Goal: Task Accomplishment & Management: Manage account settings

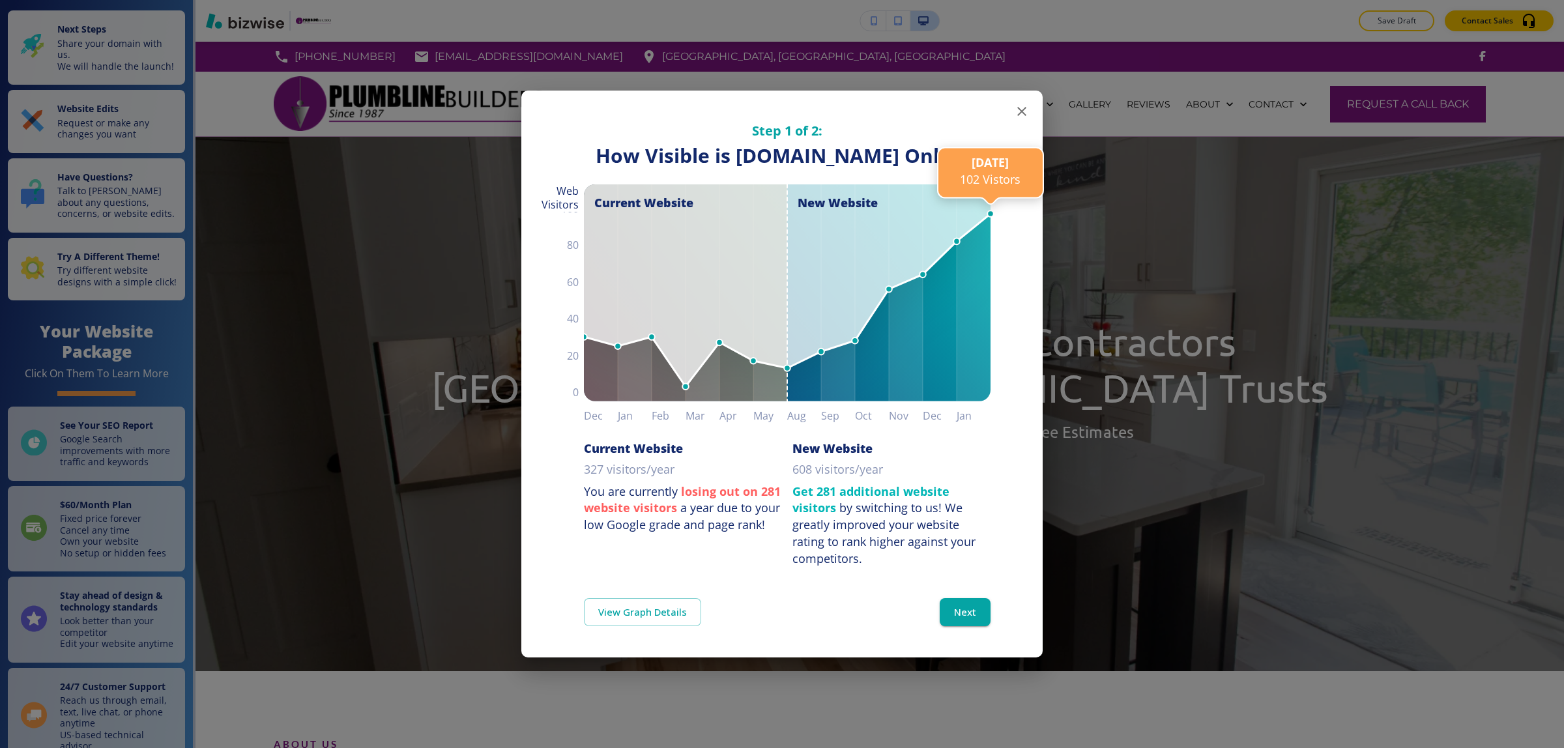
click at [1025, 111] on icon "button" at bounding box center [1022, 112] width 16 height 16
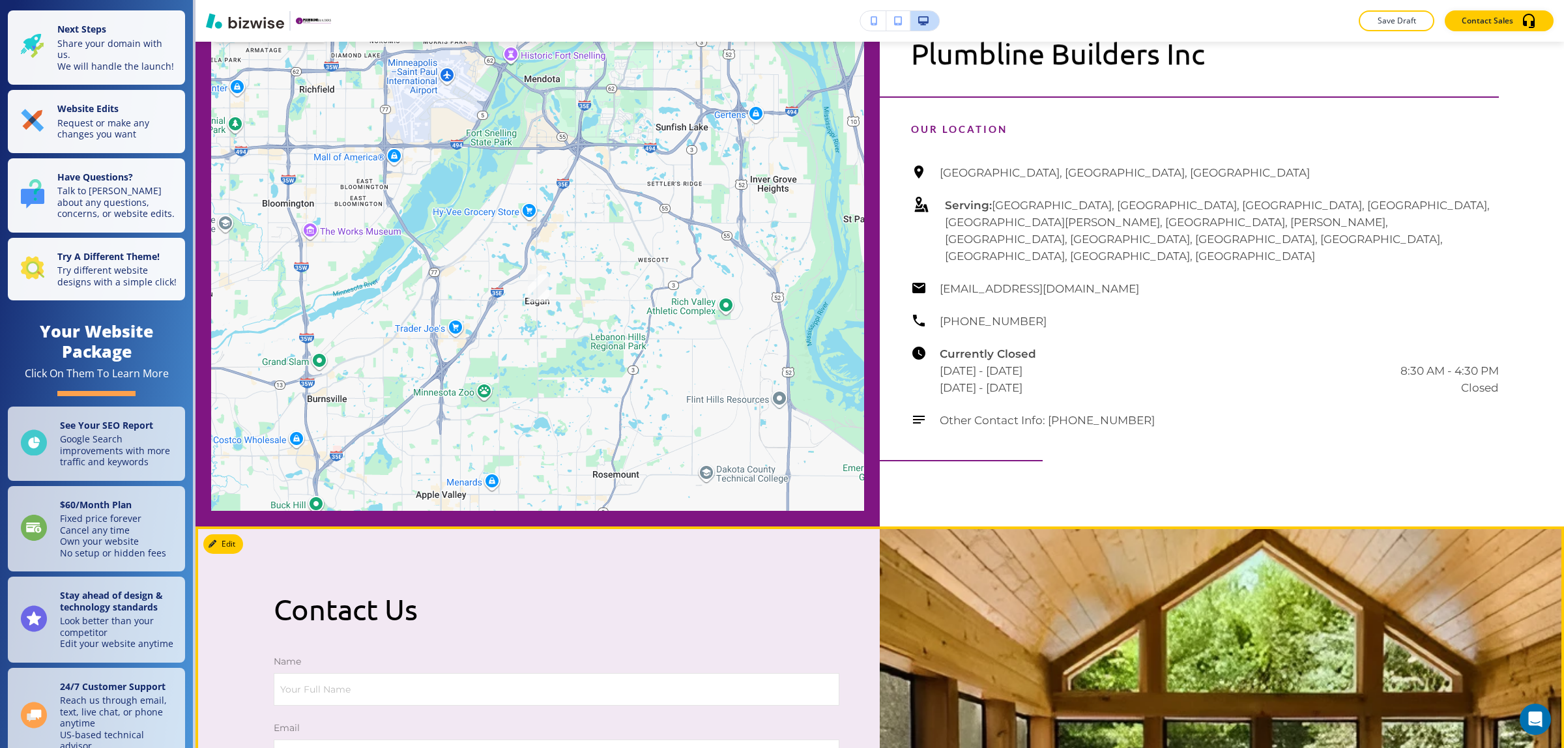
scroll to position [4561, 0]
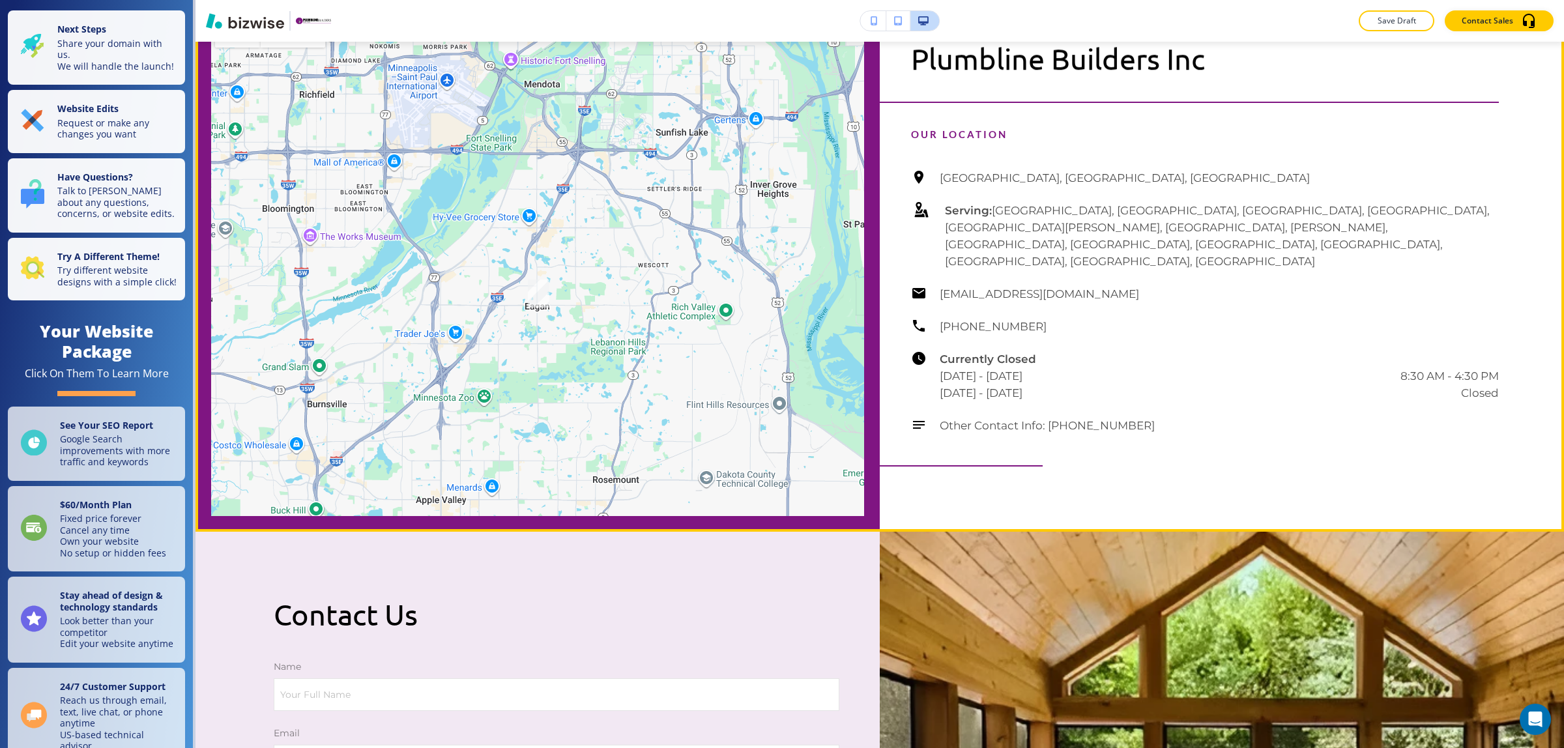
click at [1016, 270] on h6 "Serving: [GEOGRAPHIC_DATA], [GEOGRAPHIC_DATA], [GEOGRAPHIC_DATA], [GEOGRAPHIC_D…" at bounding box center [1222, 236] width 554 height 68
click at [1357, 406] on div "[GEOGRAPHIC_DATA], [GEOGRAPHIC_DATA], [GEOGRAPHIC_DATA] Serving: [GEOGRAPHIC_DA…" at bounding box center [1205, 301] width 588 height 265
drag, startPoint x: 904, startPoint y: 186, endPoint x: 1217, endPoint y: 207, distance: 312.8
click at [1217, 102] on div "Plumbline Builders Inc" at bounding box center [1205, 52] width 588 height 100
copy p "Plumbline Builders Inc"
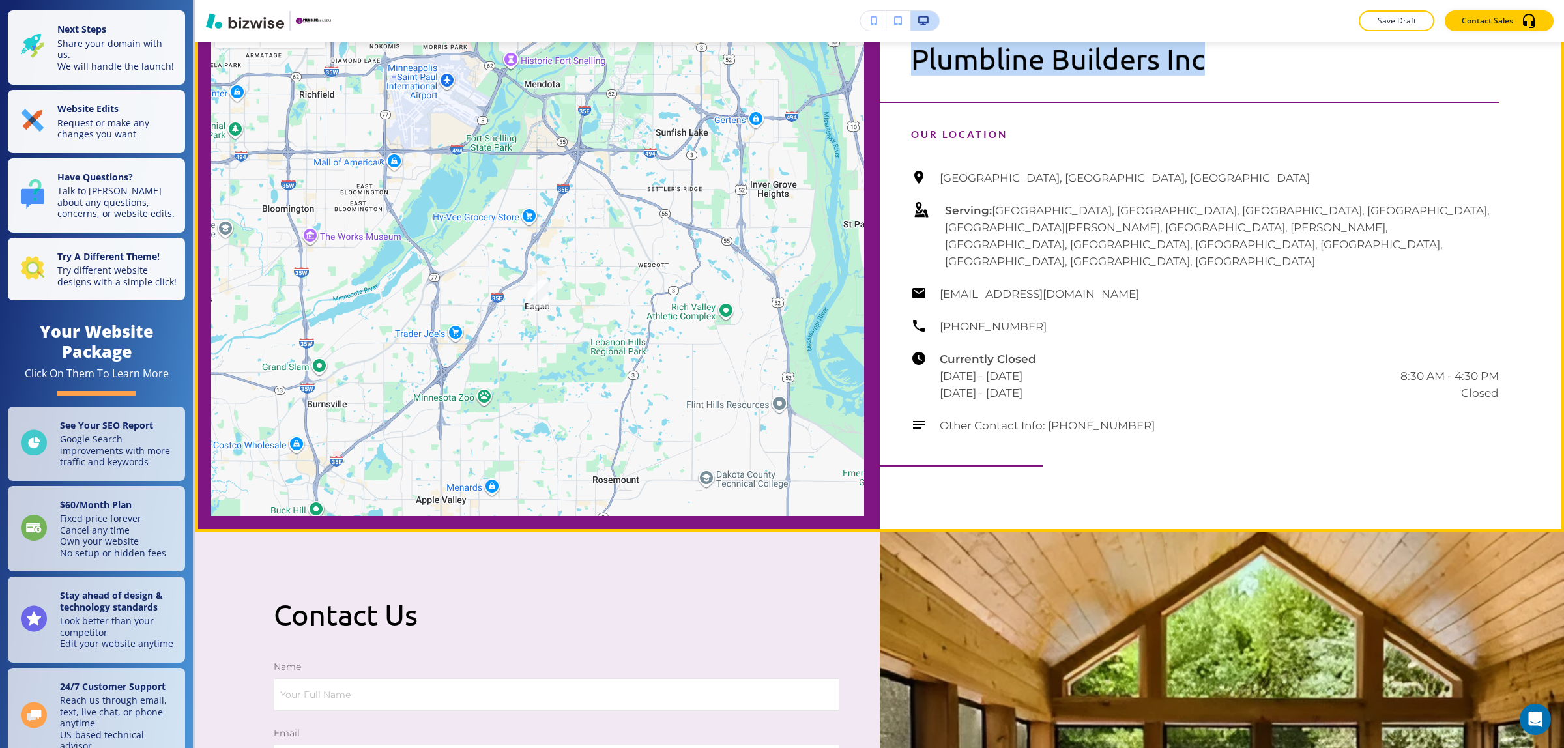
click at [226, 29] on button "Edit This Section" at bounding box center [247, 20] width 88 height 20
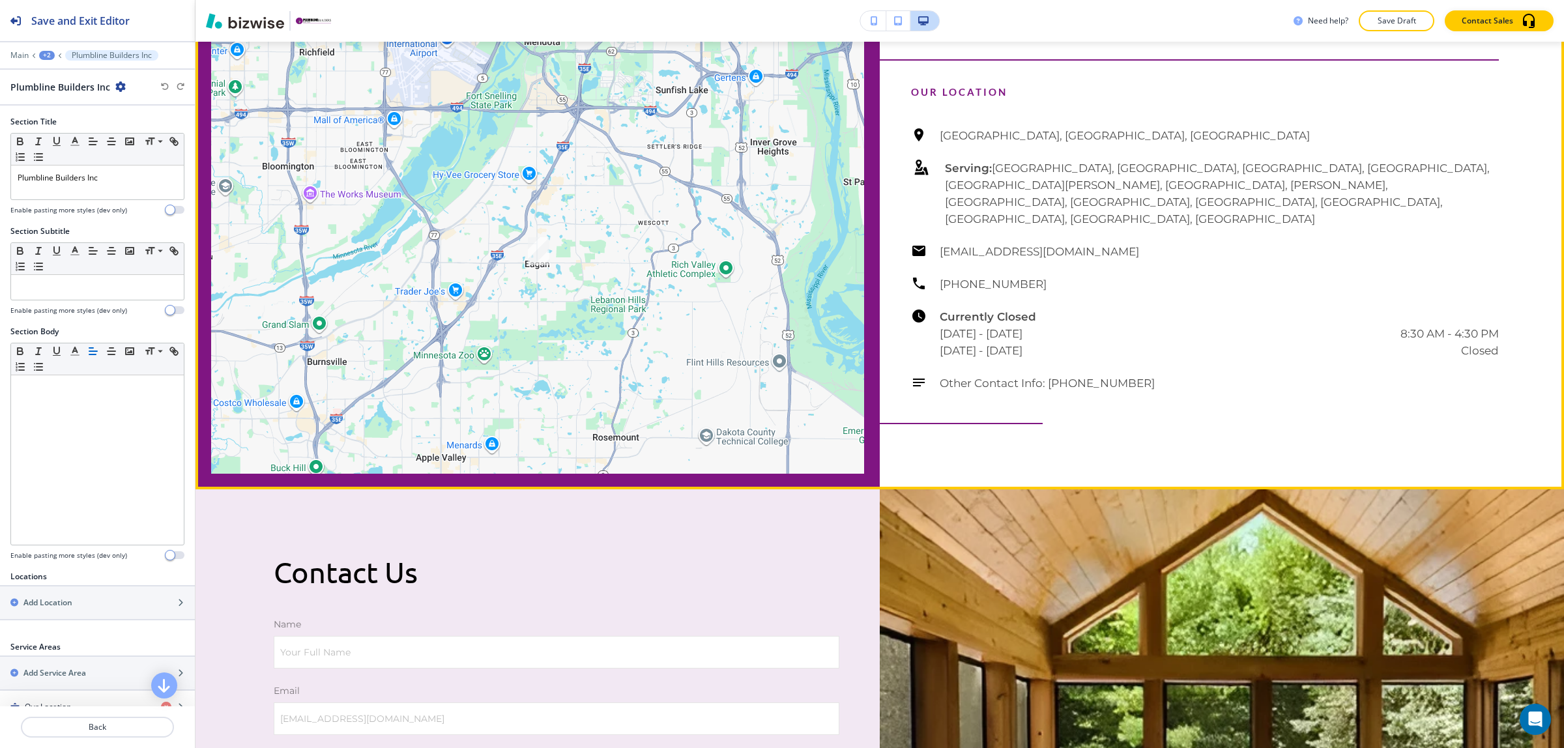
scroll to position [4650, 0]
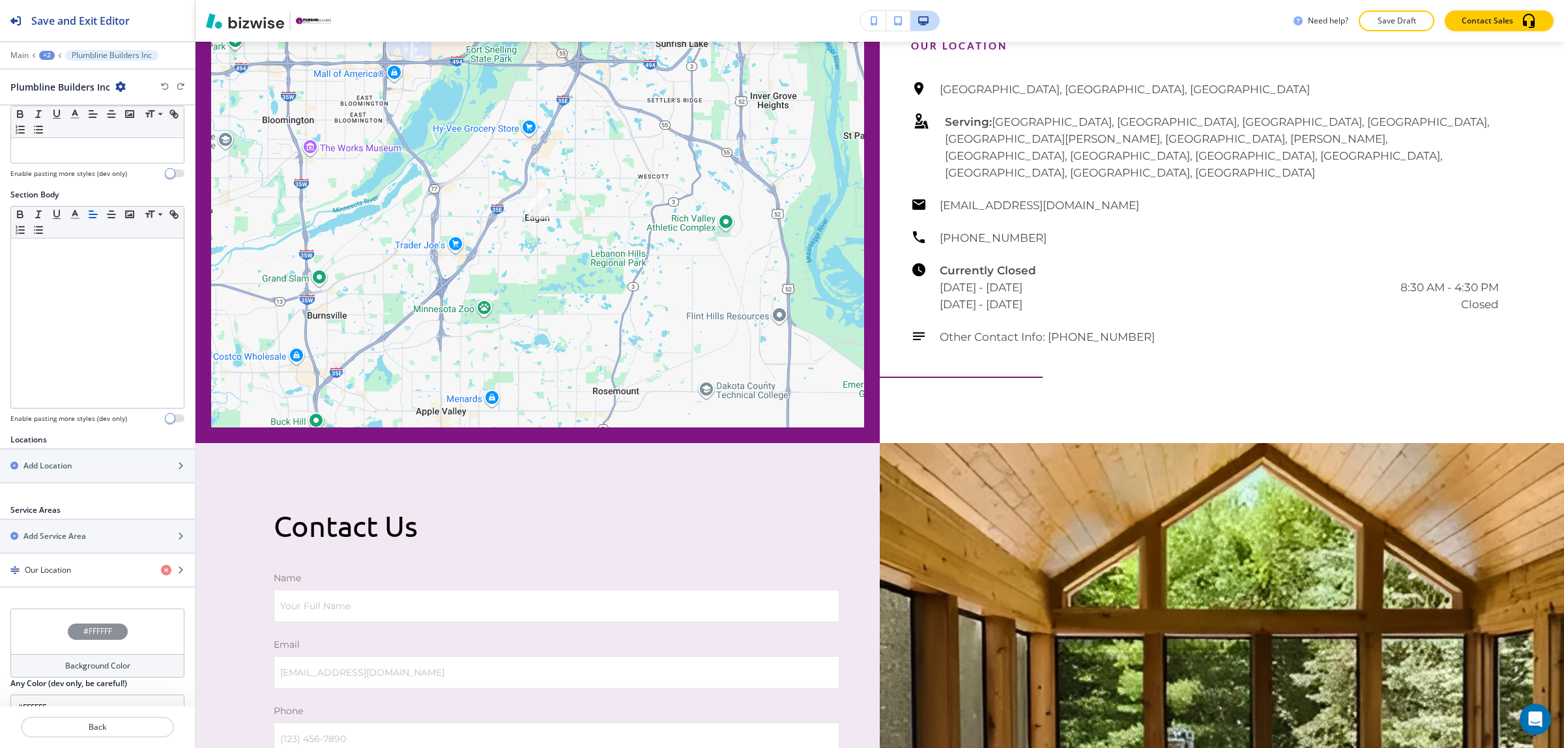
scroll to position [165, 0]
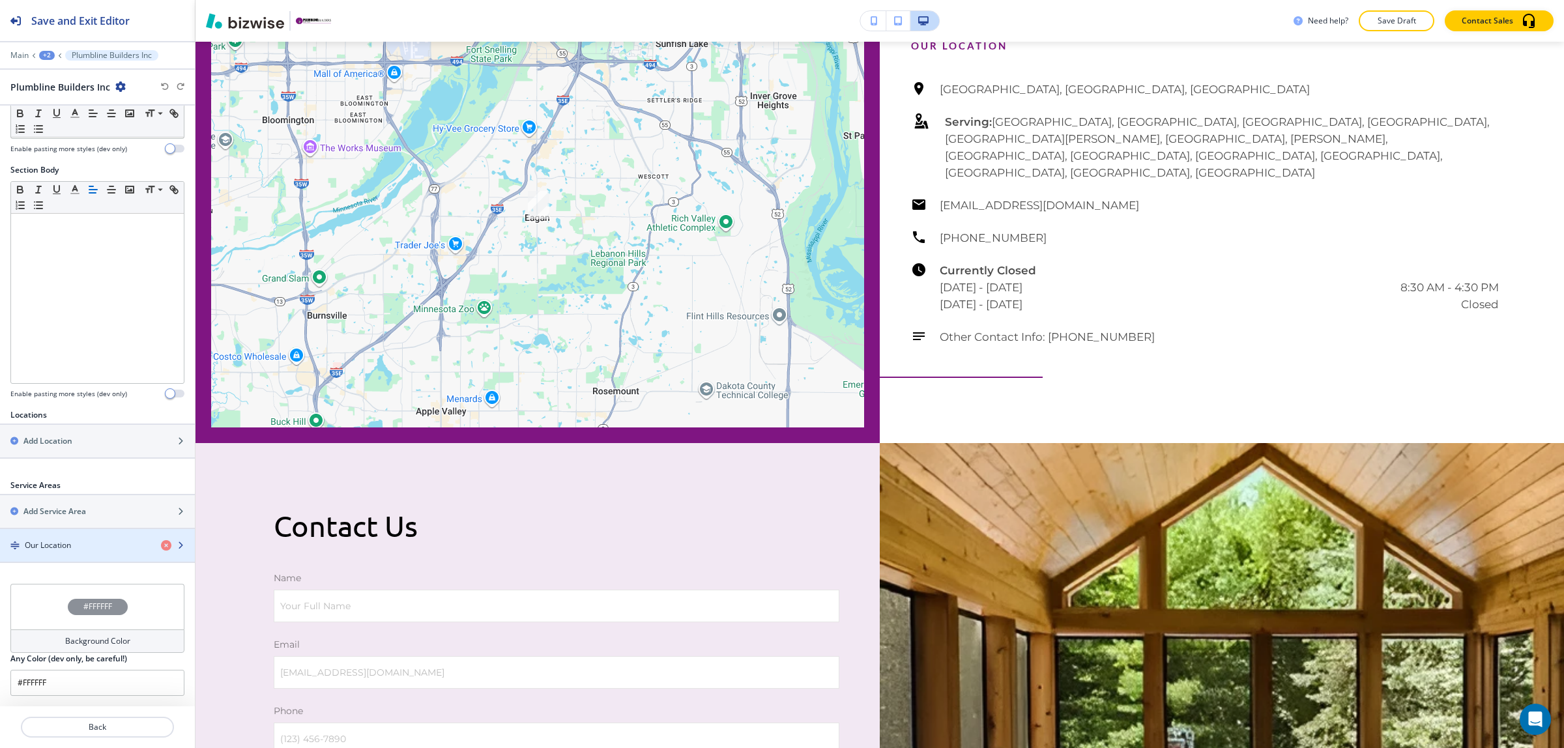
click at [89, 540] on div "Our Location" at bounding box center [75, 546] width 151 height 12
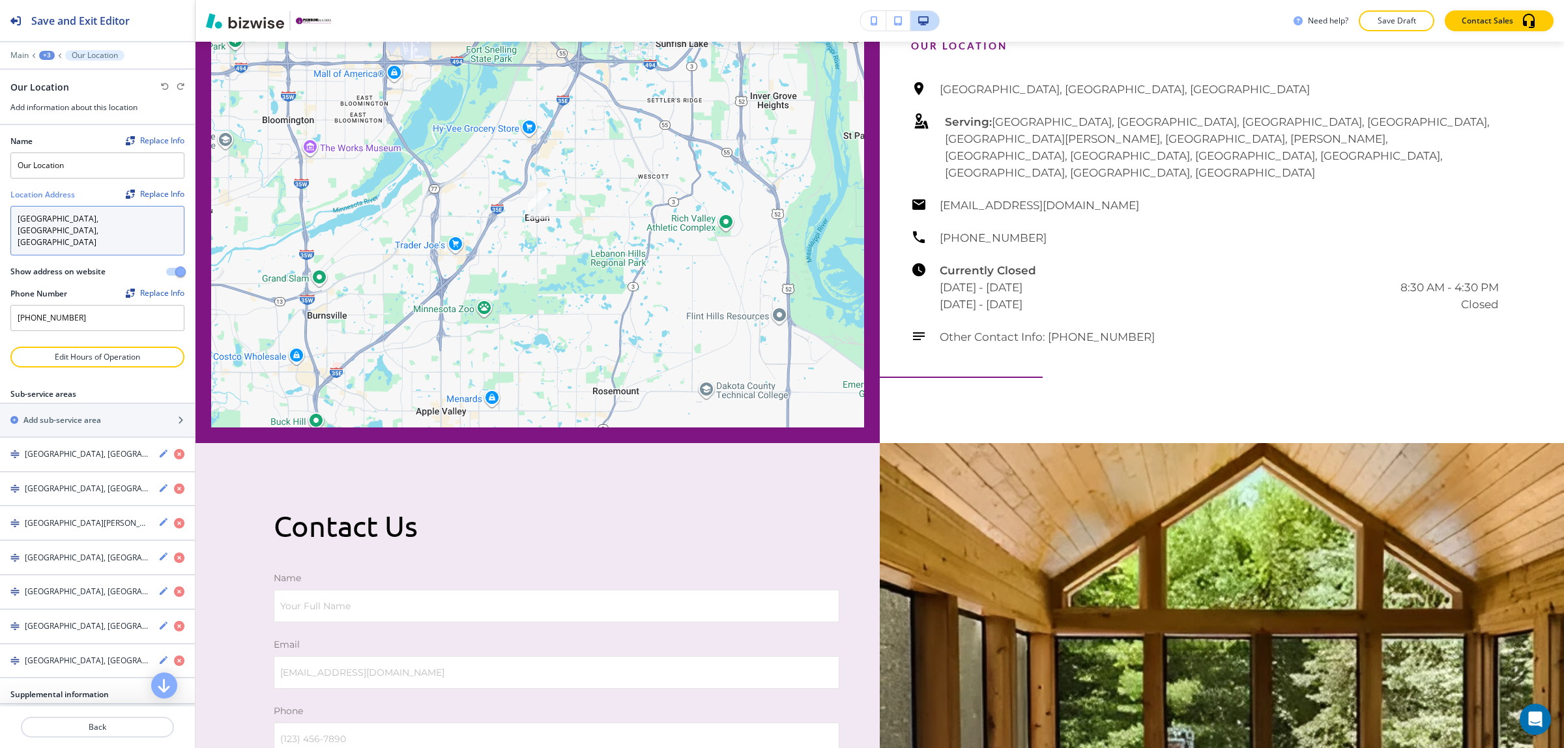
drag, startPoint x: 96, startPoint y: 216, endPoint x: -16, endPoint y: 212, distance: 112.1
click at [0, 0] on html "Save and Exit Editor Main +3 Our Location Our Location Add information about th…" at bounding box center [782, 0] width 1564 height 0
paste textarea "Southern metro area"
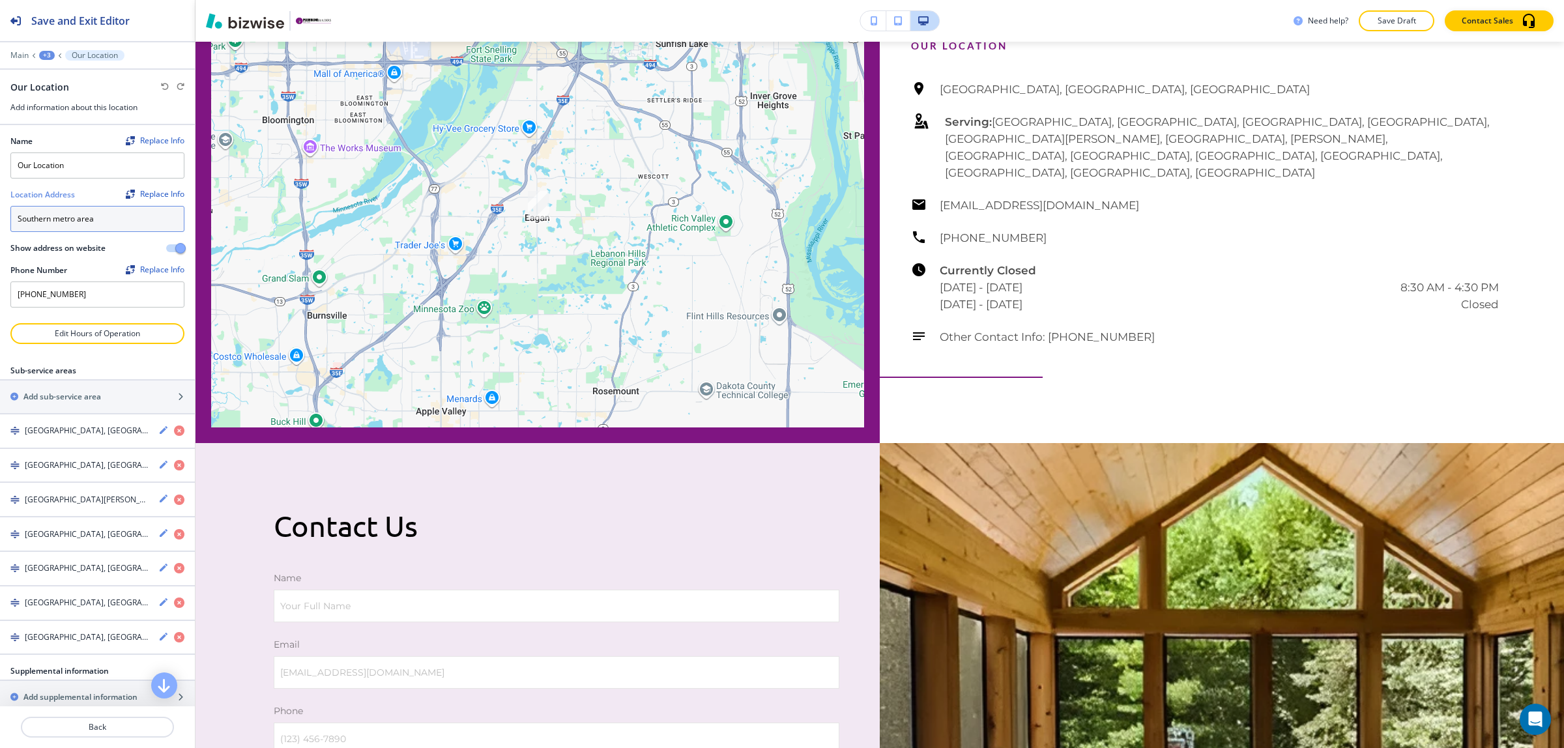
scroll to position [4, 0]
click at [88, 232] on textarea "Southern metro area" at bounding box center [97, 219] width 174 height 26
click at [106, 220] on textarea "Southern metro are" at bounding box center [97, 219] width 174 height 26
click at [56, 212] on textarea "Southern metro area" at bounding box center [97, 219] width 174 height 26
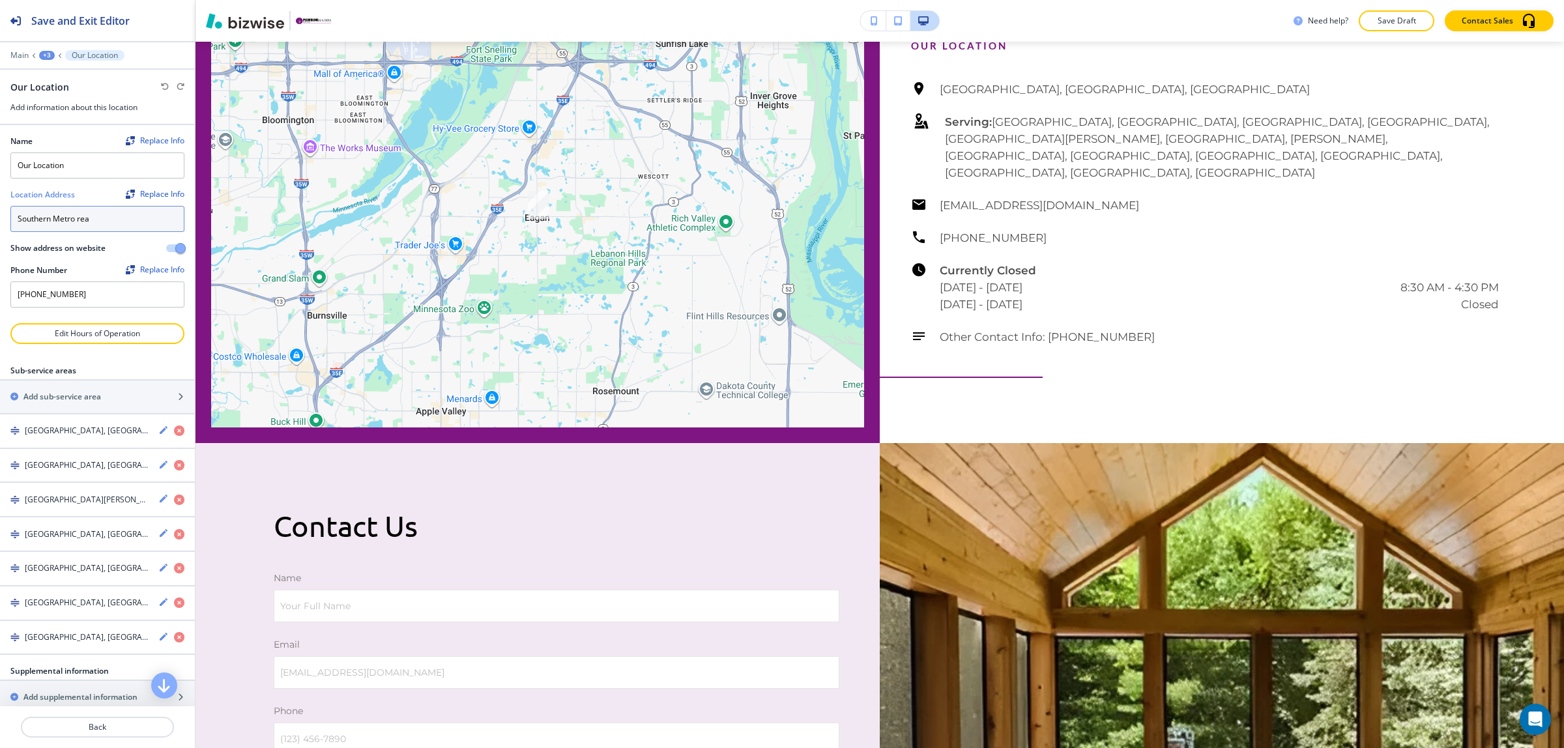
type textarea "Southern Metro Area"
click at [113, 718] on button "Back" at bounding box center [97, 727] width 153 height 21
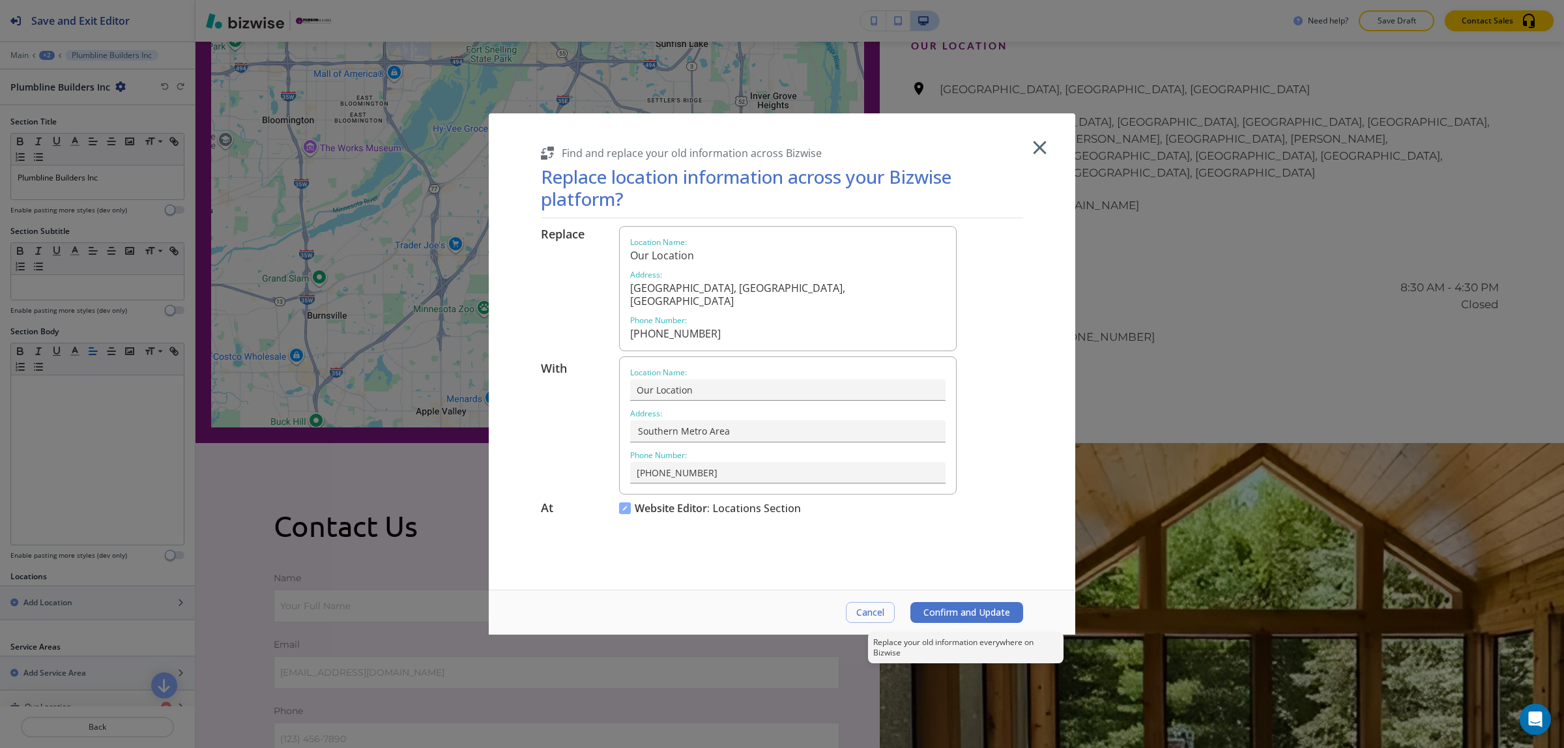
click at [974, 607] on span "Confirm and Update" at bounding box center [966, 612] width 87 height 10
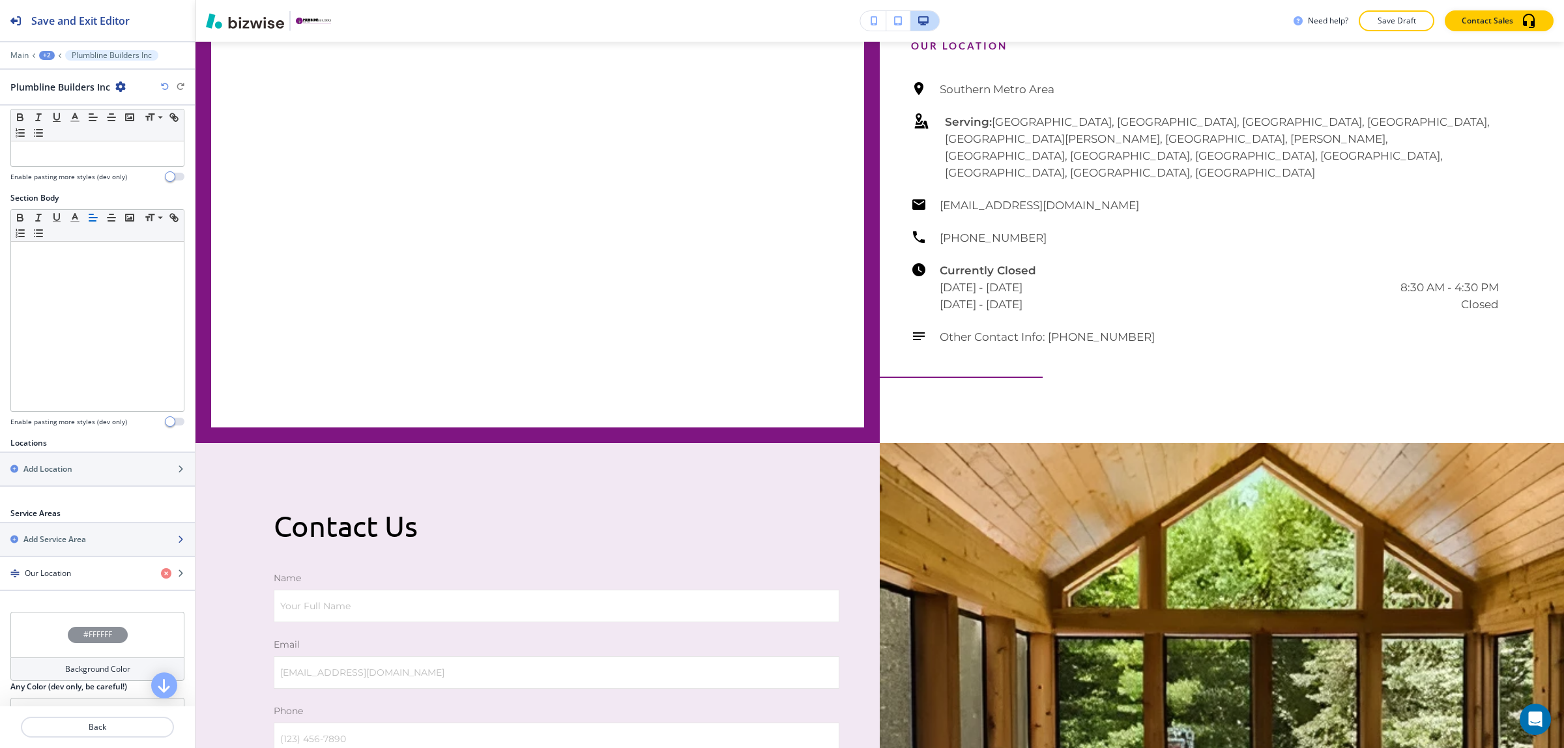
scroll to position [165, 0]
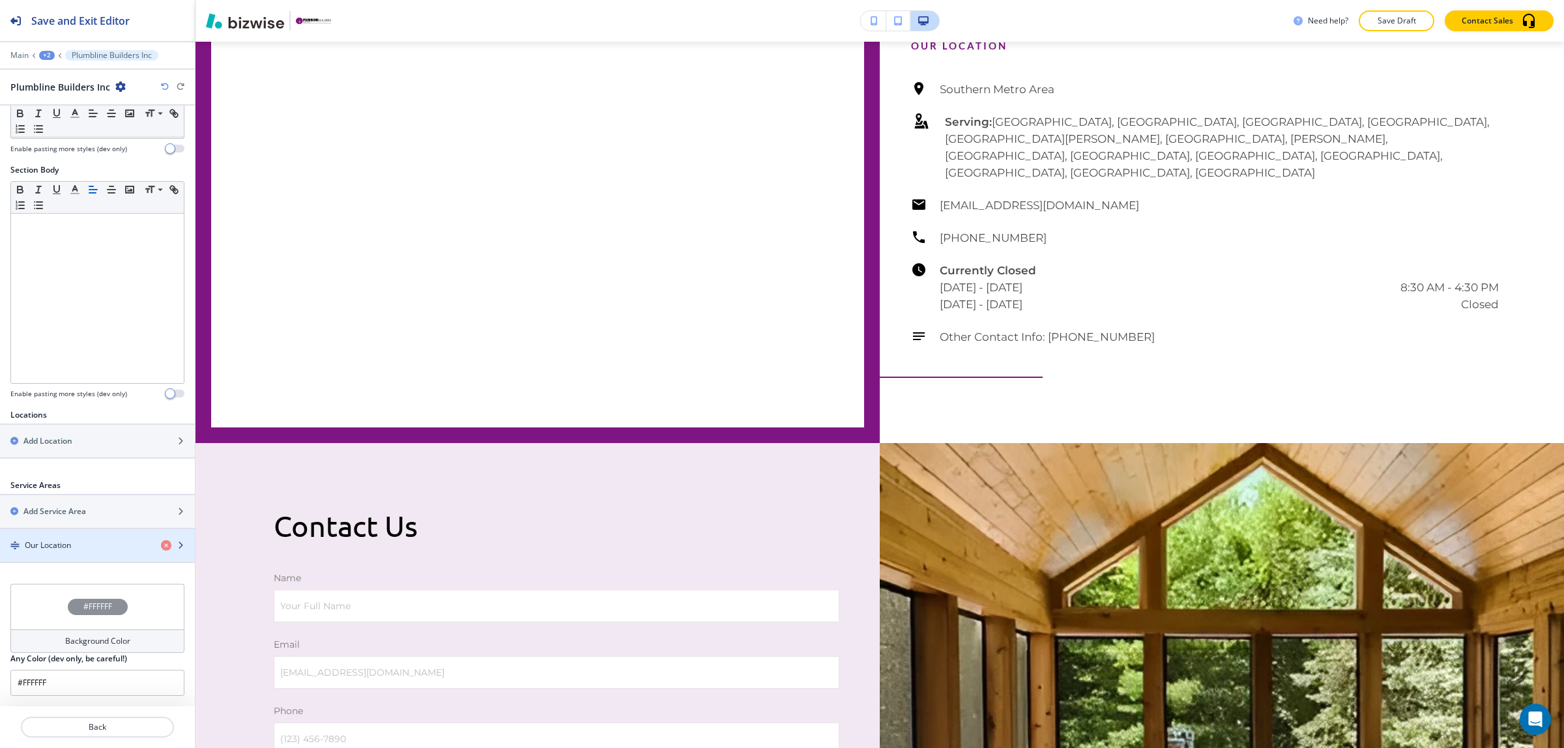
click at [70, 554] on div "button" at bounding box center [97, 556] width 195 height 10
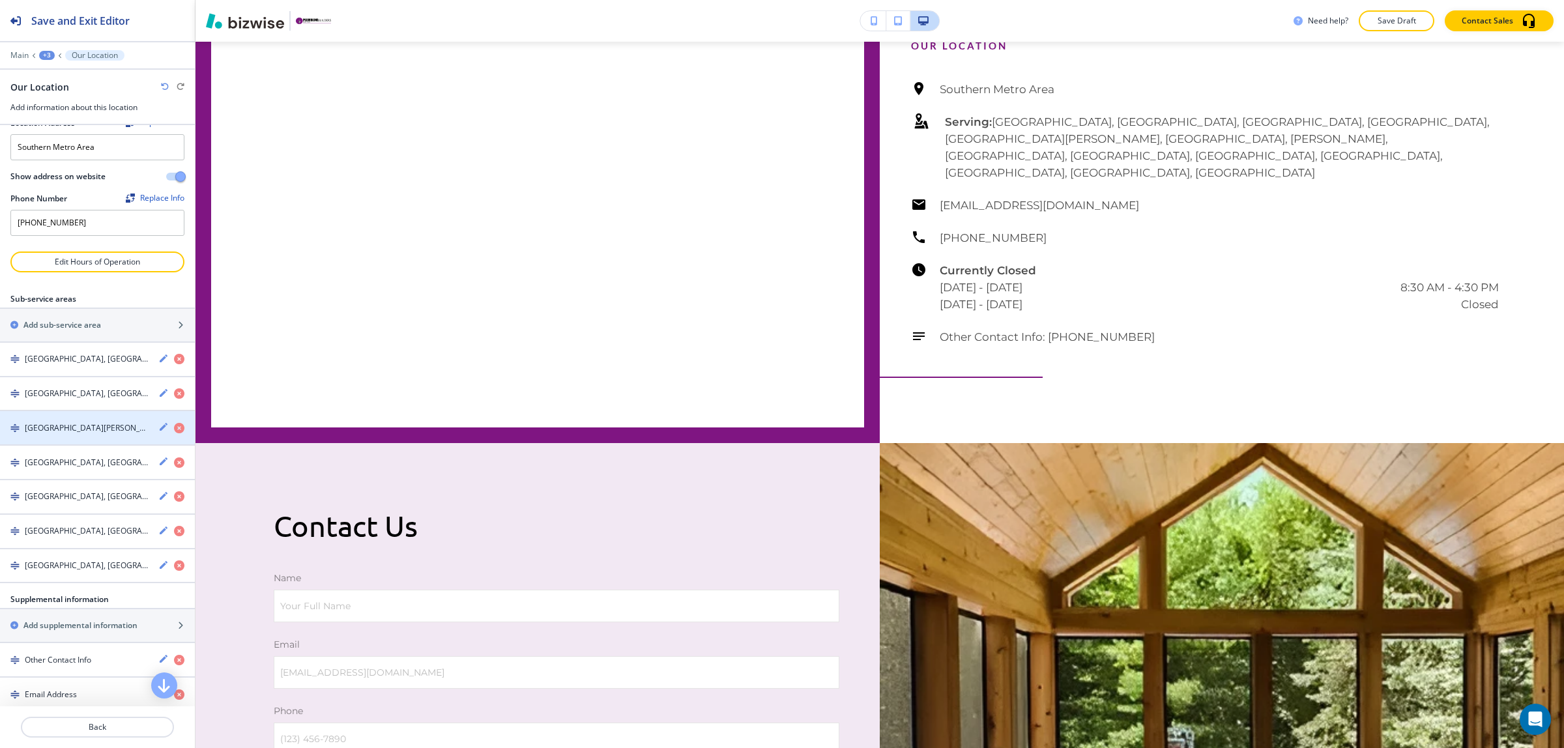
scroll to position [81, 0]
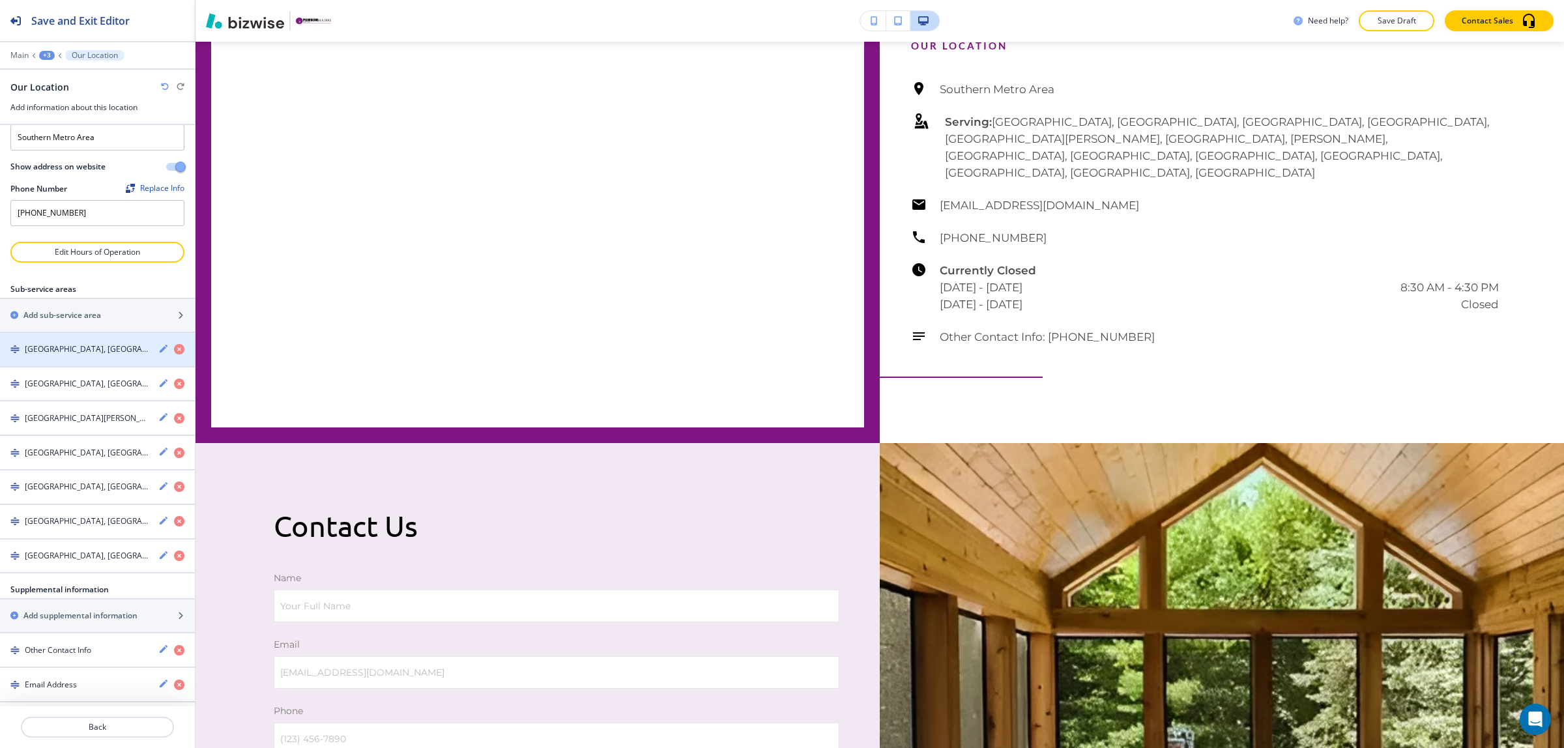
click at [83, 353] on h4 "[GEOGRAPHIC_DATA], [GEOGRAPHIC_DATA]" at bounding box center [86, 349] width 123 height 12
click at [160, 351] on icon "button" at bounding box center [164, 349] width 8 height 8
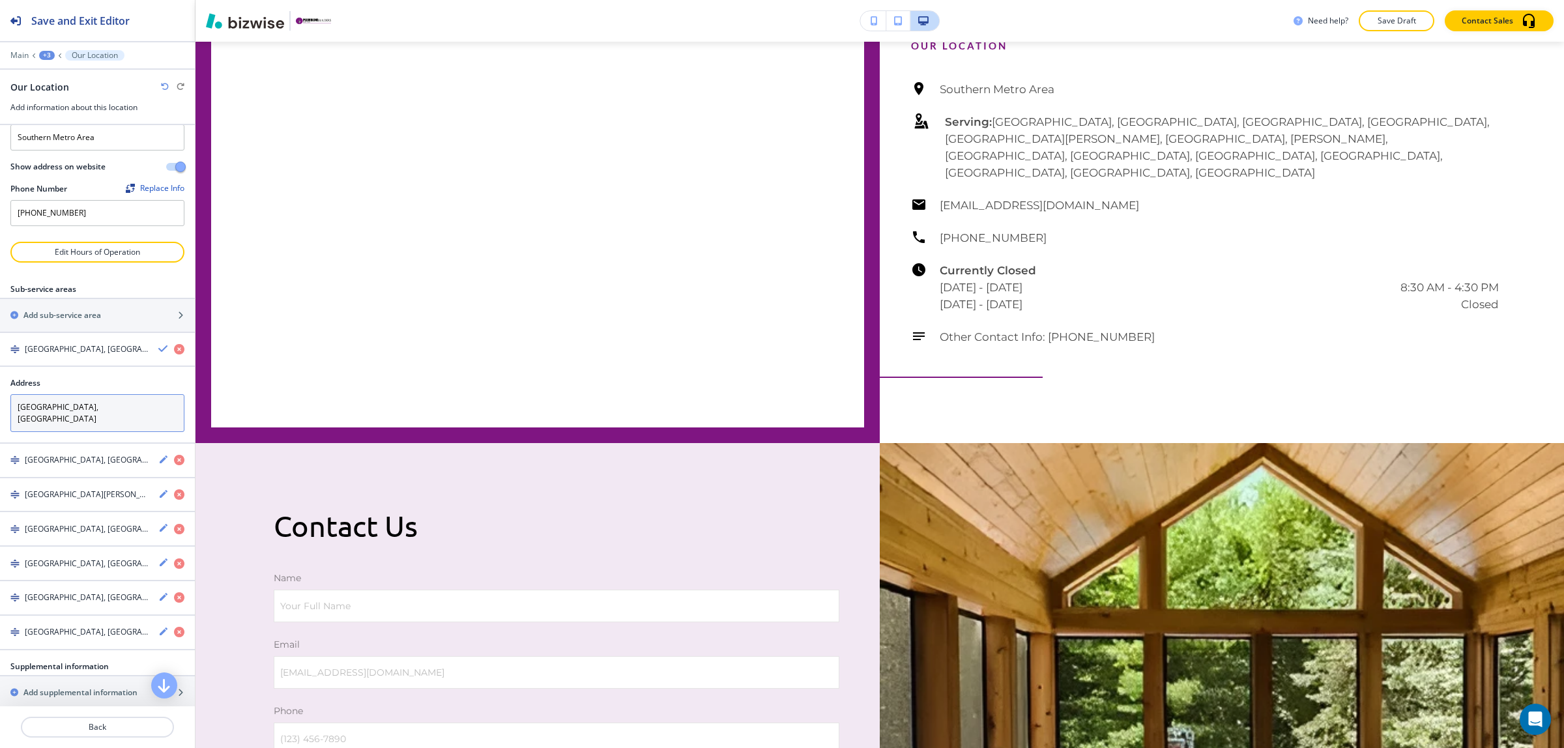
click at [106, 409] on textarea "[GEOGRAPHIC_DATA], [GEOGRAPHIC_DATA]" at bounding box center [97, 413] width 174 height 38
paste textarea "[GEOGRAPHIC_DATA][PERSON_NAME] neighborhood • [GEOGRAPHIC_DATA][PERSON_NAME] Su…"
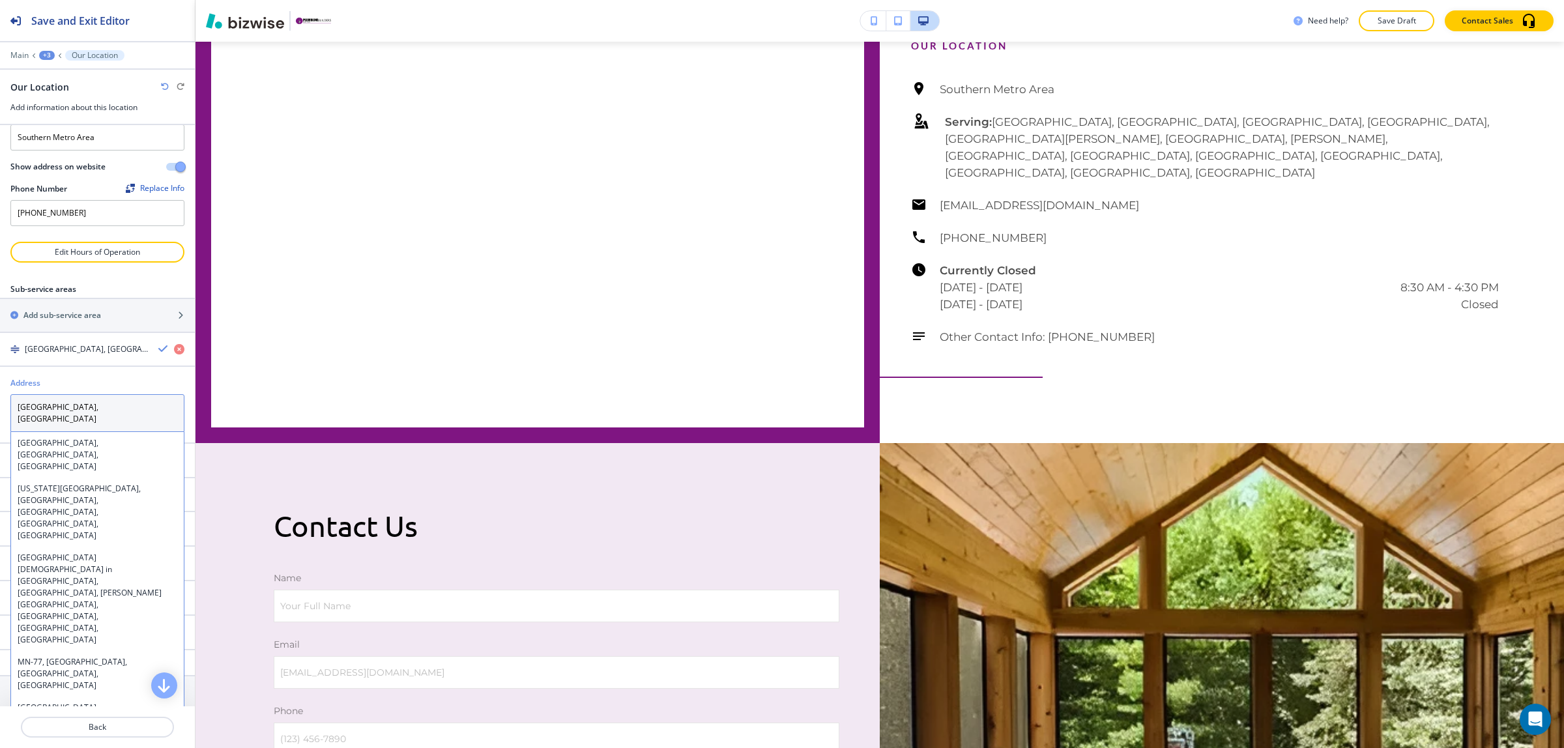
paste textarea "[GEOGRAPHIC_DATA][PERSON_NAME] neighborhood • [GEOGRAPHIC_DATA][PERSON_NAME] Su…"
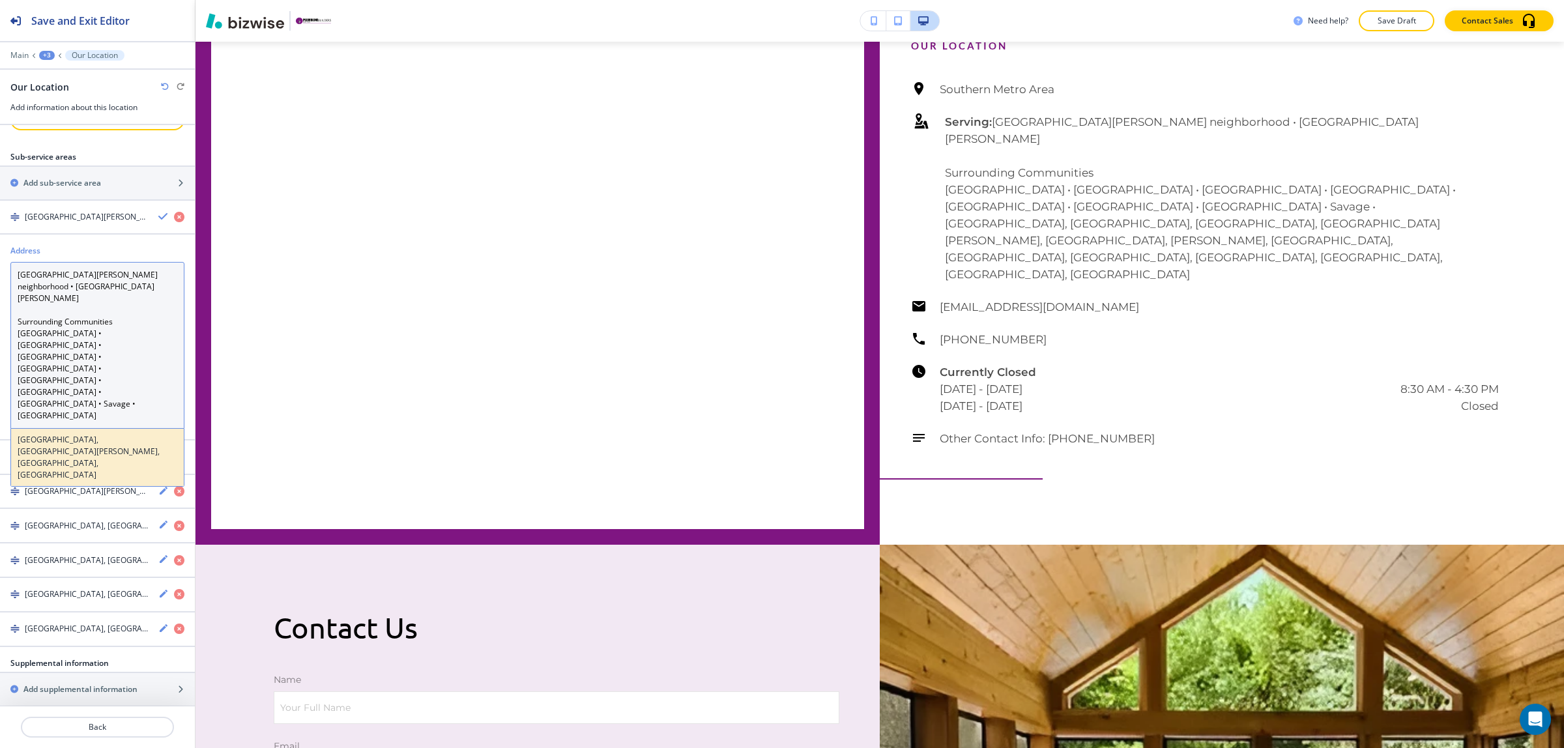
scroll to position [239, 0]
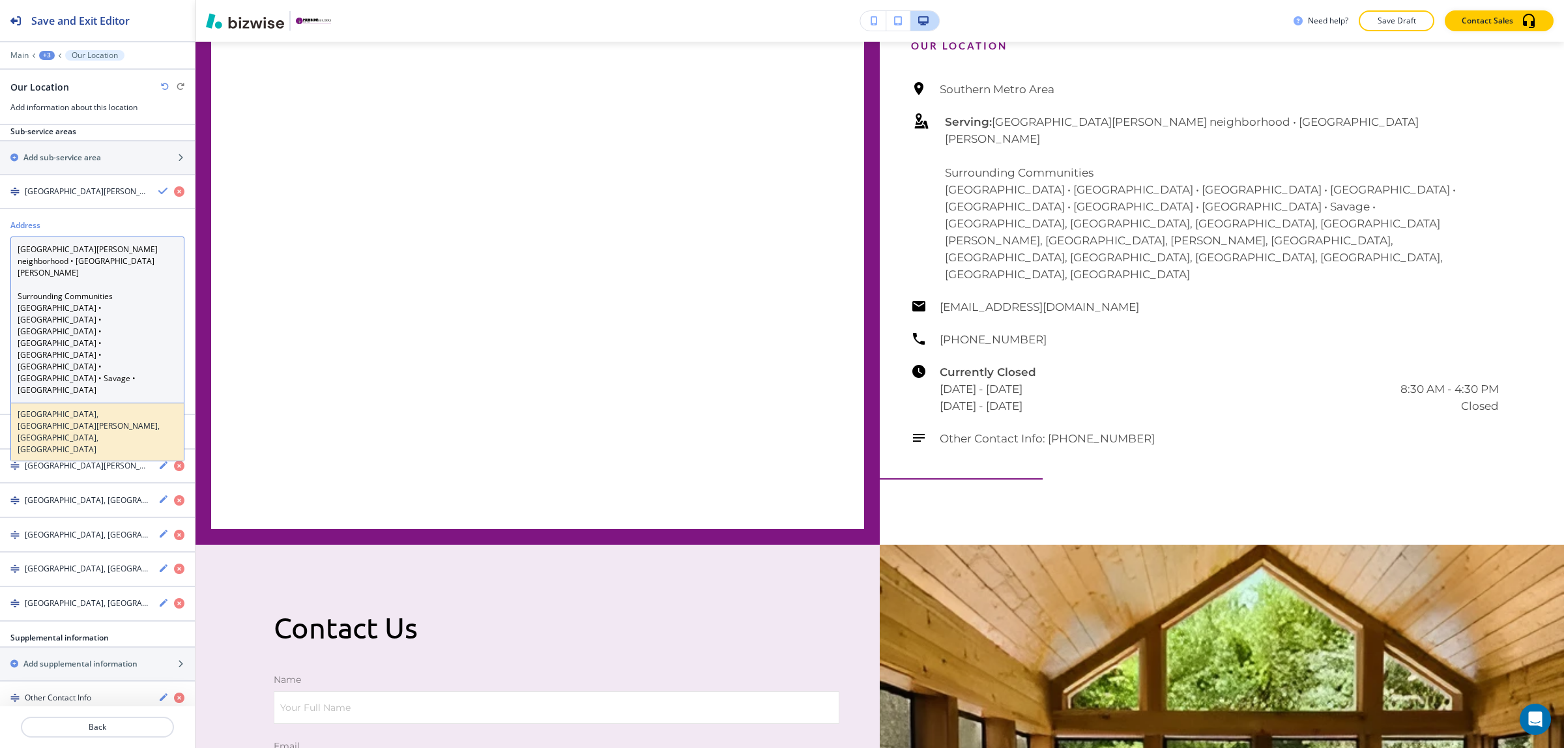
click at [130, 409] on h4 "[GEOGRAPHIC_DATA], [GEOGRAPHIC_DATA][PERSON_NAME], [GEOGRAPHIC_DATA], [GEOGRAPH…" at bounding box center [98, 432] width 160 height 47
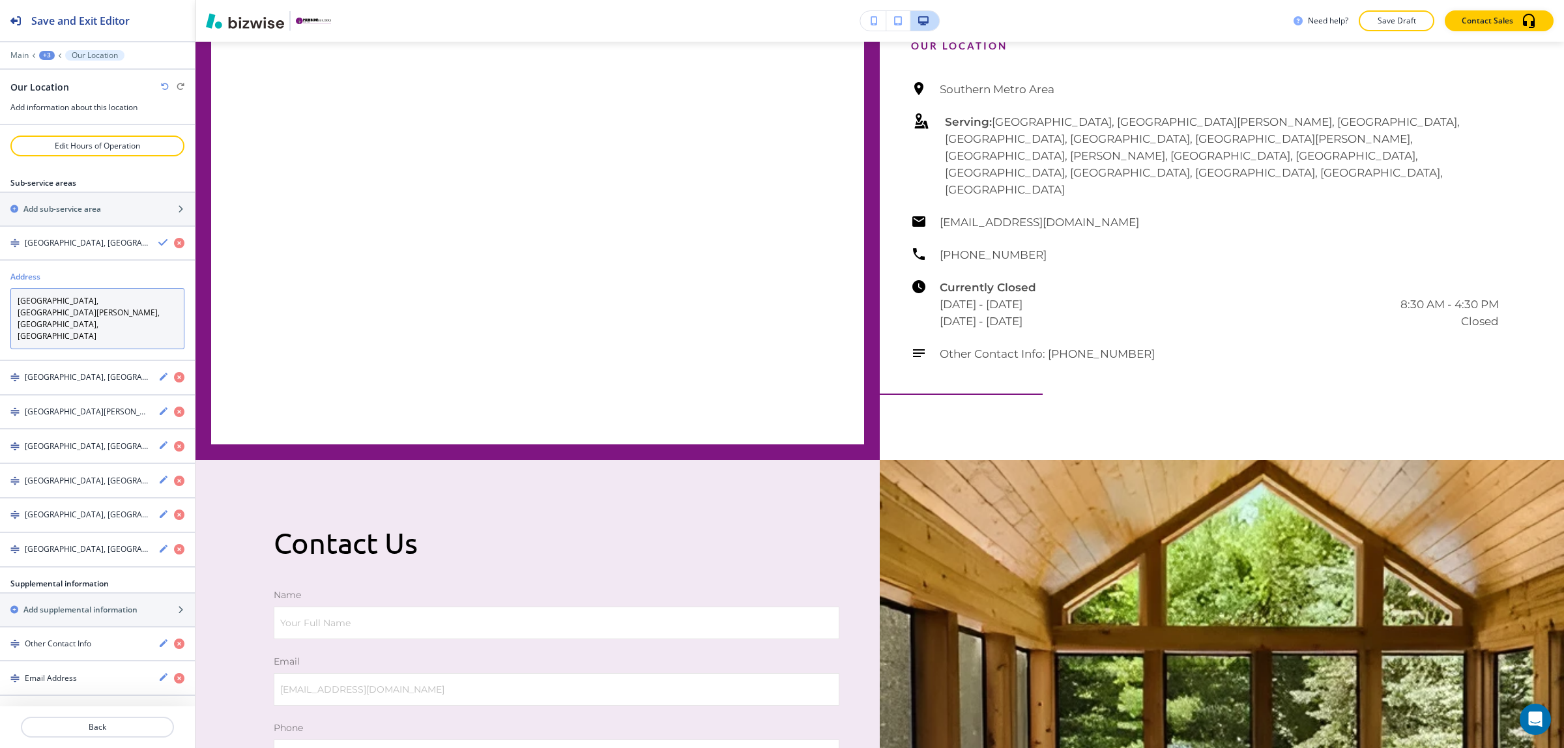
scroll to position [157, 0]
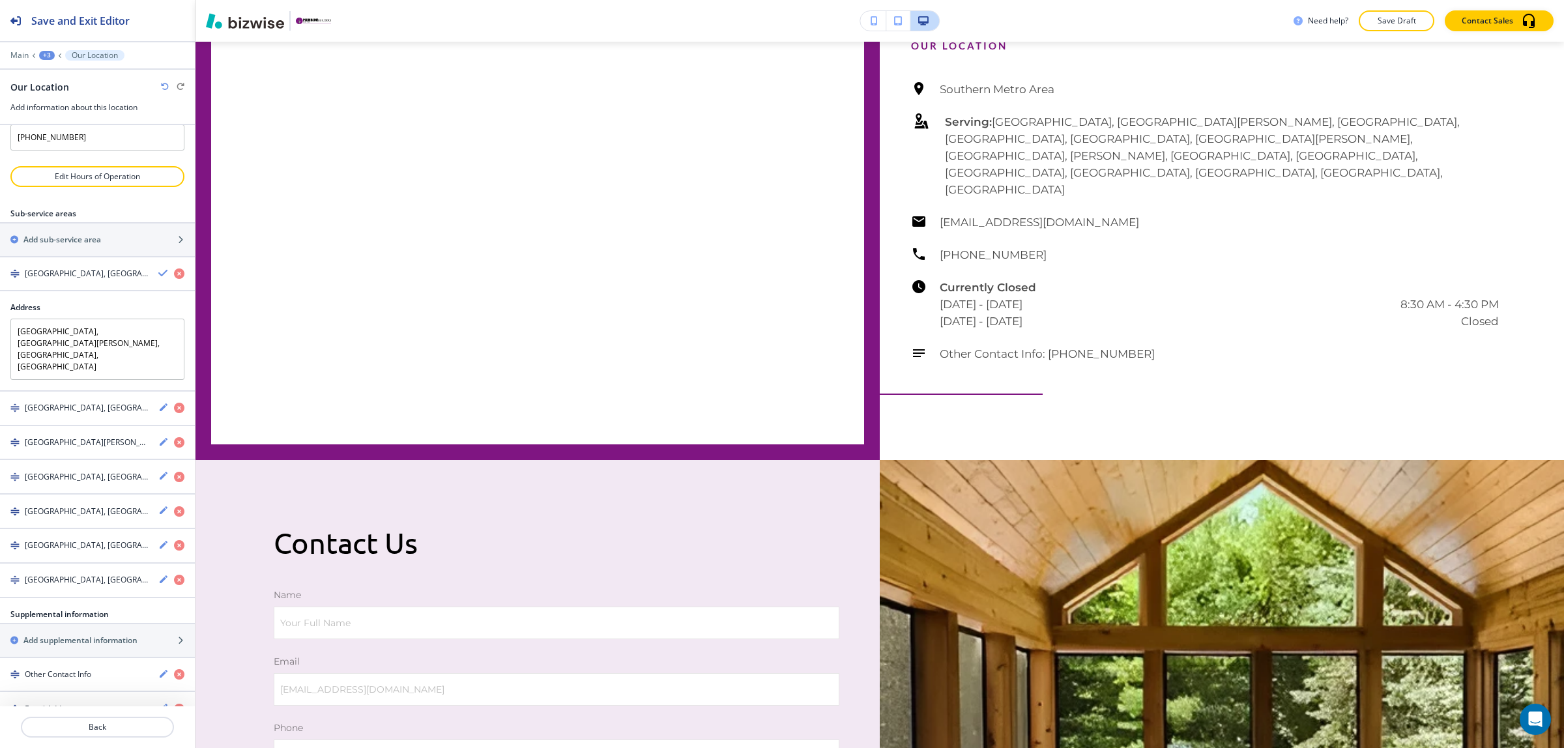
click at [165, 87] on icon "button" at bounding box center [165, 87] width 8 height 8
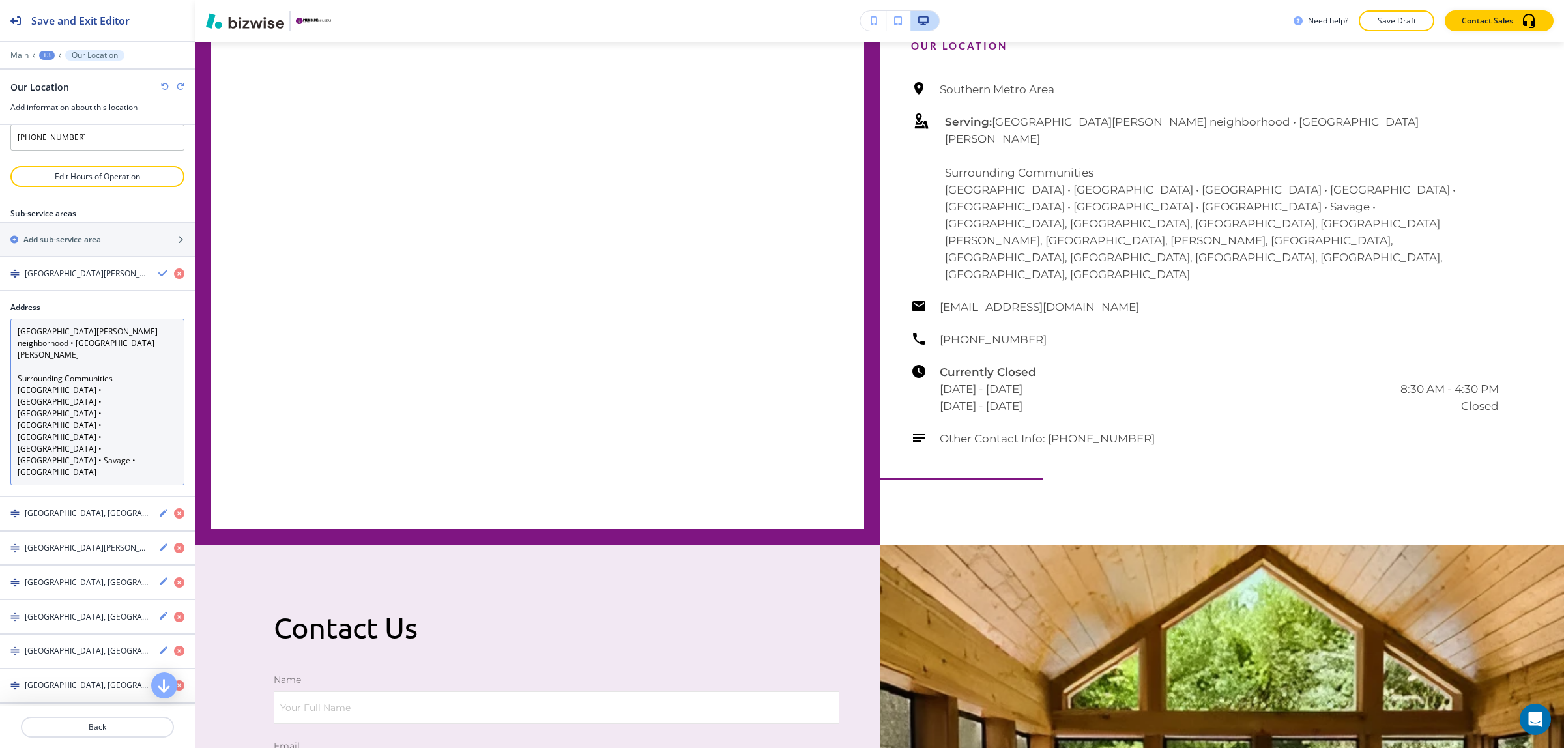
click at [14, 333] on textarea "[GEOGRAPHIC_DATA][PERSON_NAME] neighborhood • [GEOGRAPHIC_DATA][PERSON_NAME] Su…" at bounding box center [97, 402] width 174 height 167
click at [47, 336] on textarea "[GEOGRAPHIC_DATA][PERSON_NAME] neighborhood • [GEOGRAPHIC_DATA][PERSON_NAME] Su…" at bounding box center [97, 402] width 174 height 167
click at [18, 343] on textarea "[GEOGRAPHIC_DATA][PERSON_NAME] neighborhood • [GEOGRAPHIC_DATA][PERSON_NAME] Su…" at bounding box center [97, 402] width 174 height 167
type textarea "[GEOGRAPHIC_DATA][PERSON_NAME] neighborhood • [GEOGRAPHIC_DATA][PERSON_NAME] Su…"
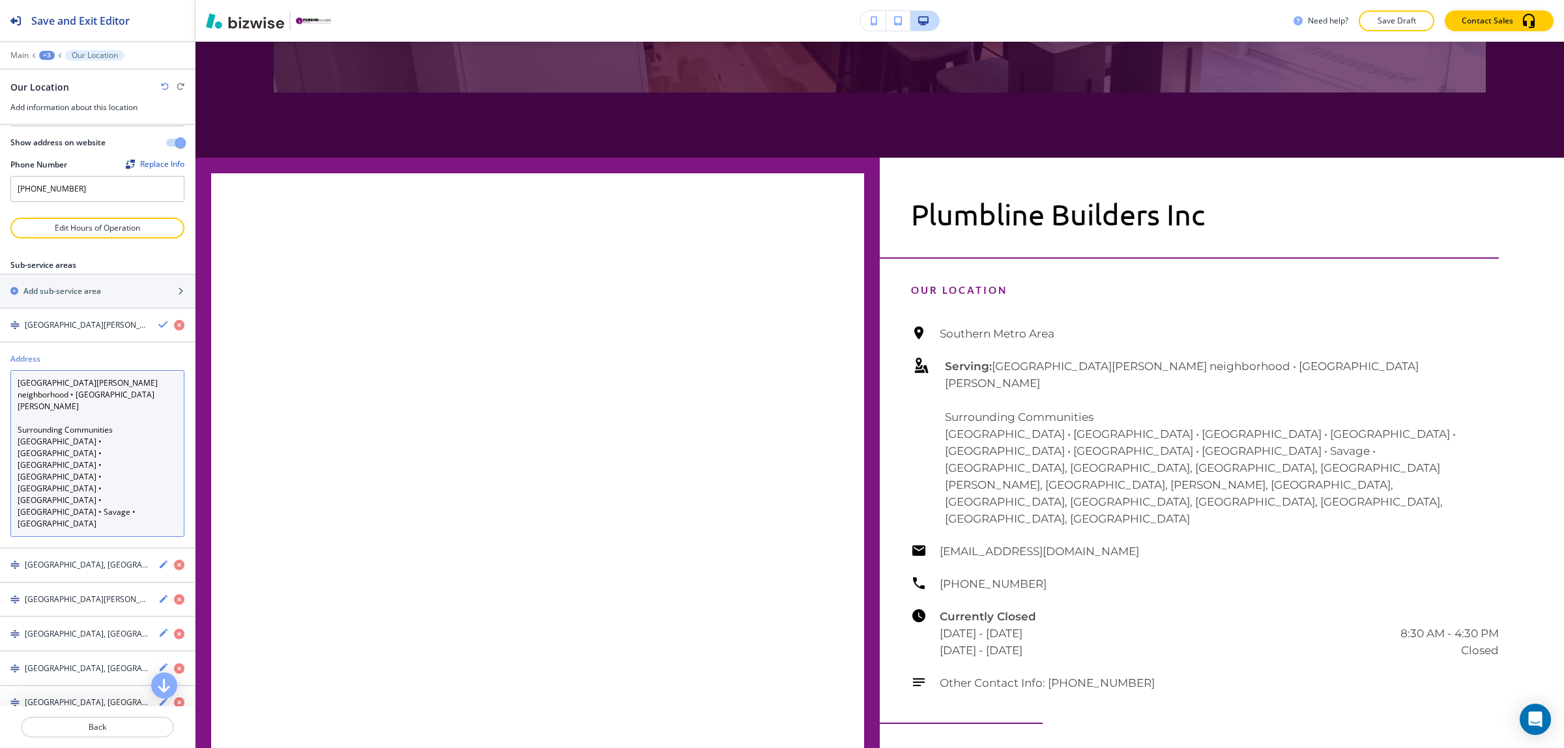
scroll to position [0, 0]
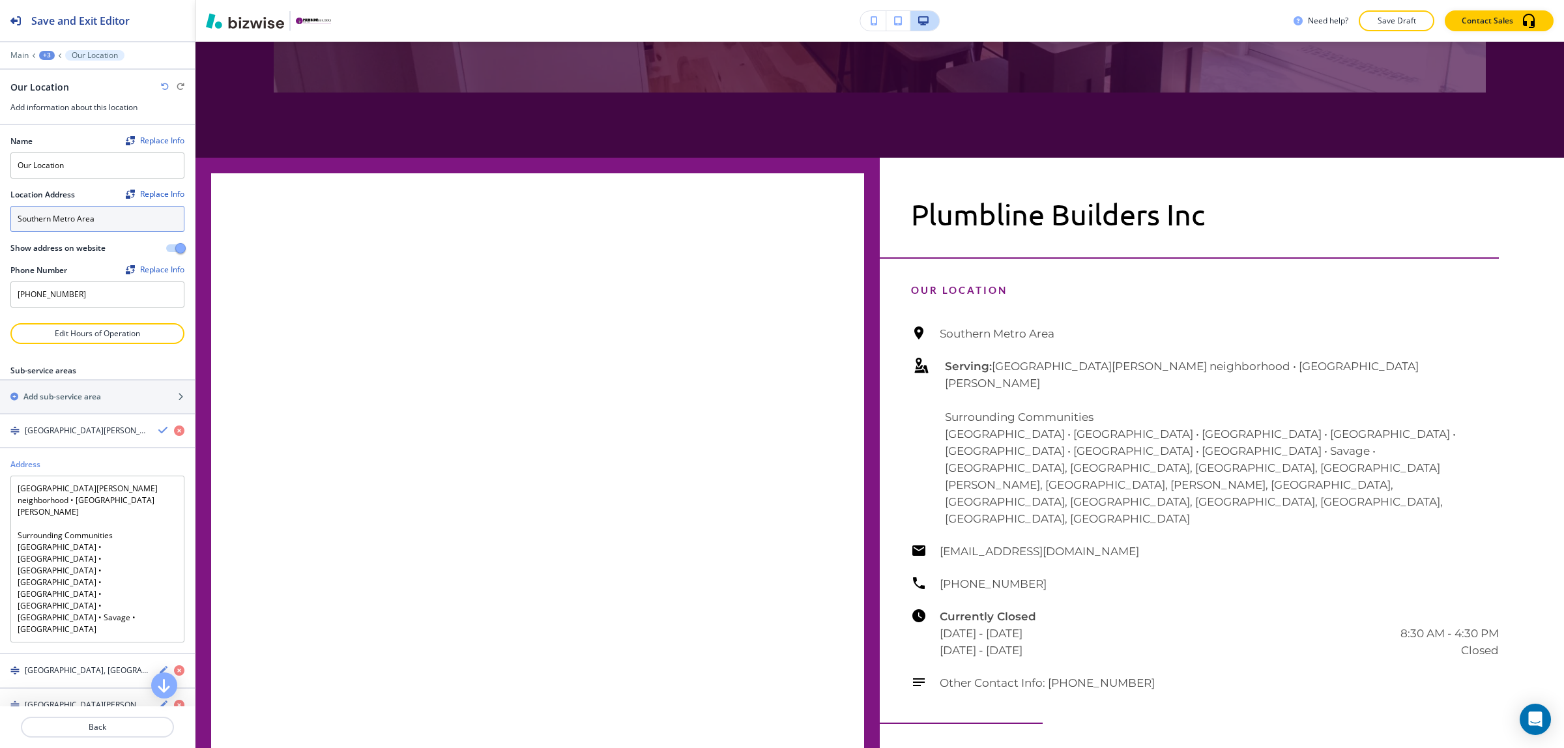
click at [126, 225] on textarea "Southern Metro Area" at bounding box center [97, 219] width 174 height 26
paste textarea "[GEOGRAPHIC_DATA]"
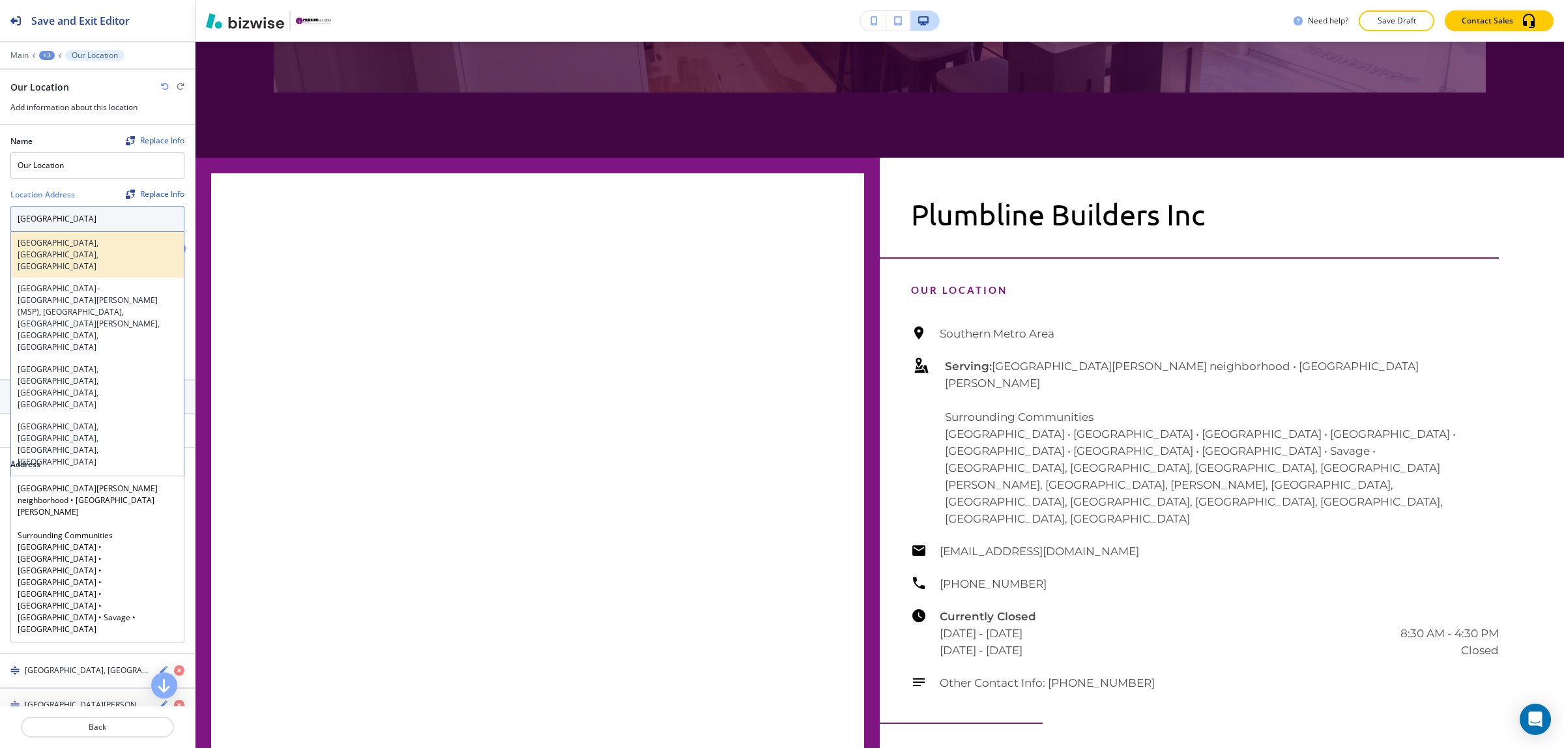
click at [121, 248] on h4 "[GEOGRAPHIC_DATA], [GEOGRAPHIC_DATA], [GEOGRAPHIC_DATA]" at bounding box center [98, 254] width 160 height 35
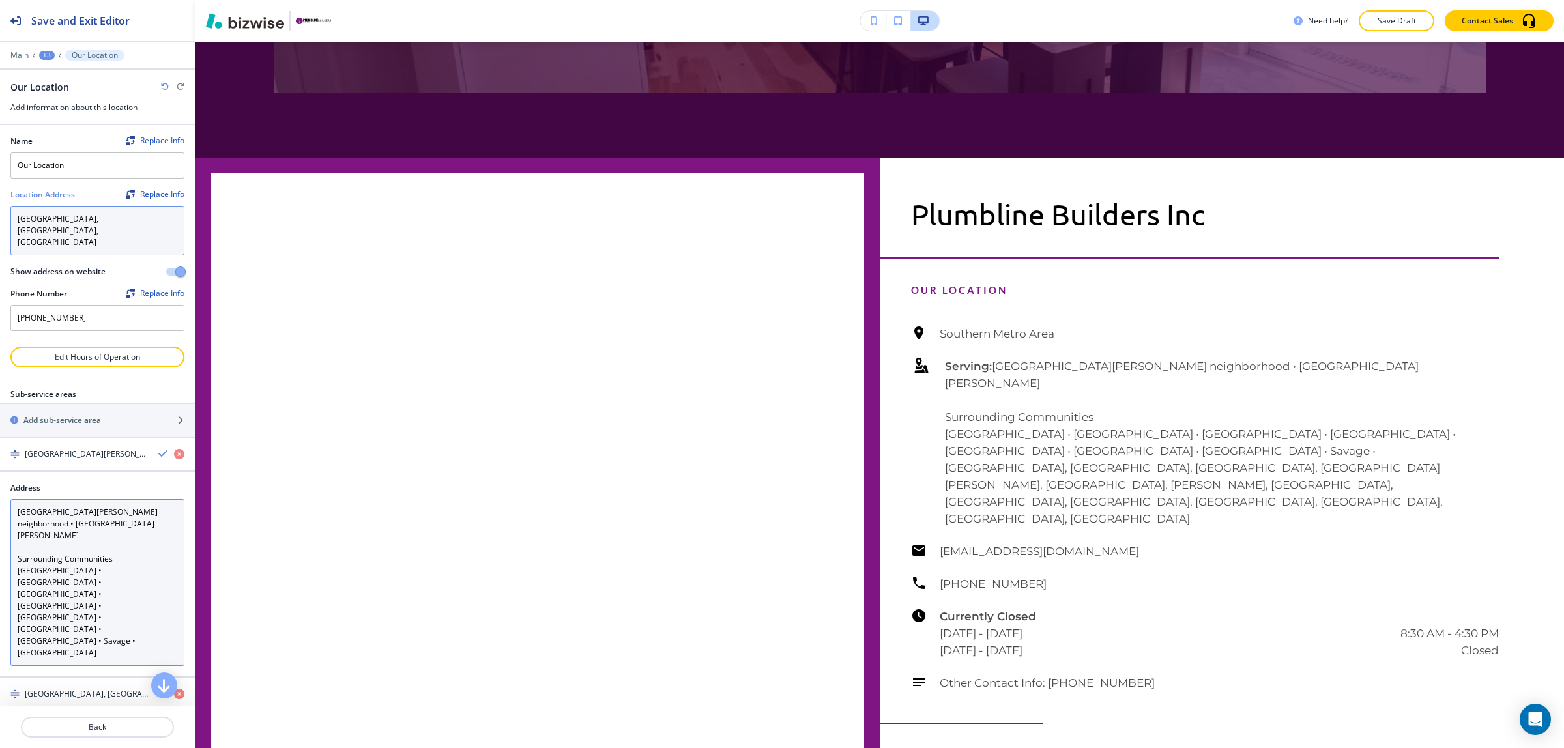
type textarea "[GEOGRAPHIC_DATA], [GEOGRAPHIC_DATA], [GEOGRAPHIC_DATA]"
click at [134, 540] on textarea "[GEOGRAPHIC_DATA][PERSON_NAME] neighborhood • [GEOGRAPHIC_DATA][PERSON_NAME] Su…" at bounding box center [97, 582] width 174 height 167
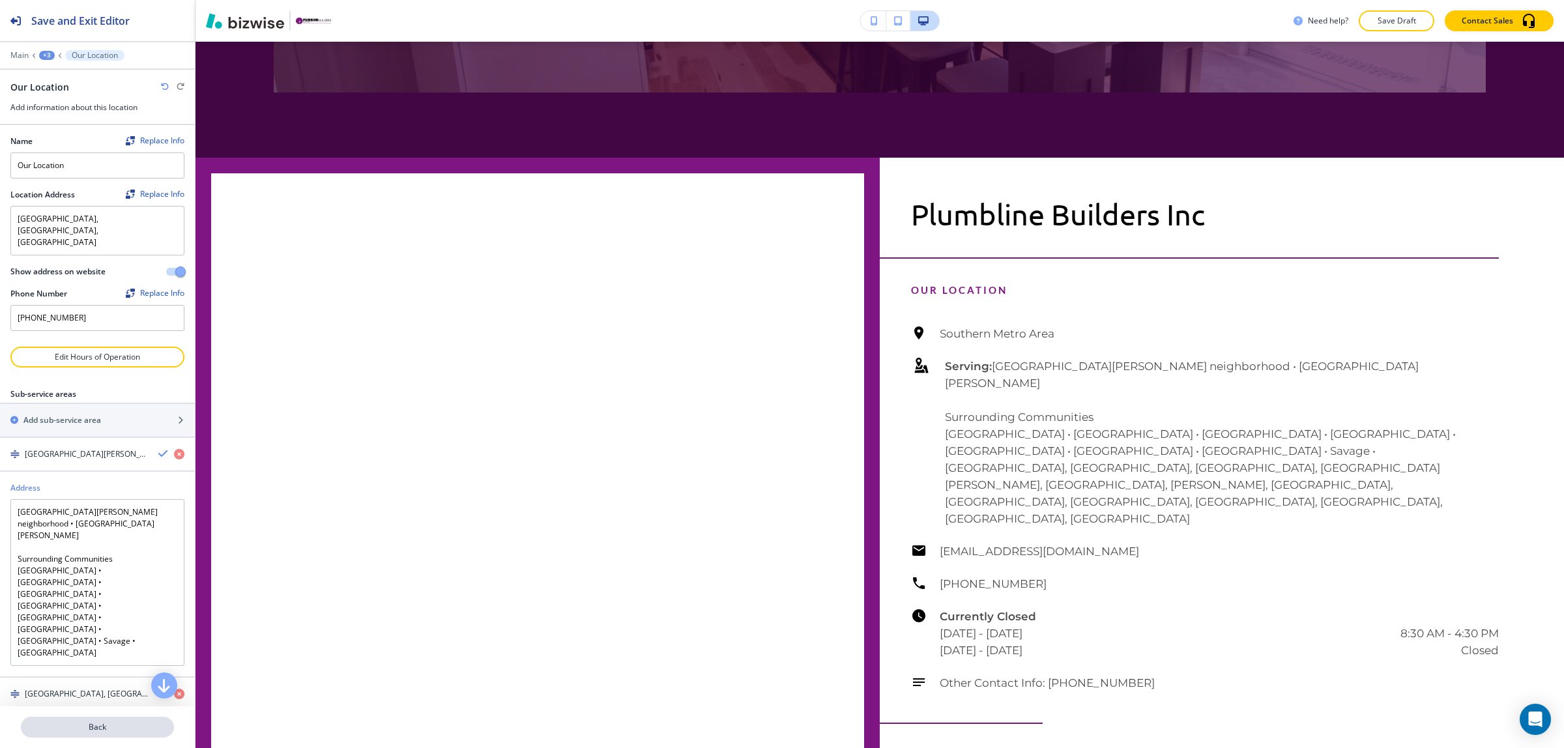
drag, startPoint x: 119, startPoint y: 712, endPoint x: 124, endPoint y: 722, distance: 11.7
click at [122, 717] on div "Back" at bounding box center [97, 727] width 195 height 42
click at [124, 722] on p "Back" at bounding box center [97, 727] width 151 height 12
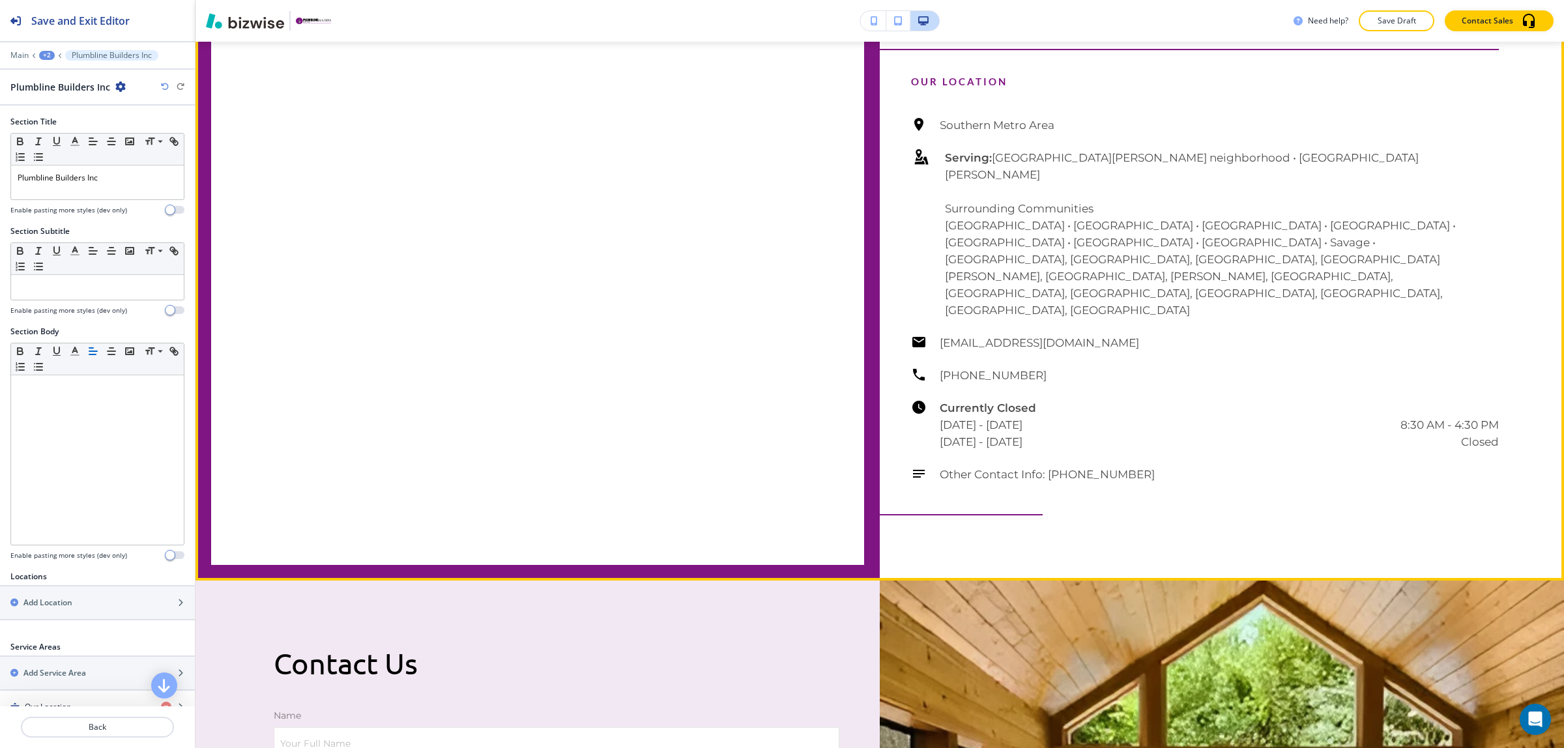
scroll to position [4650, 0]
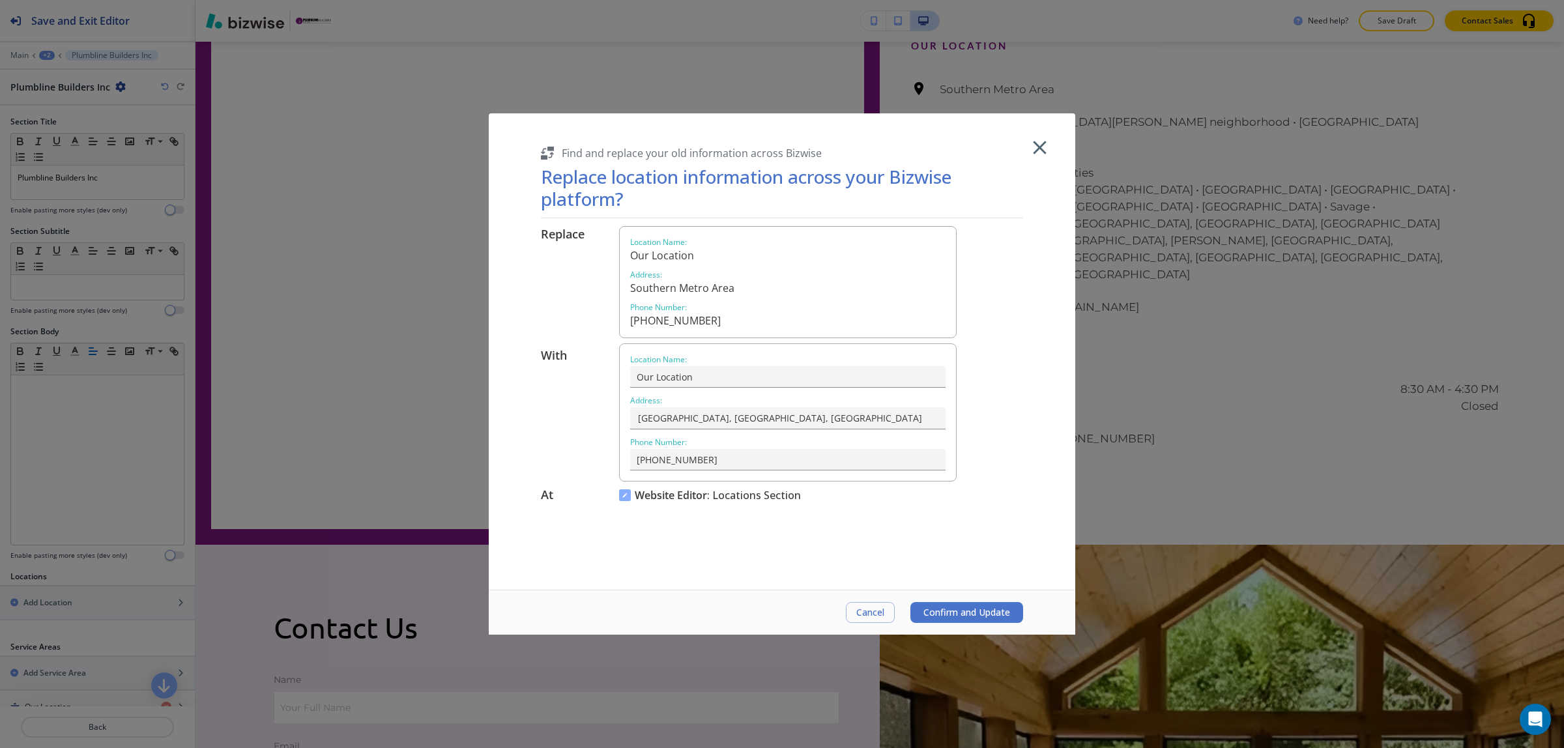
click at [626, 510] on div "Replace Location Name : Our Location Address : [GEOGRAPHIC_DATA] Area Phone Num…" at bounding box center [784, 403] width 503 height 355
click at [965, 609] on span "Confirm and Update" at bounding box center [966, 612] width 87 height 10
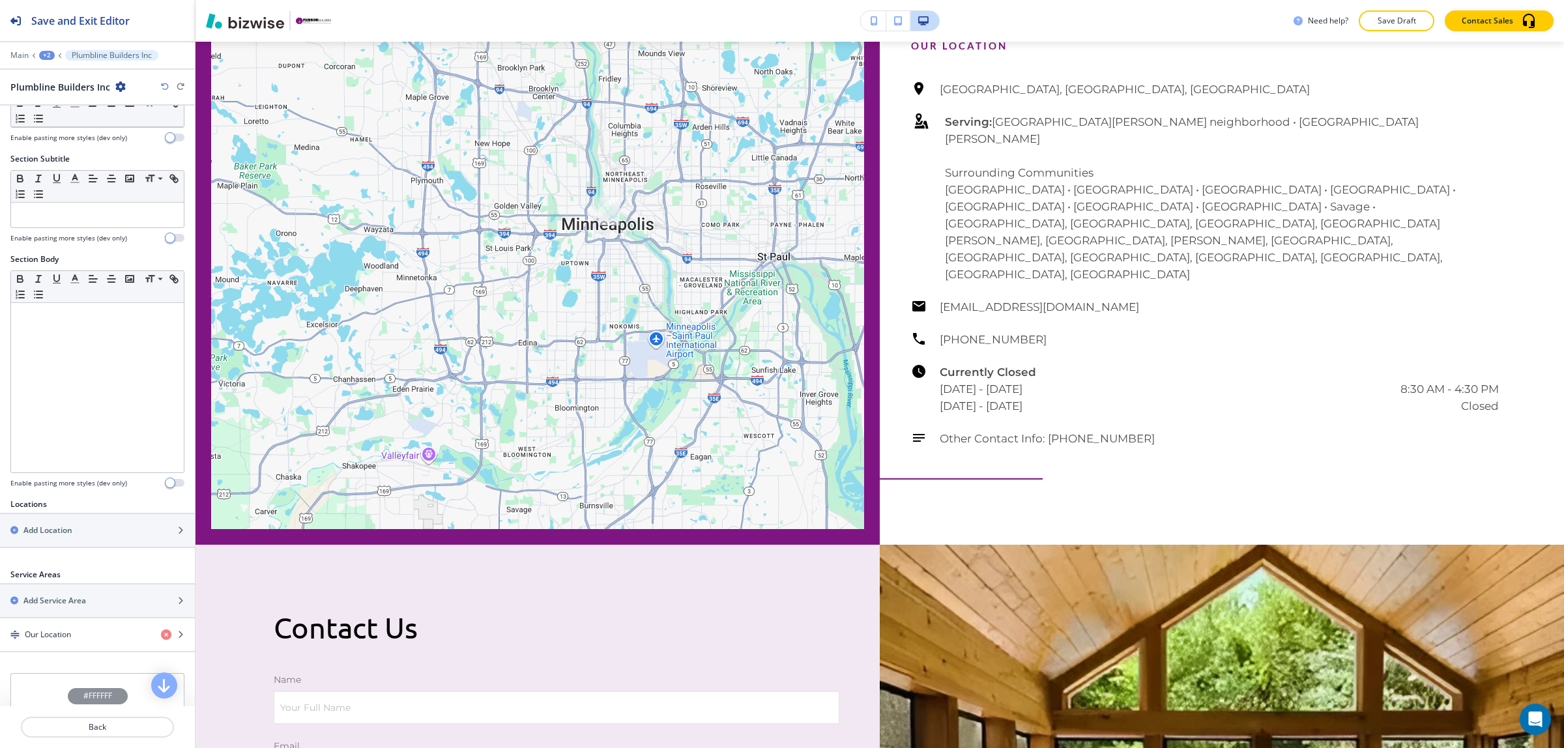
scroll to position [81, 0]
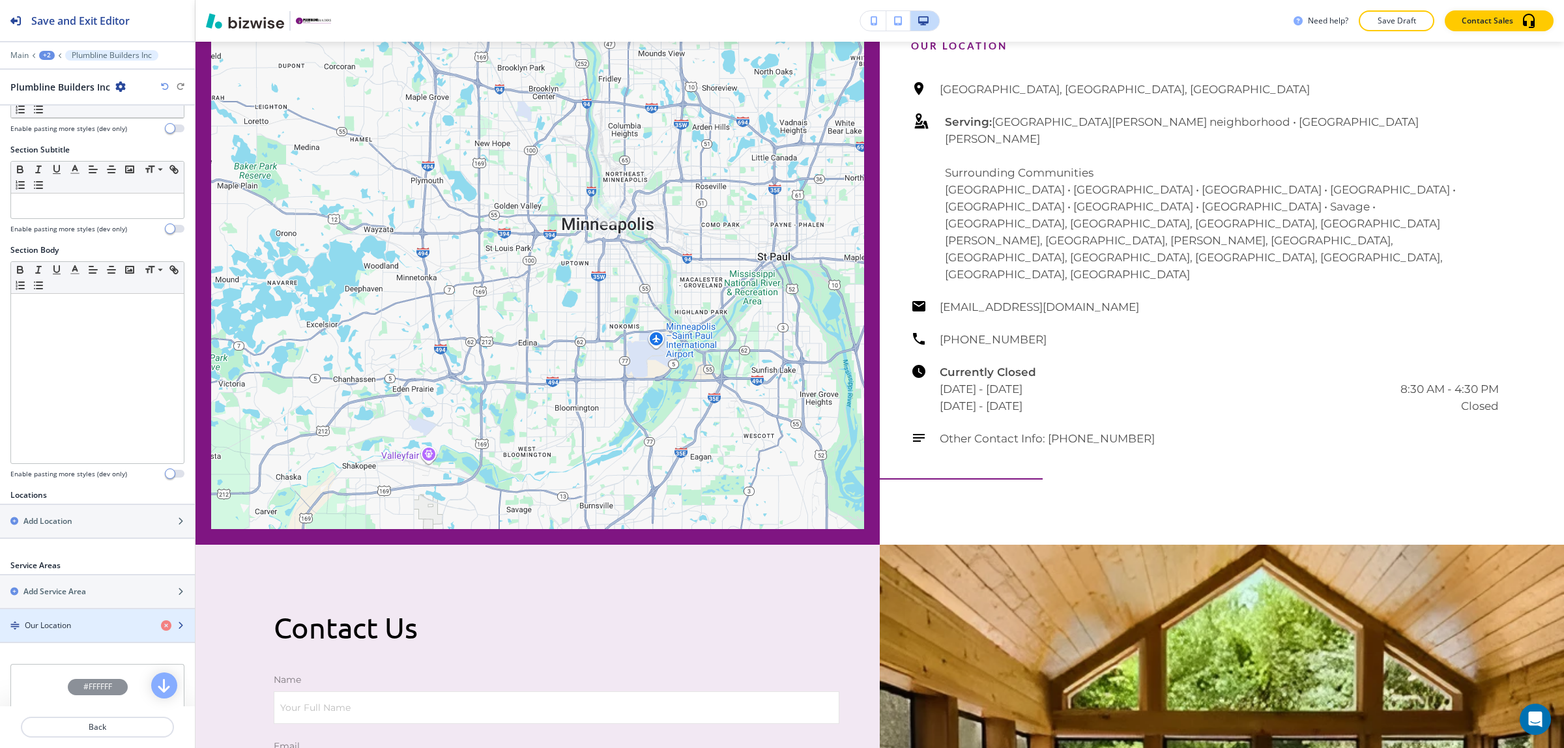
click at [79, 627] on div "Our Location" at bounding box center [75, 626] width 151 height 12
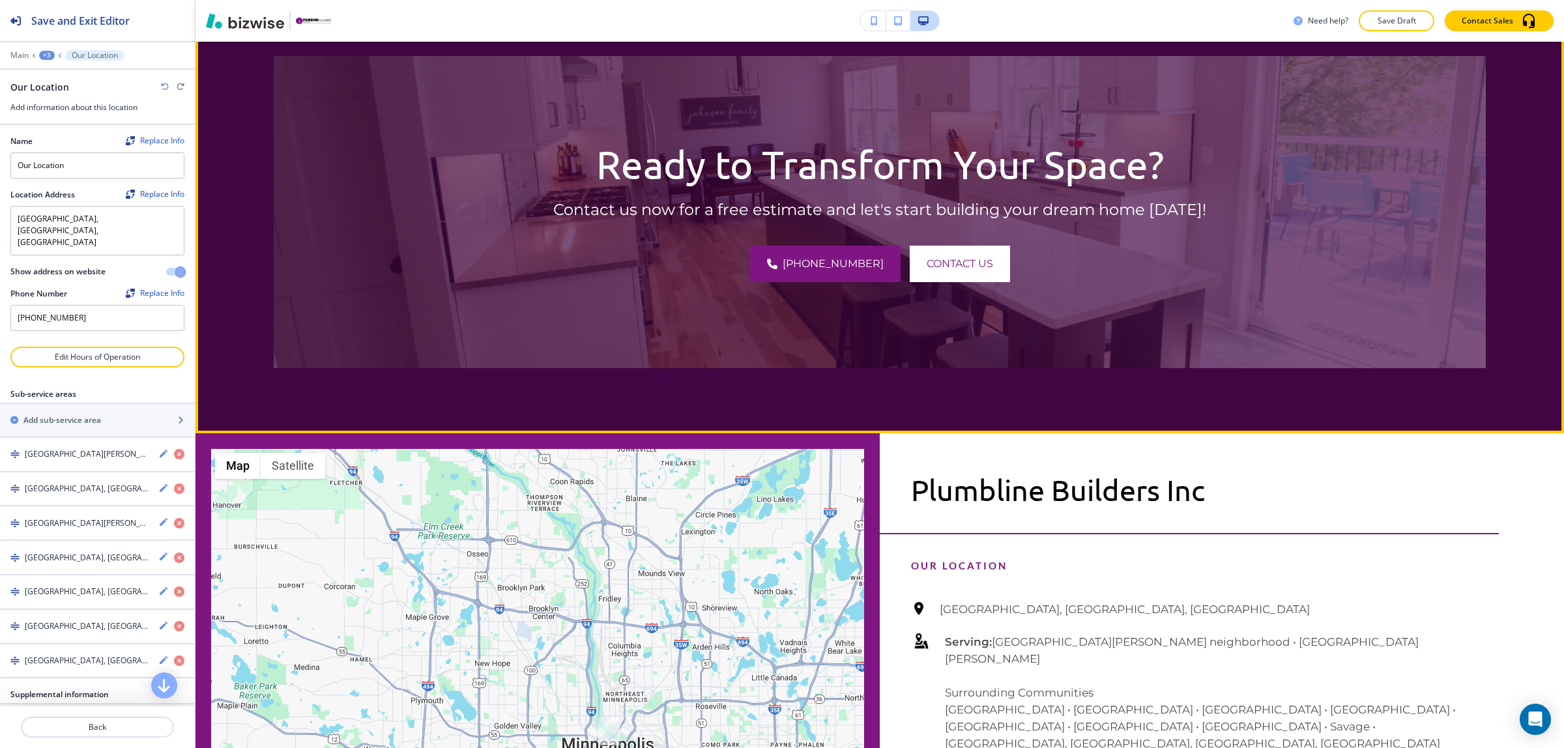
scroll to position [4405, 0]
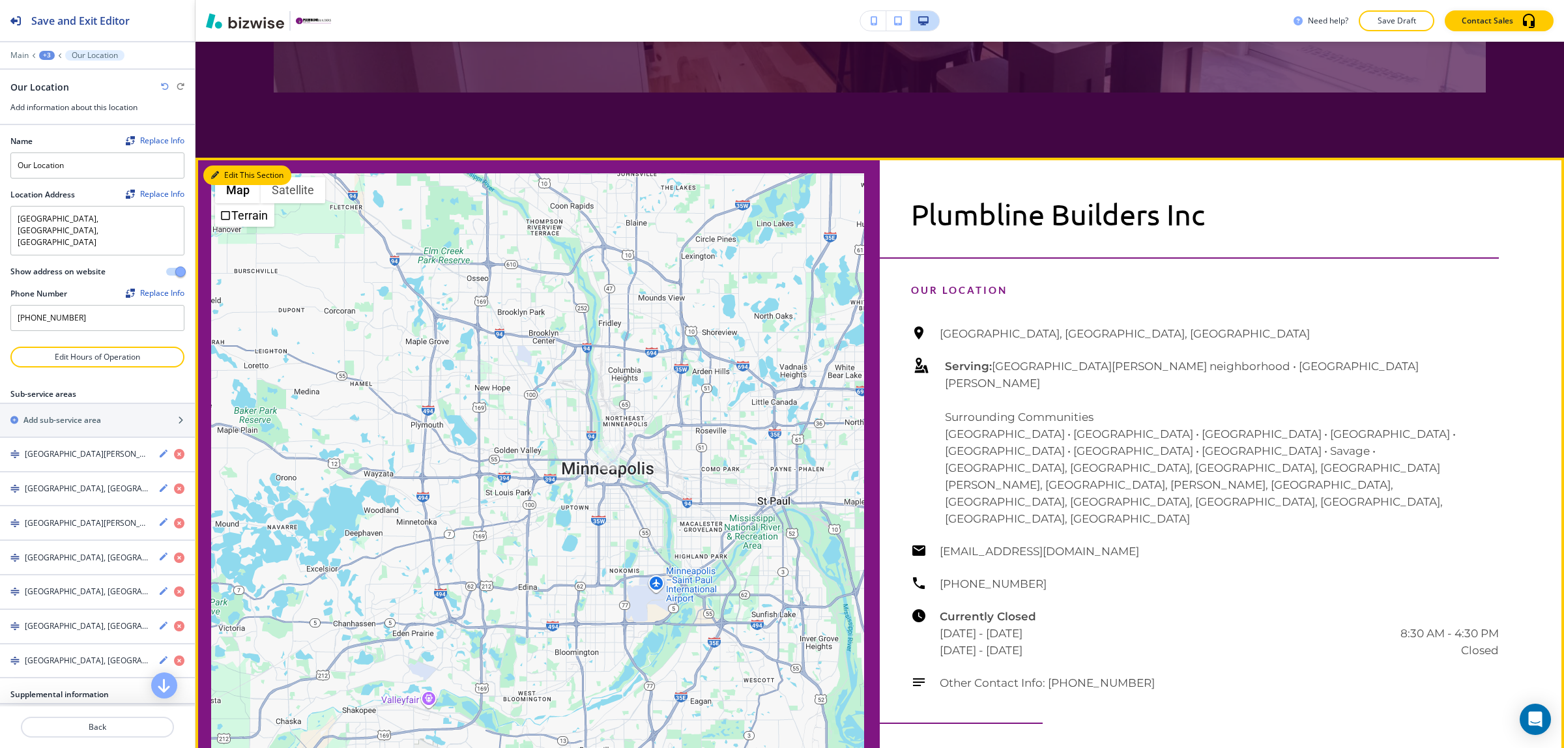
click at [227, 185] on button "Edit This Section" at bounding box center [247, 176] width 88 height 20
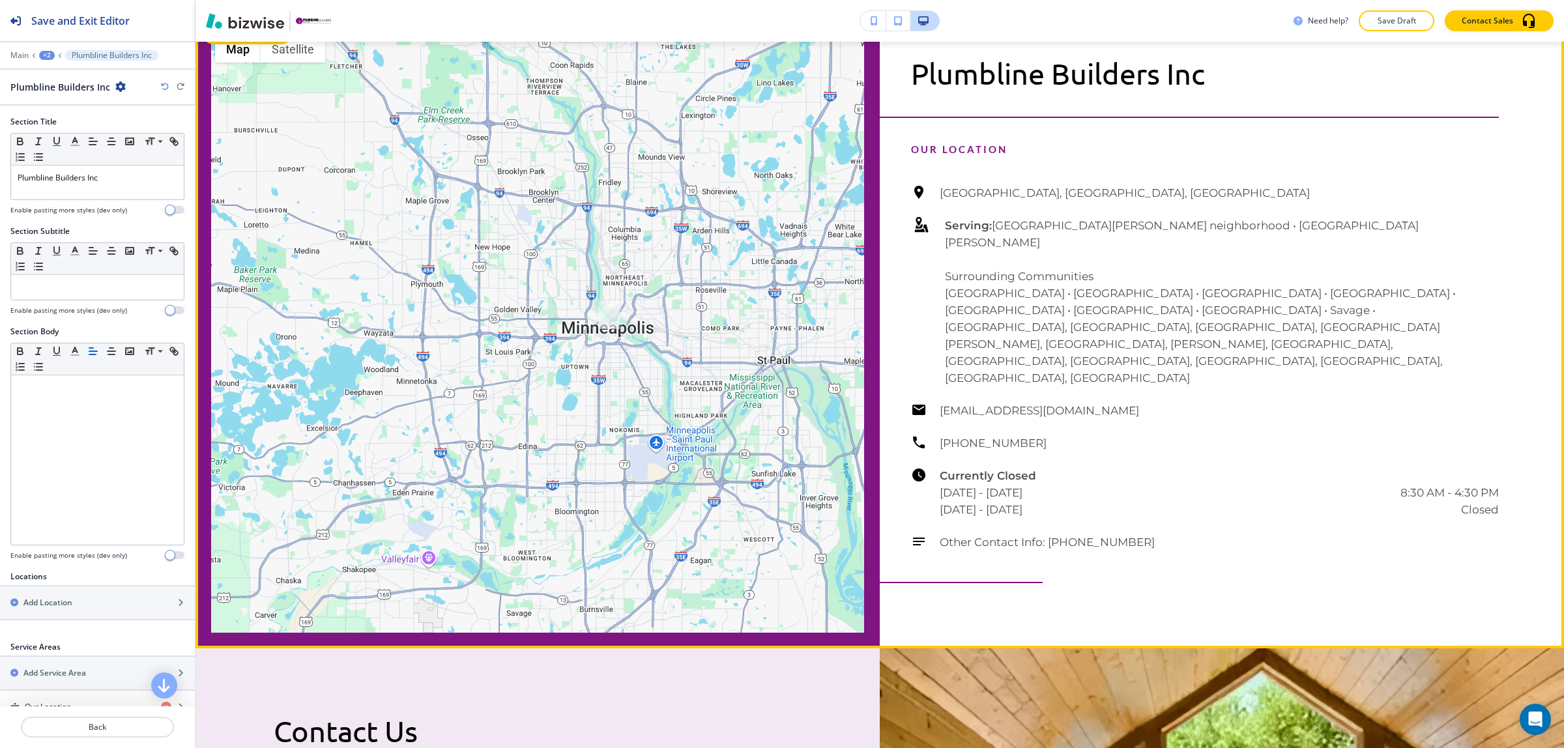
scroll to position [4650, 0]
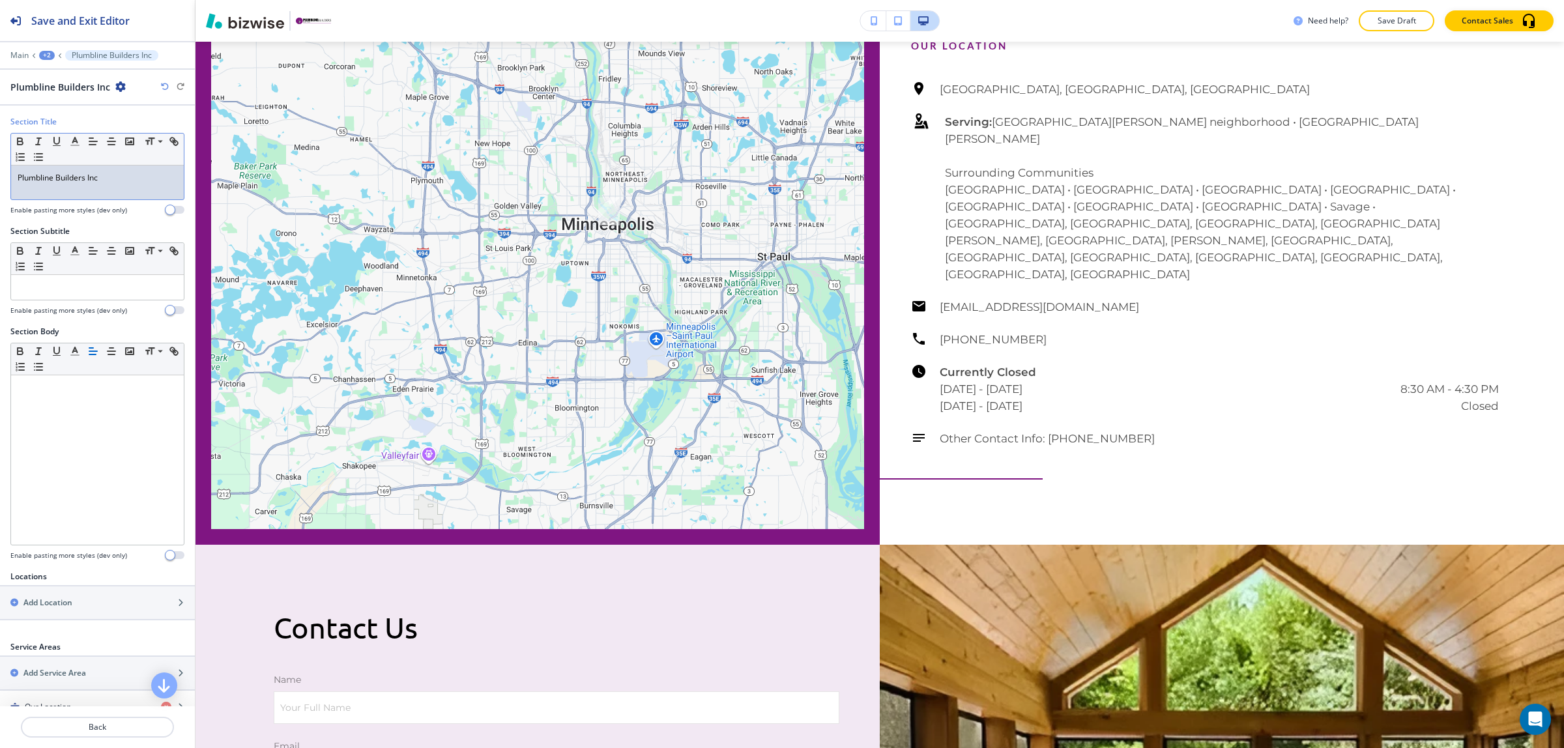
click at [106, 180] on p "Plumbline Builders Inc" at bounding box center [98, 178] width 160 height 12
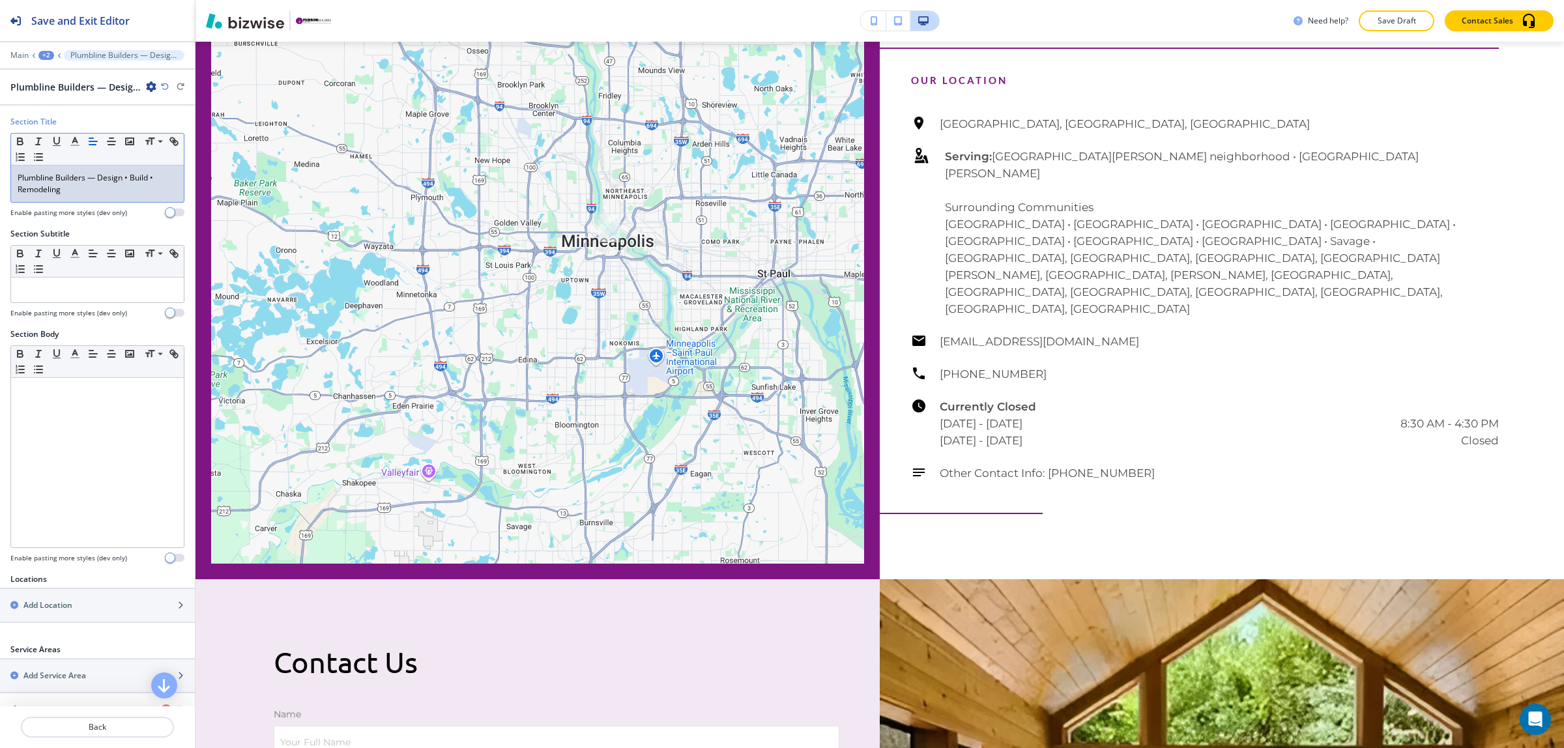
click at [94, 180] on p "Plumbline Builders — Design • Build • Remodeling" at bounding box center [98, 183] width 160 height 23
click at [90, 182] on p "Plumbline Builders Design • Build • Remodeling" at bounding box center [98, 183] width 160 height 23
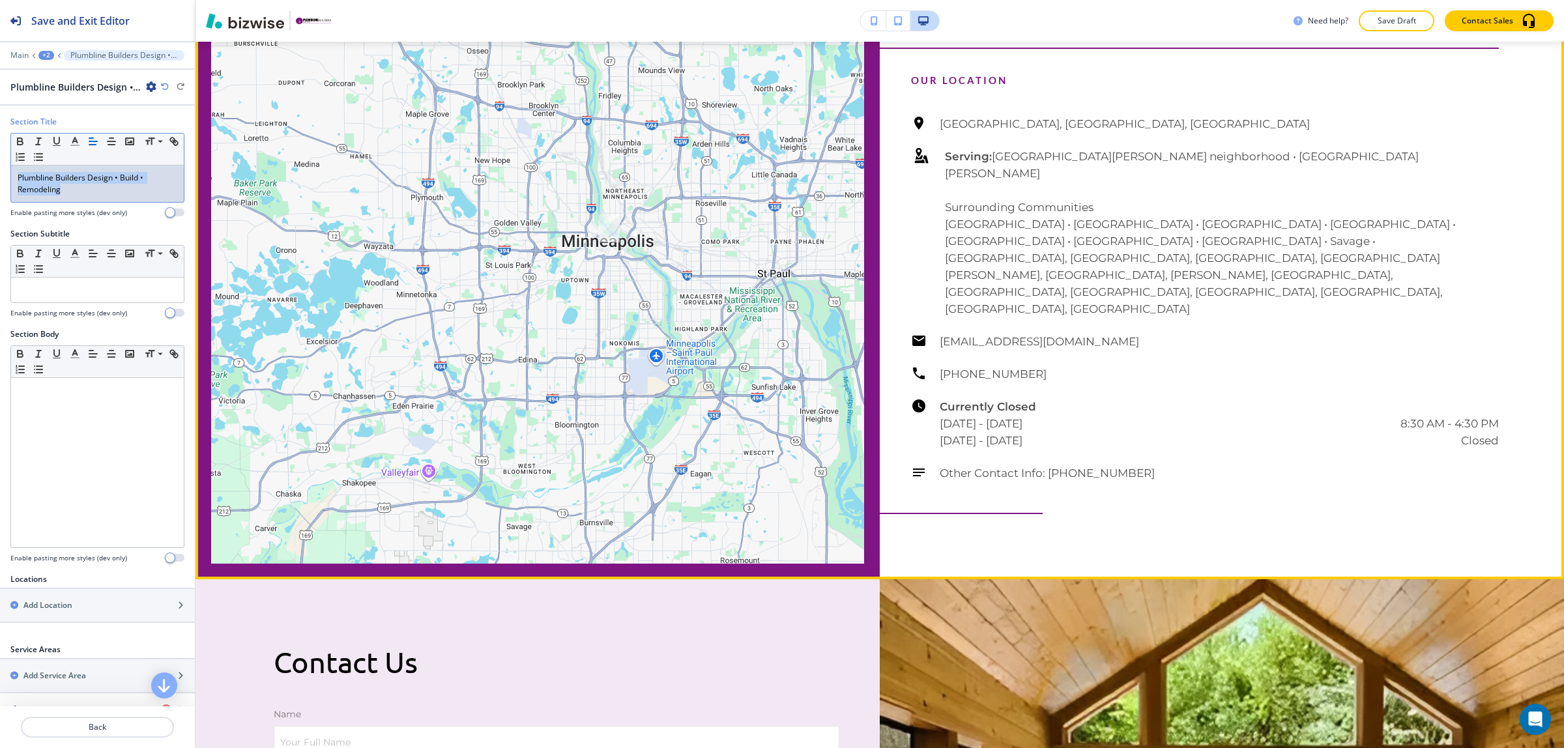
copy p "Plumbline Builders Design • Build • Remodeling"
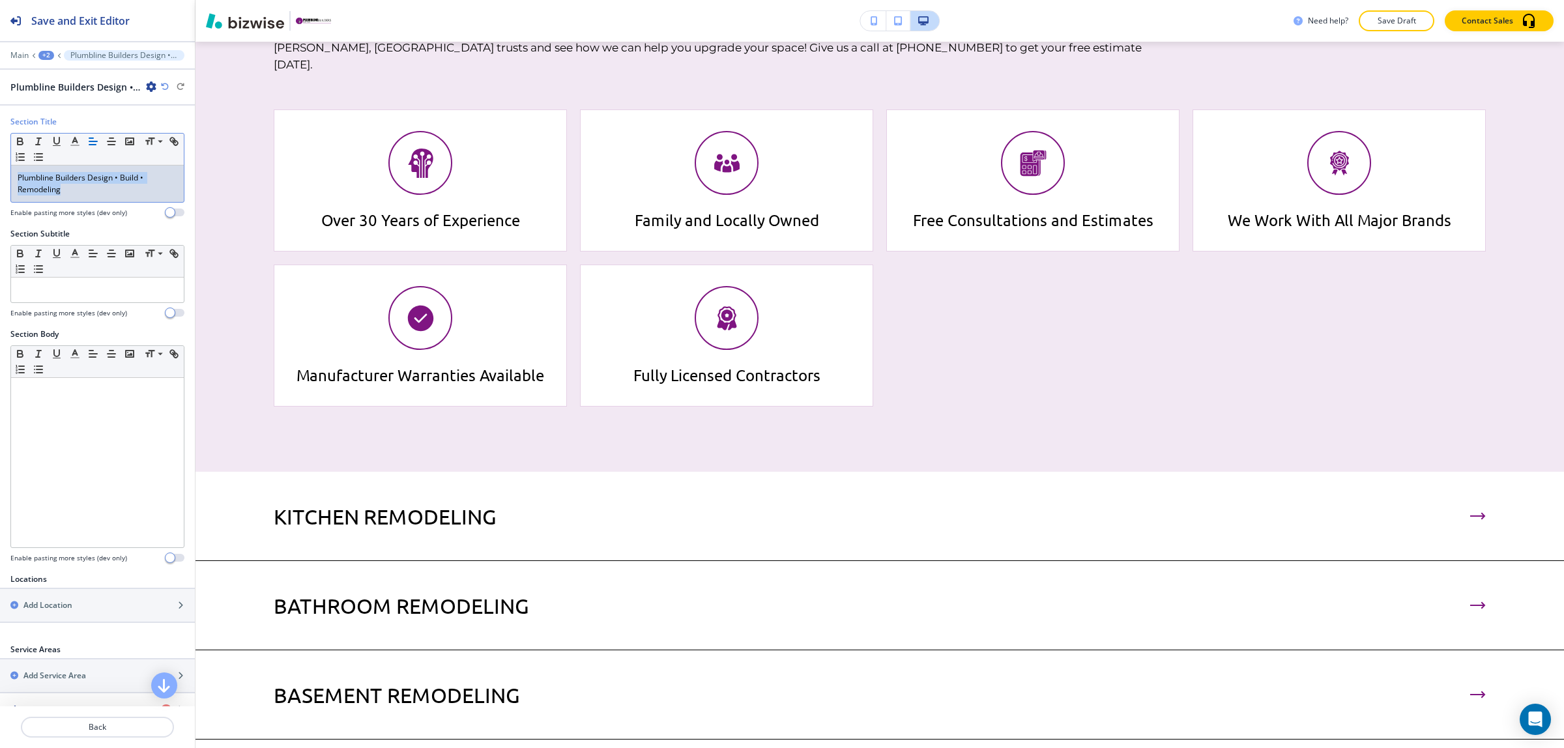
scroll to position [1972, 0]
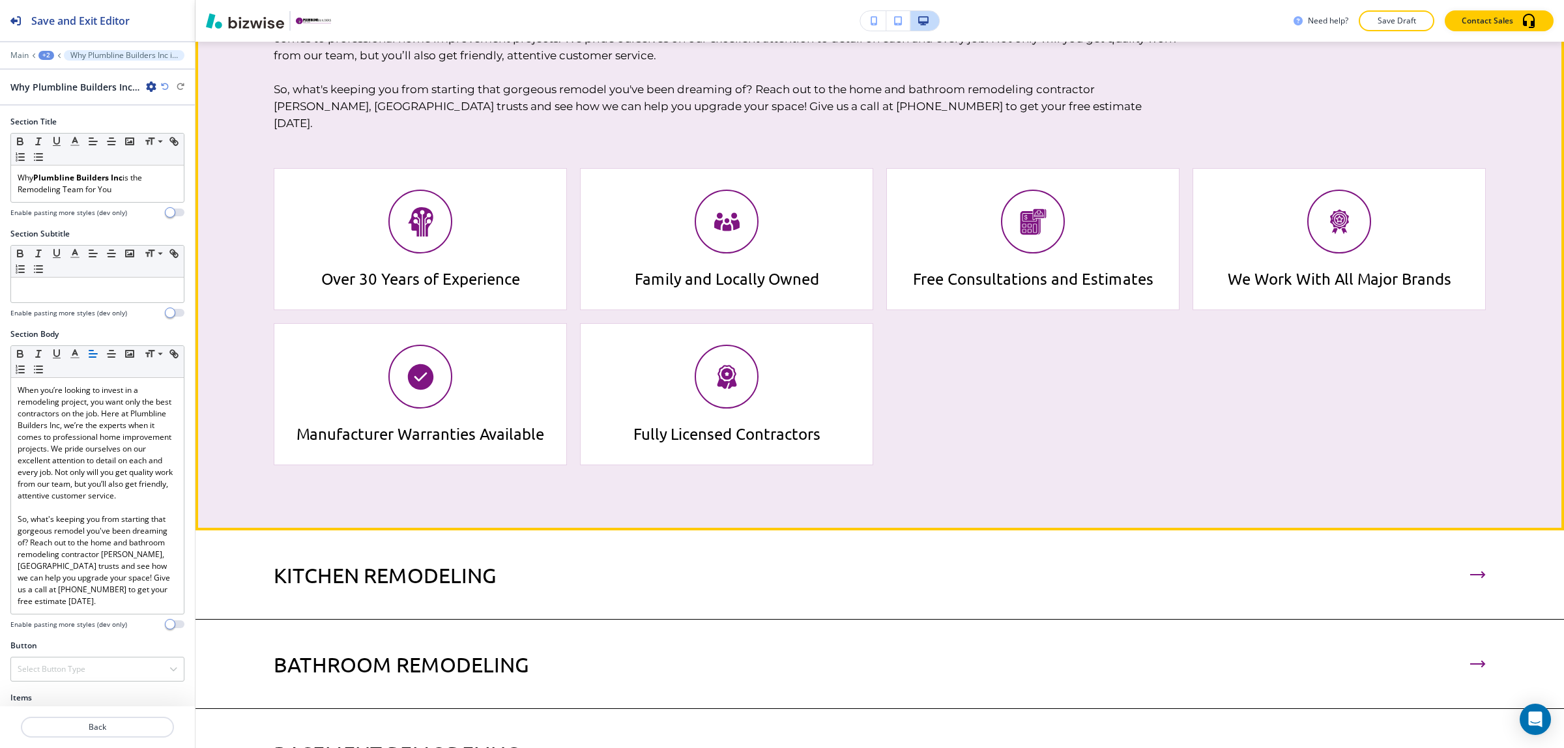
scroll to position [1978, 0]
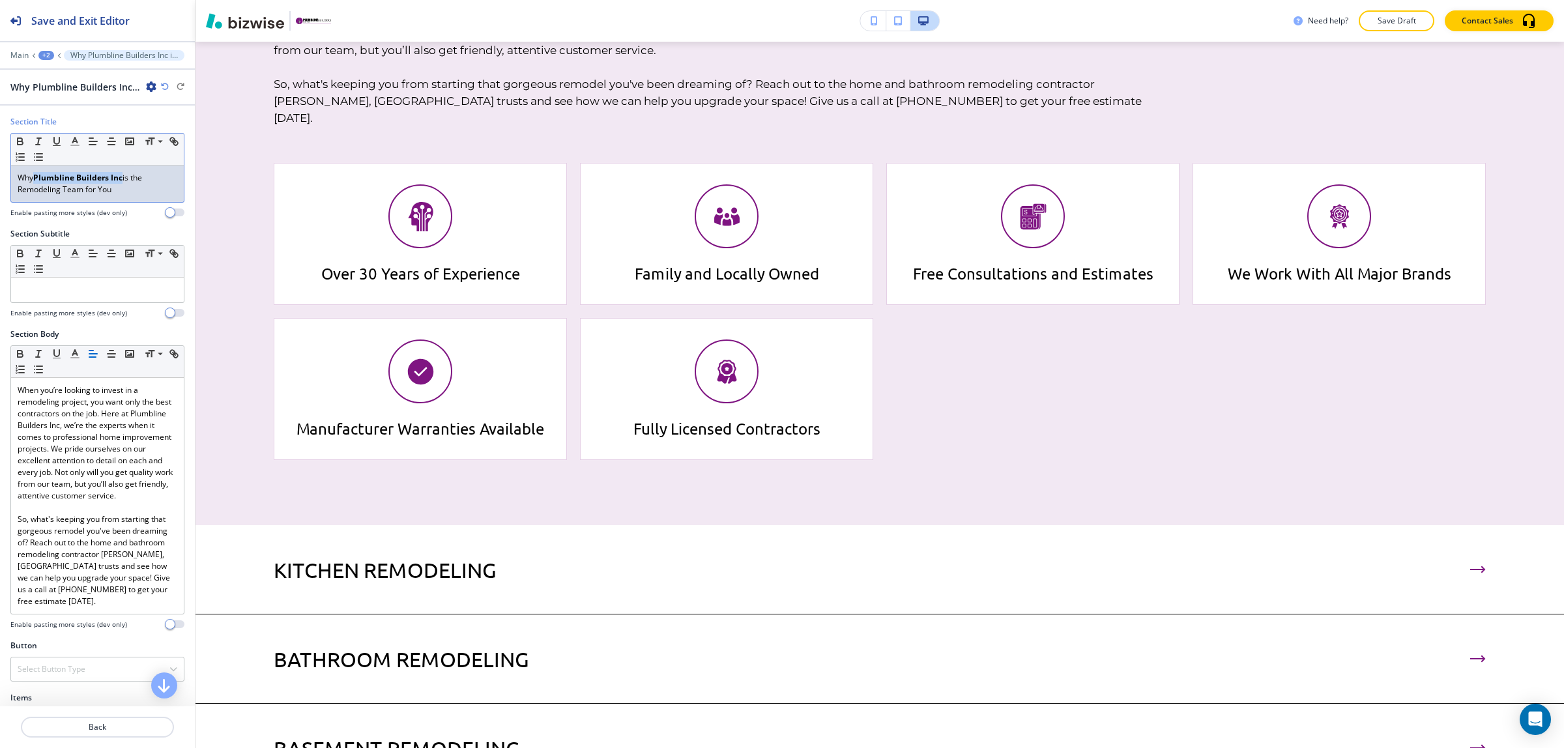
drag, startPoint x: 35, startPoint y: 177, endPoint x: 122, endPoint y: 177, distance: 87.3
click at [122, 177] on p "Why Plumbline Builders Inc is the Remodeling Team for You" at bounding box center [98, 183] width 160 height 23
paste div
drag, startPoint x: 121, startPoint y: 177, endPoint x: 111, endPoint y: 178, distance: 10.4
click at [111, 178] on strong "Inc" at bounding box center [117, 177] width 12 height 11
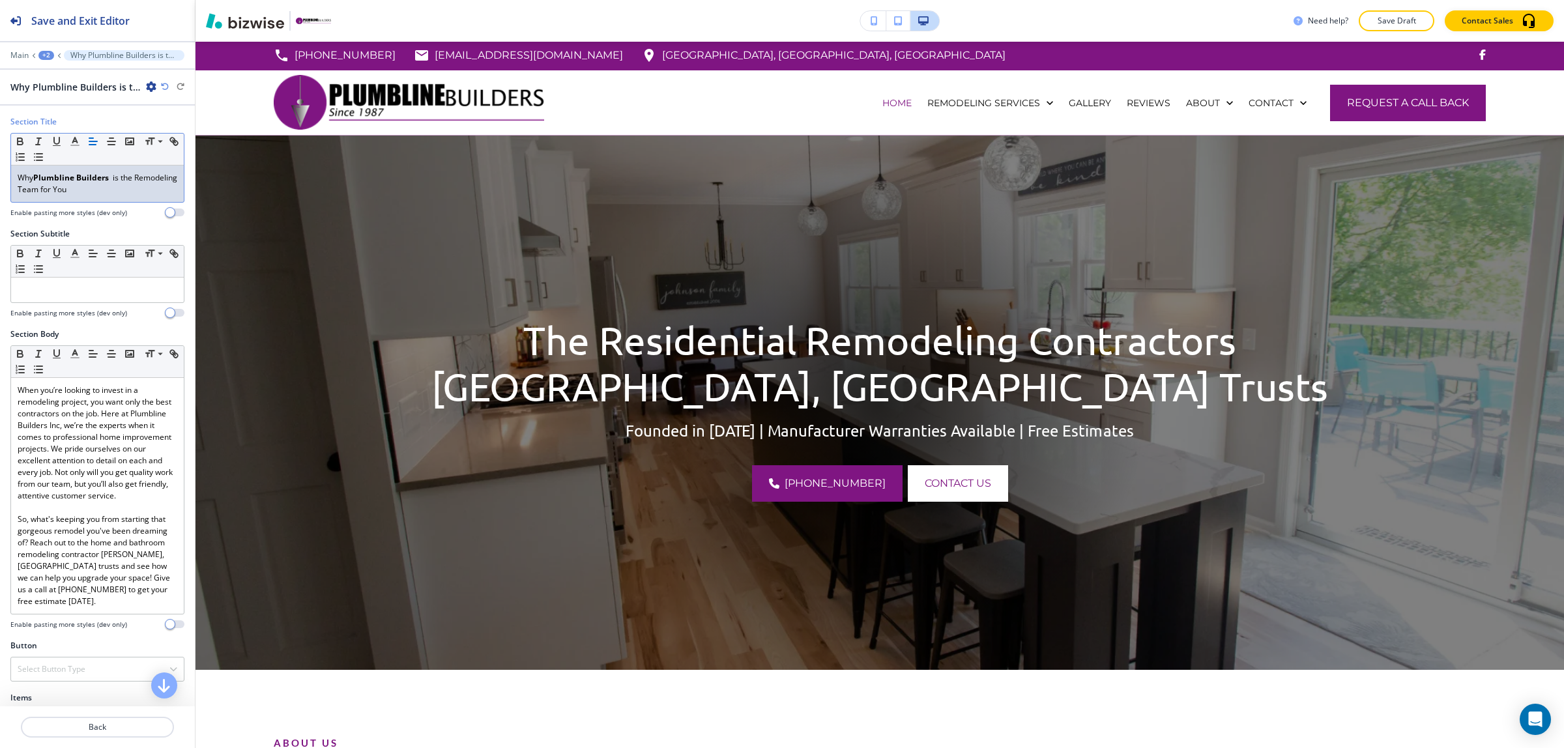
scroll to position [0, 0]
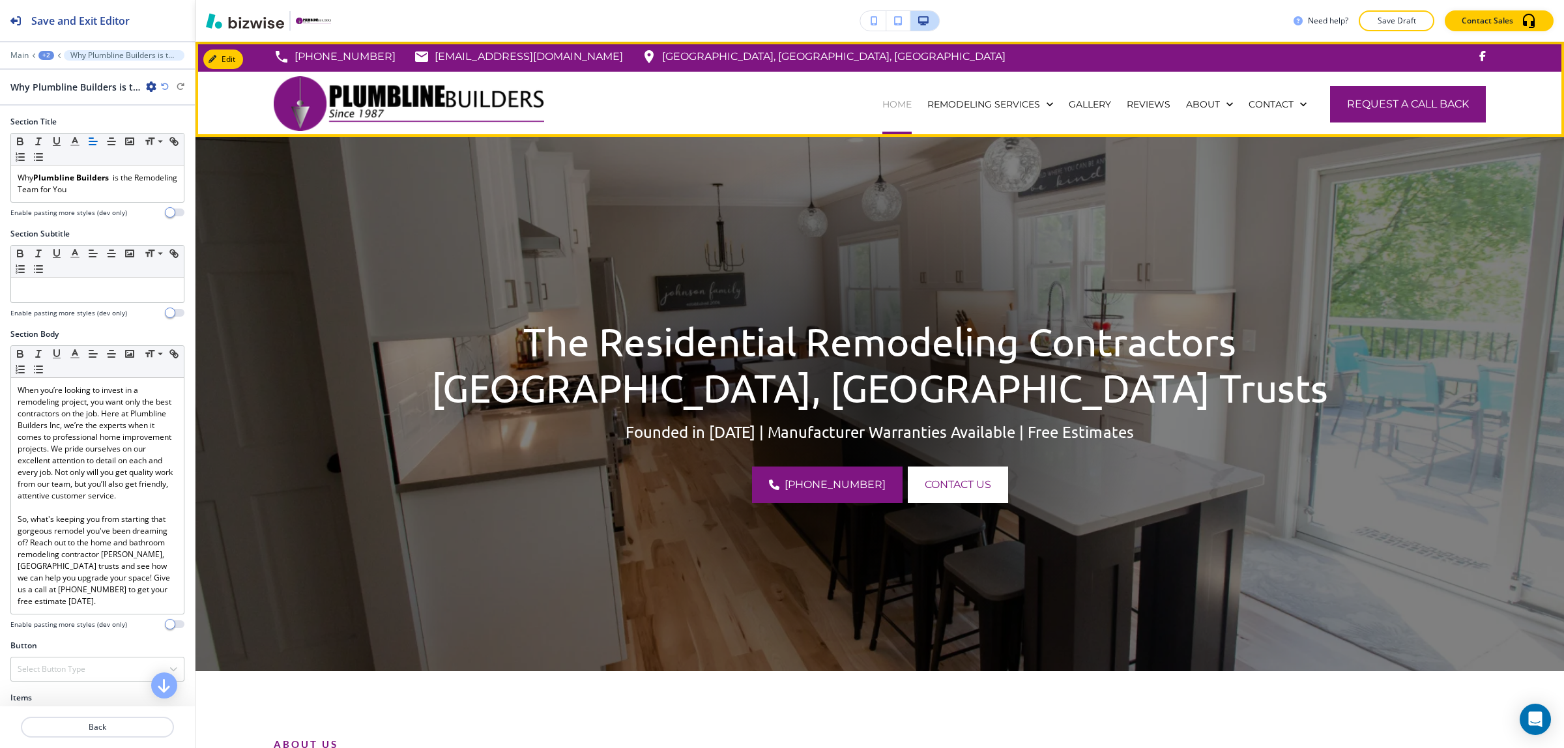
click at [882, 98] on p "HOME" at bounding box center [896, 104] width 29 height 13
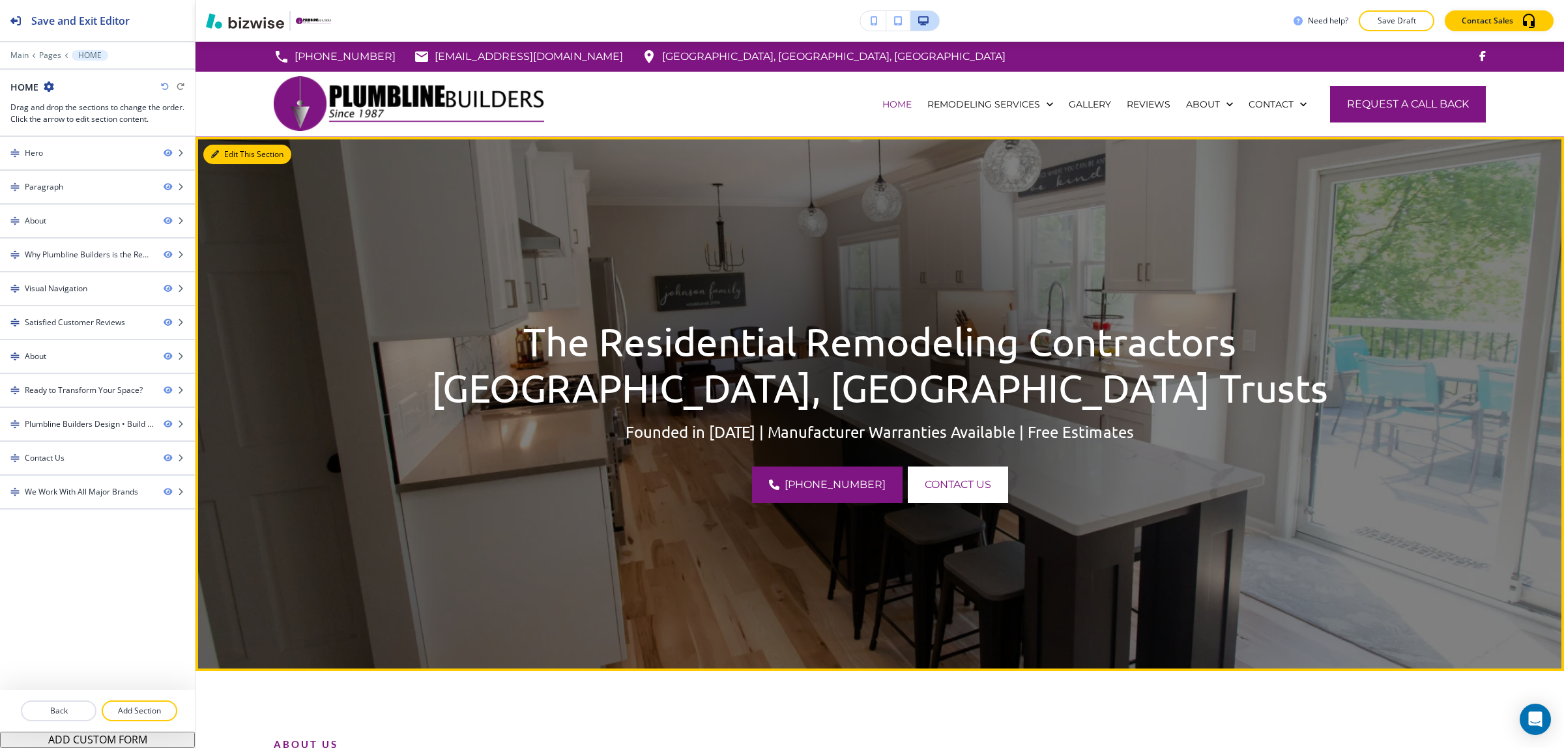
click at [216, 154] on icon "button" at bounding box center [215, 155] width 8 height 8
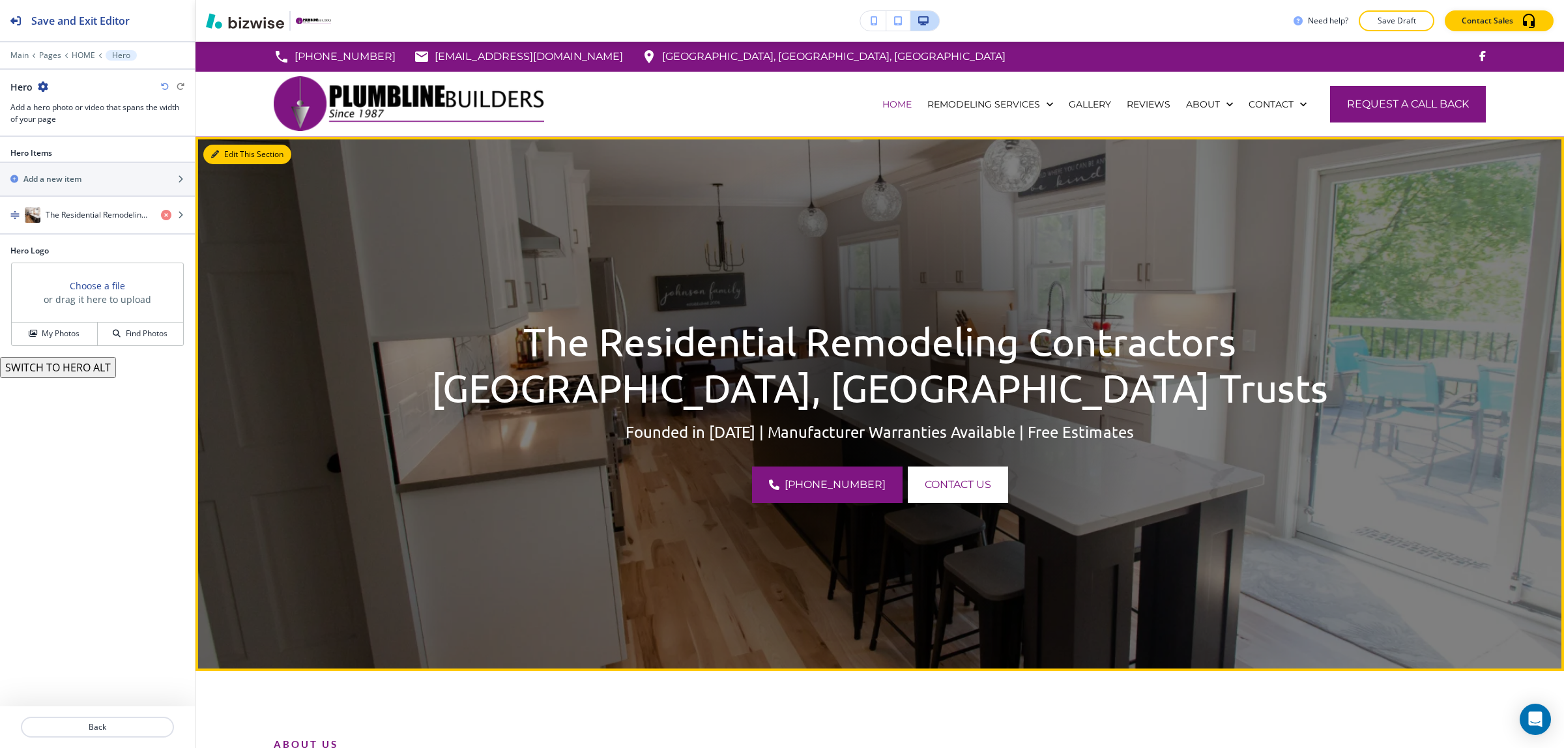
click at [232, 155] on button "Edit This Section" at bounding box center [247, 155] width 88 height 20
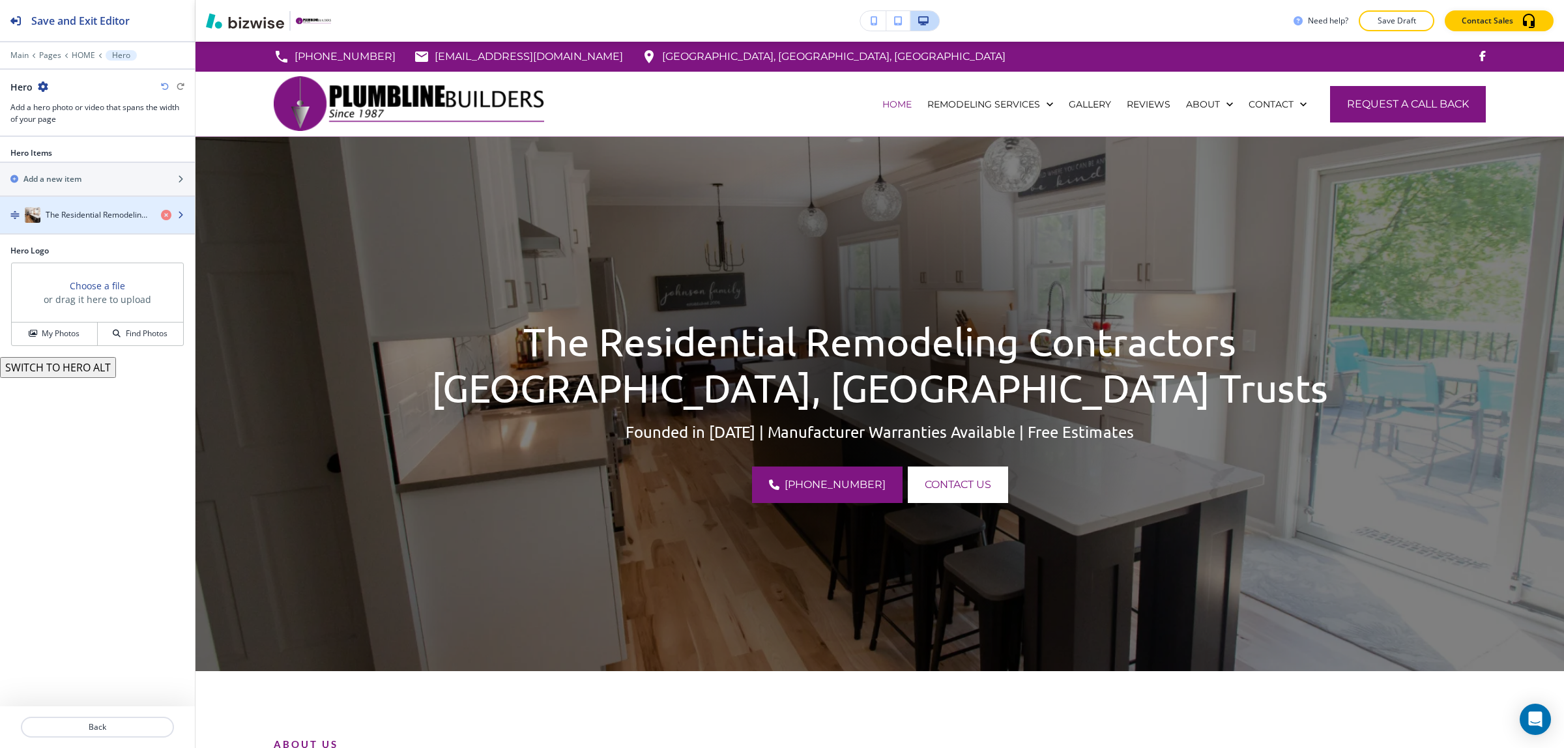
click at [104, 207] on div "button" at bounding box center [97, 202] width 195 height 10
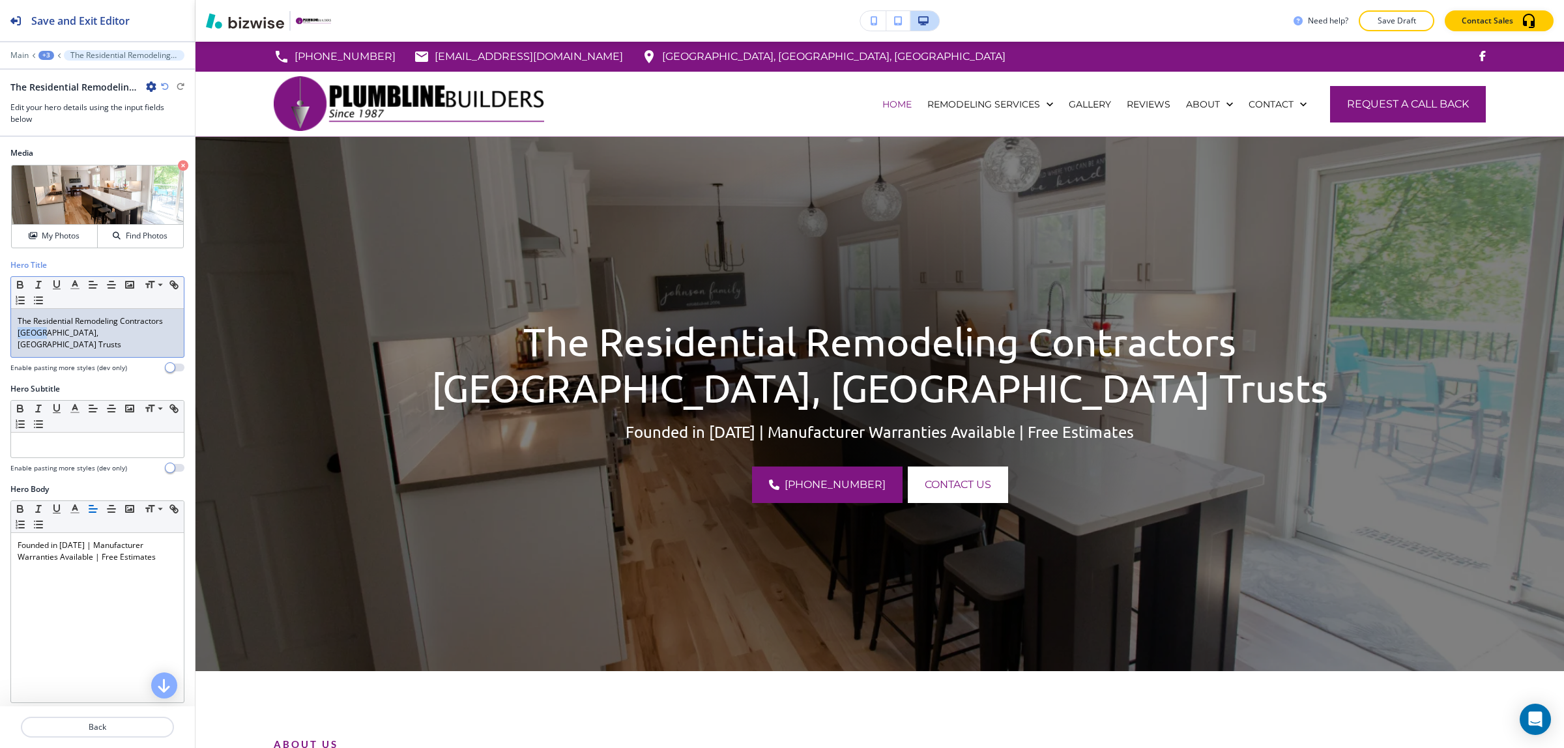
drag, startPoint x: 42, startPoint y: 337, endPoint x: 14, endPoint y: 329, distance: 29.1
click at [14, 329] on div "The Residential Remodeling Contractors [GEOGRAPHIC_DATA], [GEOGRAPHIC_DATA] Tru…" at bounding box center [97, 333] width 173 height 48
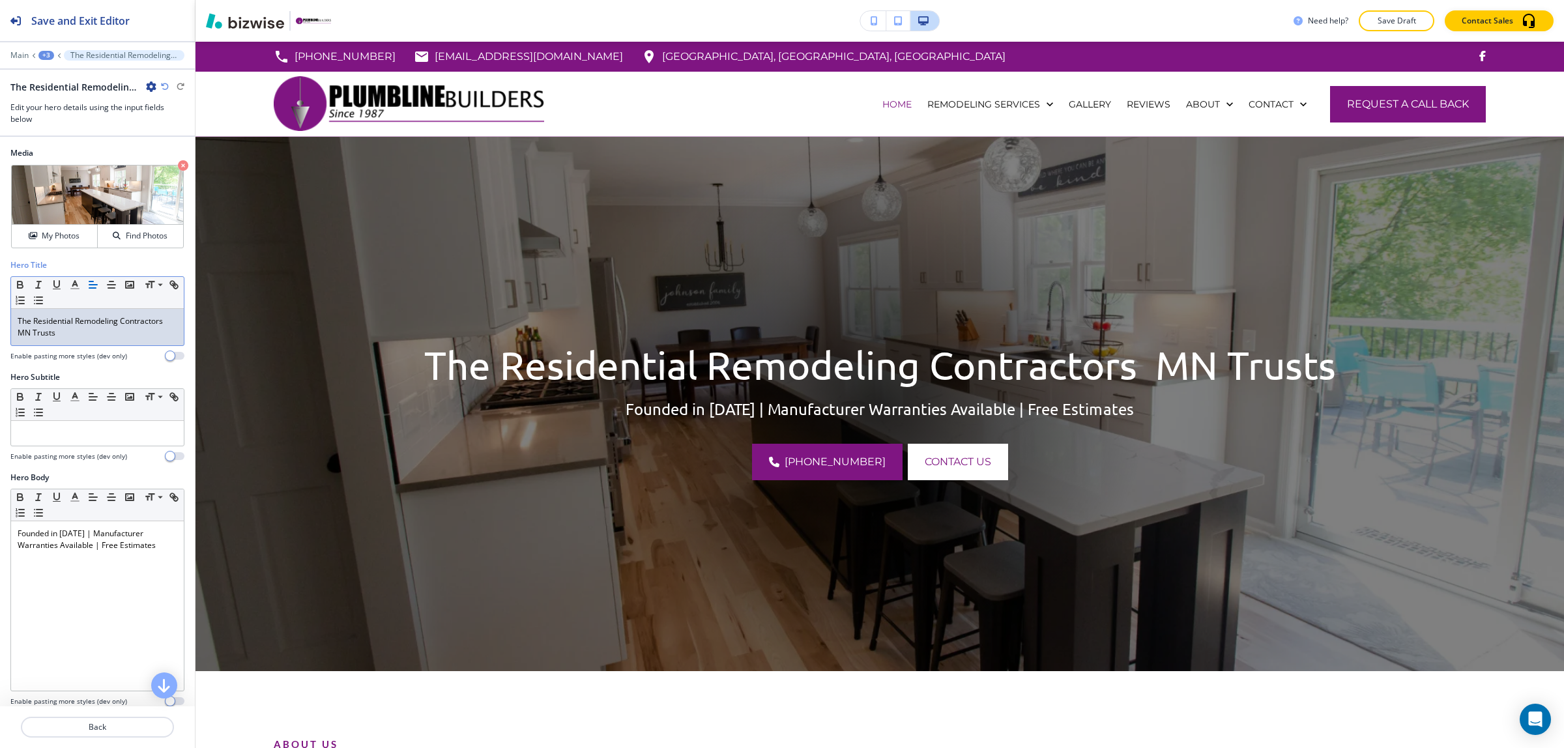
click at [18, 336] on p "The Residential Remodeling Contractors MN Trusts" at bounding box center [98, 326] width 160 height 23
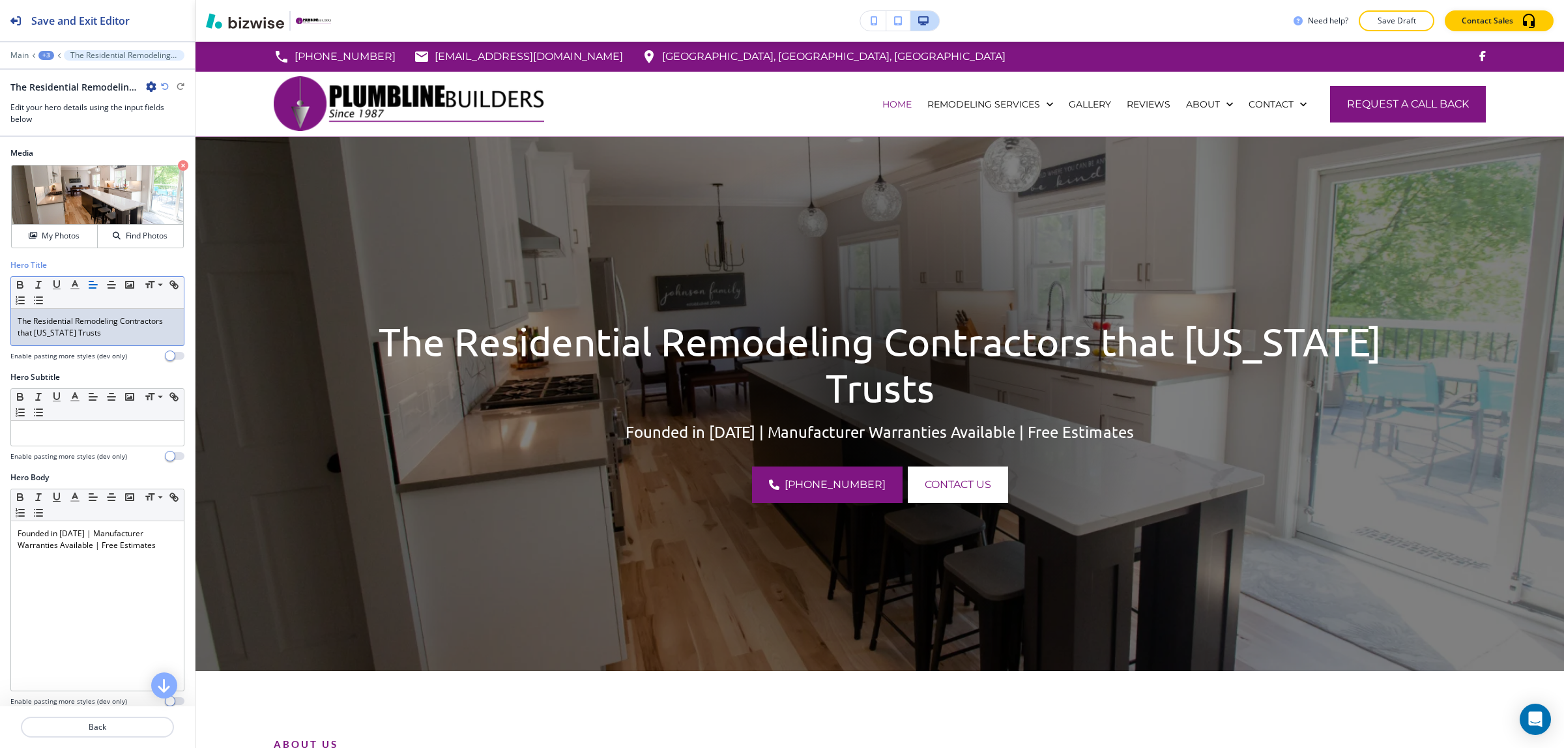
click at [113, 334] on p "The Residential Remodeling Contractors that [US_STATE] Trusts" at bounding box center [98, 326] width 160 height 23
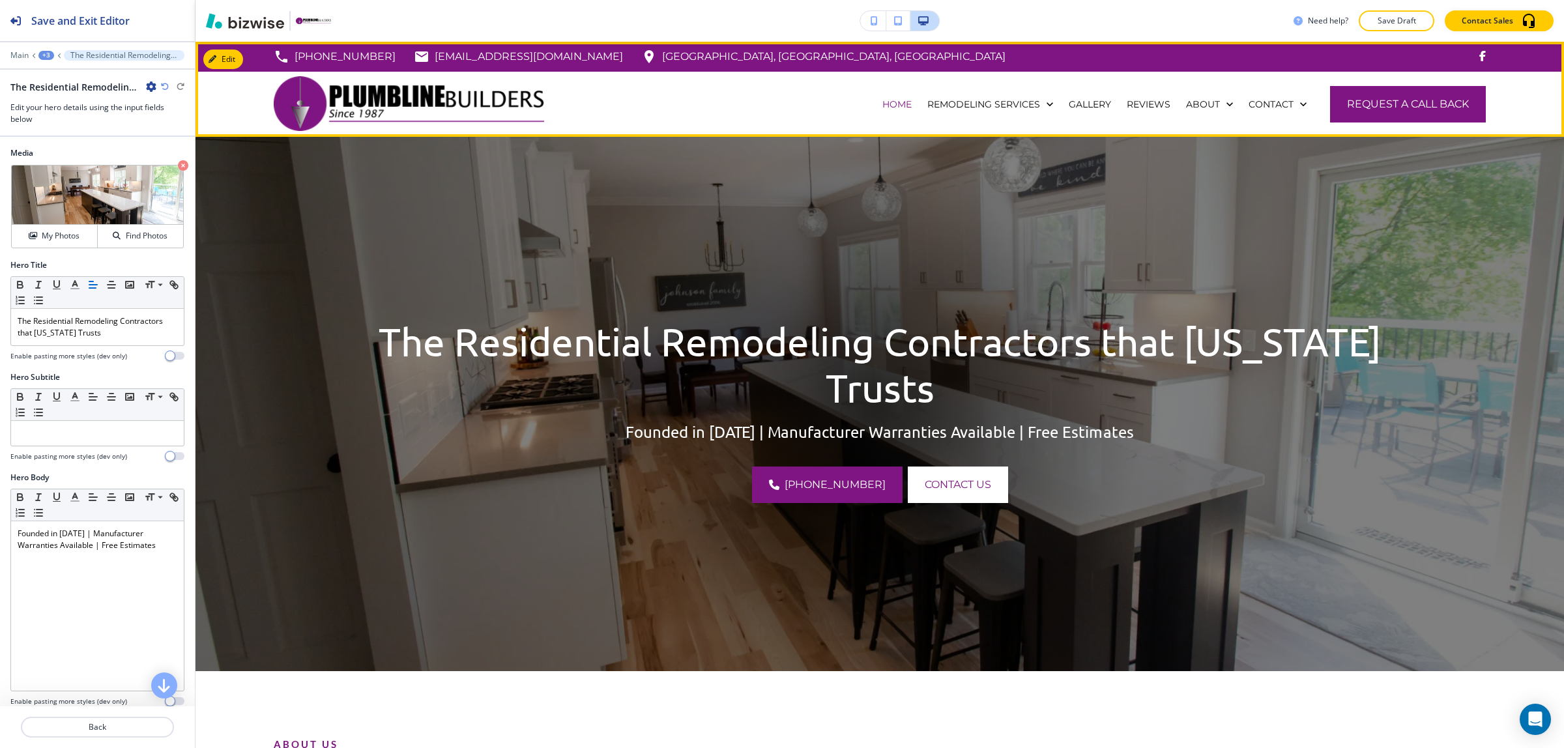
click at [1148, 96] on div "REVIEWS" at bounding box center [1148, 104] width 59 height 65
click at [1074, 98] on p "GALLERY" at bounding box center [1090, 104] width 42 height 13
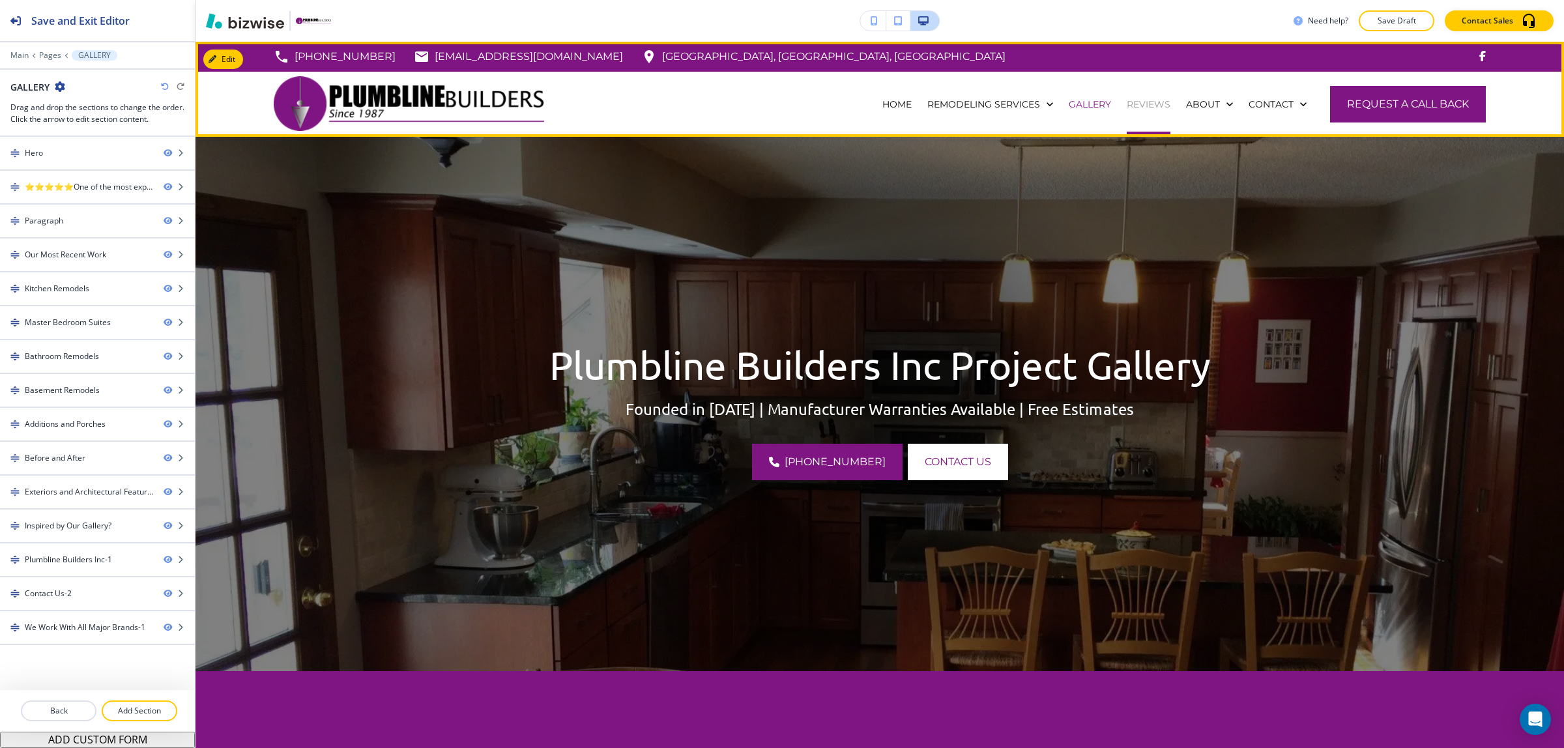
click at [1127, 98] on p "REVIEWS" at bounding box center [1149, 104] width 44 height 13
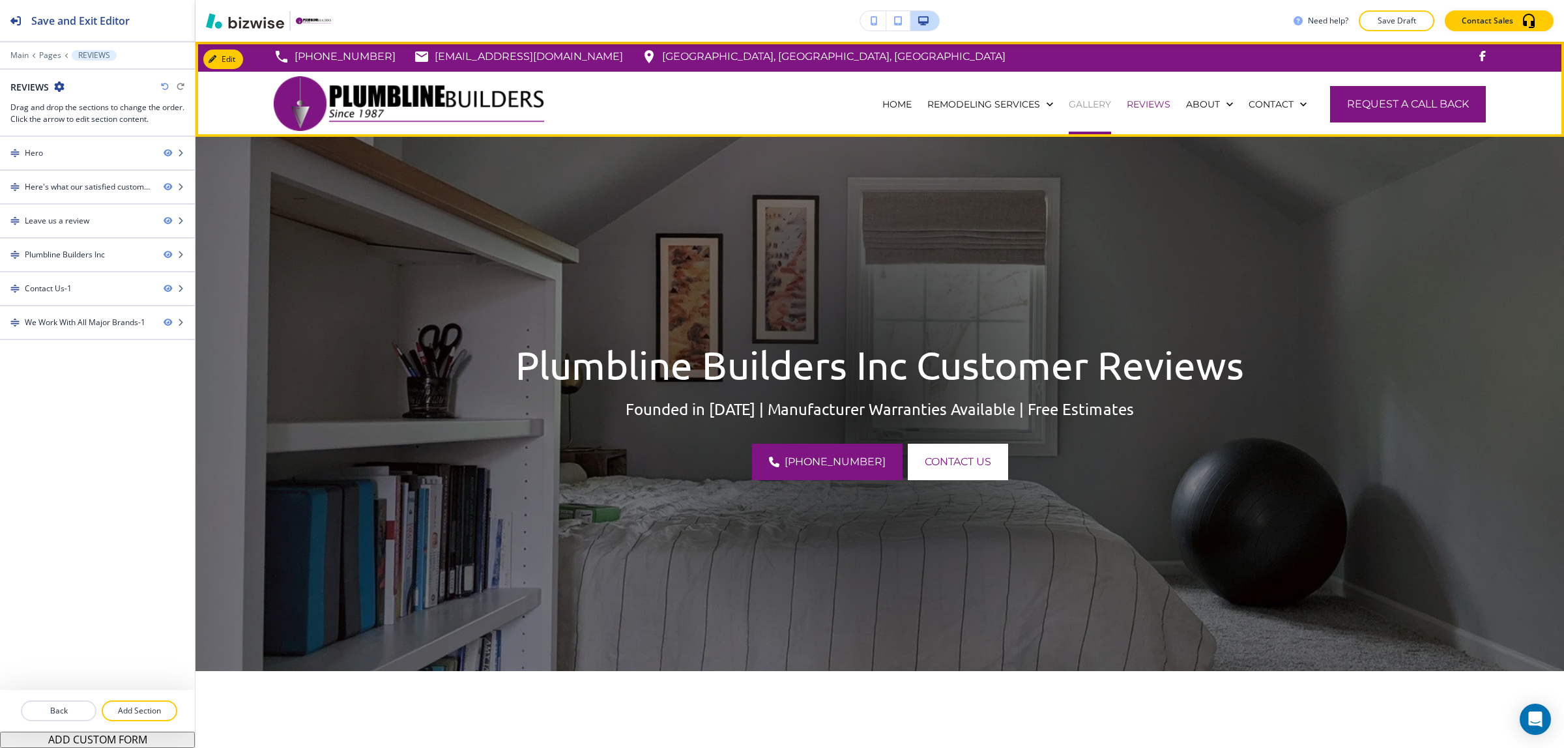
click at [1069, 102] on p "GALLERY" at bounding box center [1090, 104] width 42 height 13
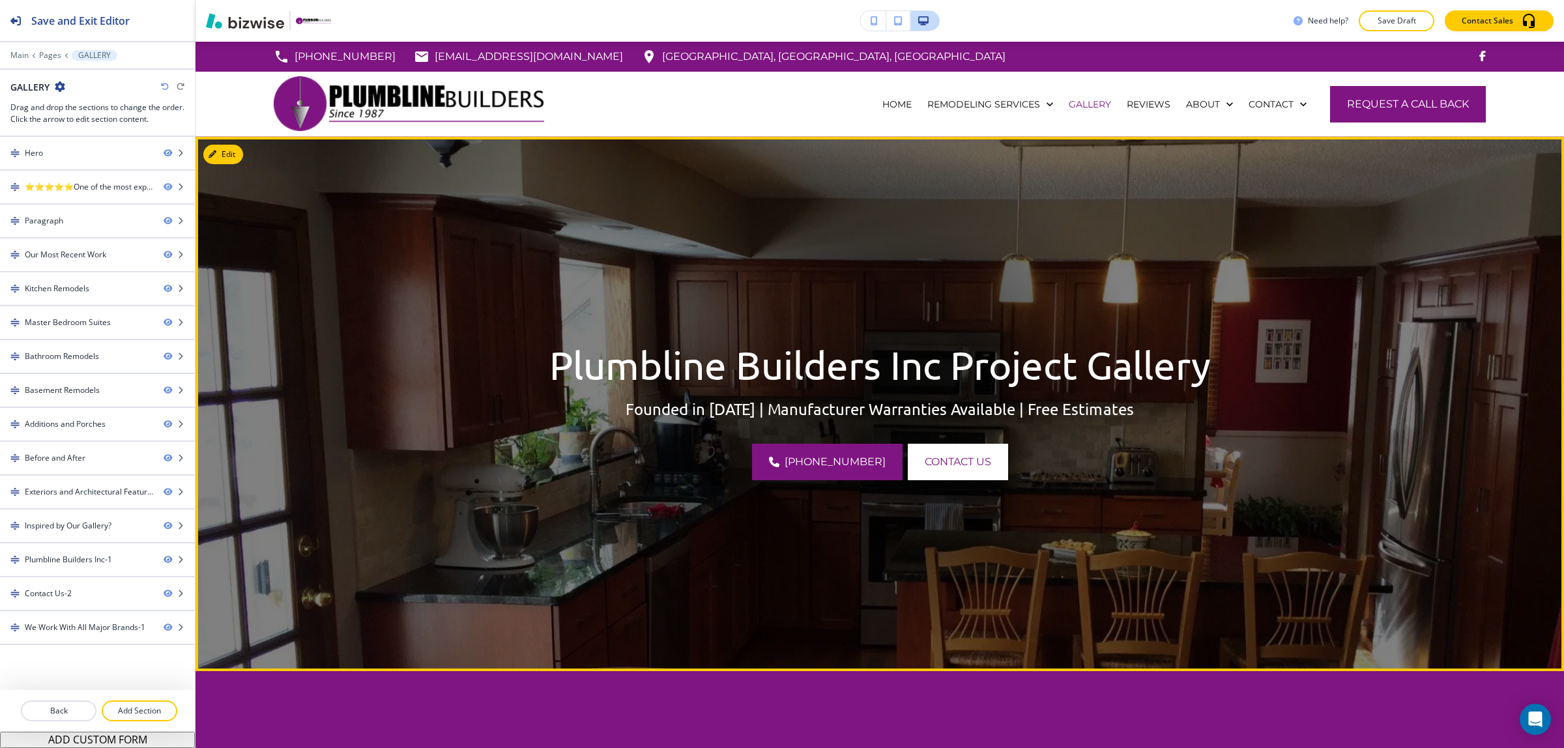
click at [228, 143] on img at bounding box center [879, 404] width 1368 height 534
click at [232, 151] on button "Edit This Section" at bounding box center [247, 155] width 88 height 20
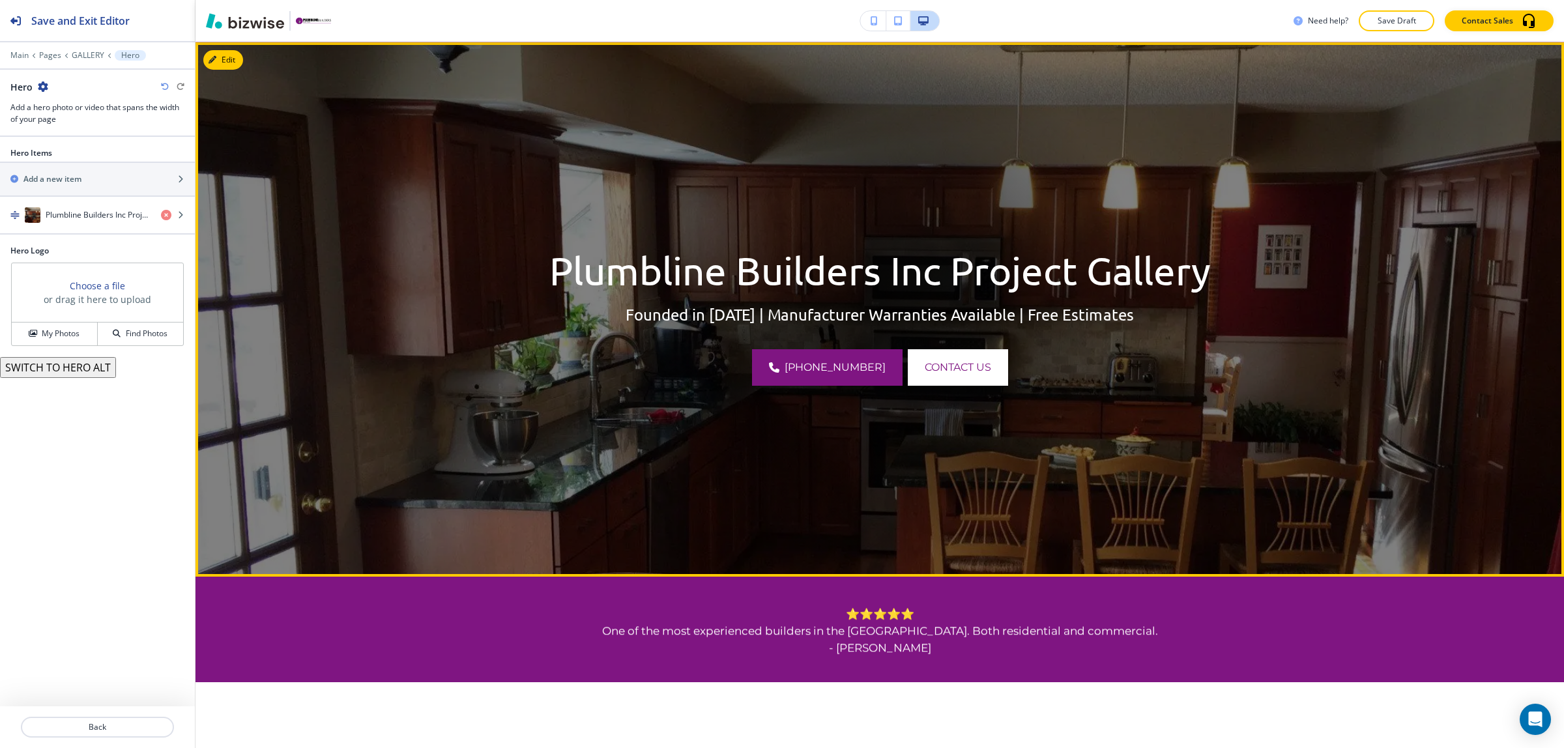
scroll to position [95, 0]
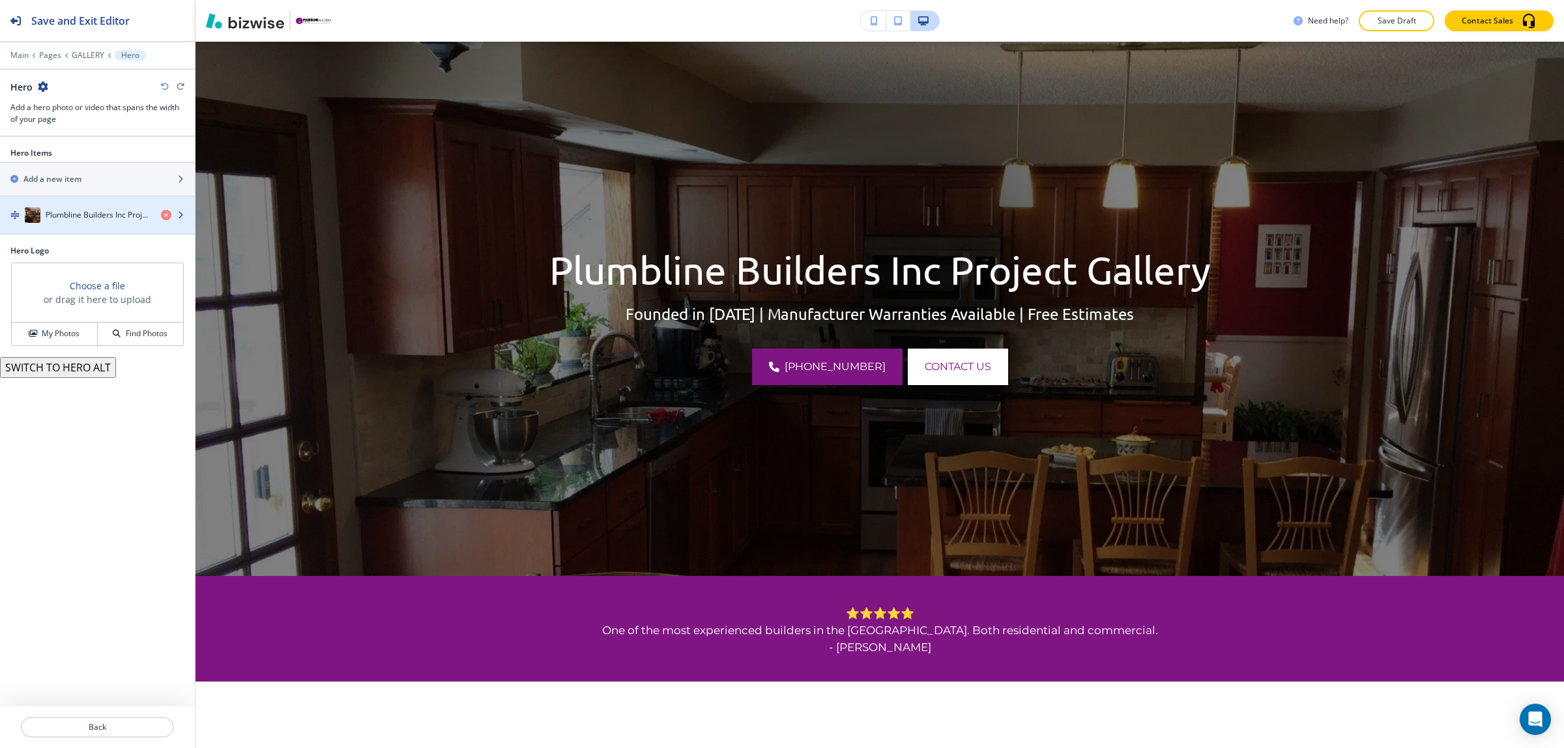
click at [77, 217] on h4 "Plumbline Builders Inc Project Gallery" at bounding box center [98, 215] width 105 height 12
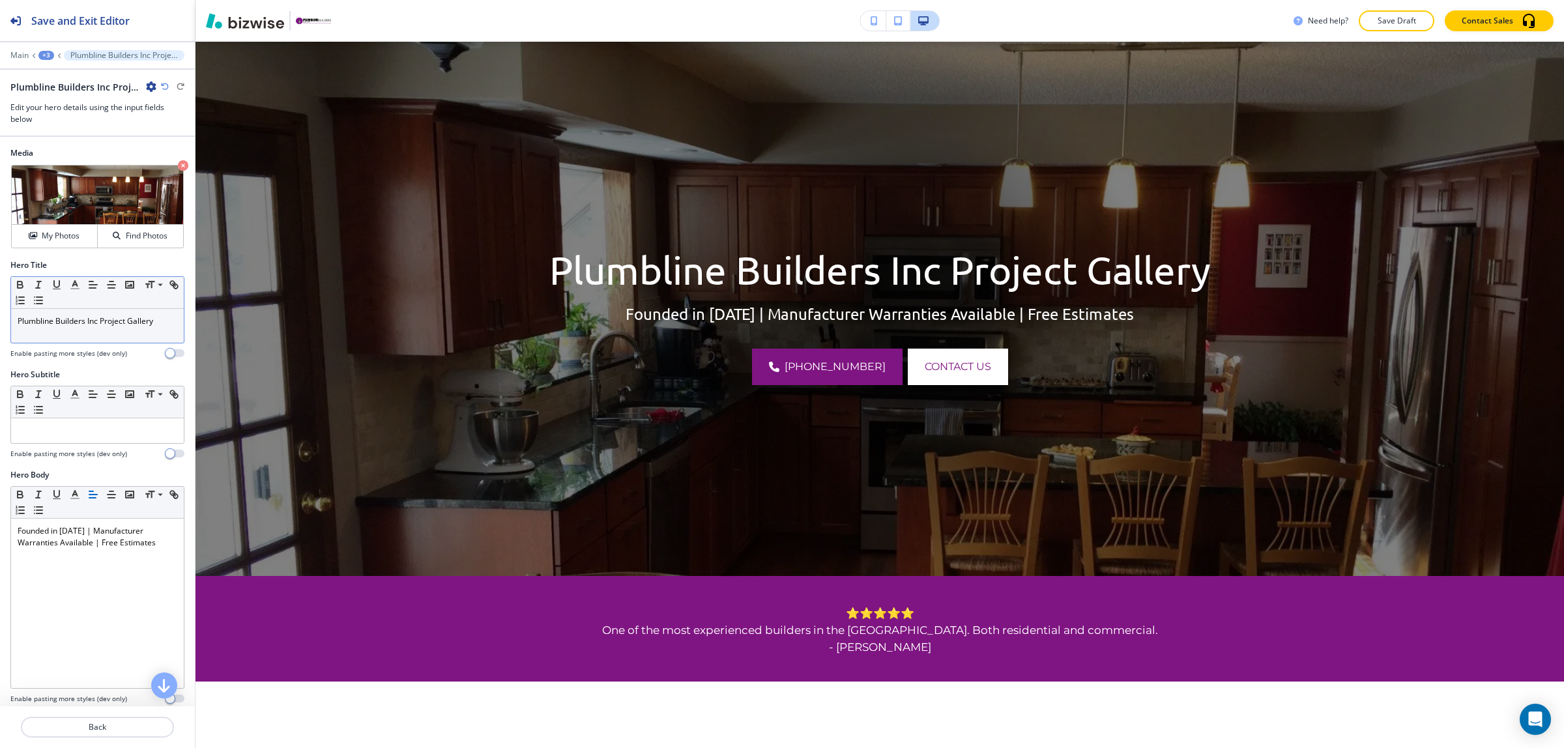
click at [92, 320] on p "Plumbline Builders Inc Project Gallery" at bounding box center [98, 321] width 160 height 12
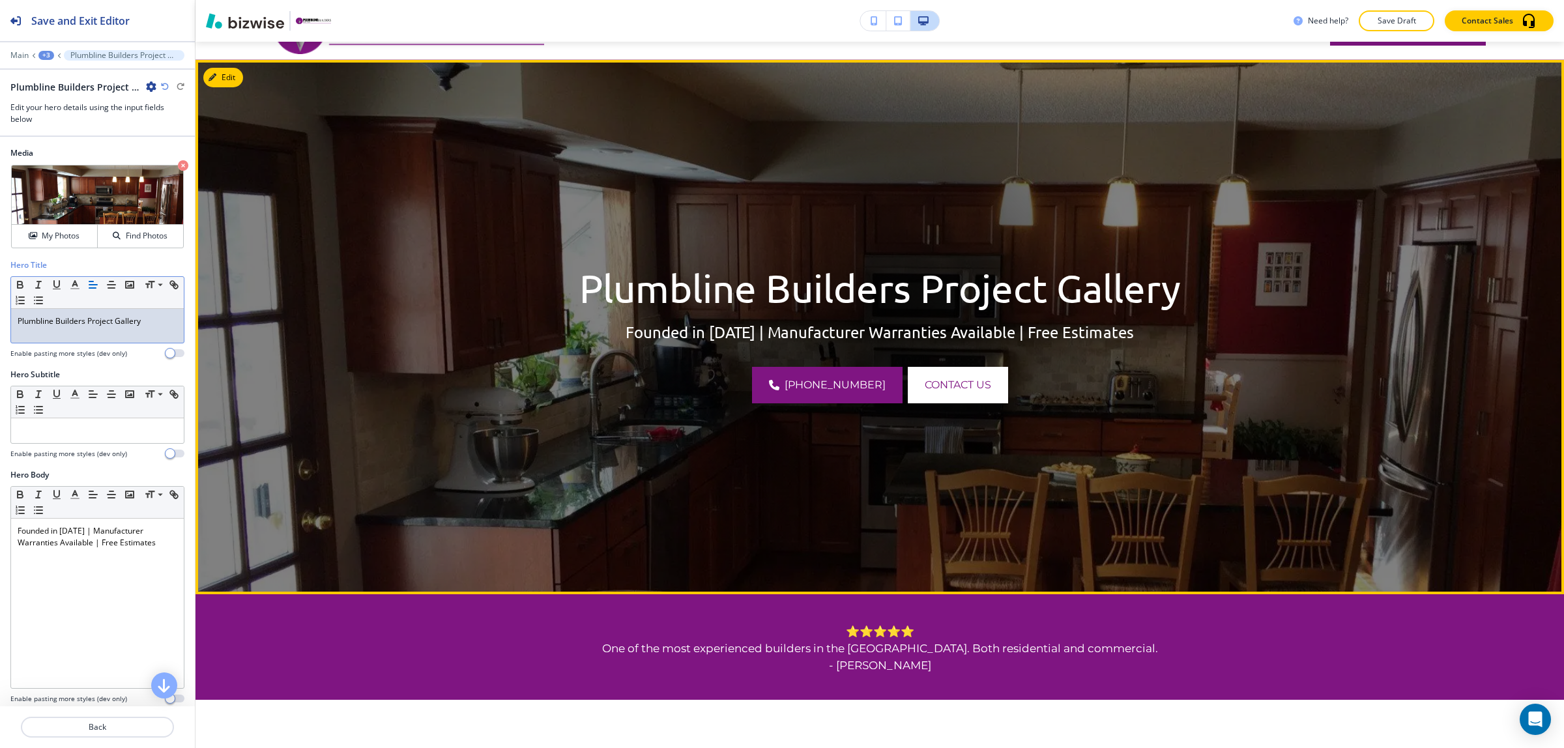
scroll to position [0, 0]
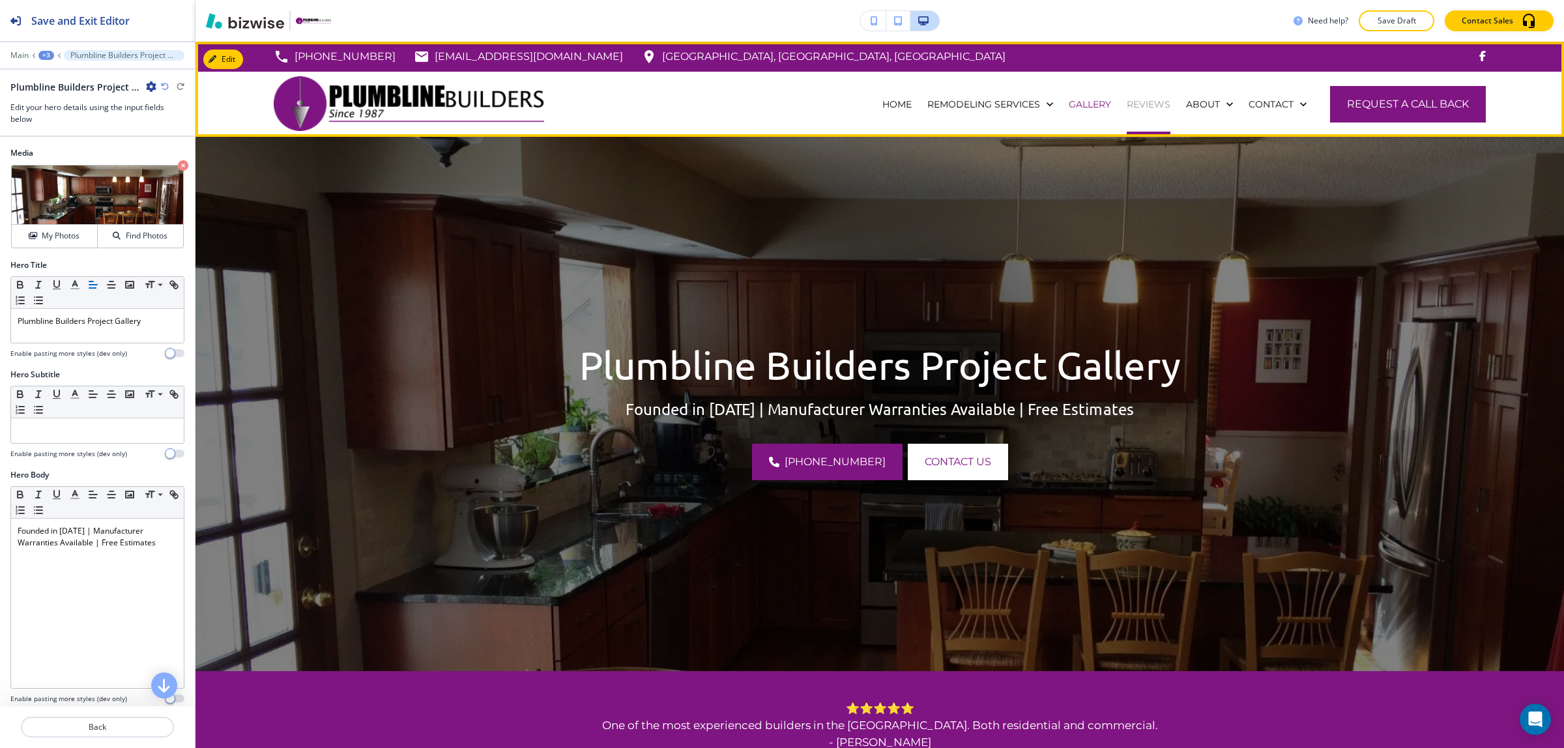
click at [1136, 106] on p "REVIEWS" at bounding box center [1149, 104] width 44 height 13
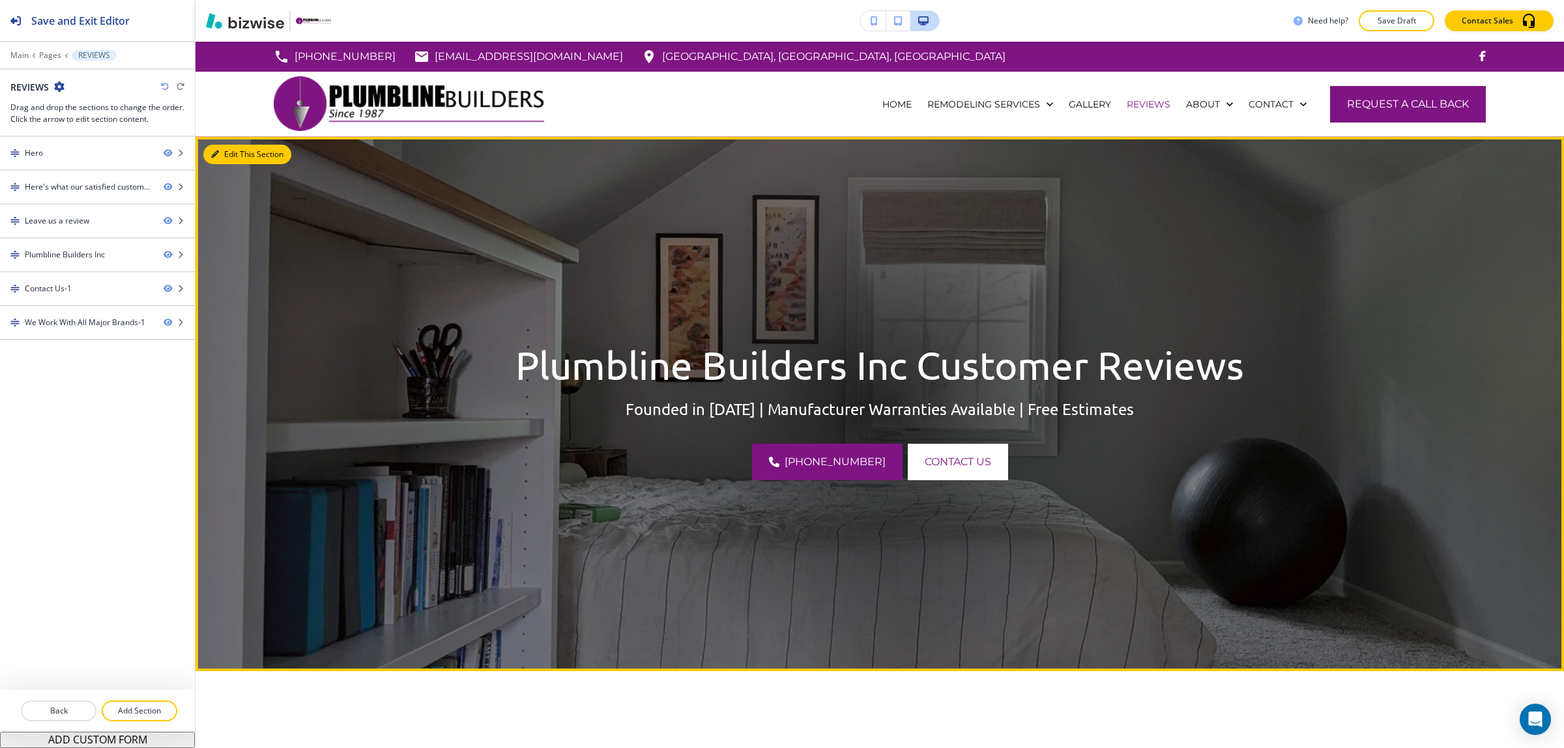
click at [232, 152] on button "Edit This Section" at bounding box center [247, 155] width 88 height 20
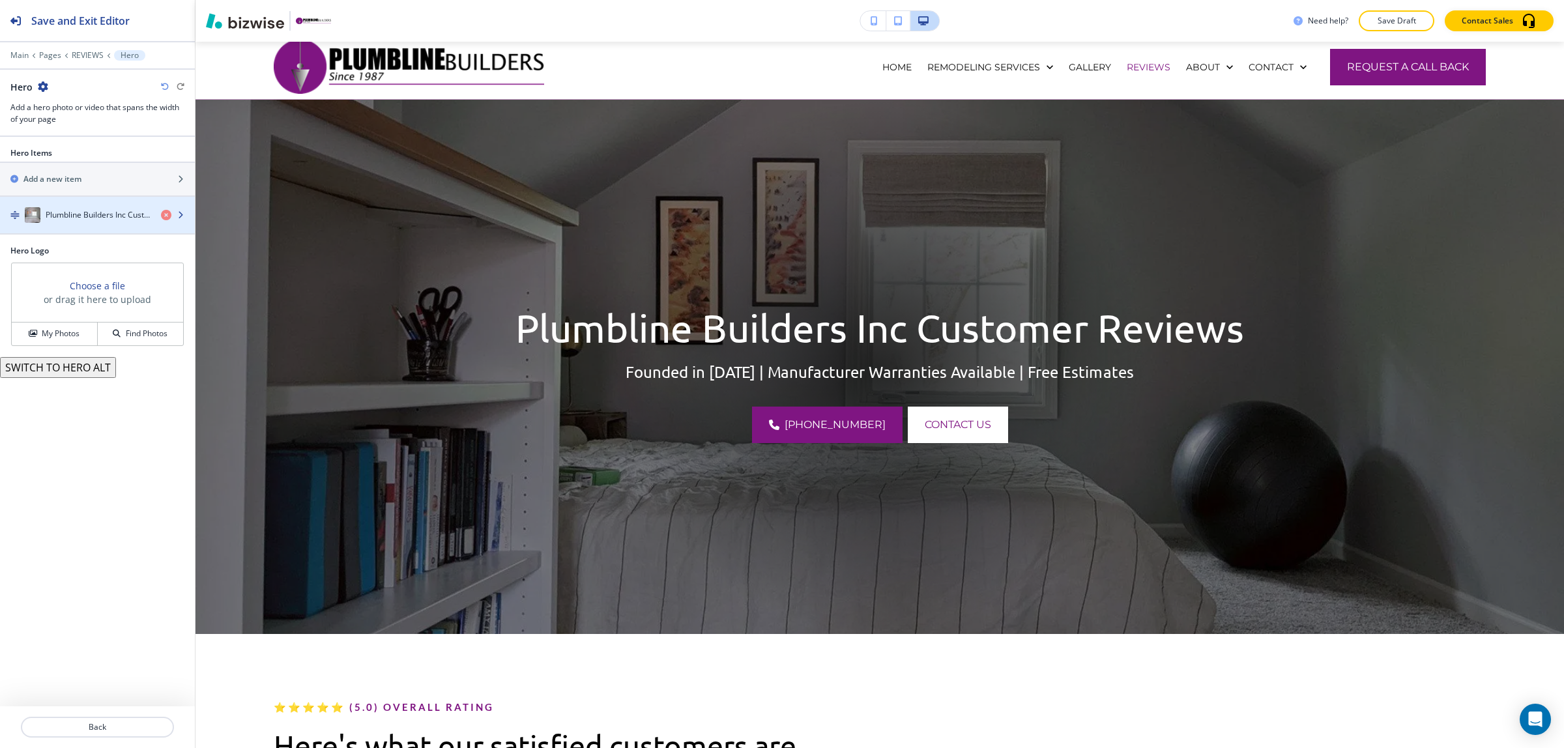
scroll to position [95, 0]
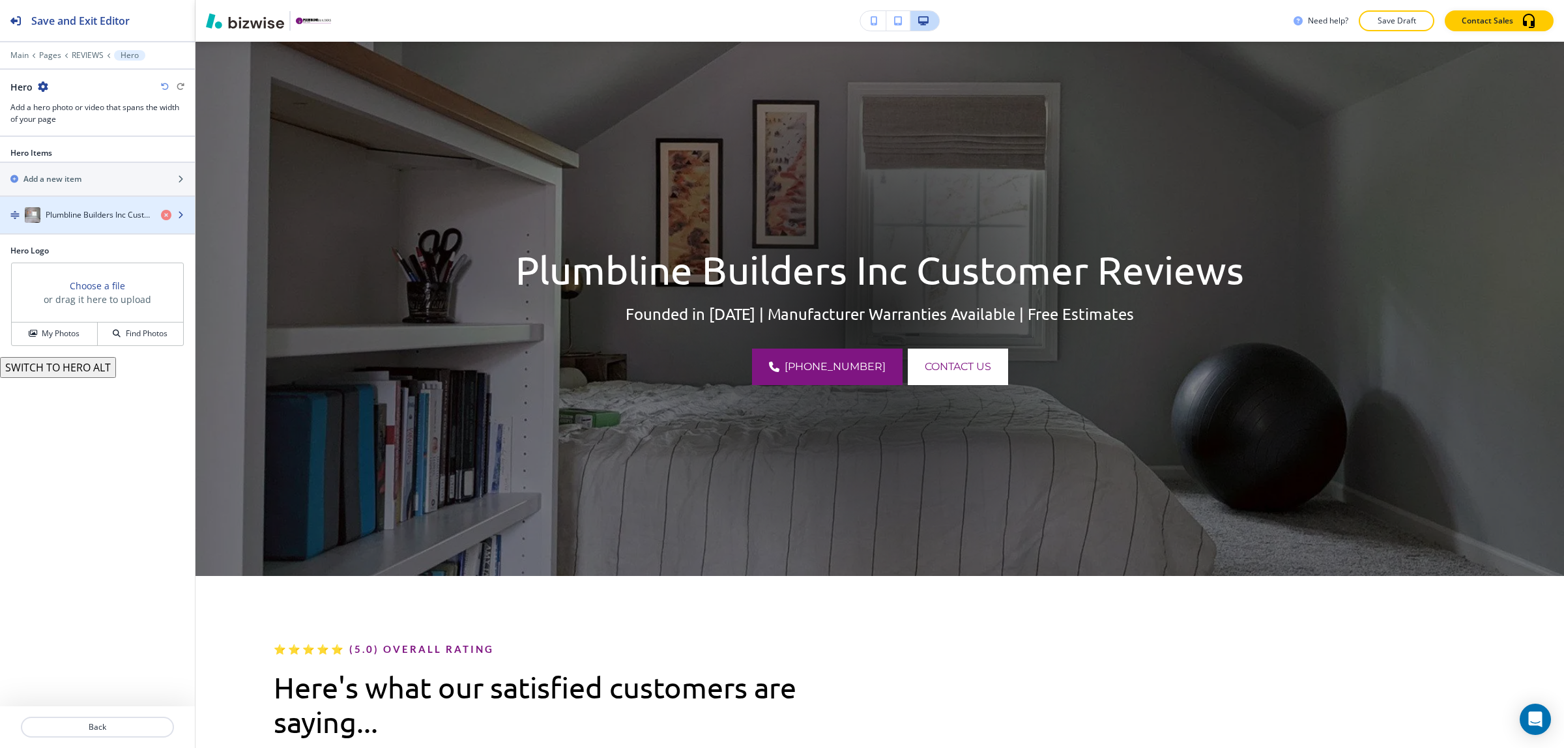
click at [86, 223] on div "Plumbline Builders Inc Customer Reviews" at bounding box center [75, 215] width 151 height 16
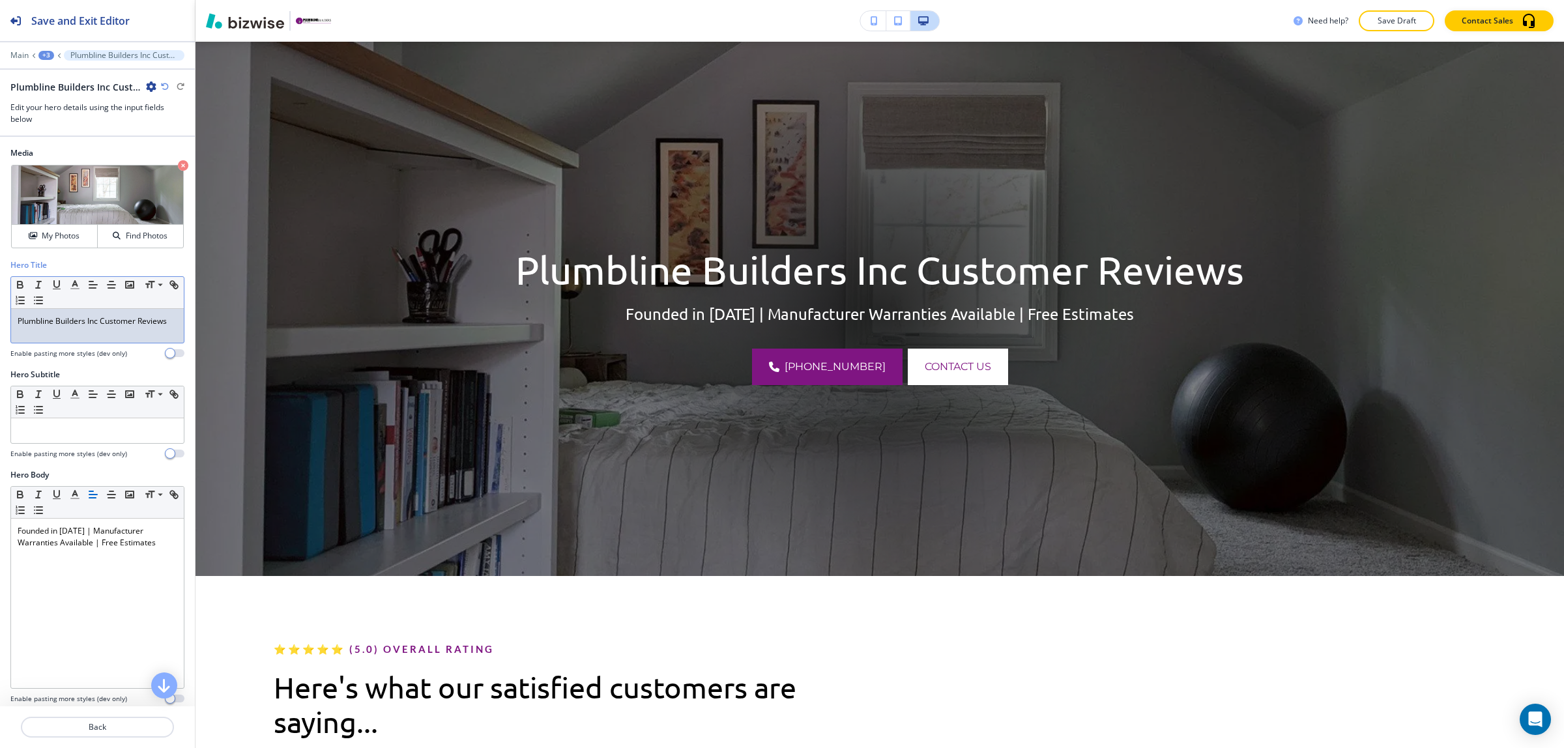
click at [96, 324] on p "Plumbline Builders Inc Customer Reviews" at bounding box center [98, 321] width 160 height 12
click at [96, 323] on p "Plumbline Builders Inc Customer Reviews" at bounding box center [98, 321] width 160 height 12
click at [93, 321] on p "Plumbline Builders Inc Customer Reviews" at bounding box center [98, 321] width 160 height 12
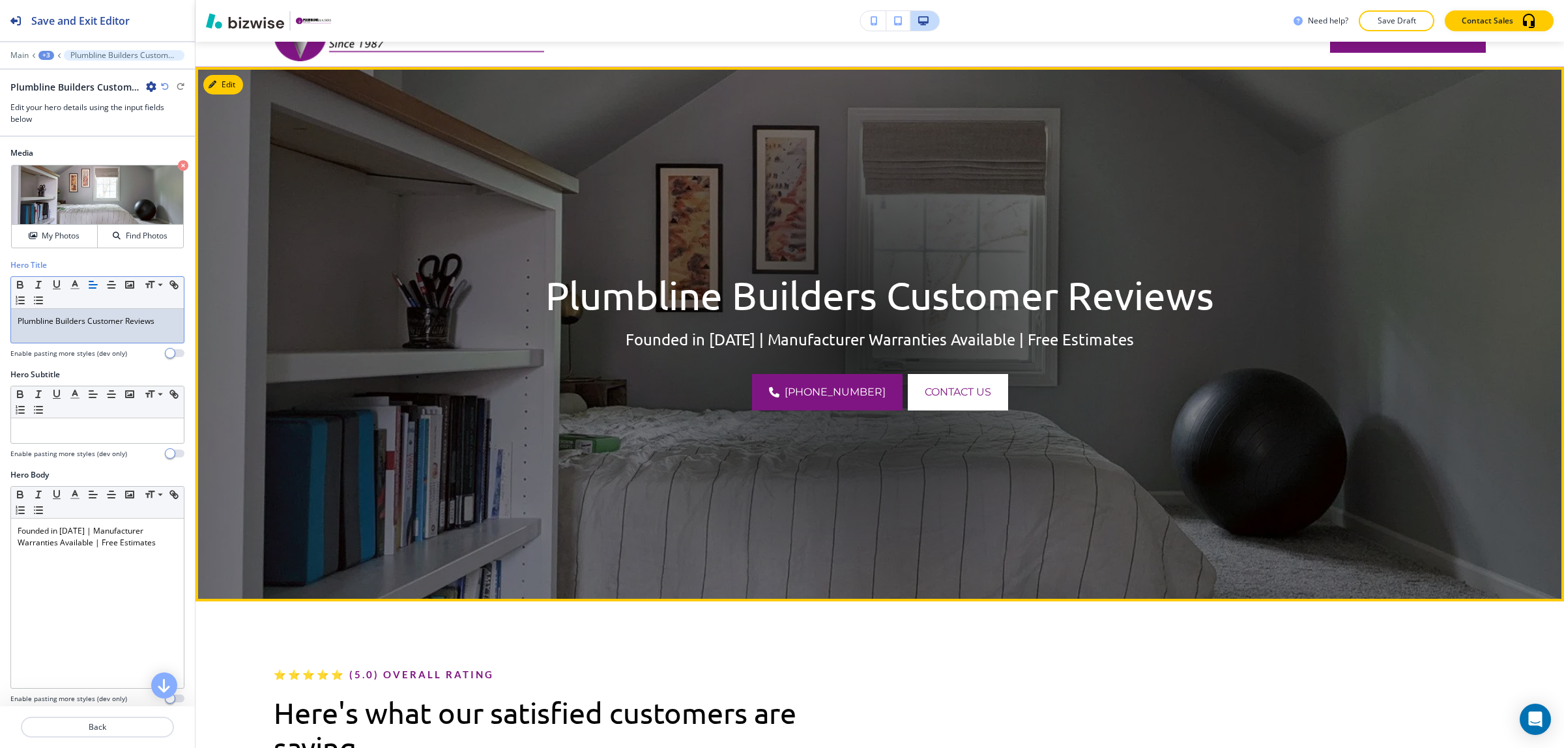
scroll to position [0, 0]
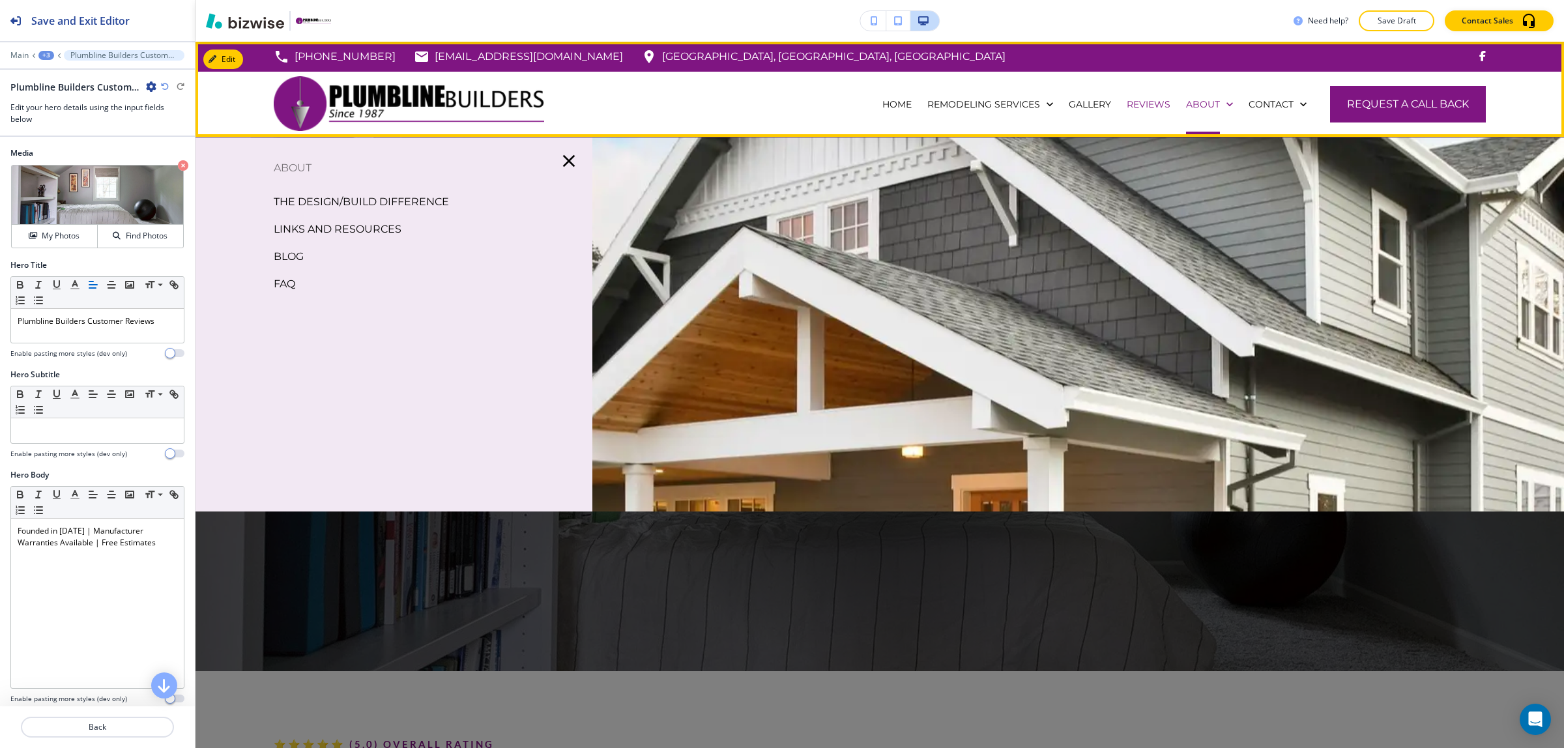
click at [1214, 93] on div "ABOUT" at bounding box center [1209, 104] width 63 height 65
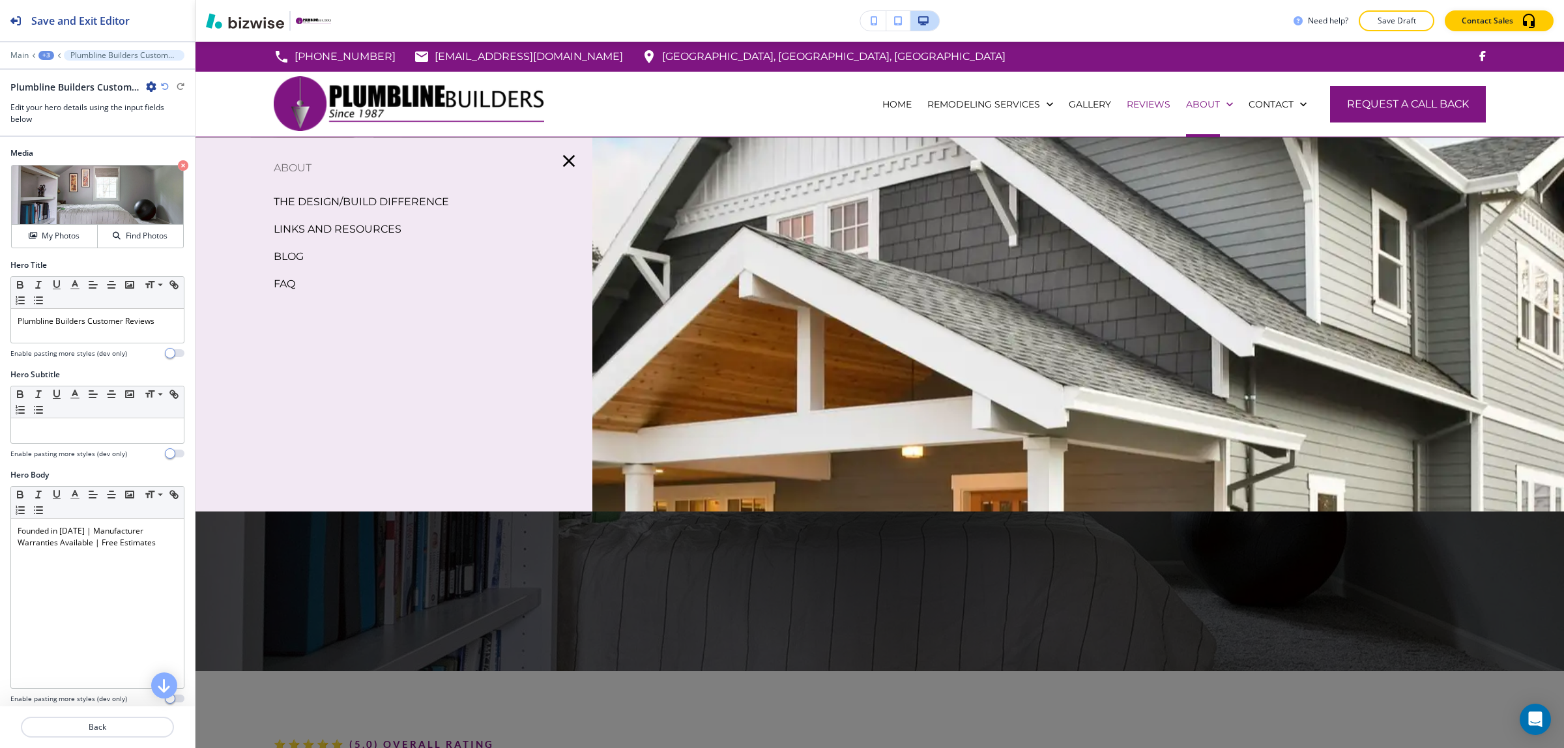
click at [397, 199] on p "THE DESIGN/BUILD DIFFERENCE" at bounding box center [361, 202] width 175 height 20
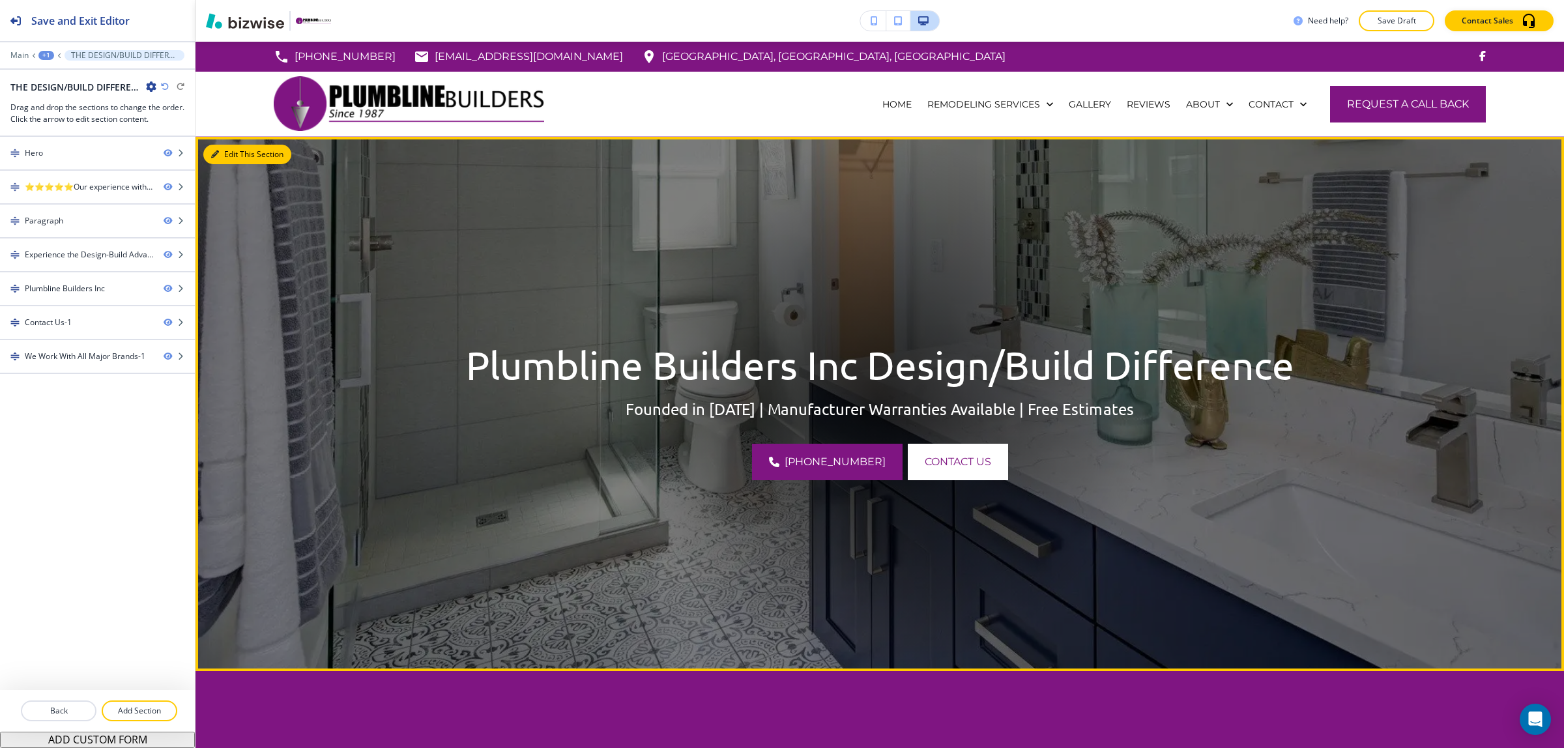
click at [226, 150] on button "Edit This Section" at bounding box center [247, 155] width 88 height 20
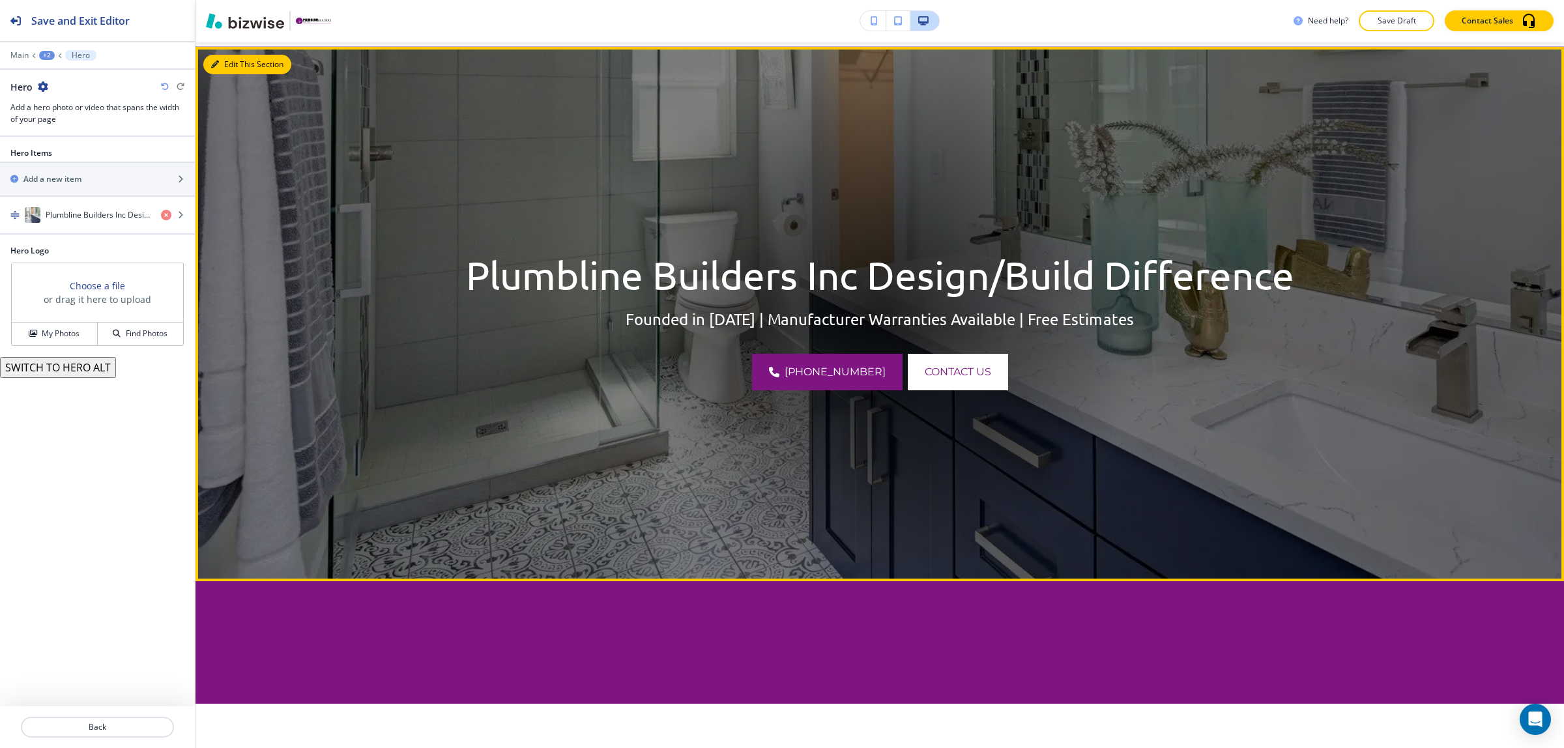
scroll to position [95, 0]
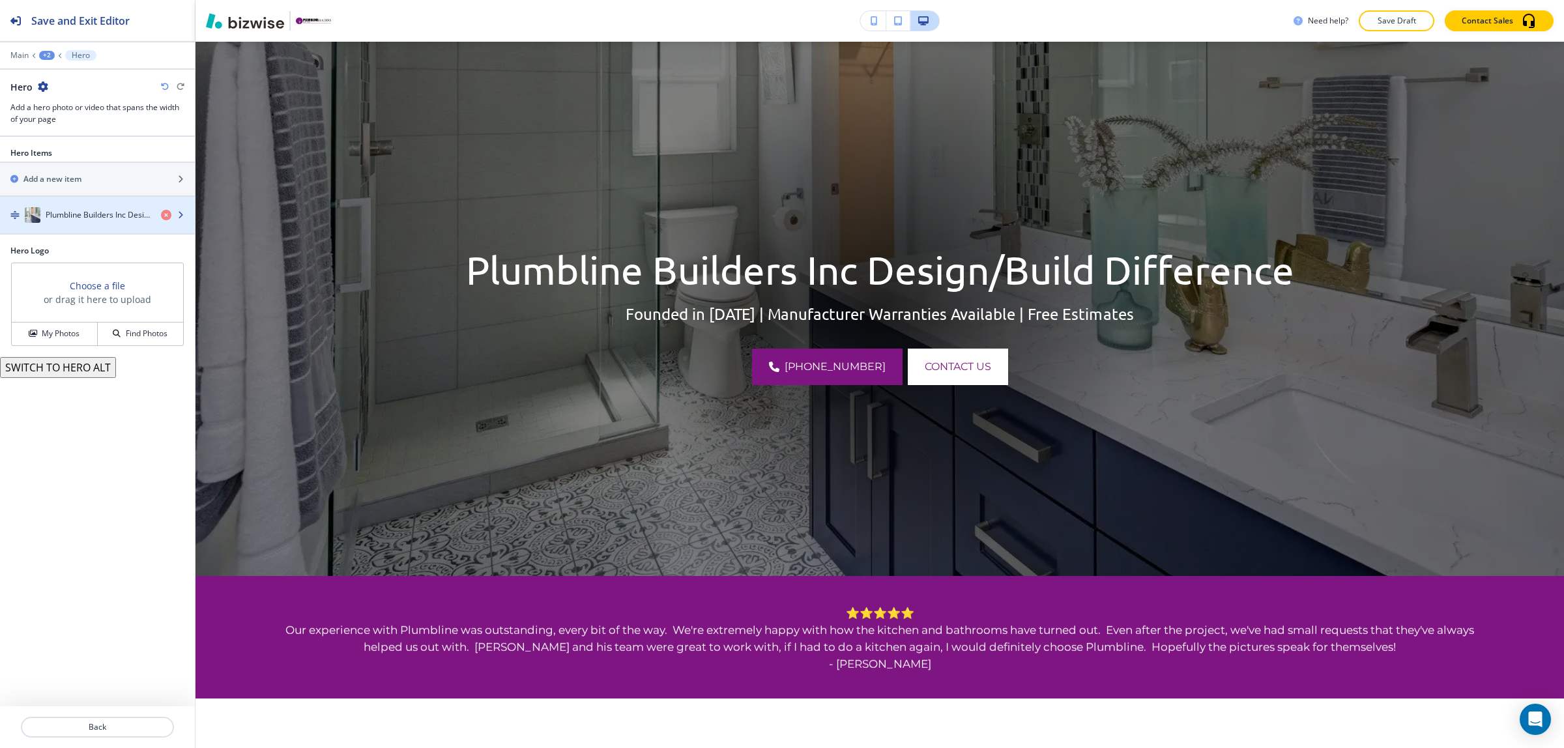
click at [87, 212] on h4 "Plumbline Builders Inc Design/Build Difference" at bounding box center [98, 215] width 105 height 12
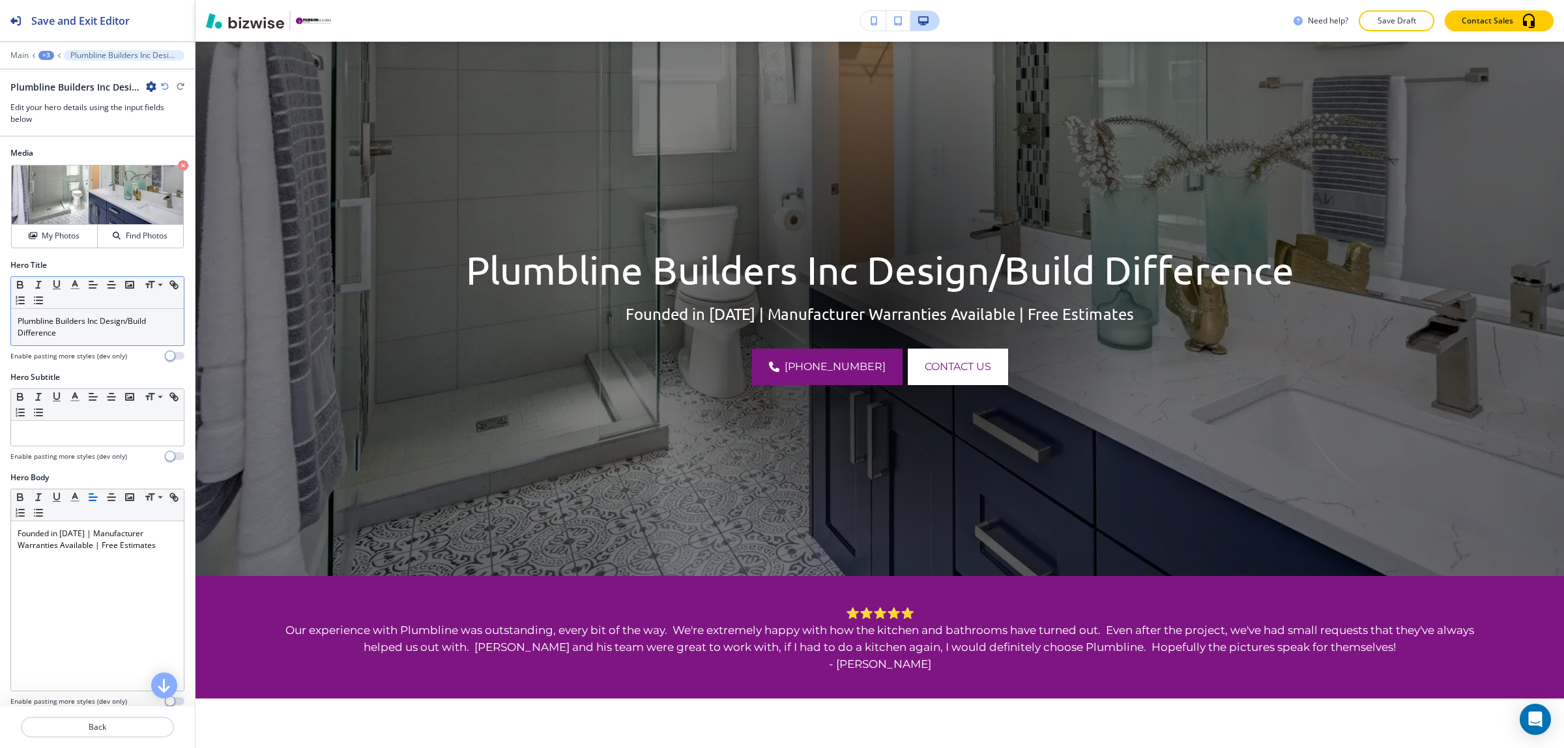
click at [92, 319] on p "Plumbline Builders Inc Design/Build Difference" at bounding box center [98, 326] width 160 height 23
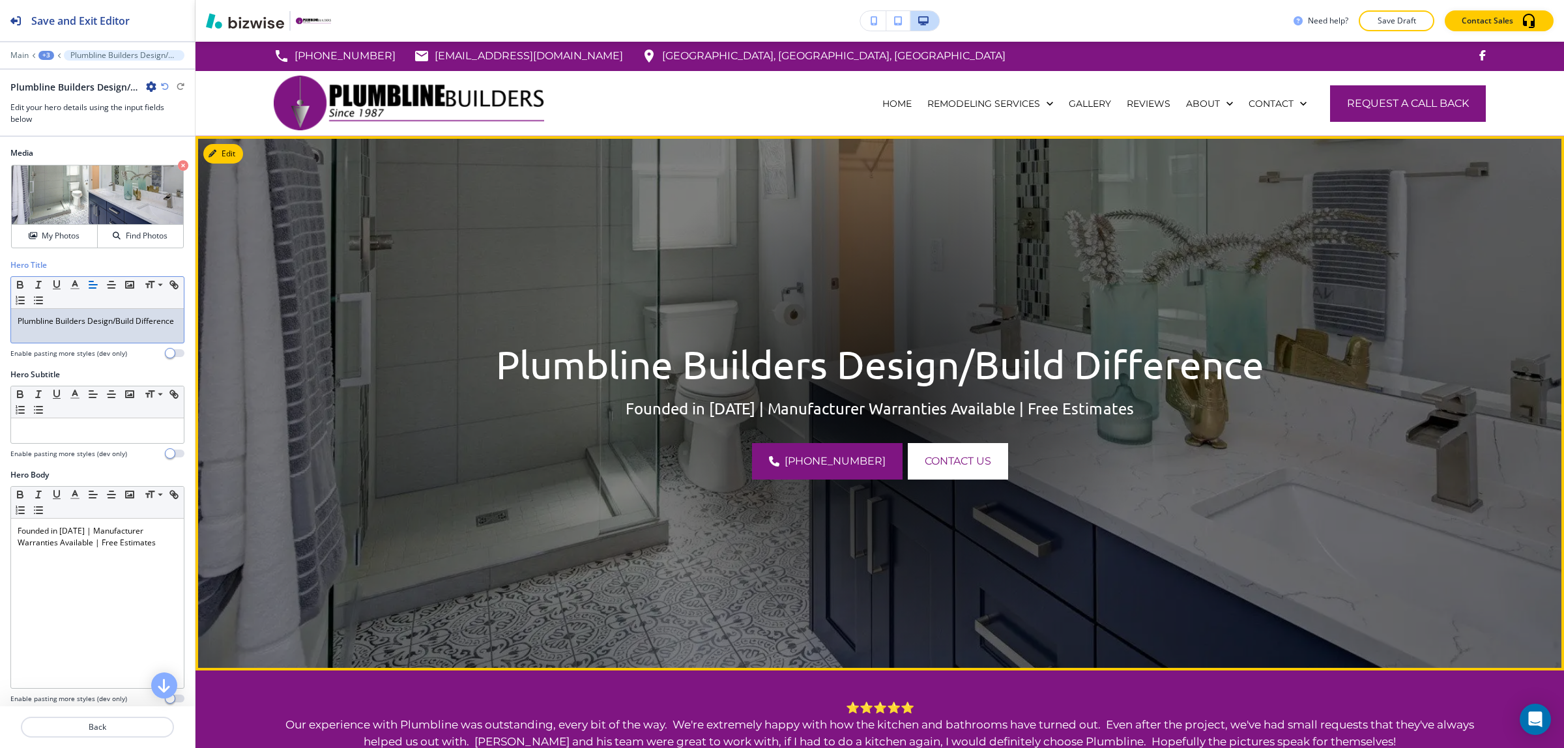
scroll to position [0, 0]
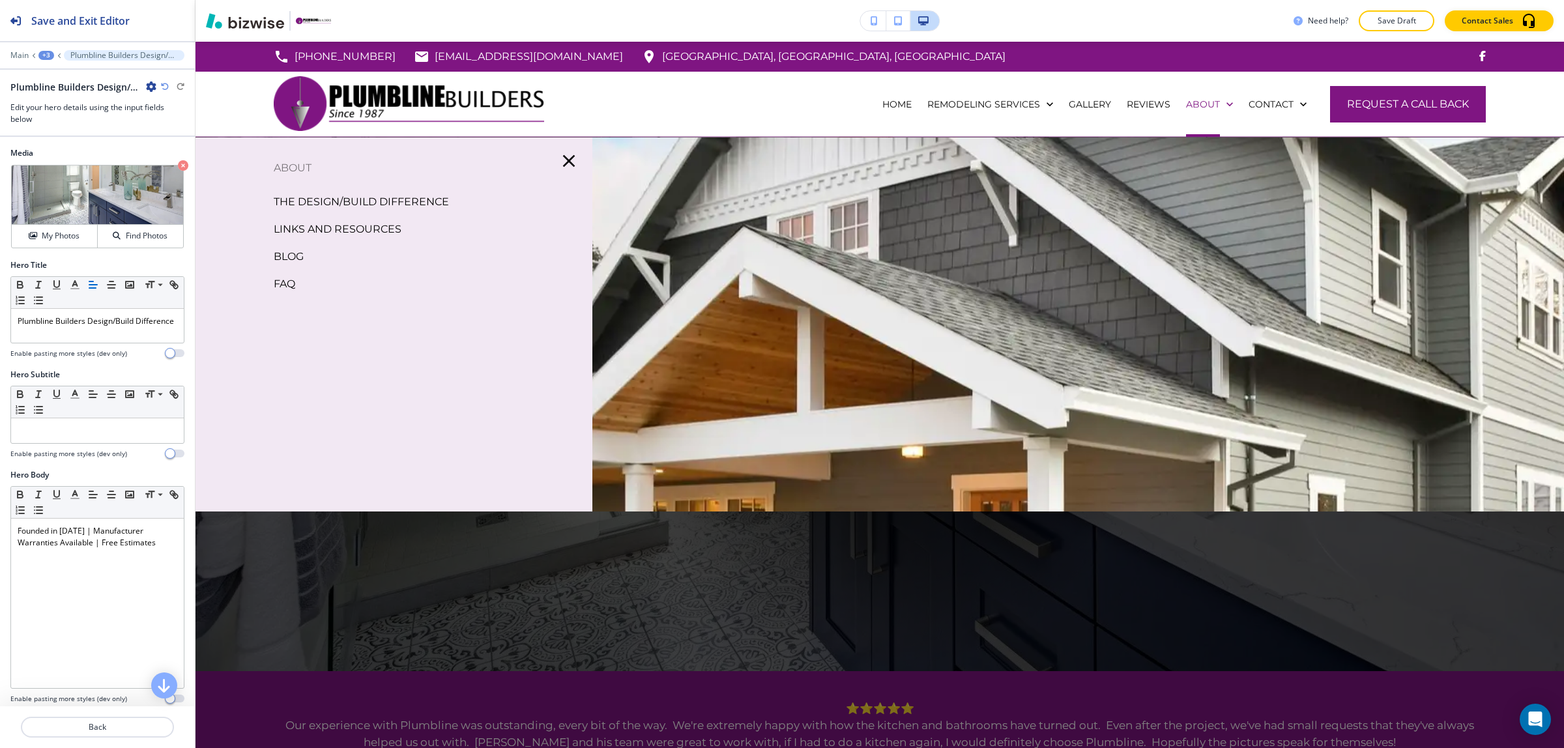
click at [347, 225] on p "LINKS AND RESOURCES" at bounding box center [338, 230] width 128 height 20
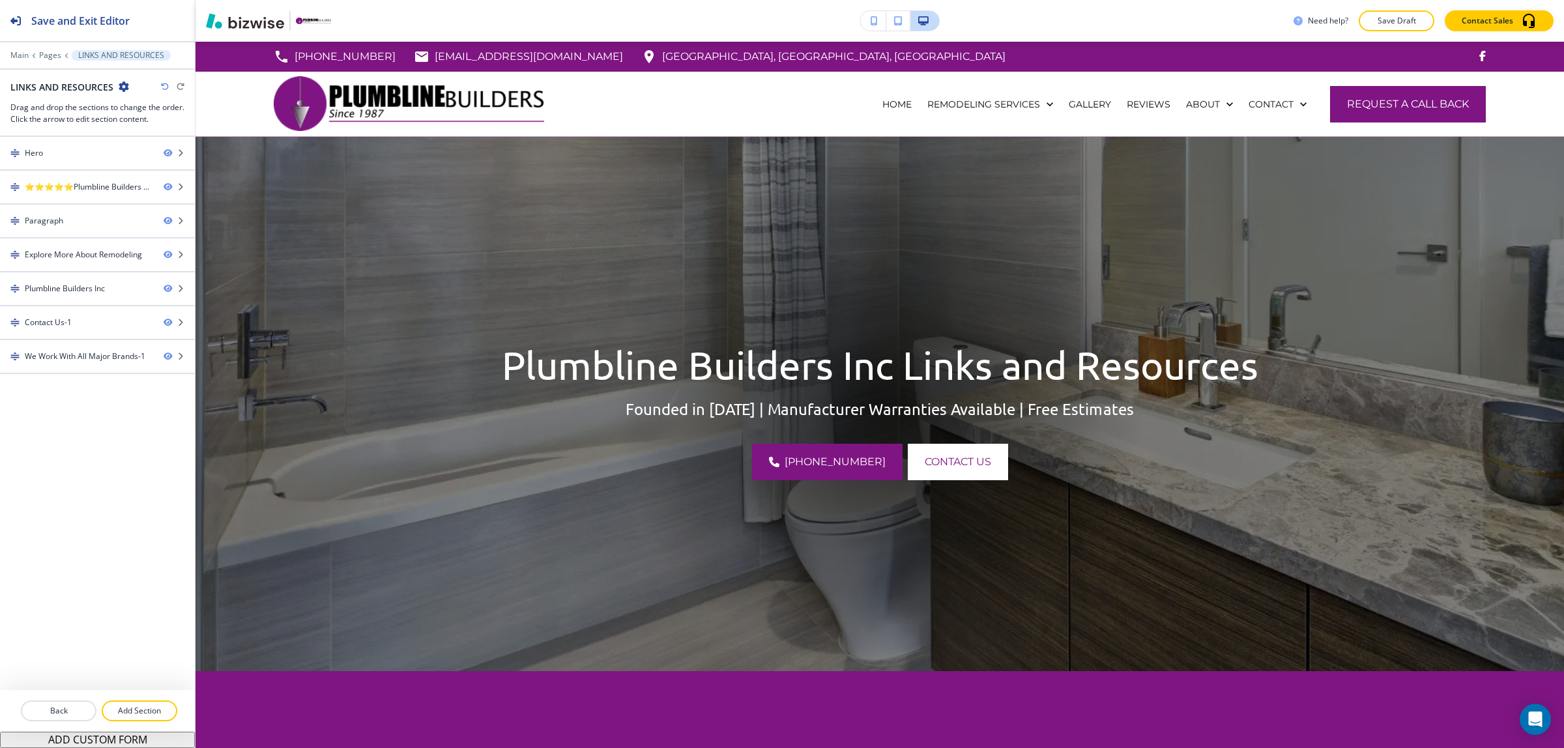
click at [233, 152] on img at bounding box center [879, 404] width 1368 height 534
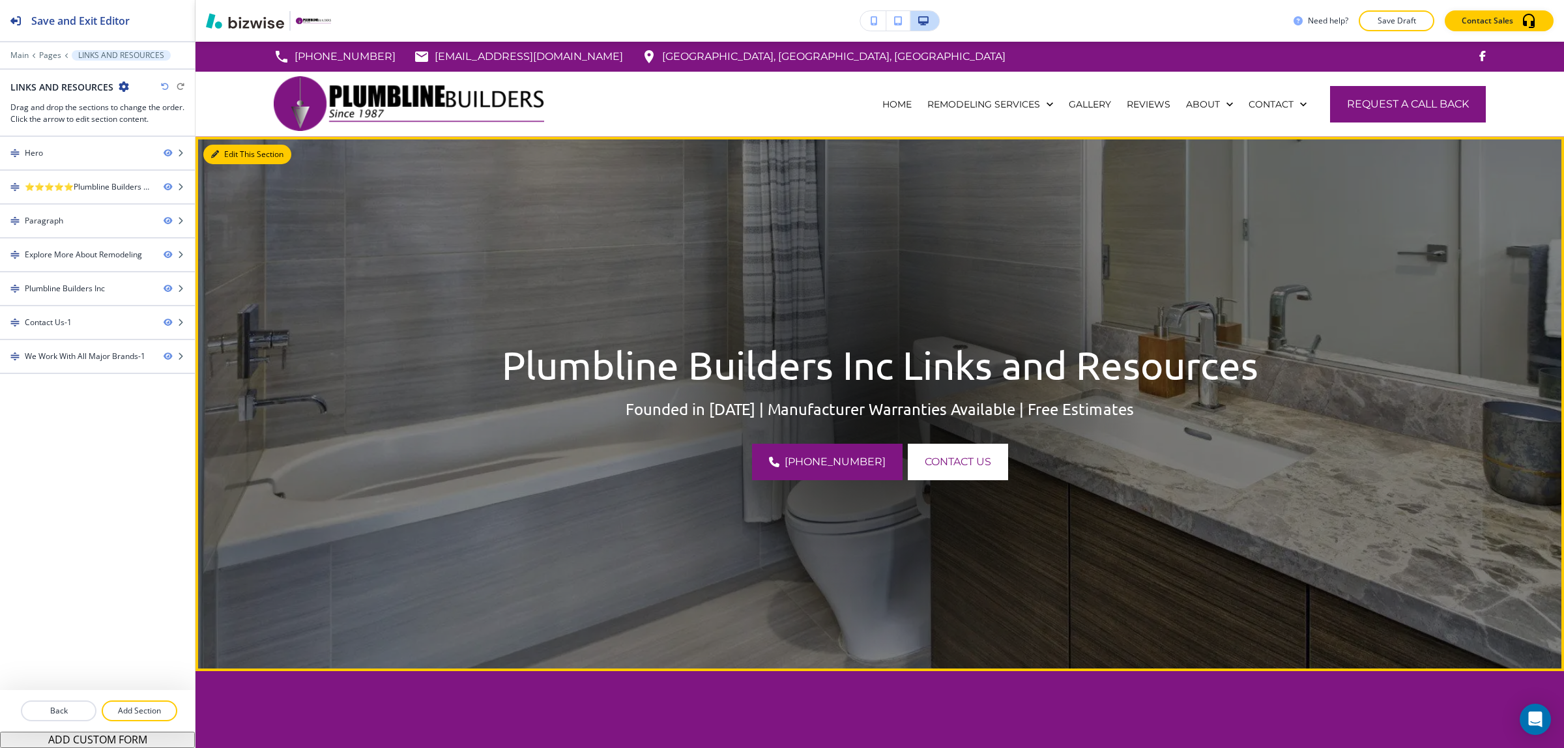
click at [226, 152] on button "Edit This Section" at bounding box center [247, 155] width 88 height 20
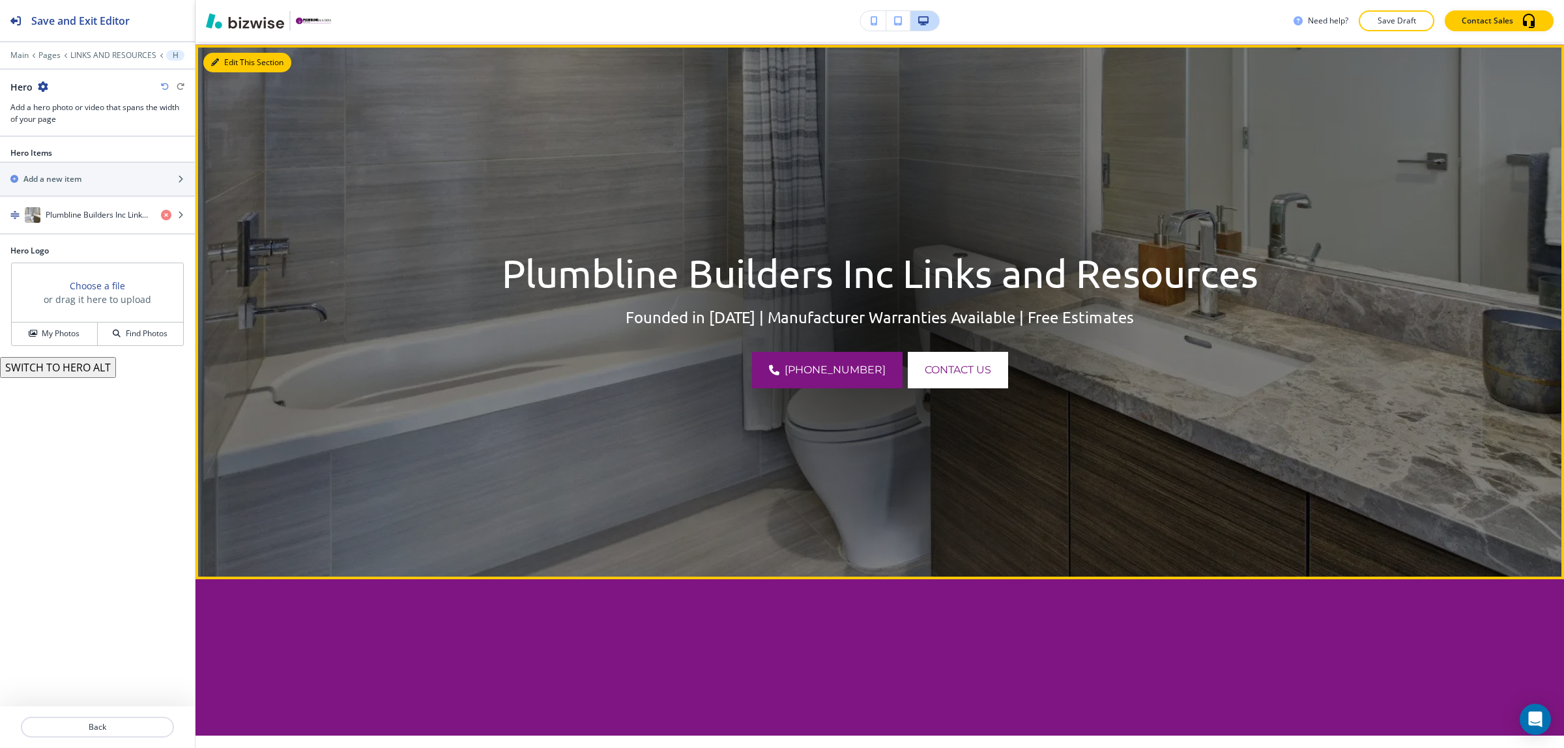
scroll to position [95, 0]
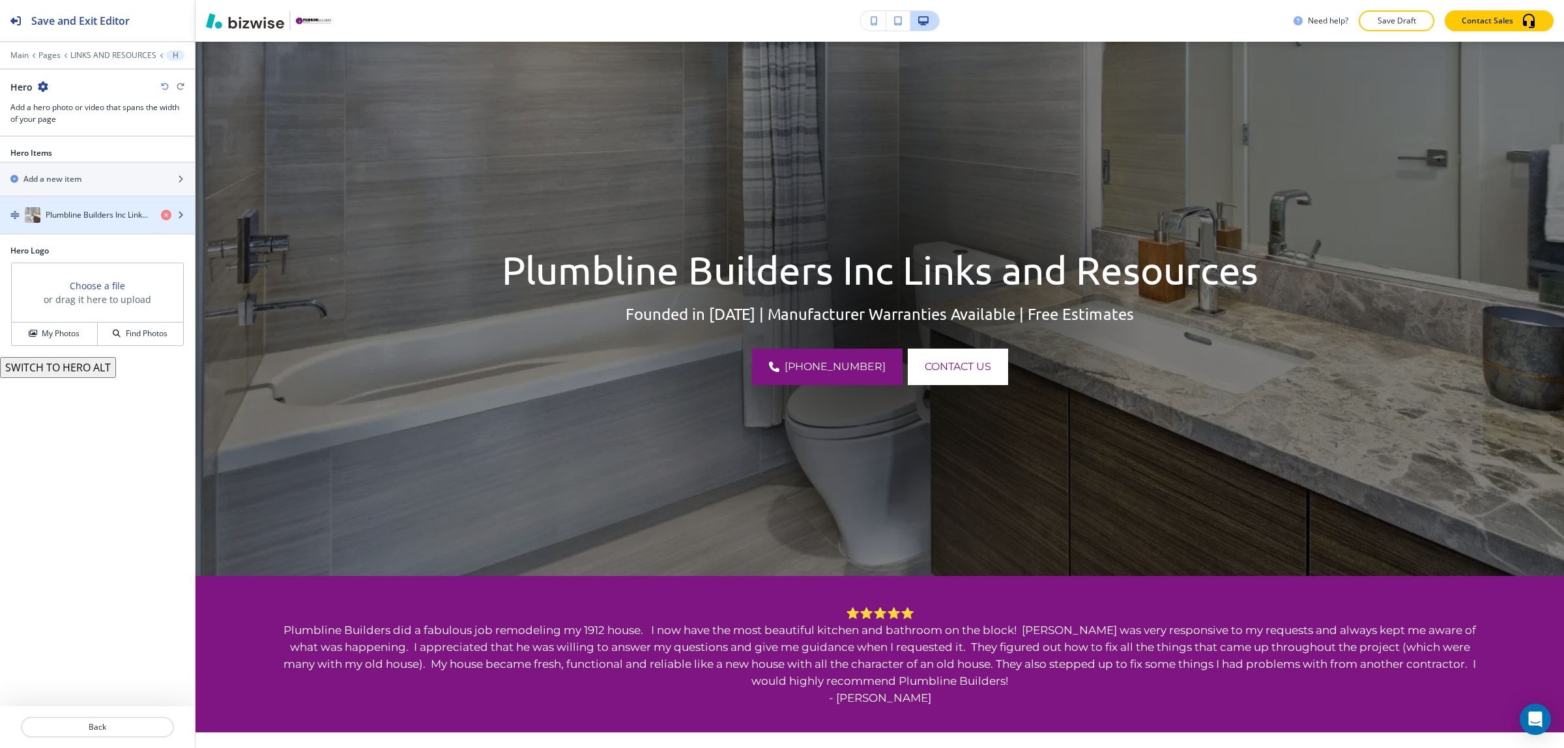
click at [106, 228] on div "button" at bounding box center [97, 228] width 195 height 10
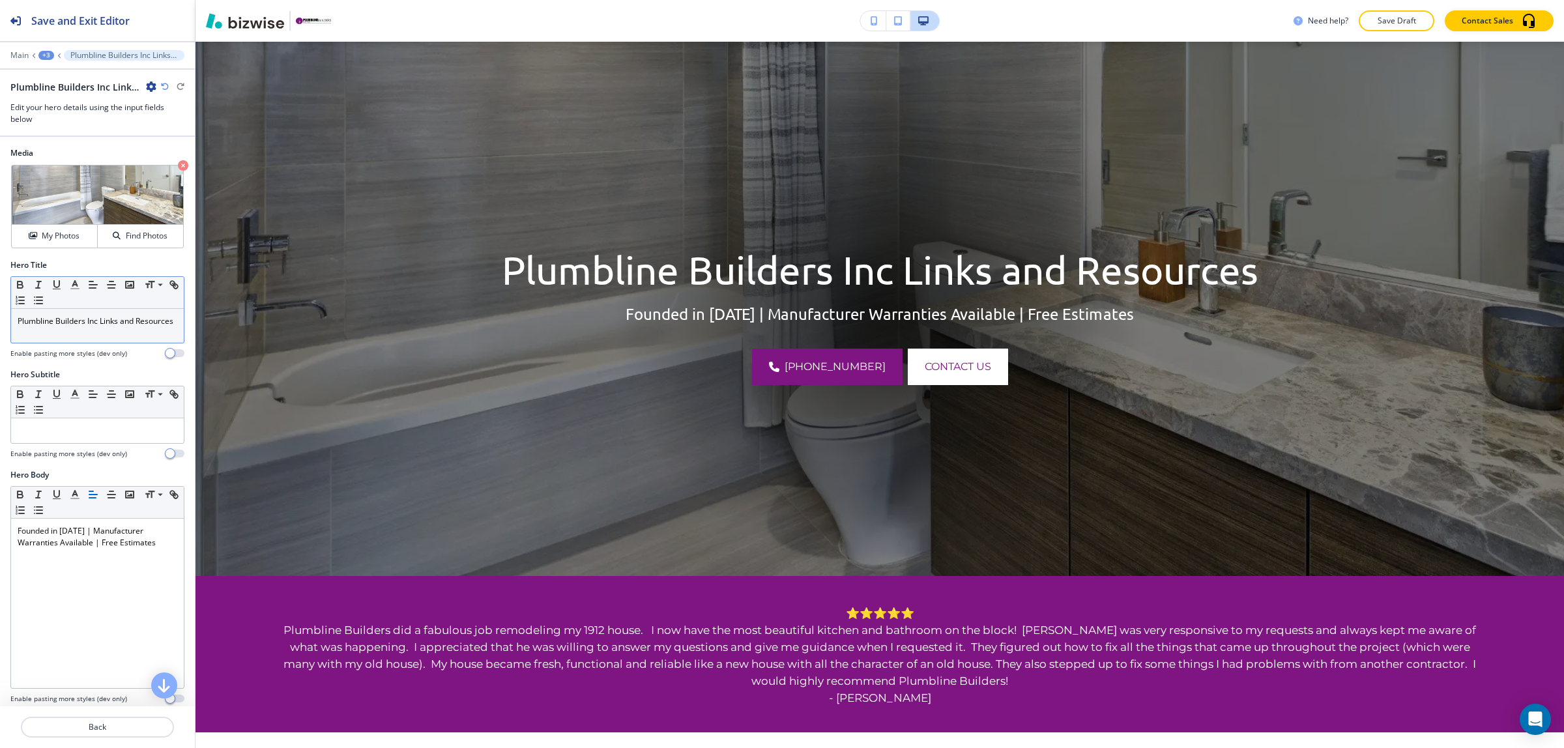
click at [90, 317] on p "Plumbline Builders Inc Links and Resources" at bounding box center [98, 321] width 160 height 12
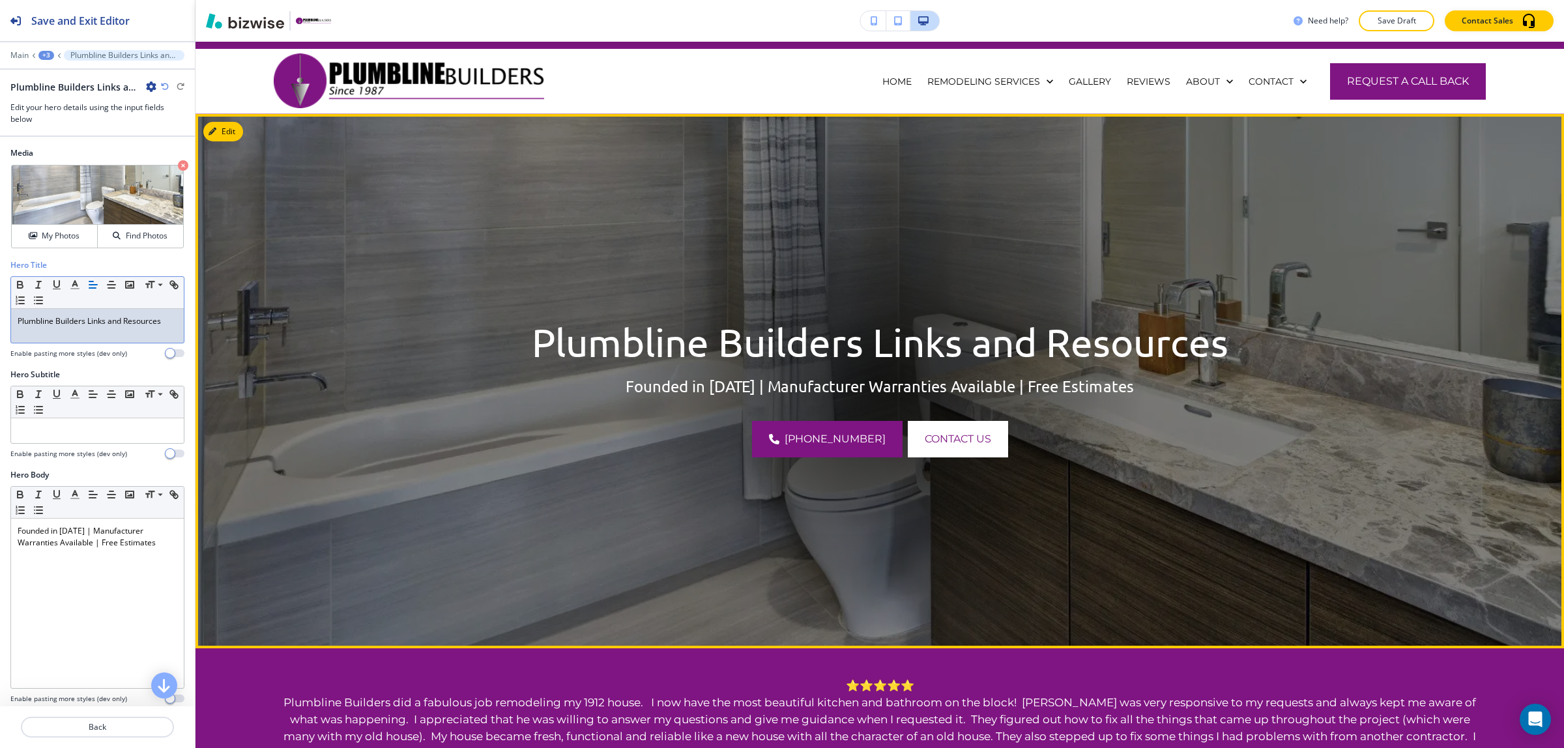
scroll to position [0, 0]
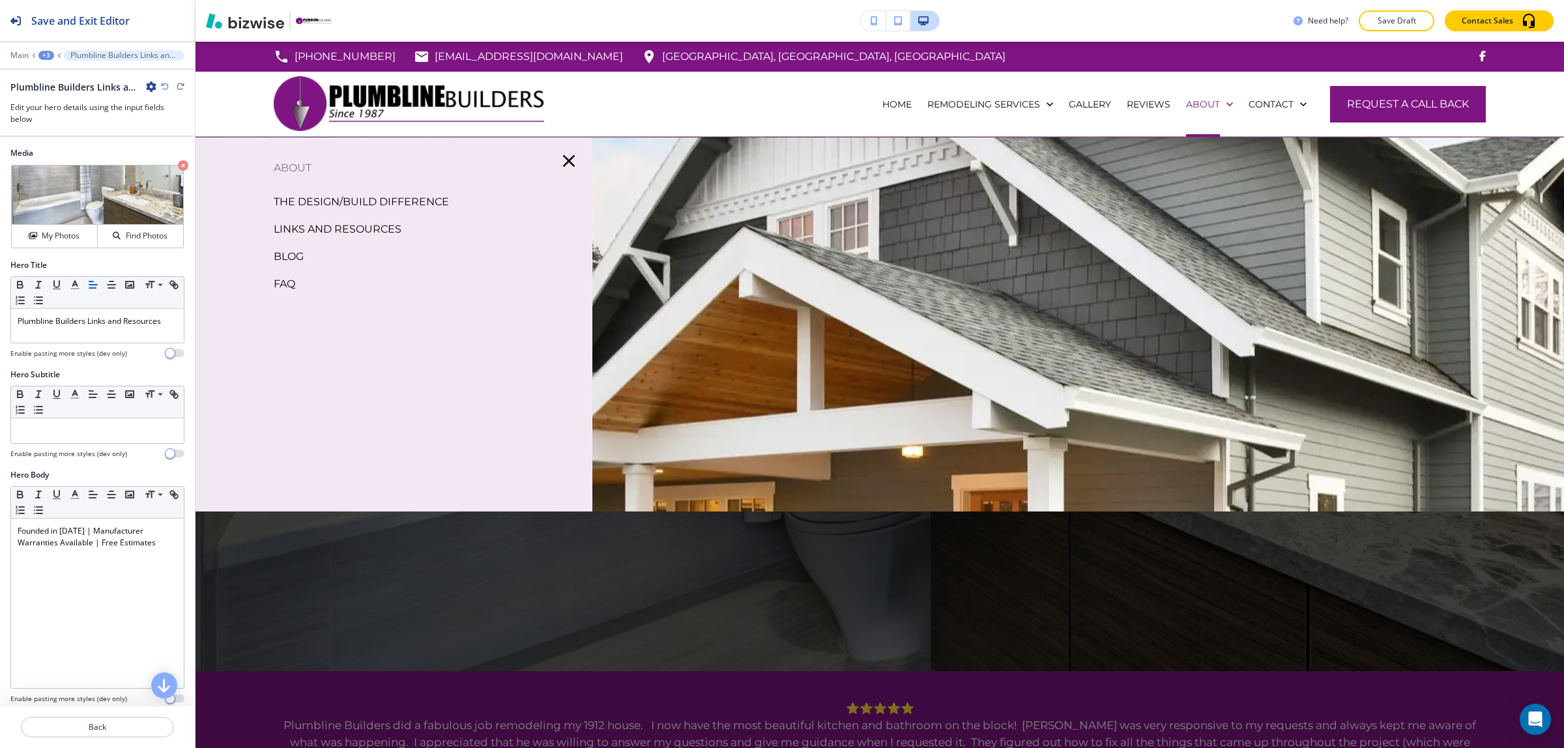
click at [292, 252] on p "BLOG" at bounding box center [289, 257] width 30 height 20
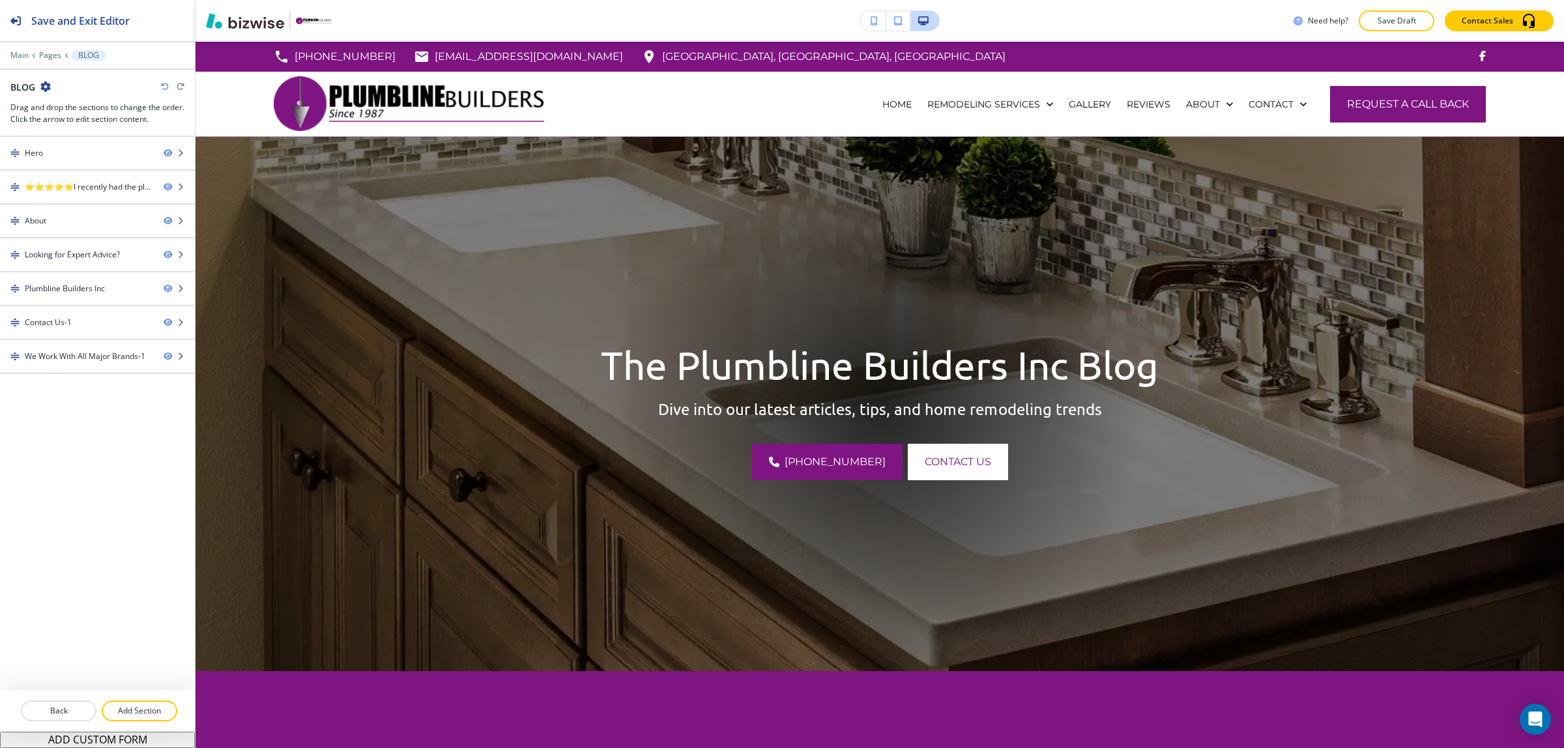
click at [265, 168] on img at bounding box center [879, 404] width 1368 height 534
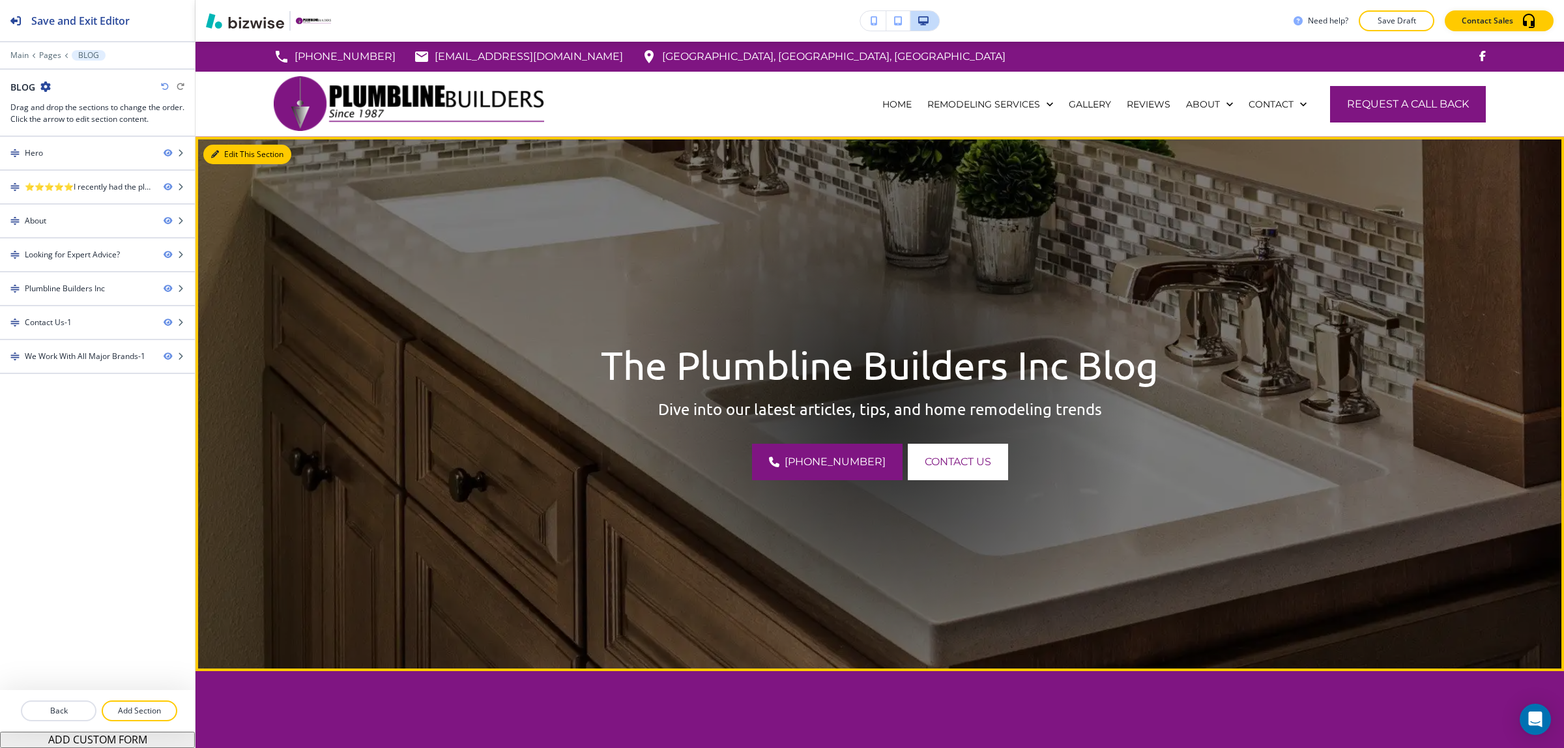
click at [228, 153] on button "Edit This Section" at bounding box center [247, 155] width 88 height 20
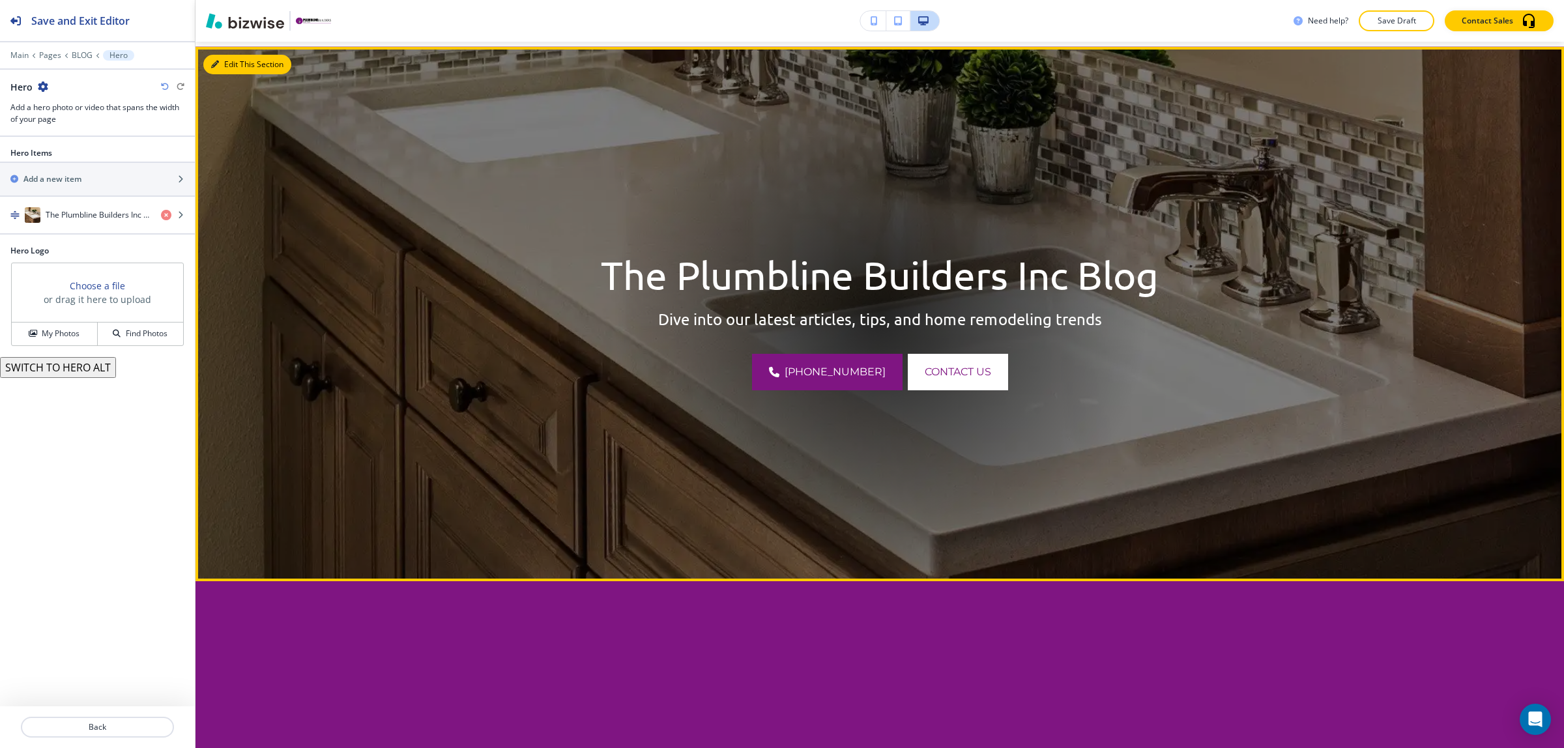
scroll to position [95, 0]
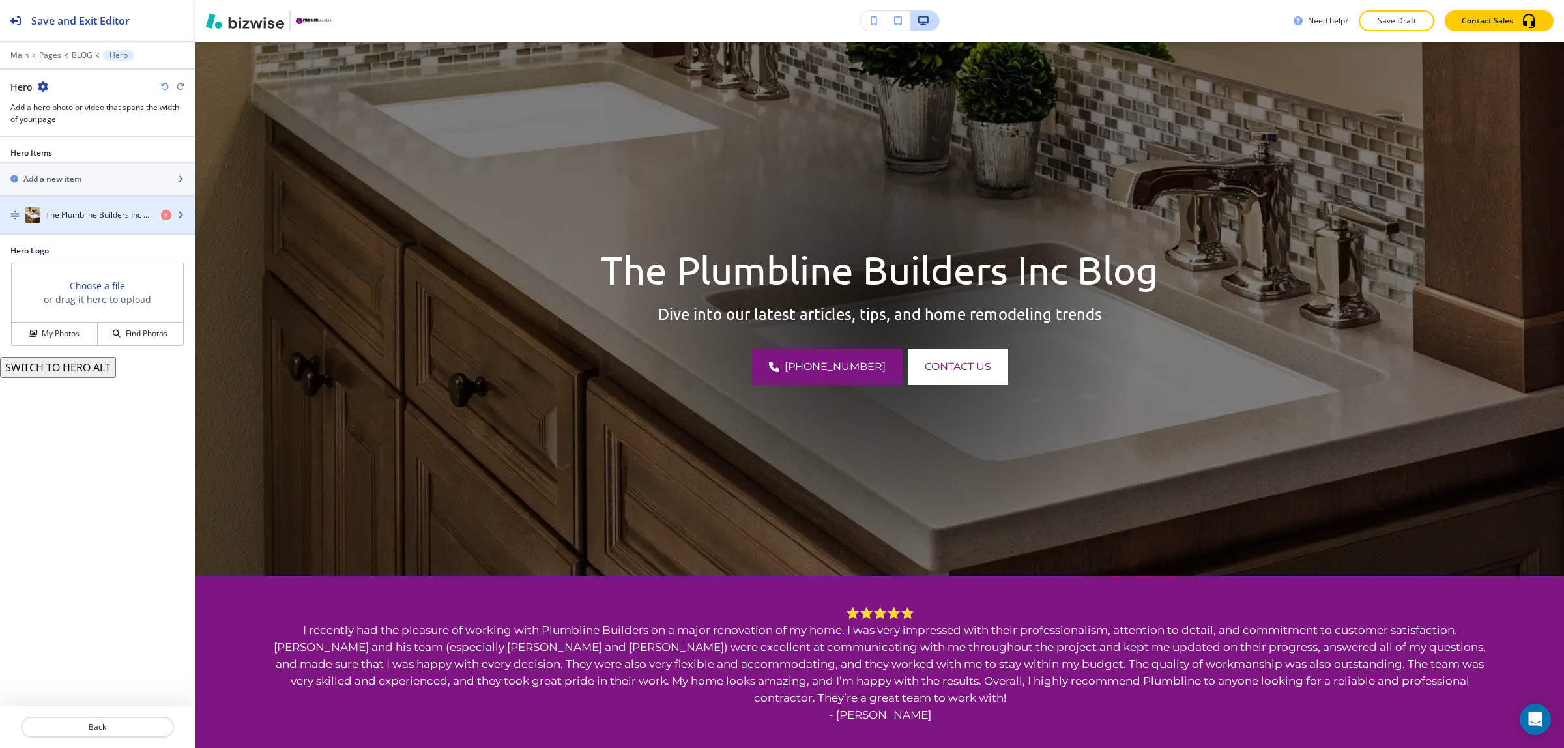
click at [115, 222] on div "The Plumbline Builders Inc Blog" at bounding box center [75, 215] width 151 height 16
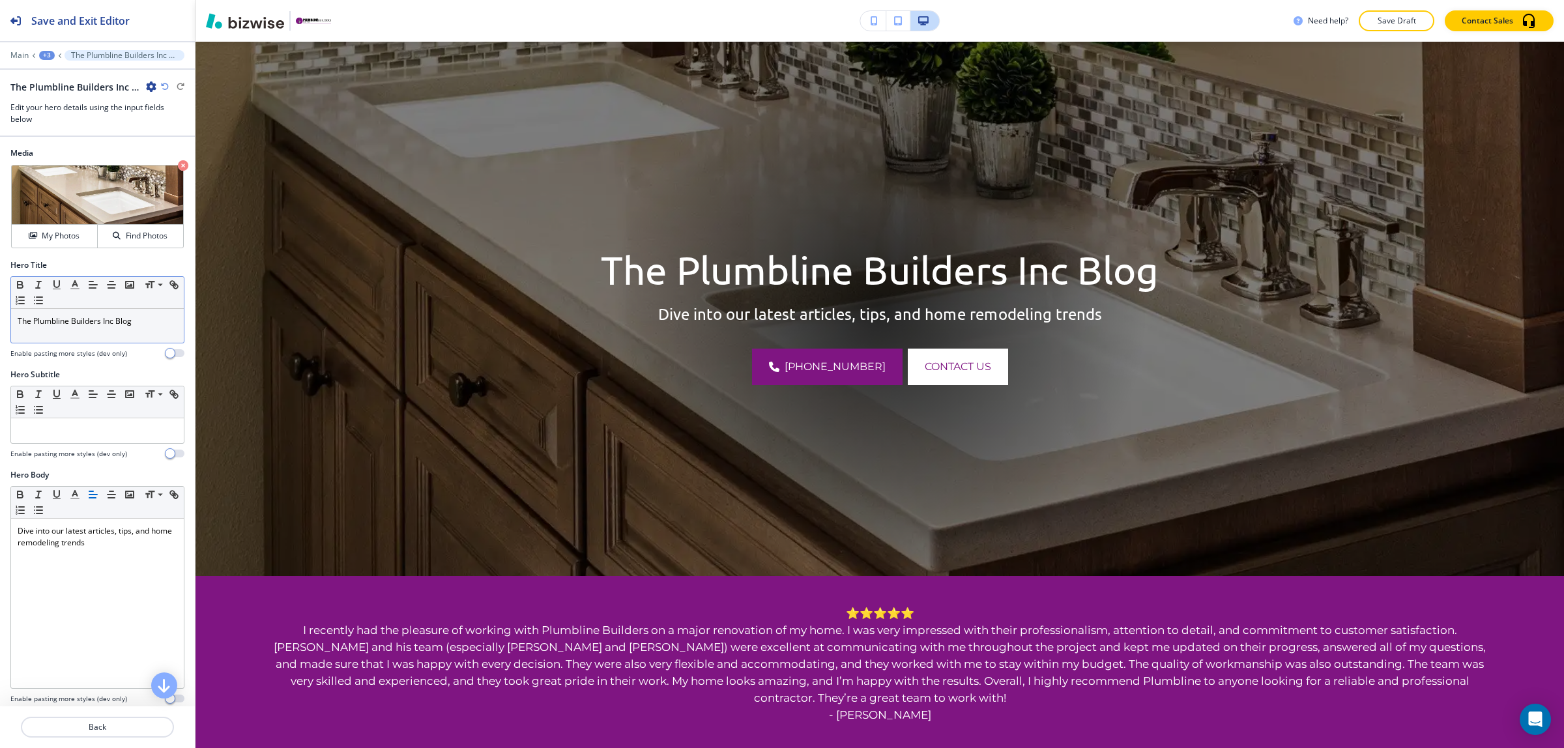
click at [108, 318] on p "The Plumbline Builders Inc Blog" at bounding box center [98, 321] width 160 height 12
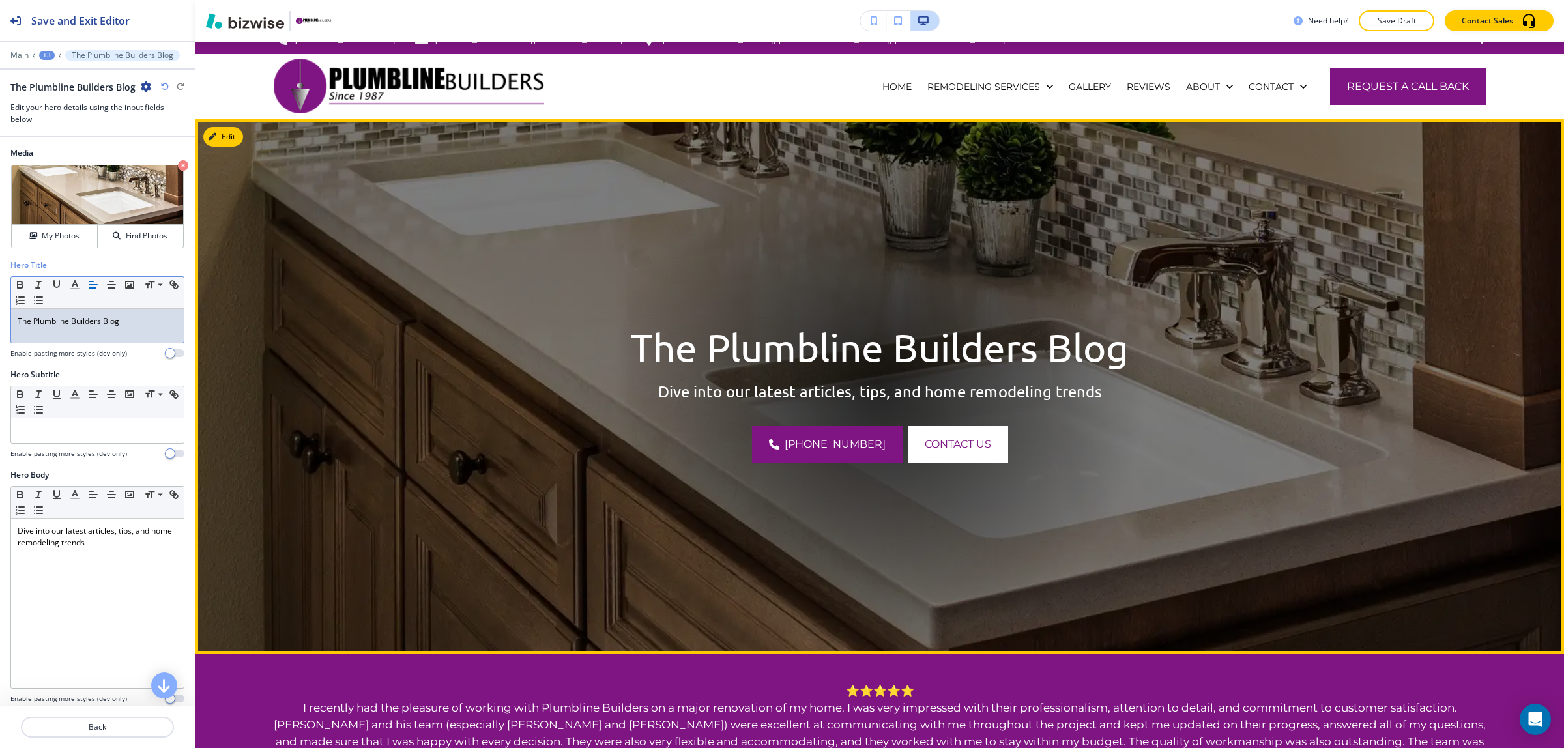
scroll to position [0, 0]
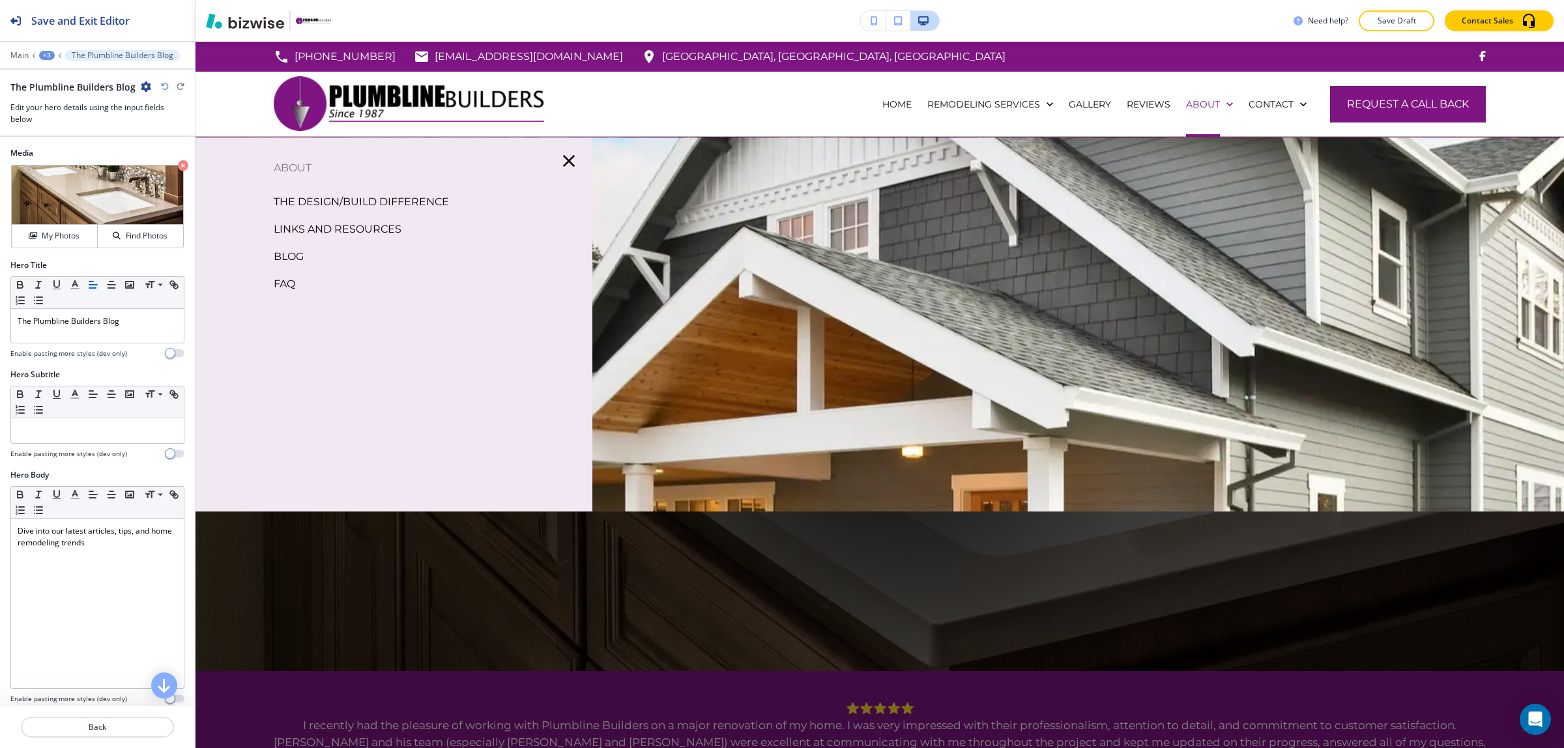
click at [284, 291] on p "FAQ" at bounding box center [285, 284] width 22 height 20
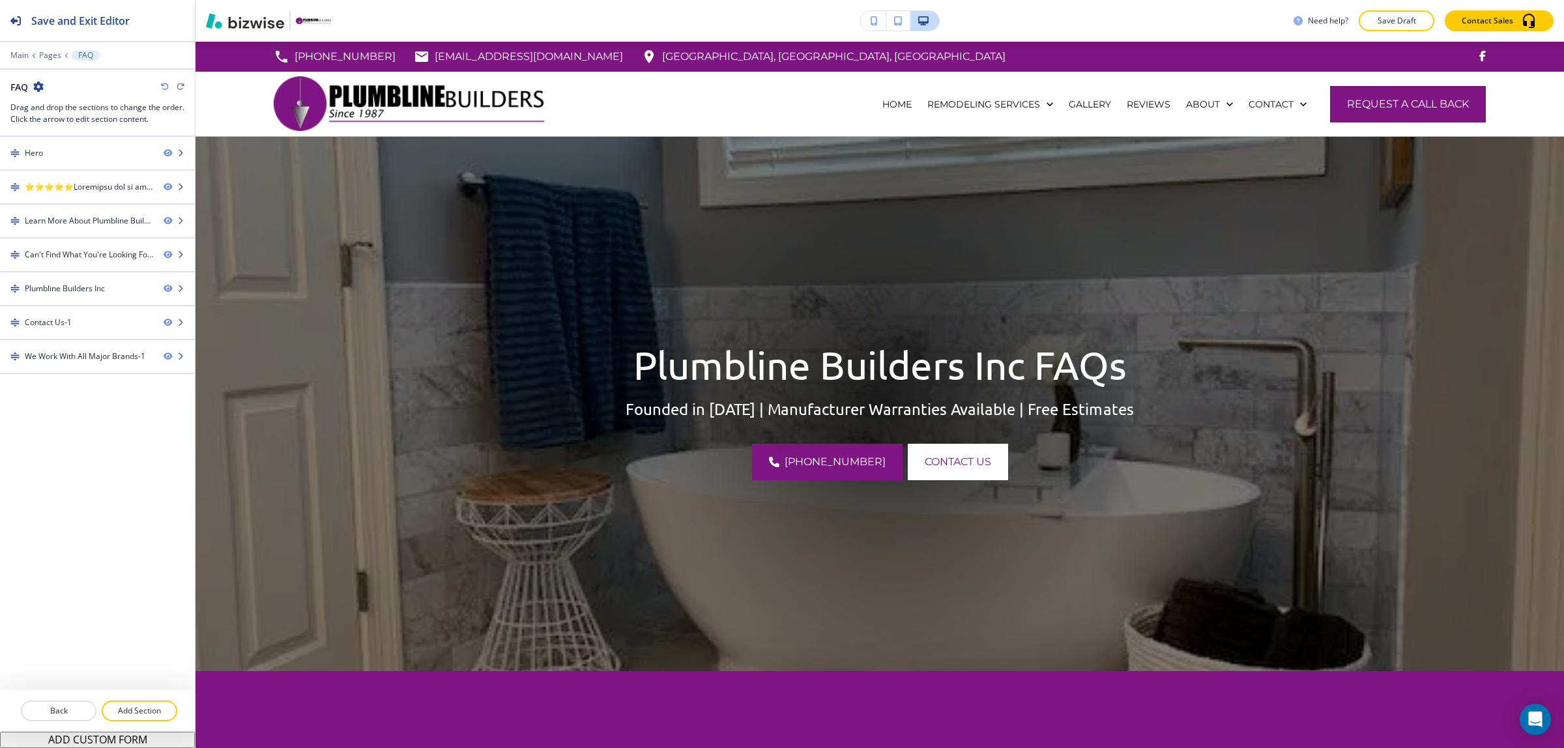
click at [229, 164] on img at bounding box center [879, 404] width 1368 height 534
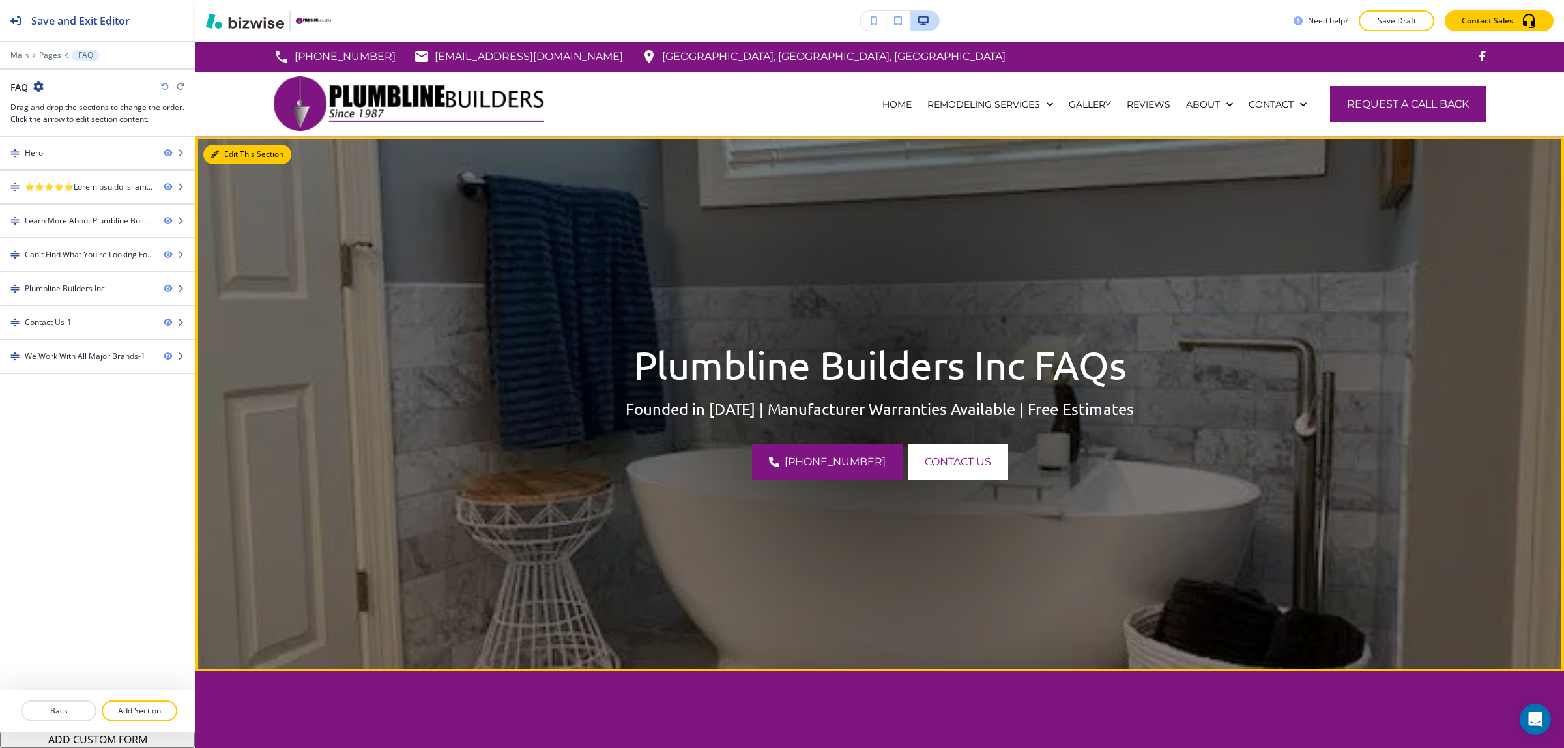
click at [212, 137] on img at bounding box center [879, 404] width 1368 height 534
click at [222, 151] on button "Edit This Section" at bounding box center [247, 155] width 88 height 20
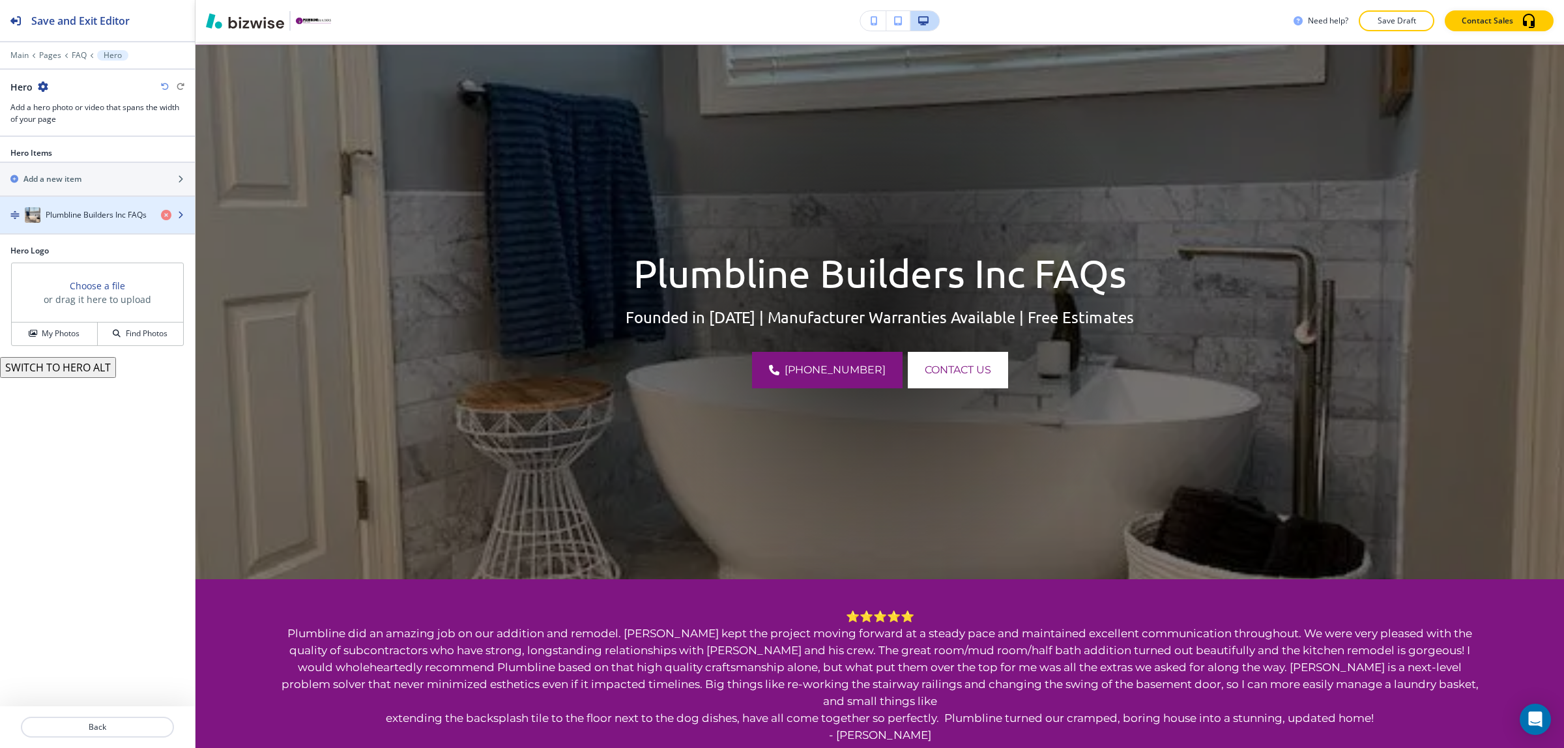
scroll to position [95, 0]
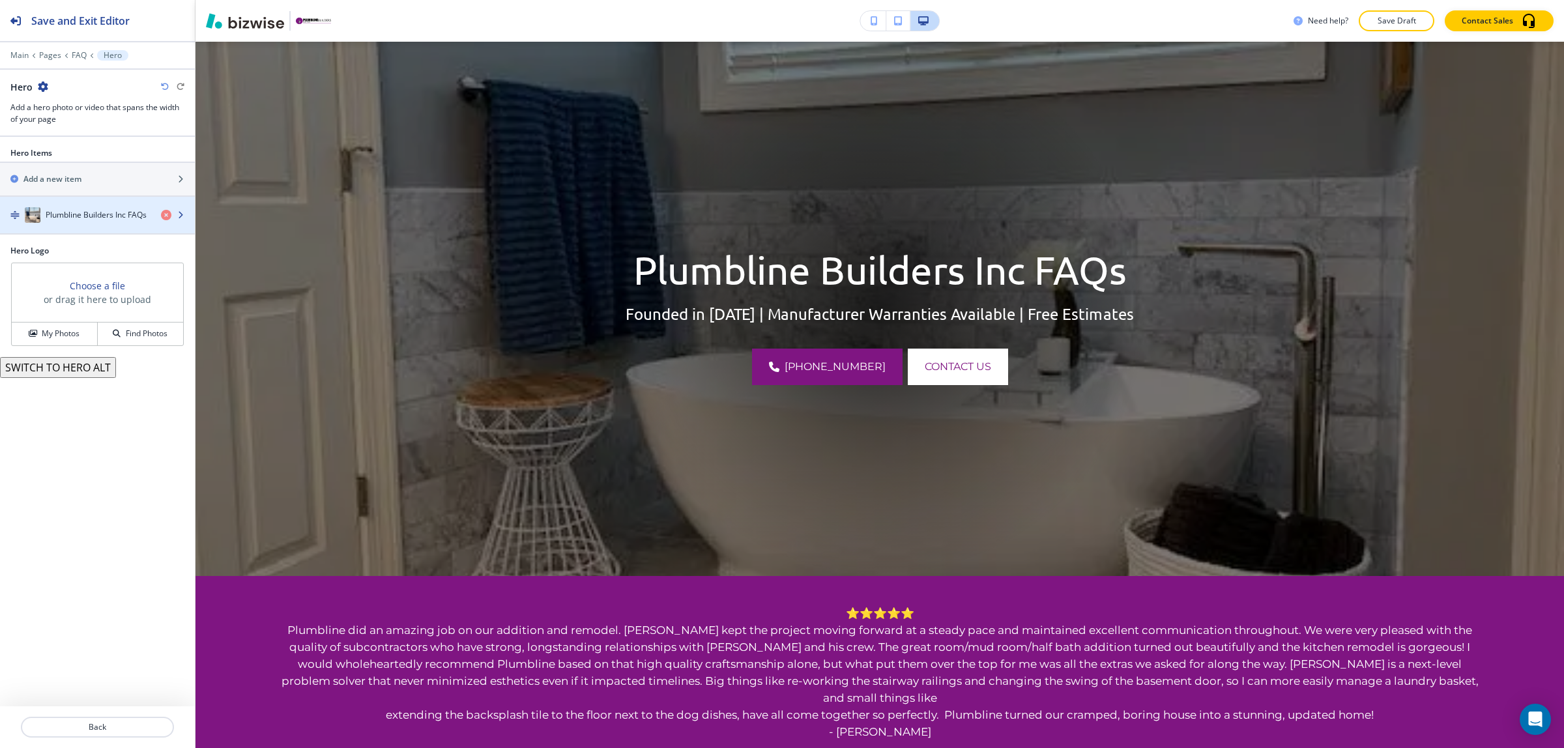
click at [105, 222] on div "Plumbline Builders Inc FAQs" at bounding box center [75, 215] width 151 height 16
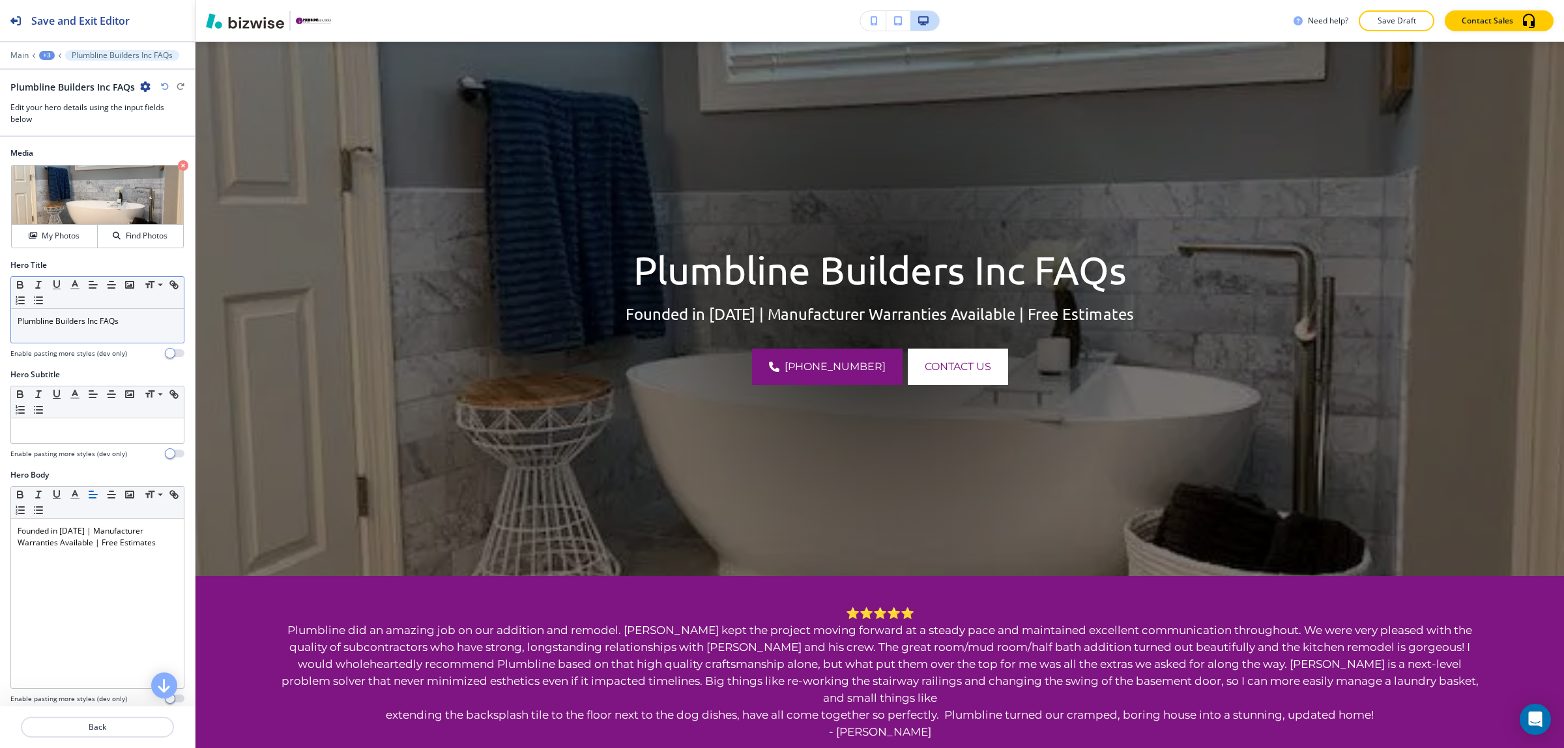
click at [90, 315] on div "Plumbline Builders Inc FAQs" at bounding box center [97, 326] width 173 height 34
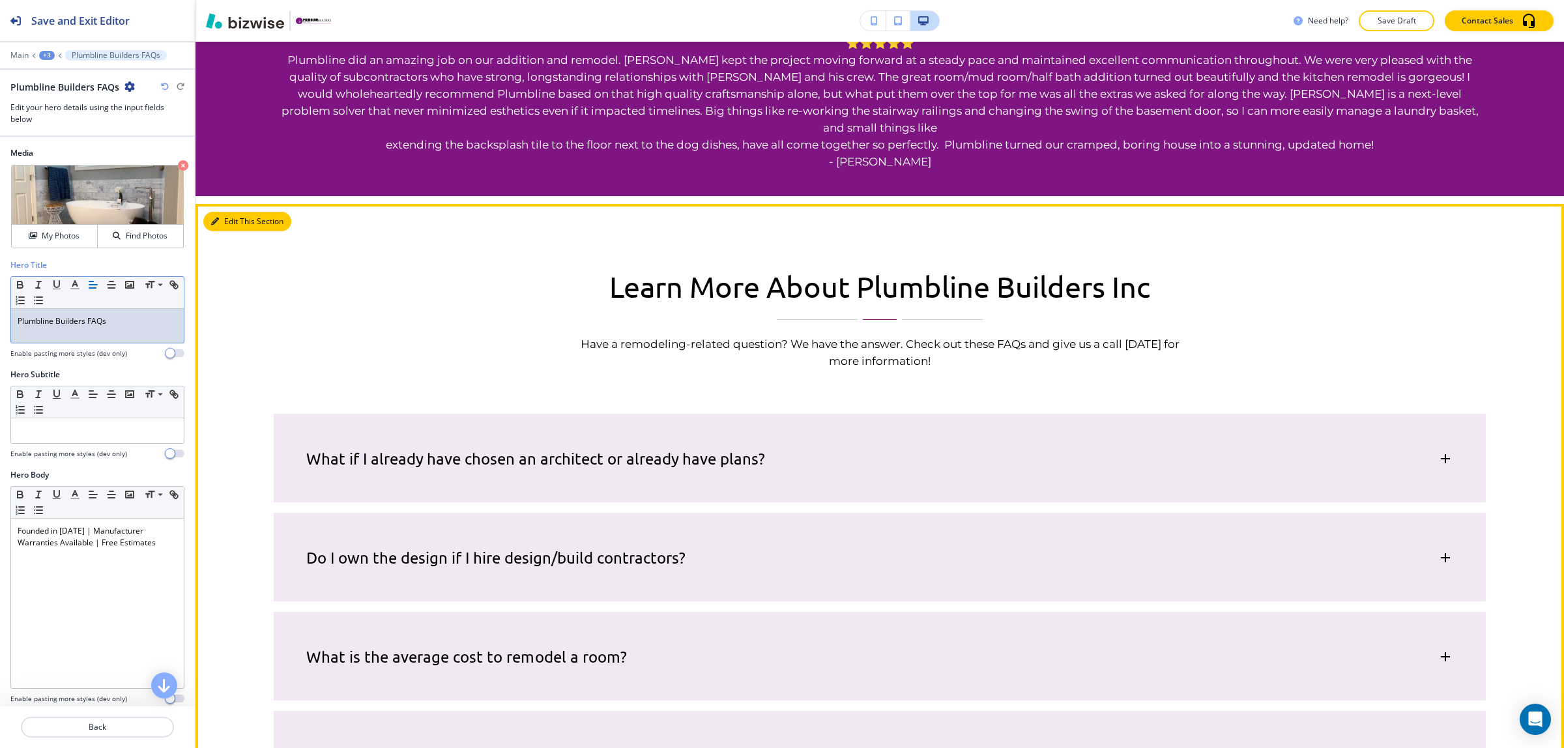
click at [214, 218] on icon "button" at bounding box center [215, 222] width 8 height 8
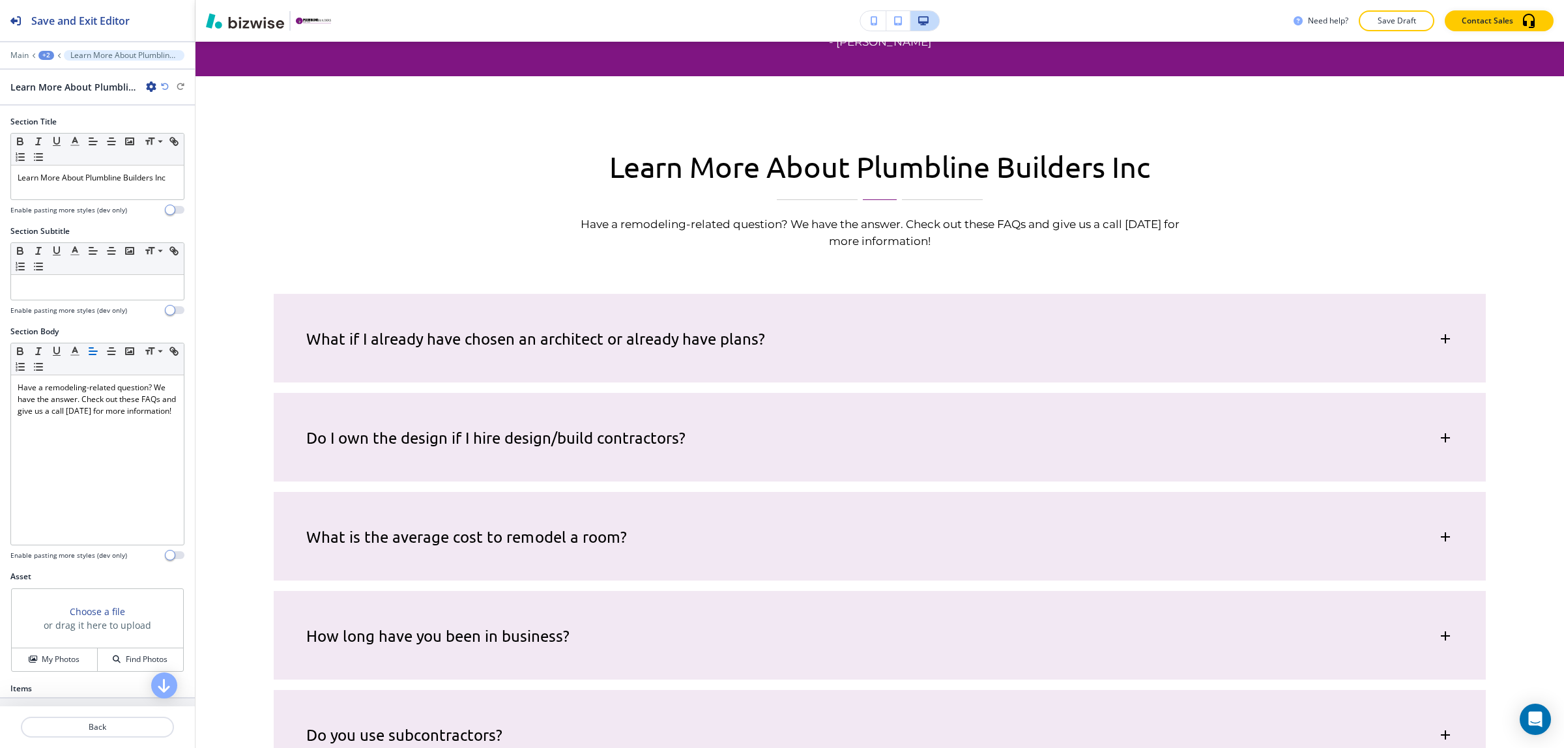
scroll to position [810, 0]
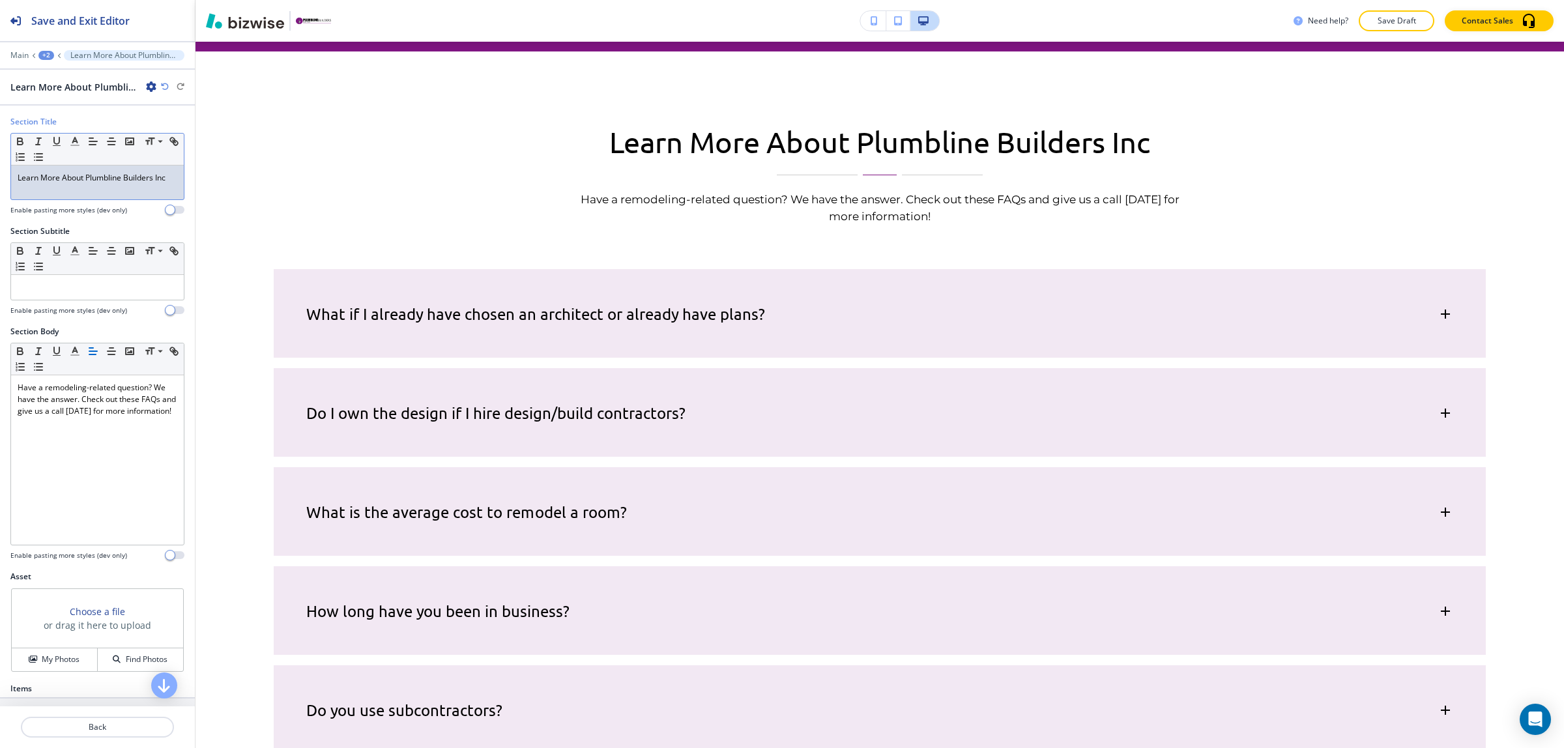
click at [22, 184] on p "Learn More About Plumbline Builders Inc" at bounding box center [98, 178] width 160 height 12
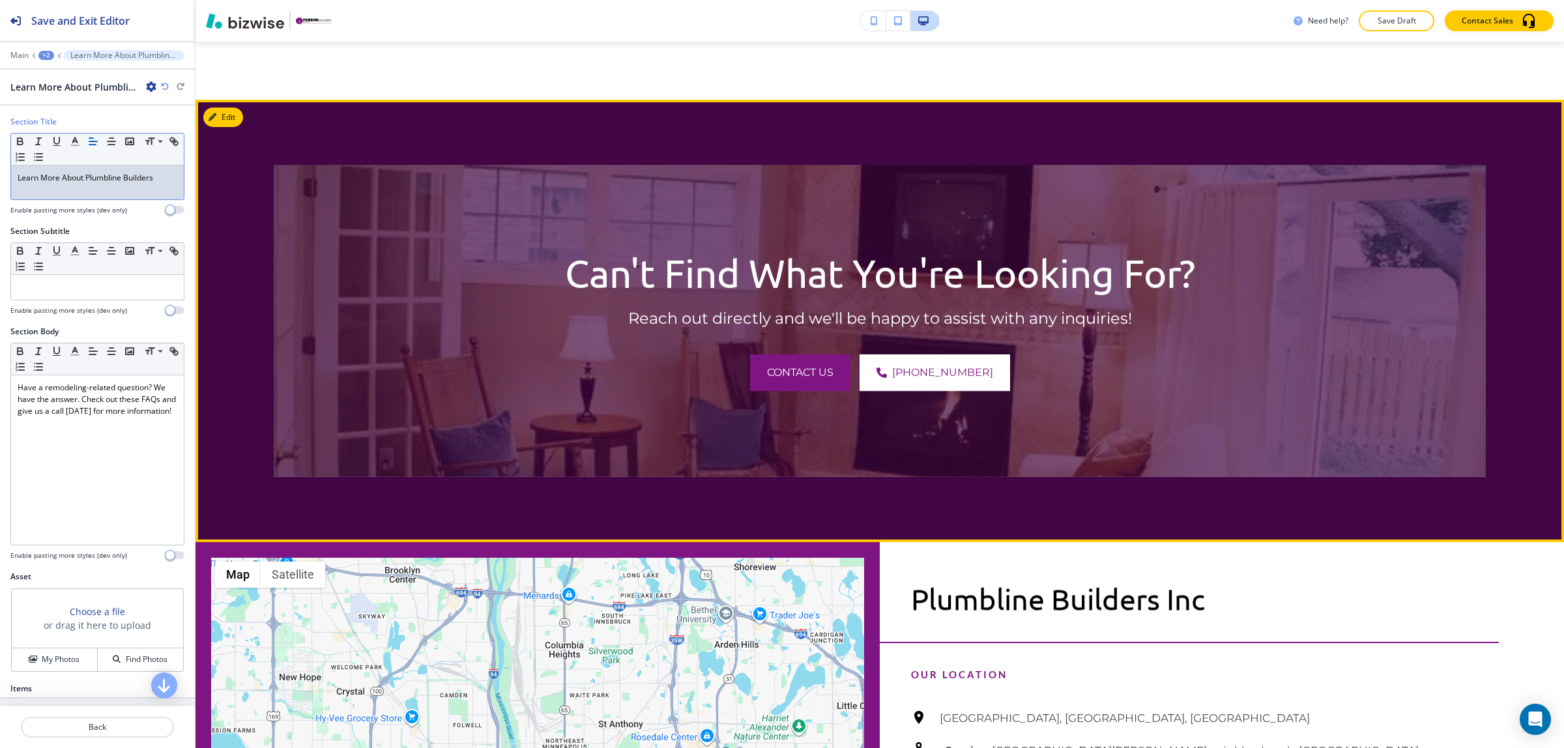
scroll to position [1869, 0]
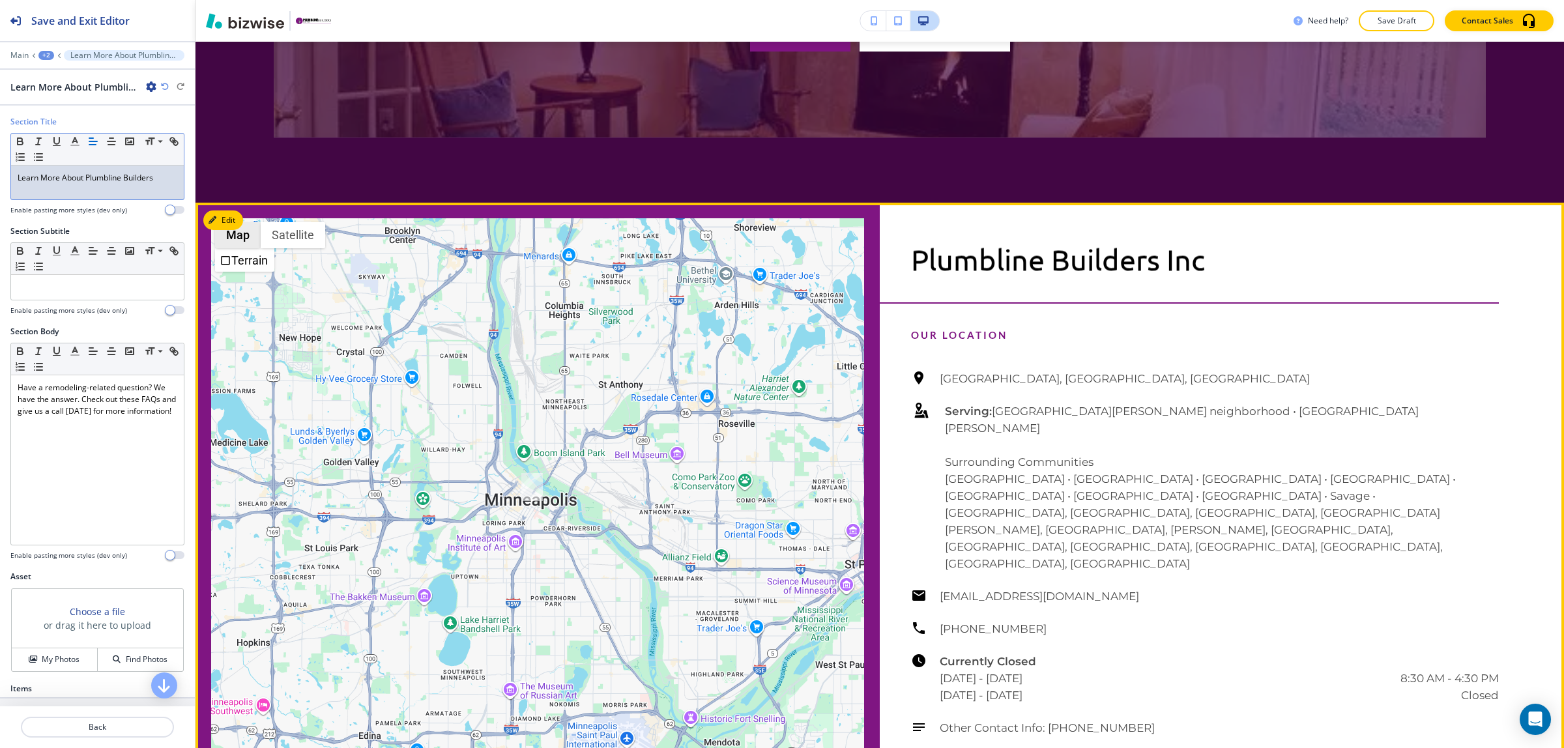
click at [220, 222] on button "Map" at bounding box center [238, 235] width 46 height 26
click at [219, 203] on div "Edit This Section ← Move left → Move right ↑ Move up ↓ Move down + Zoom in - Zo…" at bounding box center [879, 518] width 1368 height 631
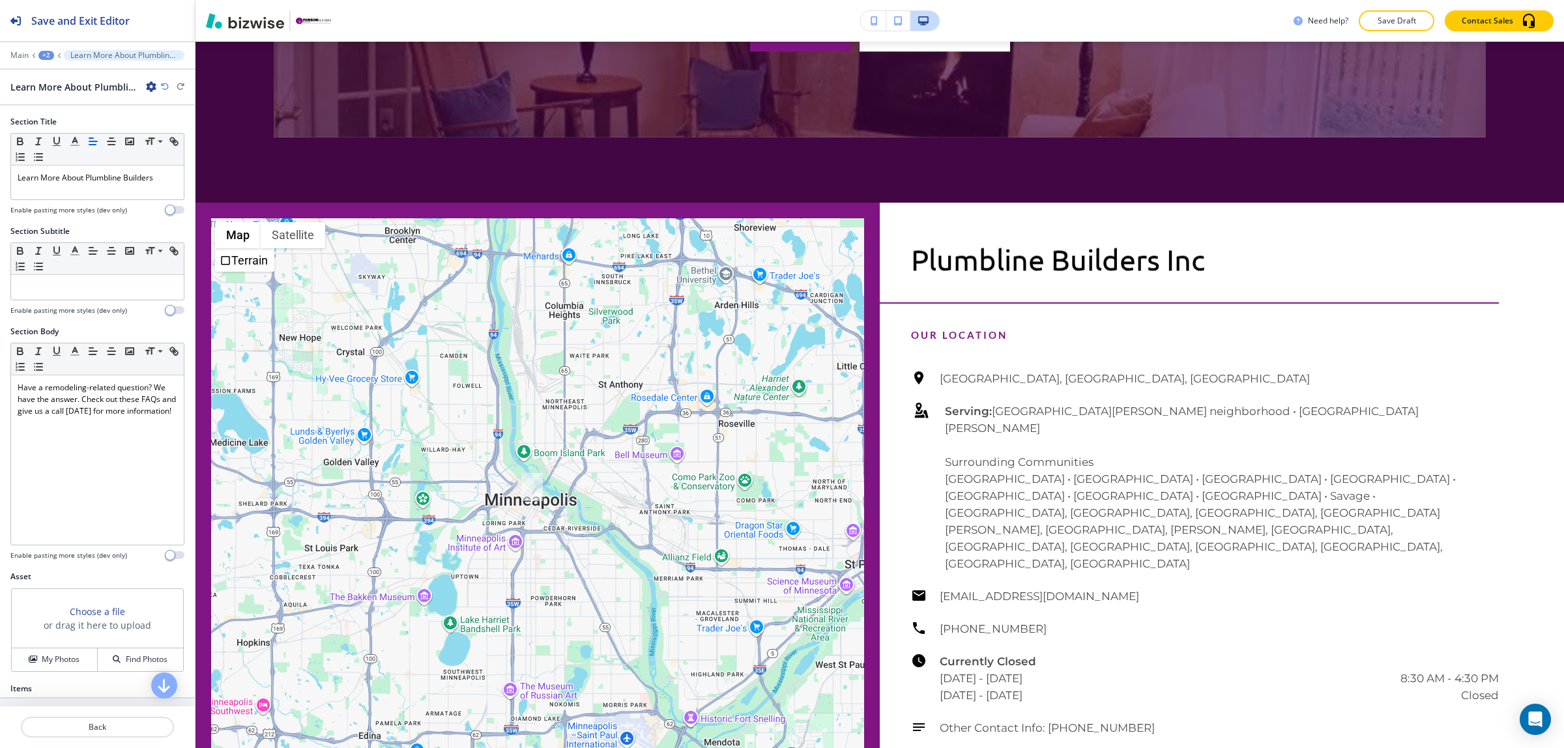
click at [759, 344] on div at bounding box center [537, 518] width 2053 height 631
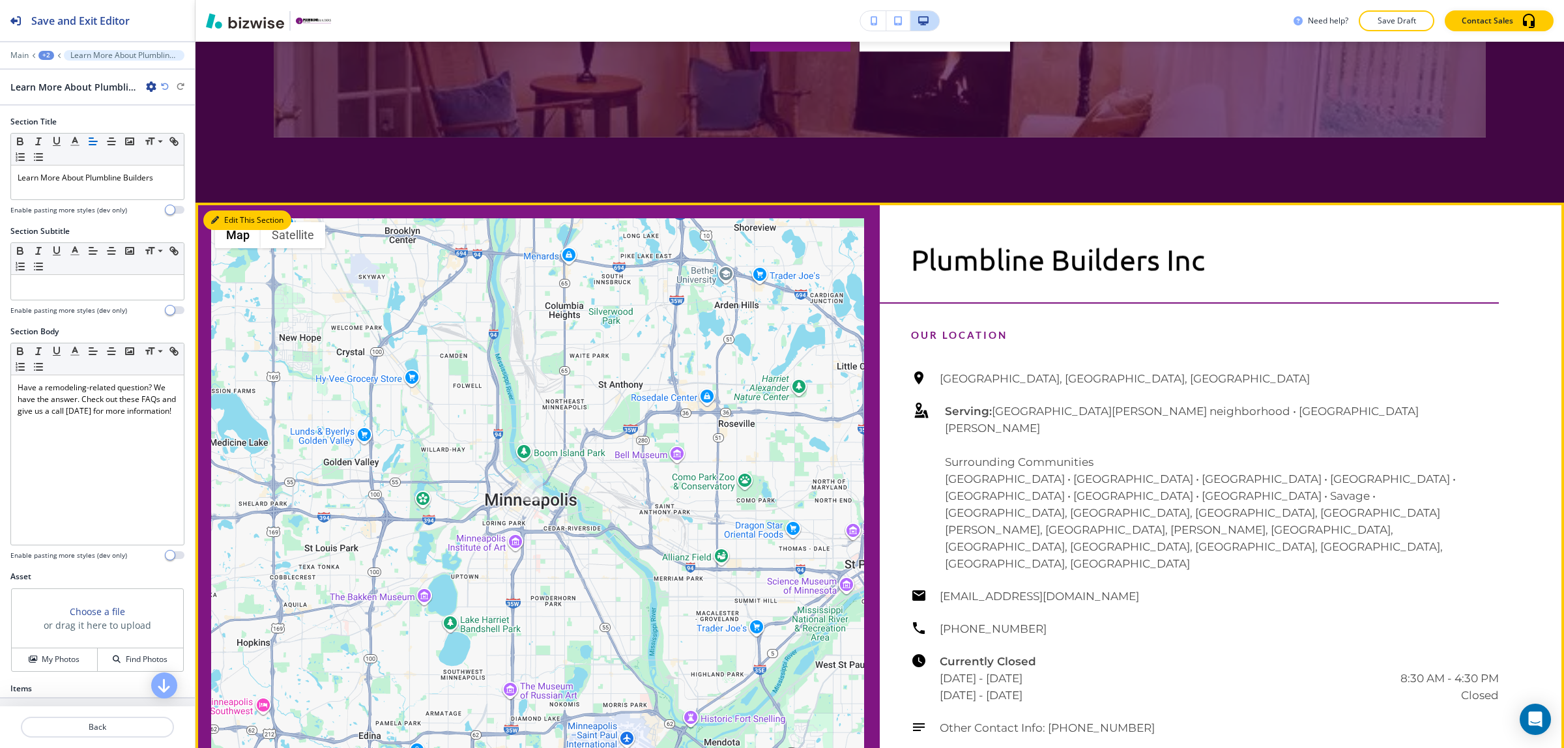
click at [215, 203] on div "Edit This Section ← Move left → Move right ↑ Move up ↓ Move down + Zoom in - Zo…" at bounding box center [879, 518] width 1368 height 631
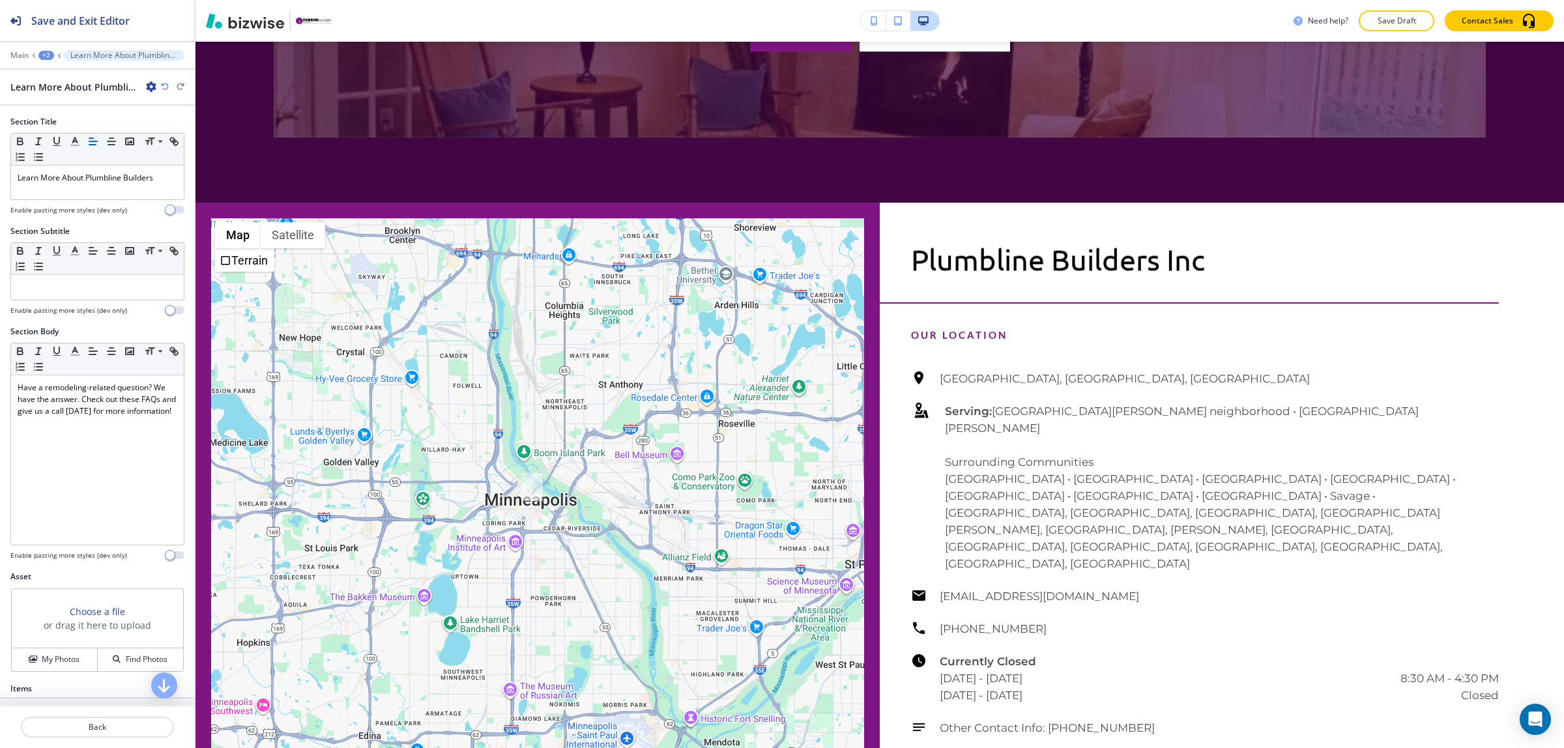
click at [411, 242] on div at bounding box center [537, 518] width 2053 height 631
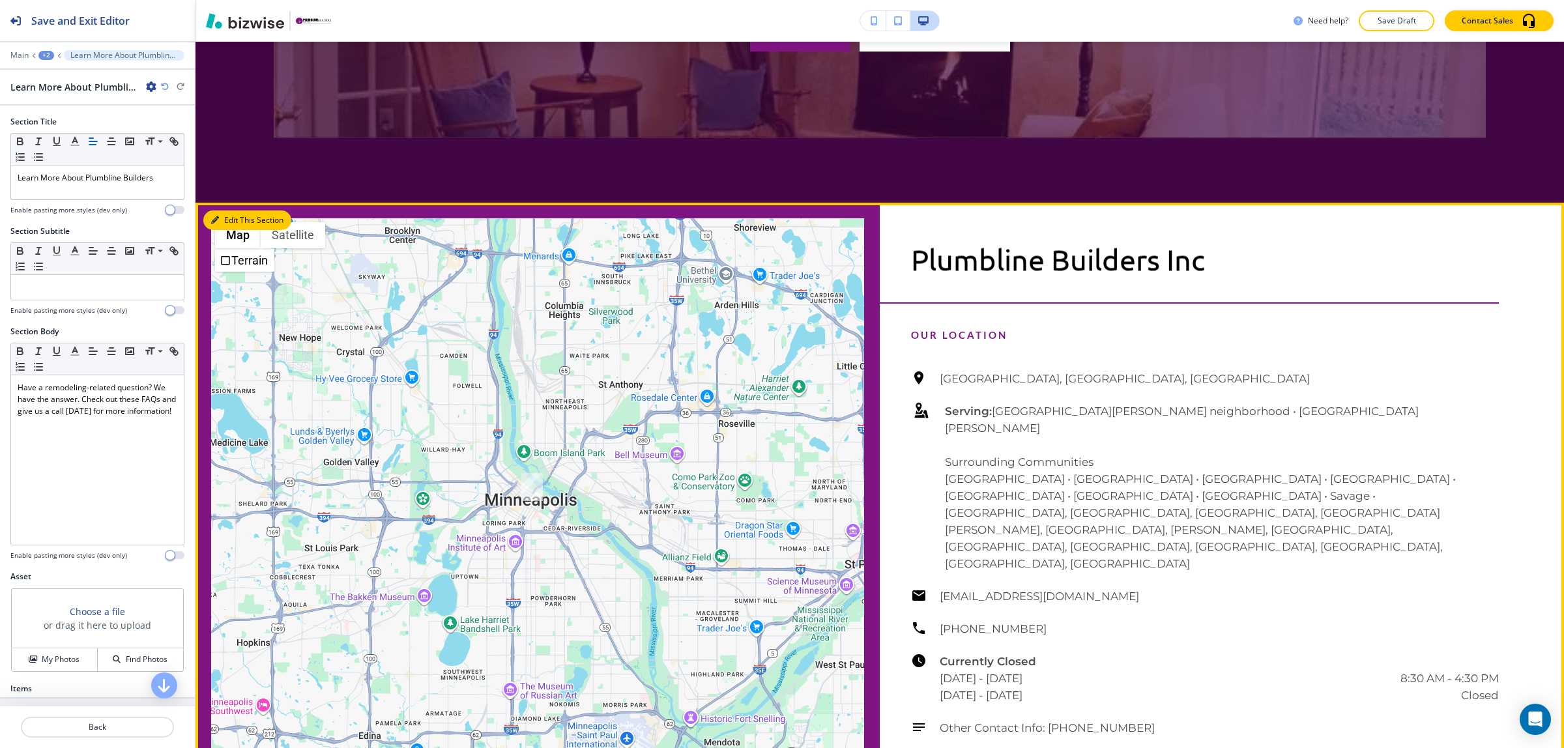
click at [222, 203] on div "Edit This Section ← Move left → Move right ↑ Move up ↓ Move down + Zoom in - Zo…" at bounding box center [879, 518] width 1368 height 631
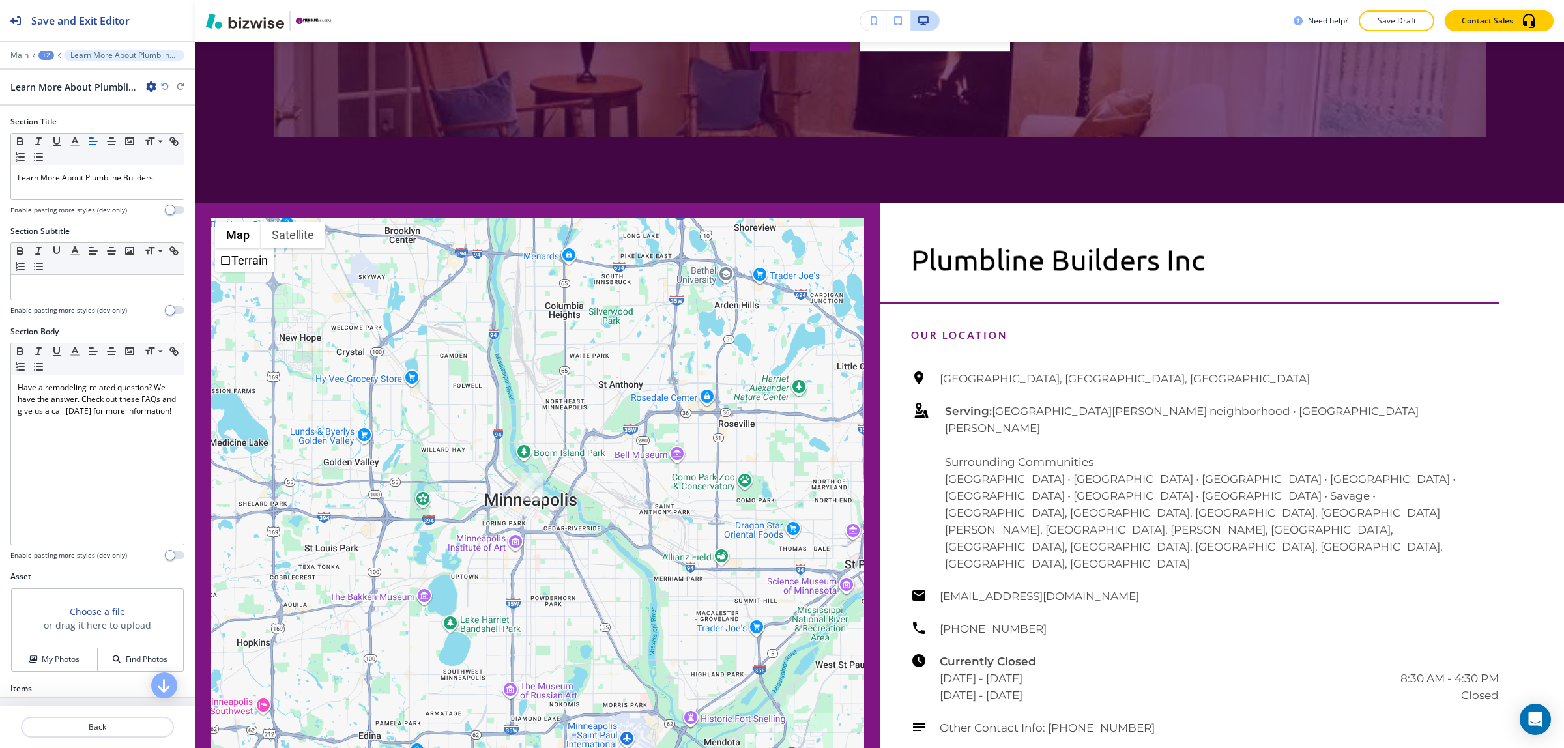
click at [440, 375] on div at bounding box center [537, 518] width 2053 height 631
click at [233, 205] on div "Edit ← Move left → Move right ↑ Move up ↓ Move down + Zoom in - Zoom out Home J…" at bounding box center [879, 518] width 1368 height 631
click at [109, 717] on button "Back" at bounding box center [97, 727] width 153 height 21
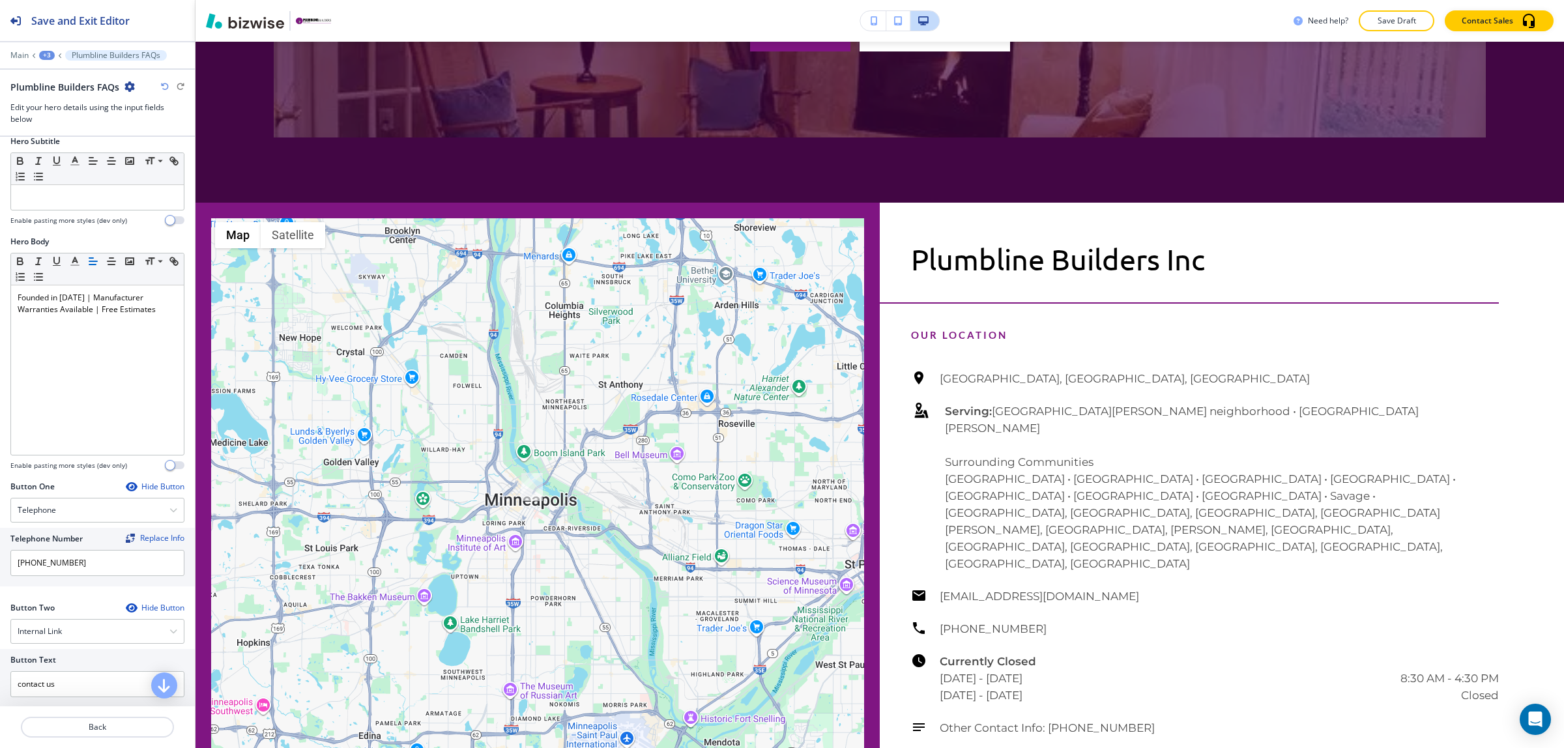
scroll to position [244, 0]
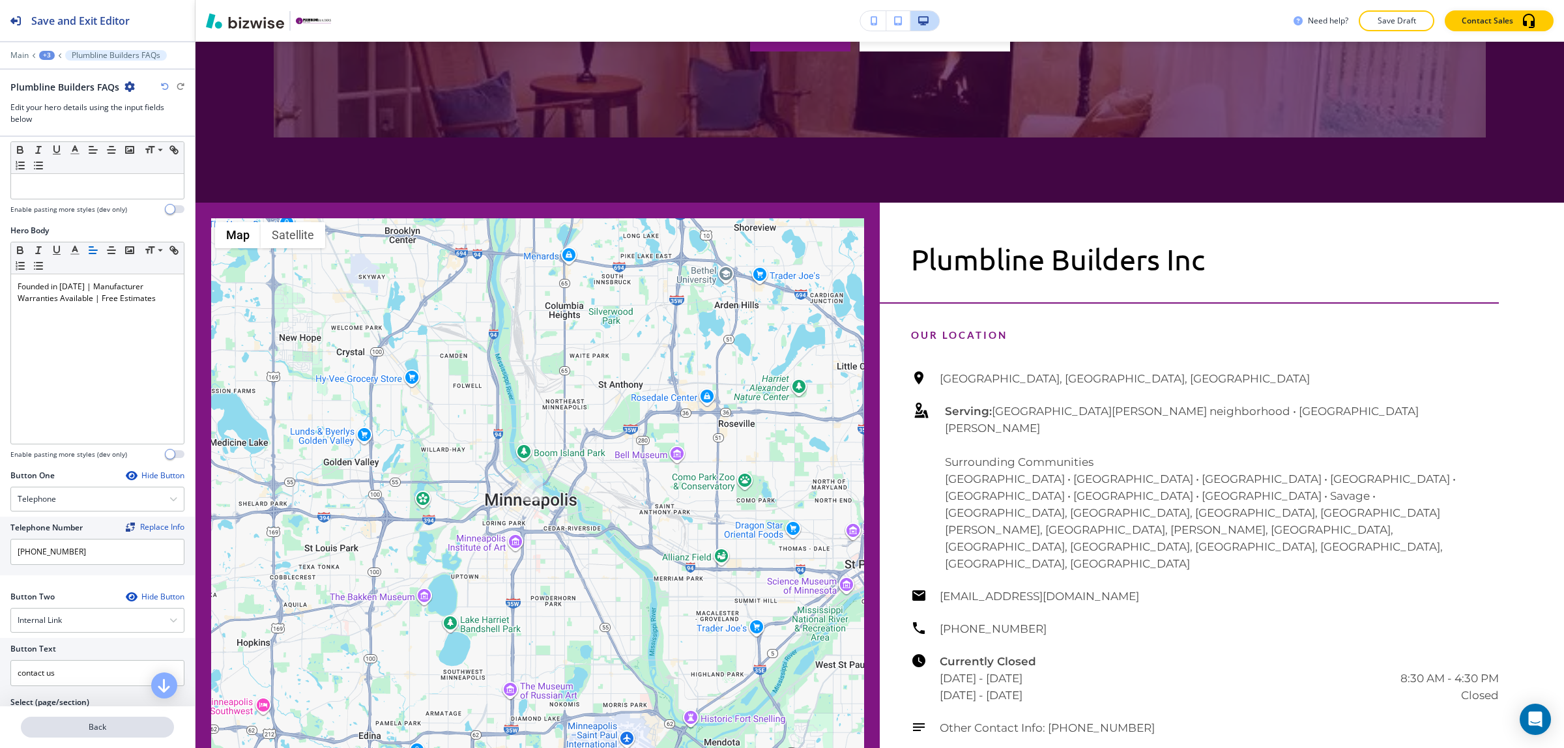
click at [102, 719] on button "Back" at bounding box center [97, 727] width 153 height 21
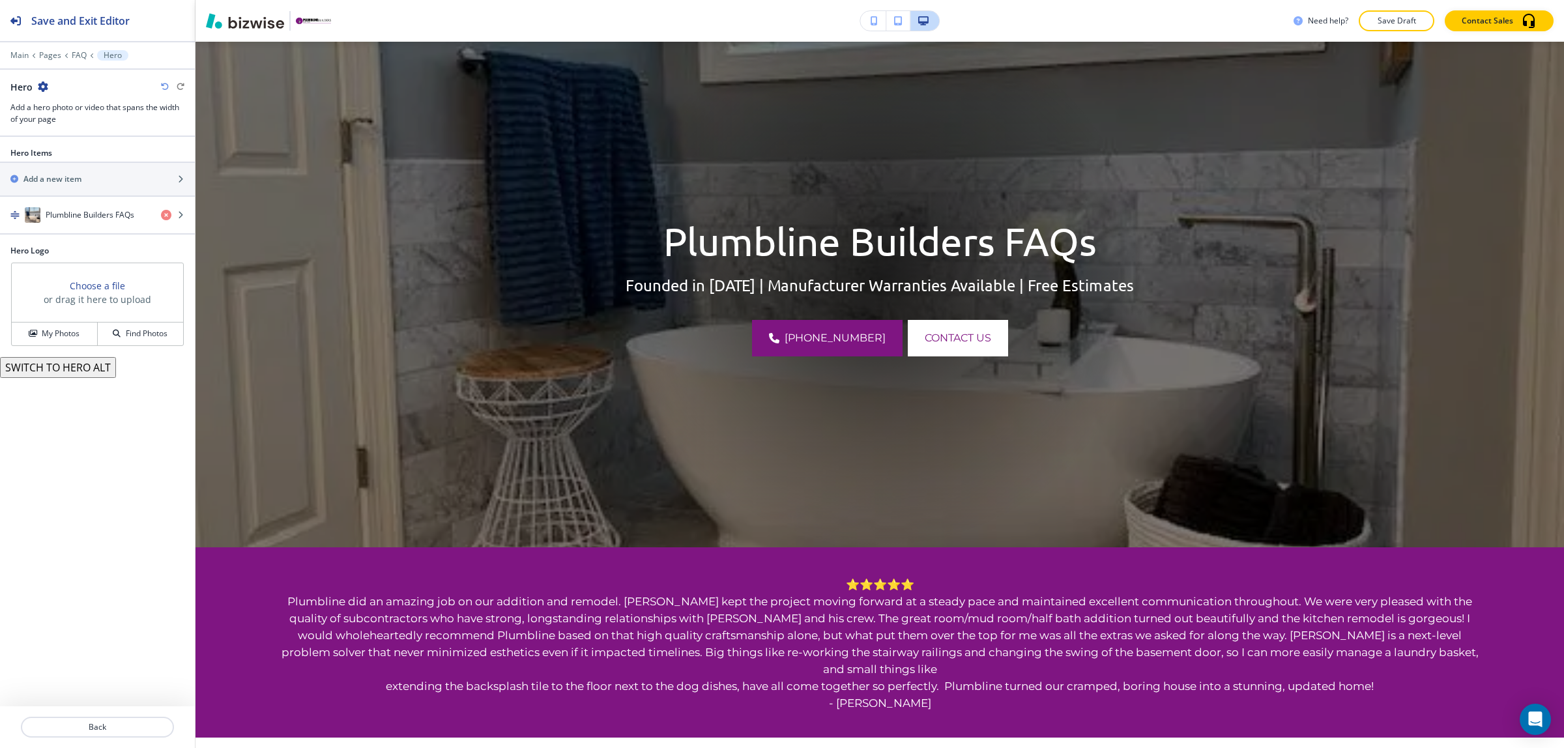
scroll to position [95, 0]
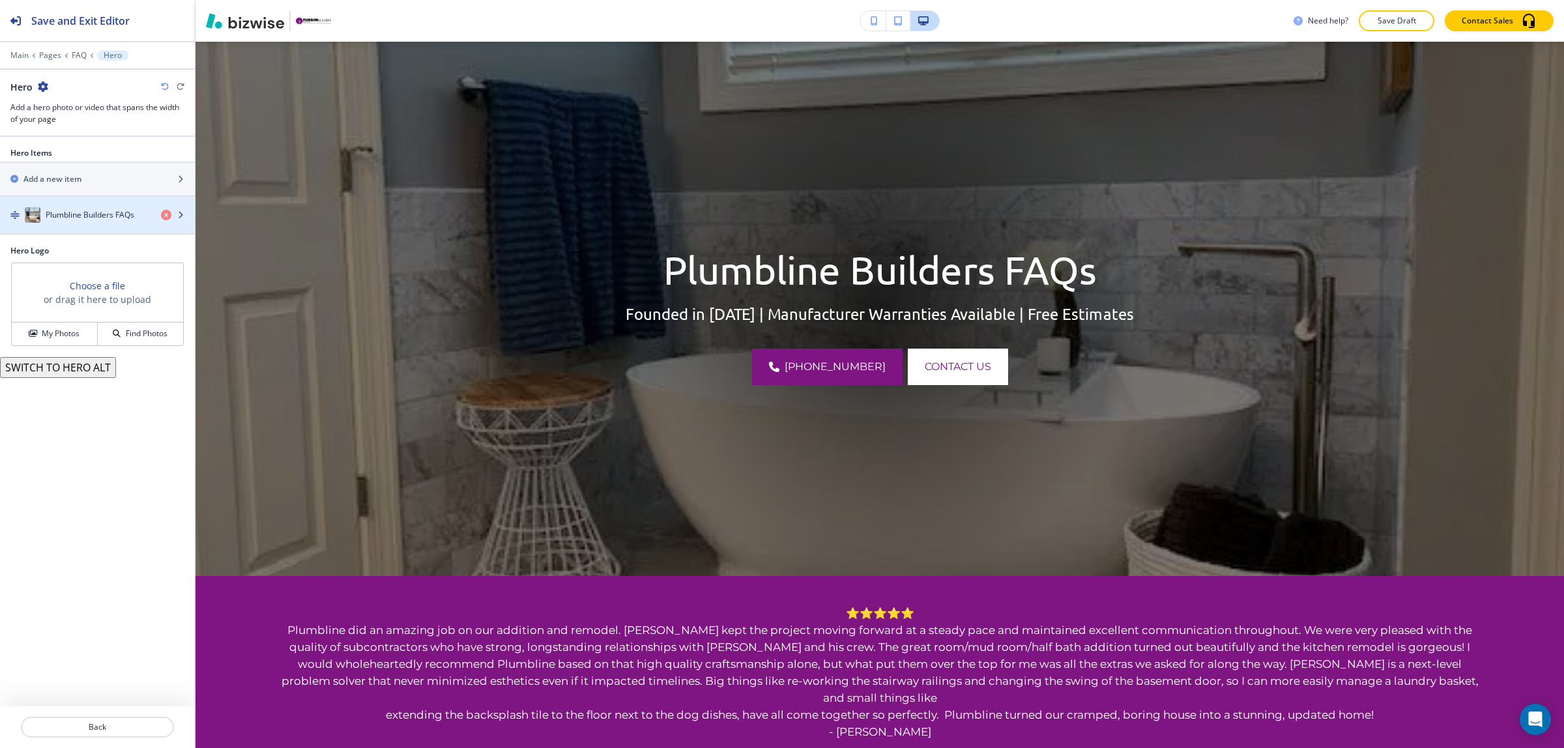
click at [70, 225] on div "button" at bounding box center [97, 228] width 195 height 10
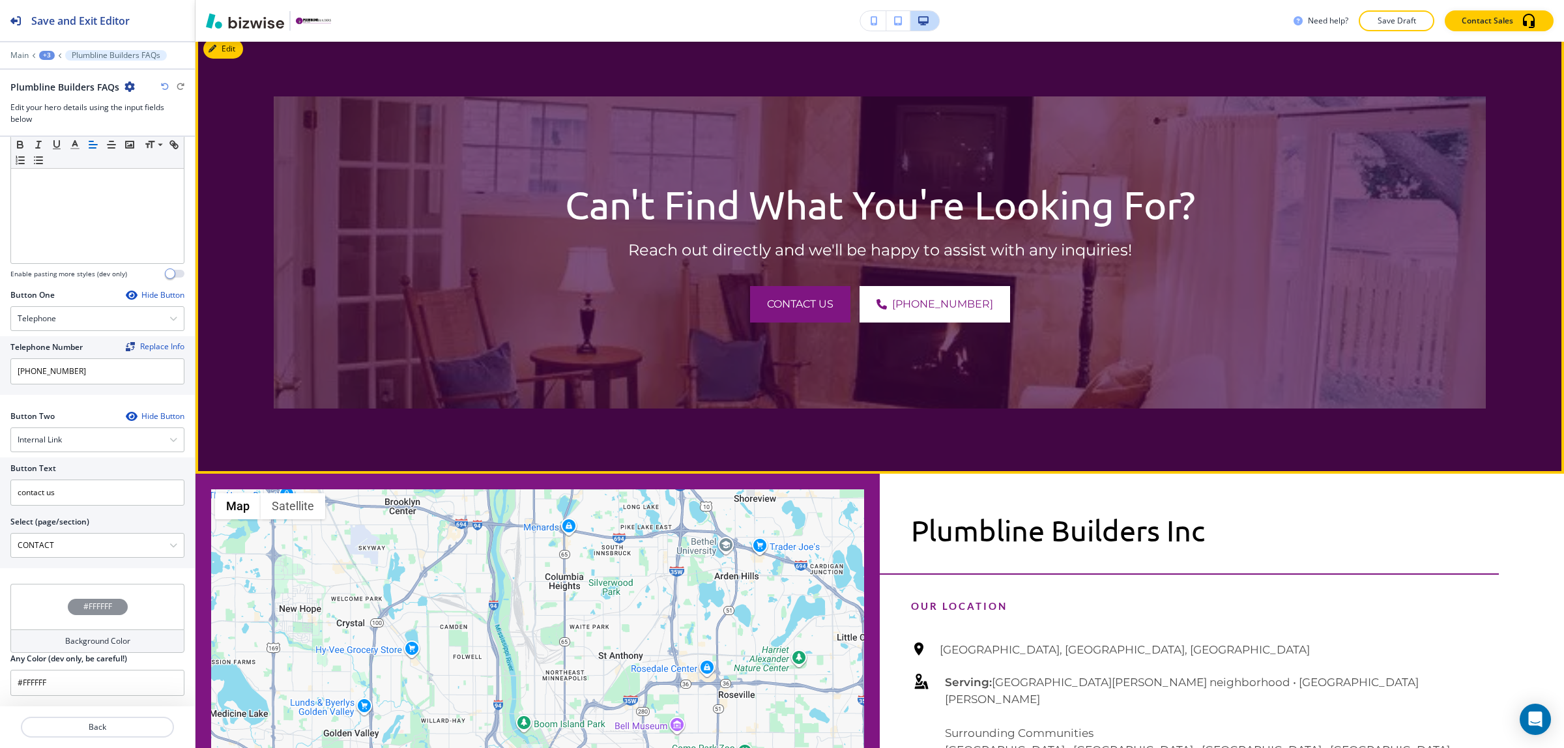
scroll to position [1887, 0]
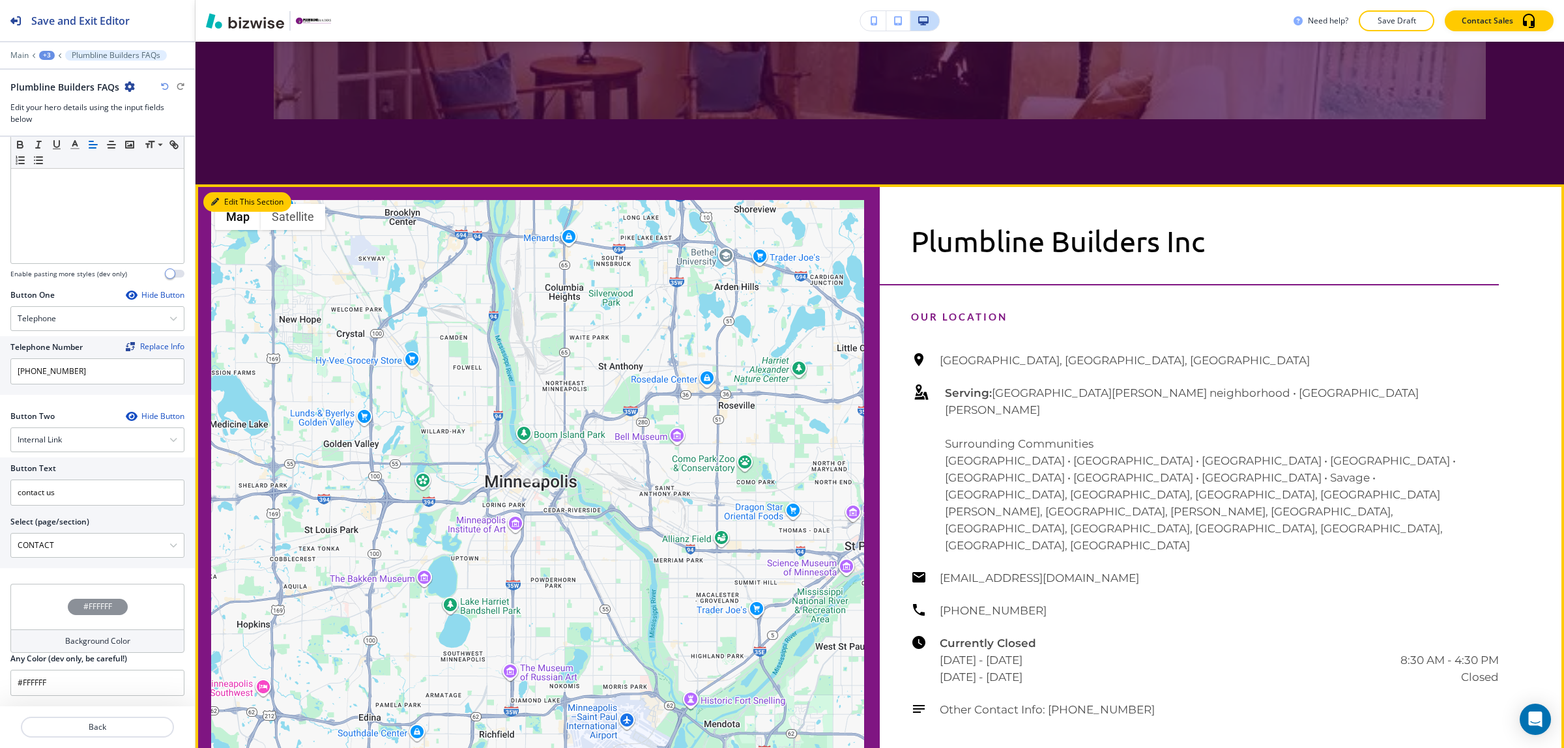
click at [217, 192] on button "Edit This Section" at bounding box center [247, 202] width 88 height 20
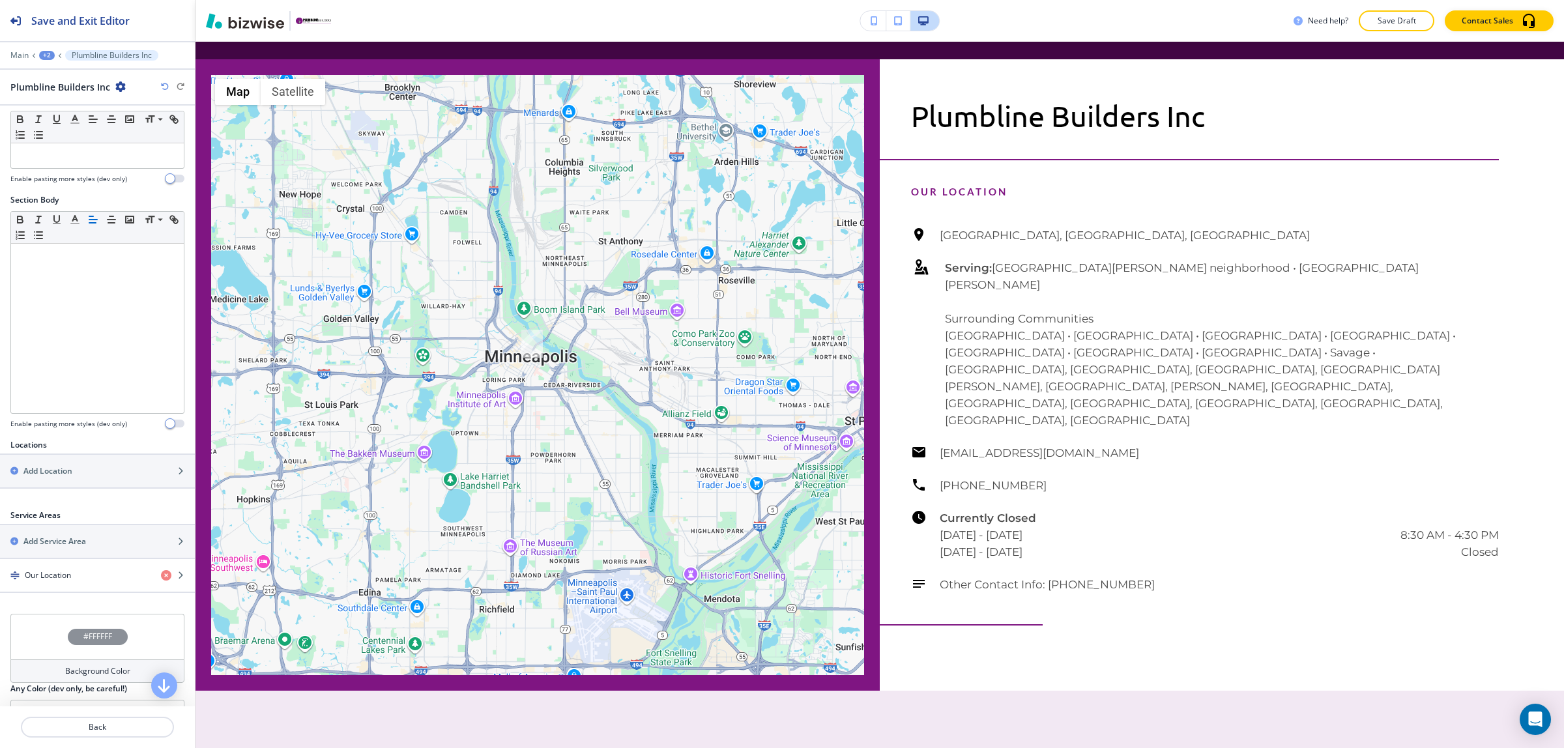
scroll to position [165, 0]
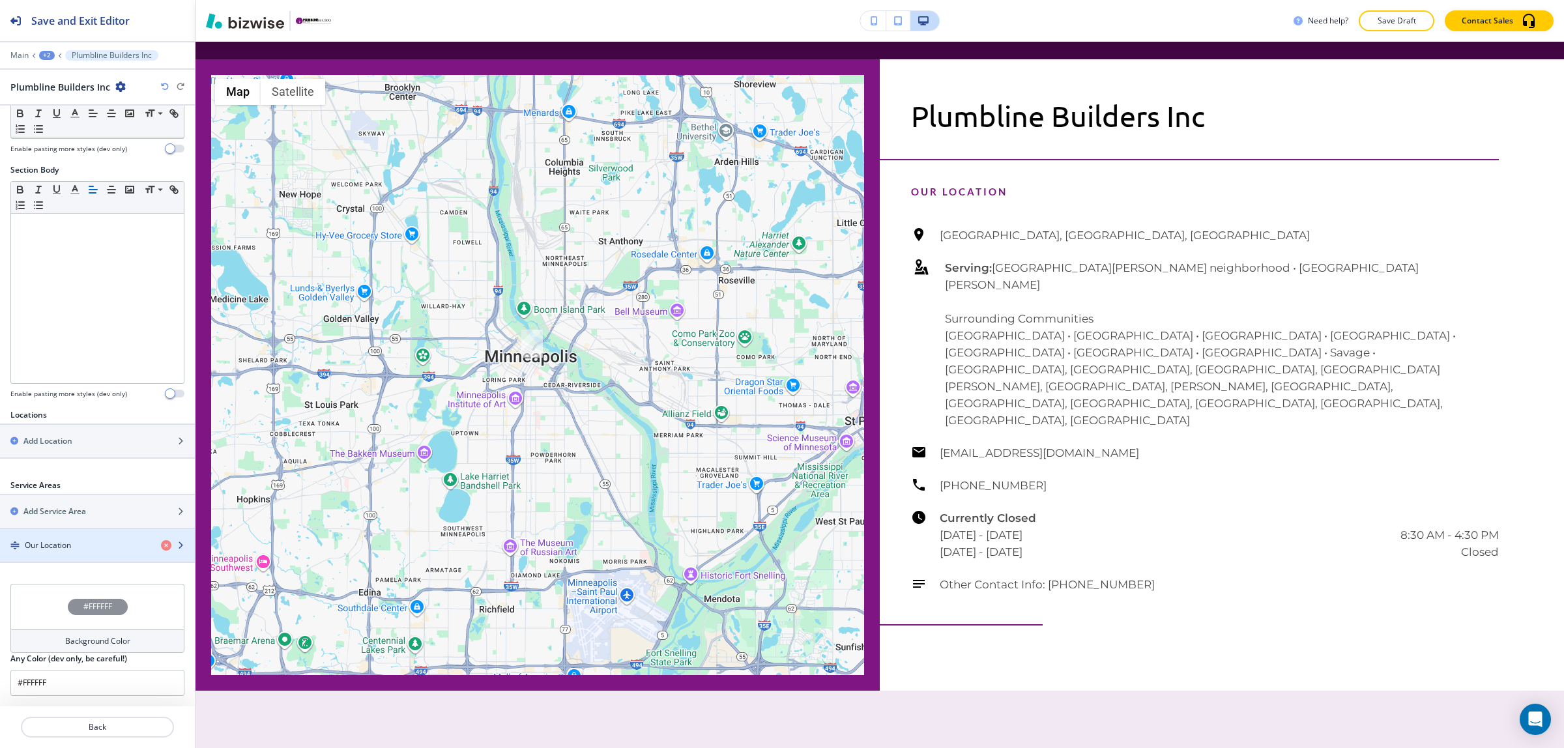
click at [69, 536] on div "button" at bounding box center [97, 534] width 195 height 10
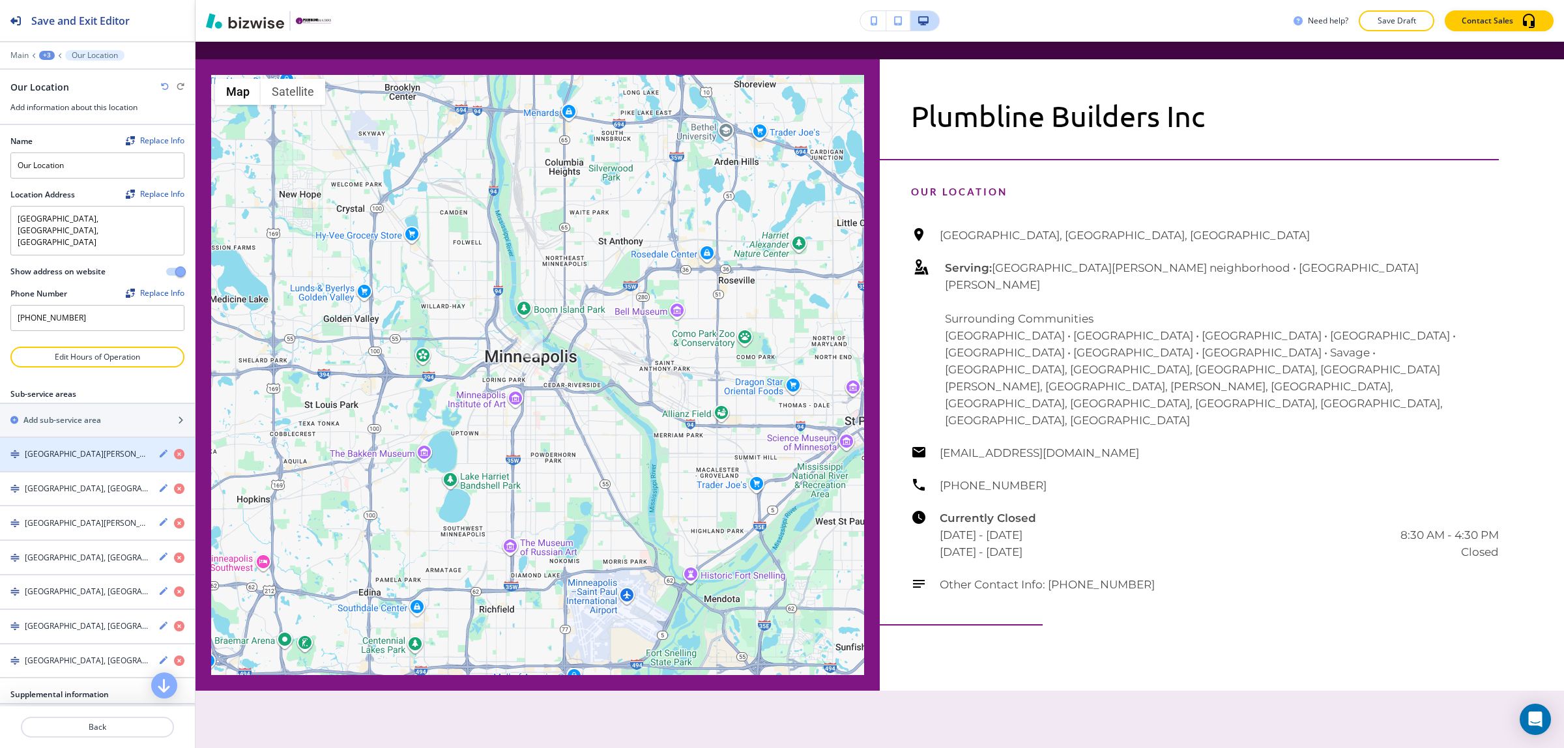
click at [78, 448] on h4 "[GEOGRAPHIC_DATA][PERSON_NAME] neighborhood • [GEOGRAPHIC_DATA][PERSON_NAME] Su…" at bounding box center [86, 454] width 123 height 12
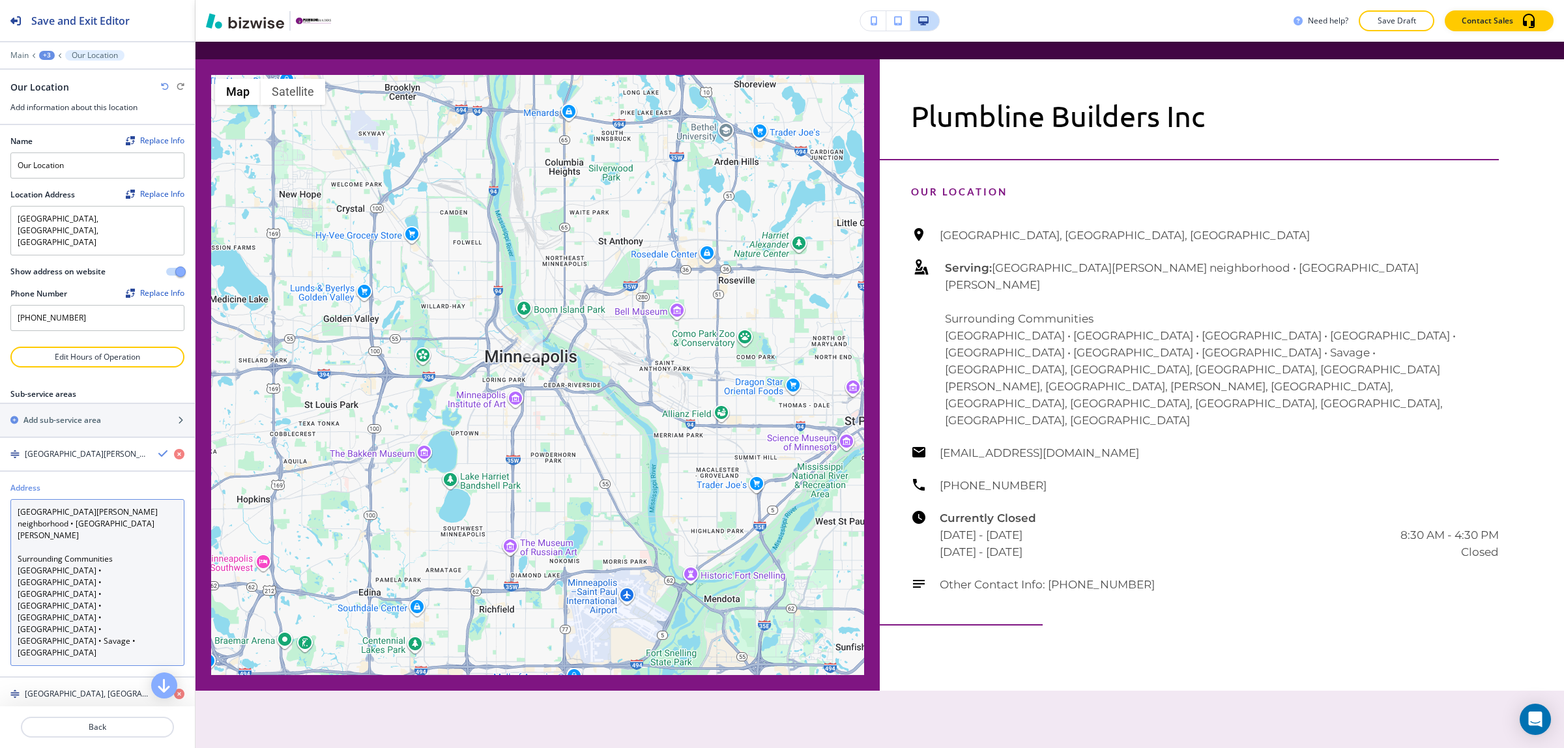
drag, startPoint x: 56, startPoint y: 495, endPoint x: 8, endPoint y: 494, distance: 48.2
click at [8, 494] on div "Address [GEOGRAPHIC_DATA][PERSON_NAME] neighborhood • [GEOGRAPHIC_DATA][PERSON_…" at bounding box center [97, 574] width 195 height 184
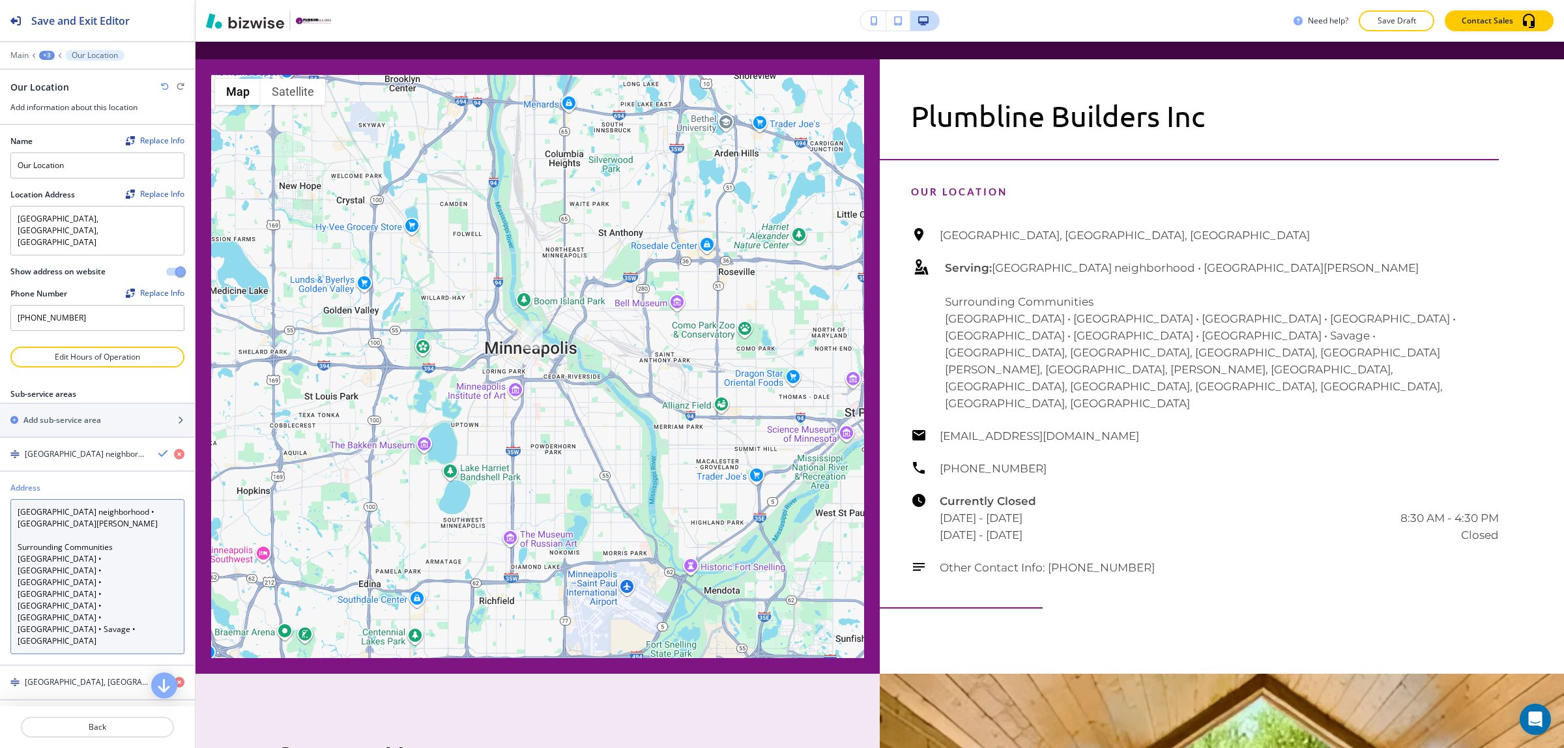
click at [160, 564] on textarea "[GEOGRAPHIC_DATA] neighborhood • [GEOGRAPHIC_DATA][PERSON_NAME] Surrounding Com…" at bounding box center [97, 576] width 174 height 155
type textarea "[GEOGRAPHIC_DATA] neighborhood • [GEOGRAPHIC_DATA][PERSON_NAME] Surrounding Com…"
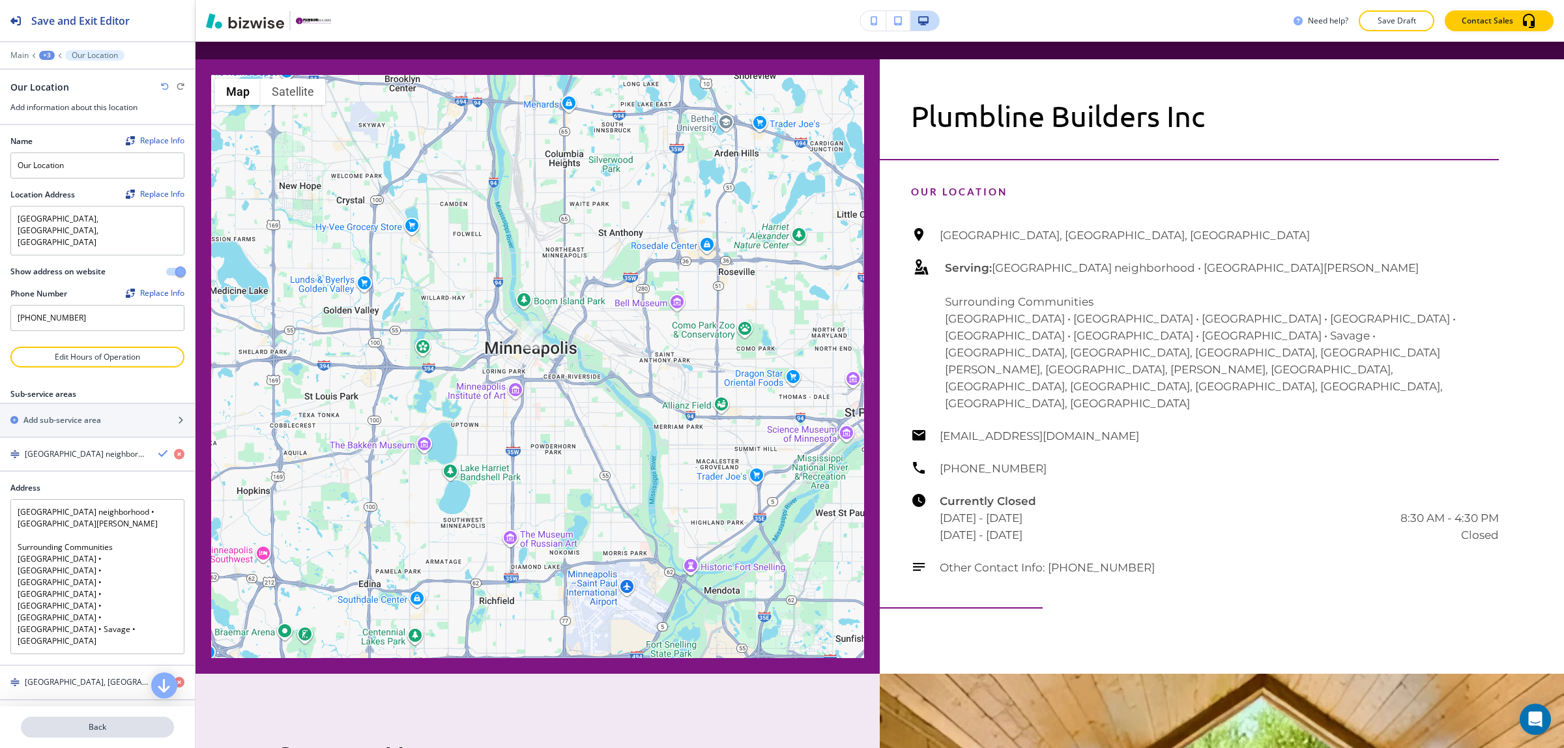
click at [113, 730] on p "Back" at bounding box center [97, 727] width 151 height 12
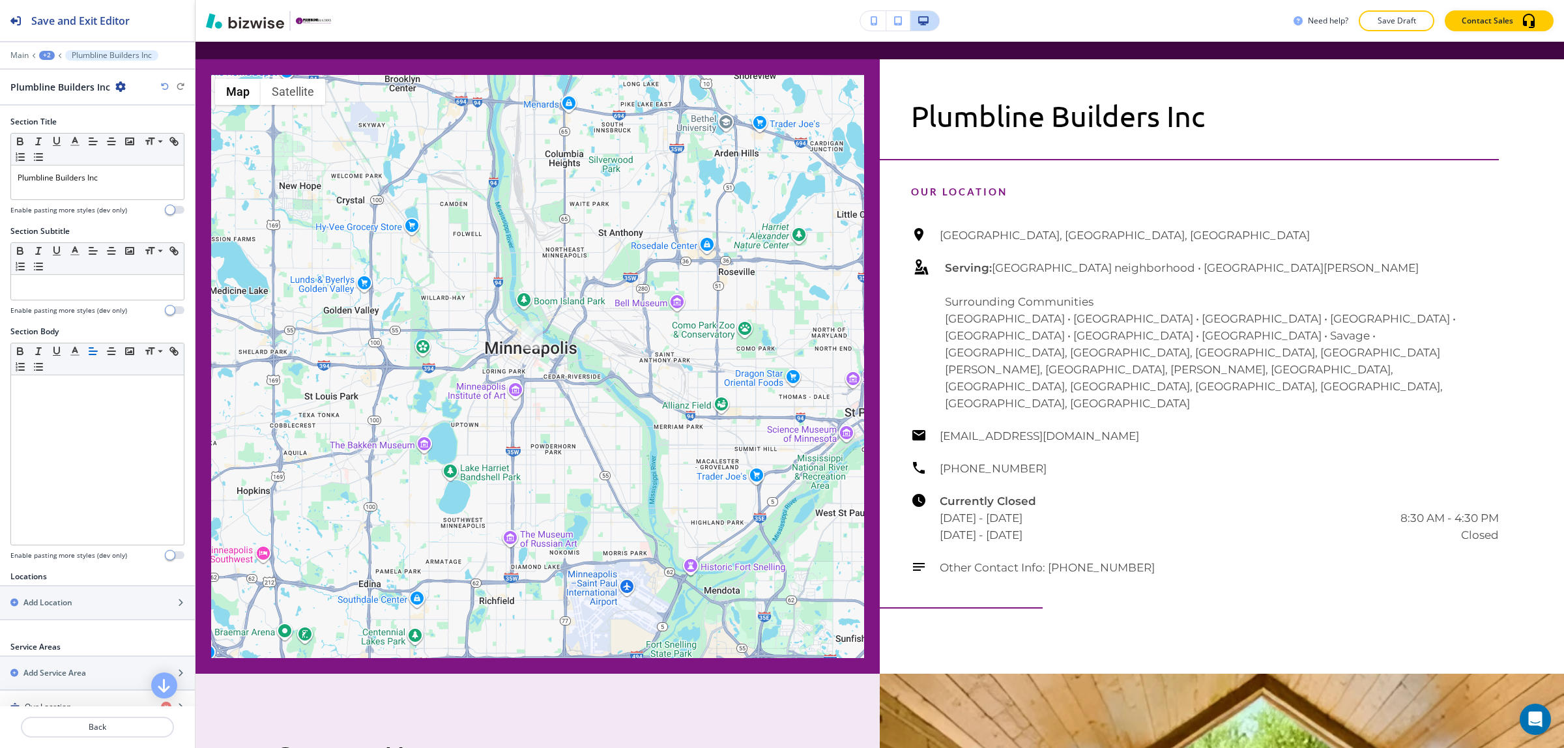
click at [111, 556] on h4 "Enable pasting more styles (dev only)" at bounding box center [68, 556] width 117 height 10
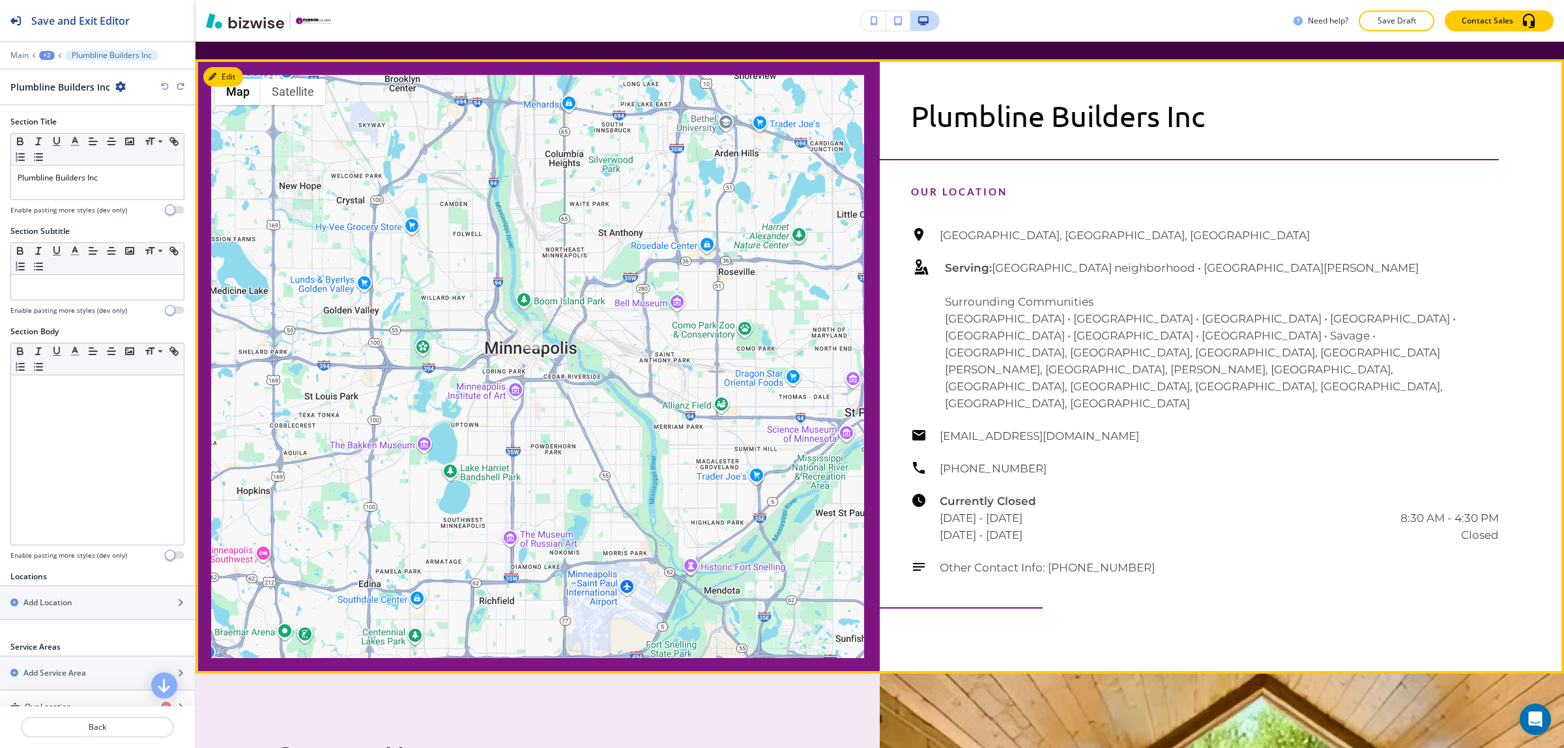
click at [1113, 339] on h6 "Serving: [GEOGRAPHIC_DATA] neighborhood • [GEOGRAPHIC_DATA][PERSON_NAME] Surrou…" at bounding box center [1222, 335] width 554 height 152
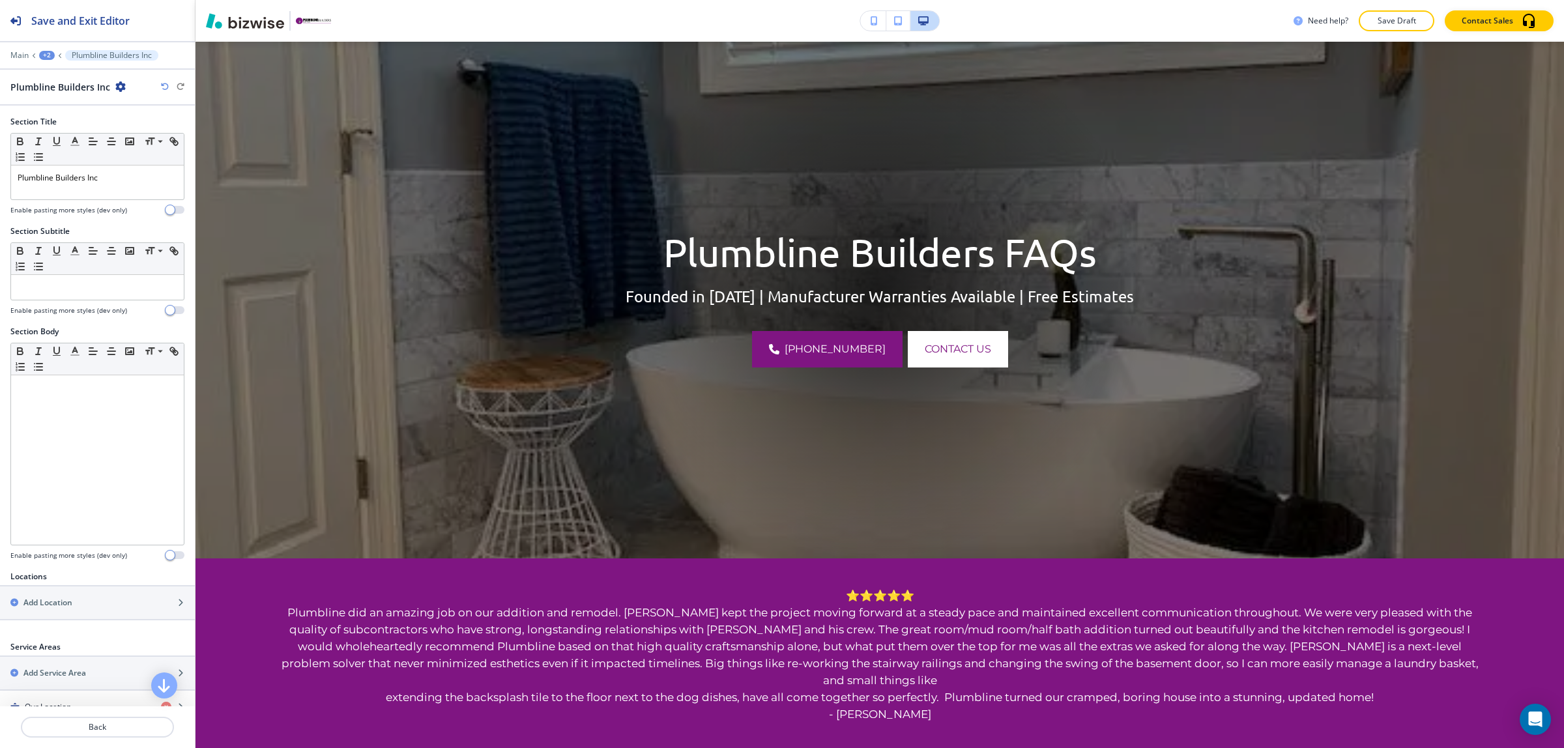
scroll to position [0, 0]
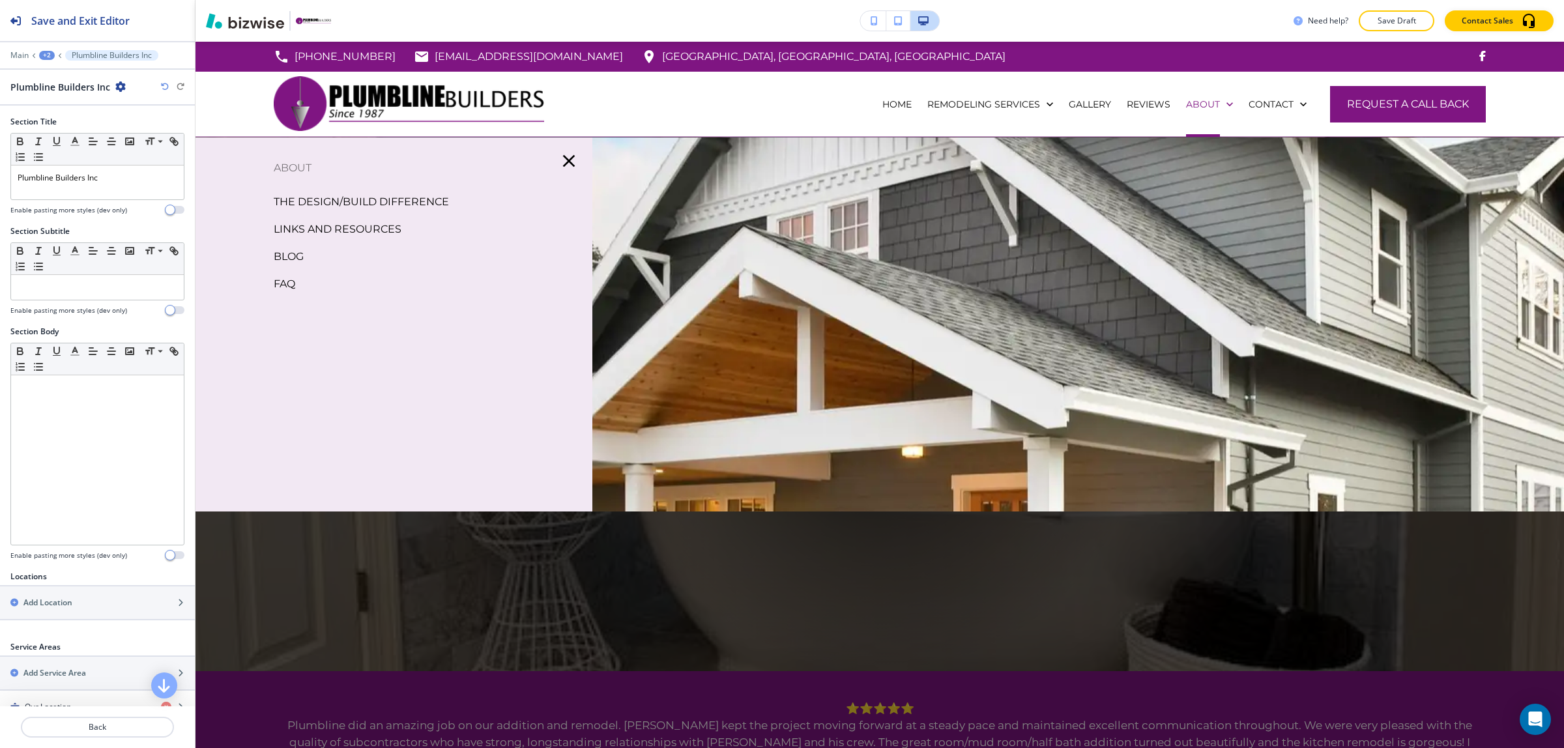
click at [289, 255] on p "BLOG" at bounding box center [289, 257] width 30 height 20
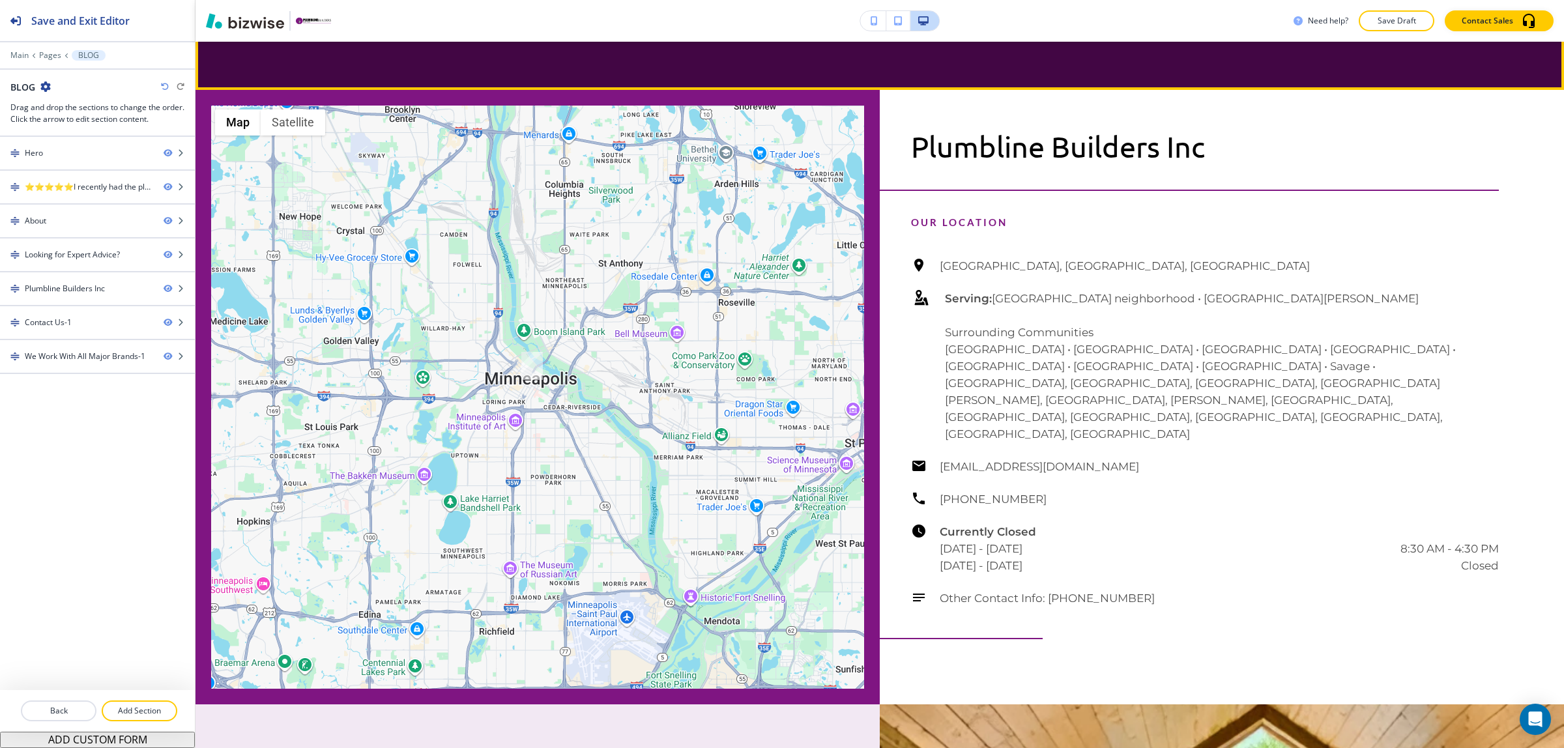
scroll to position [2036, 0]
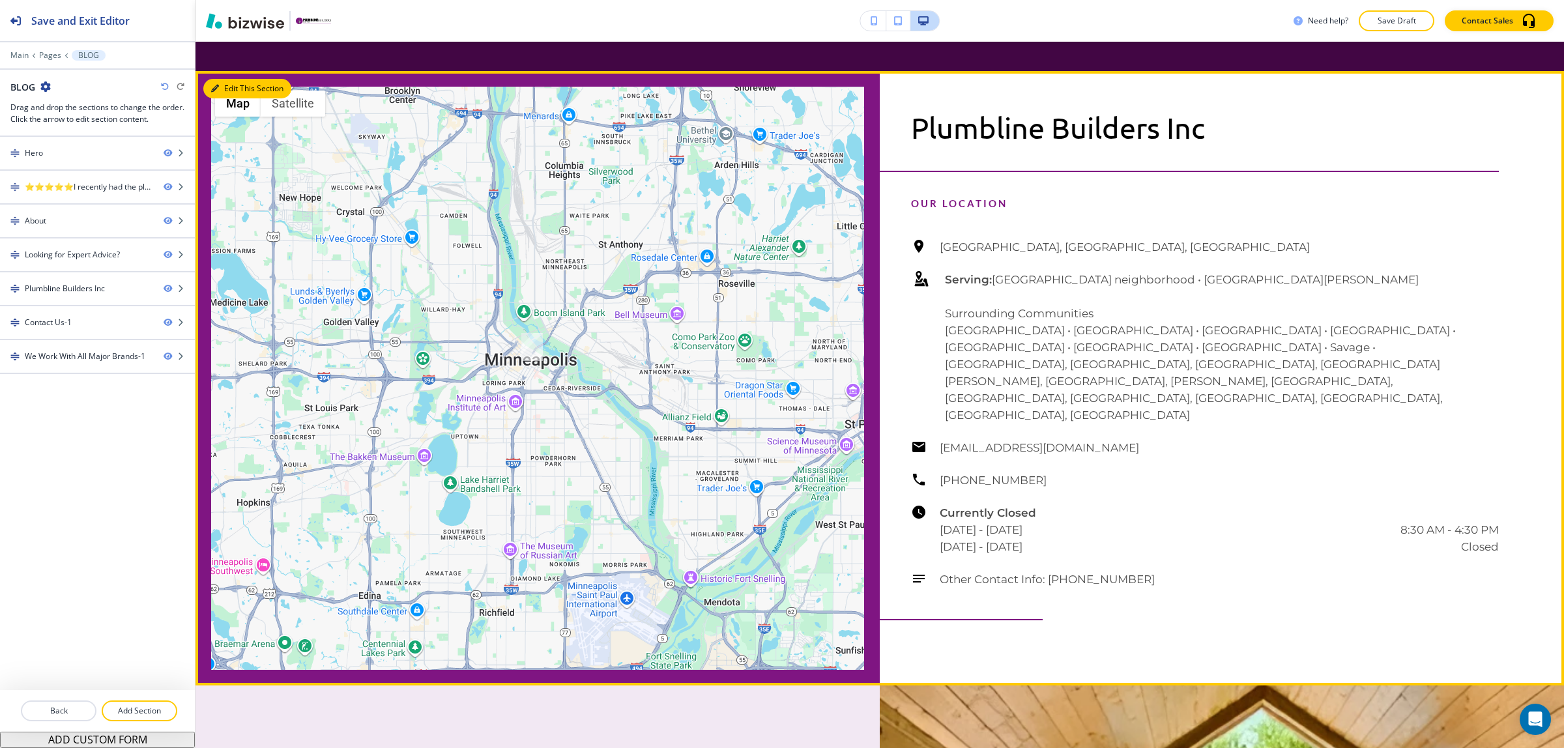
click at [213, 93] on icon "button" at bounding box center [215, 89] width 8 height 8
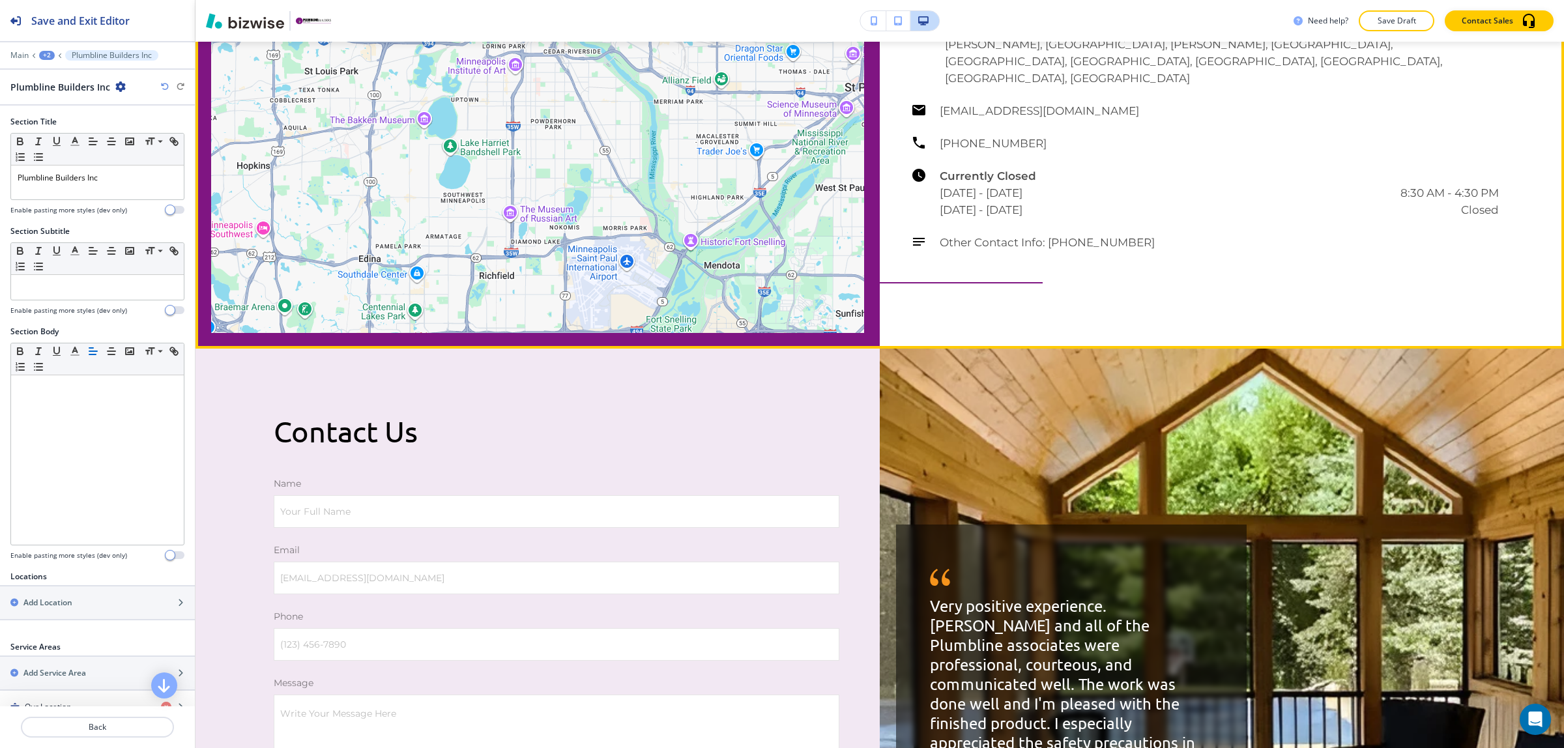
scroll to position [2383, 0]
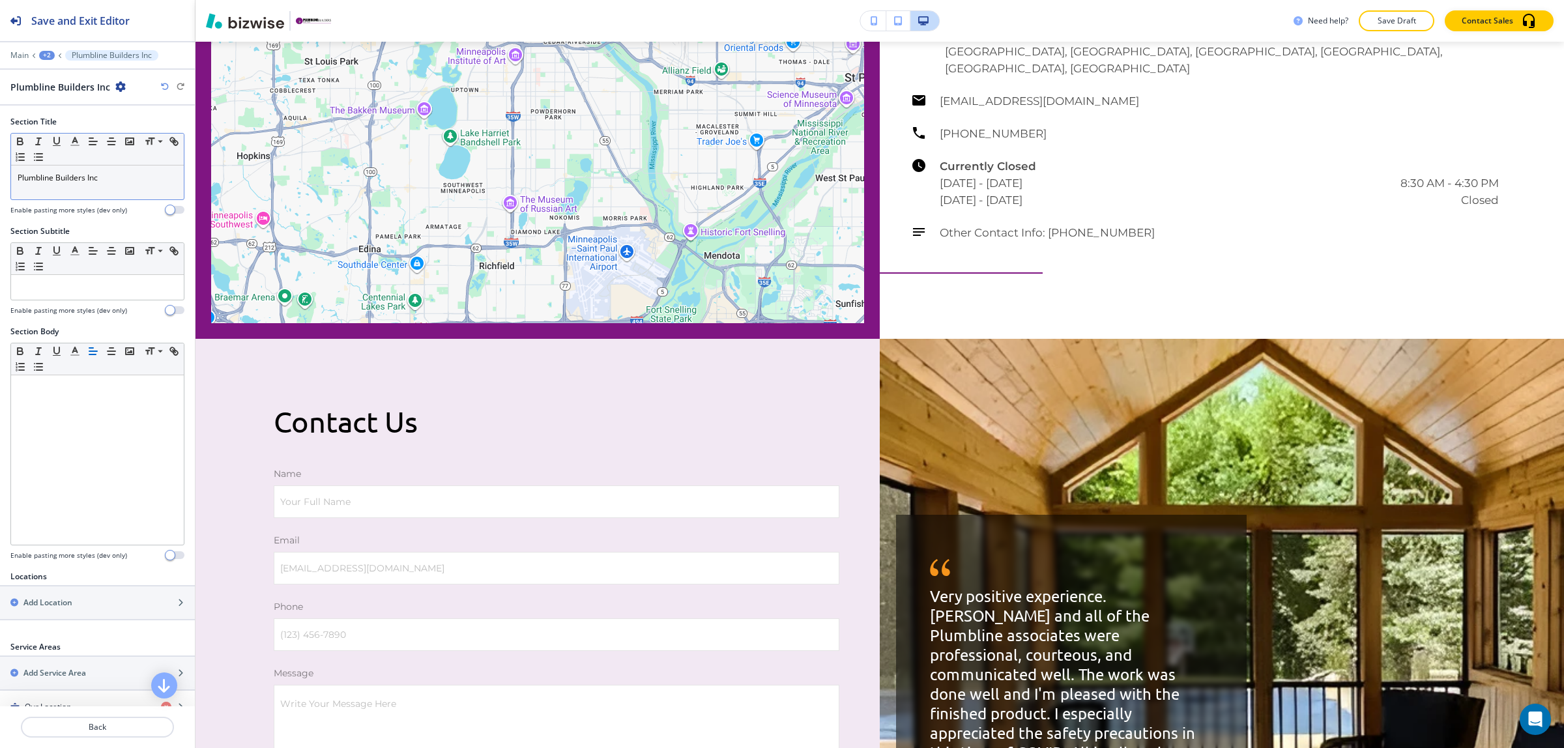
click at [91, 177] on p "Plumbline Builders Inc" at bounding box center [98, 178] width 160 height 12
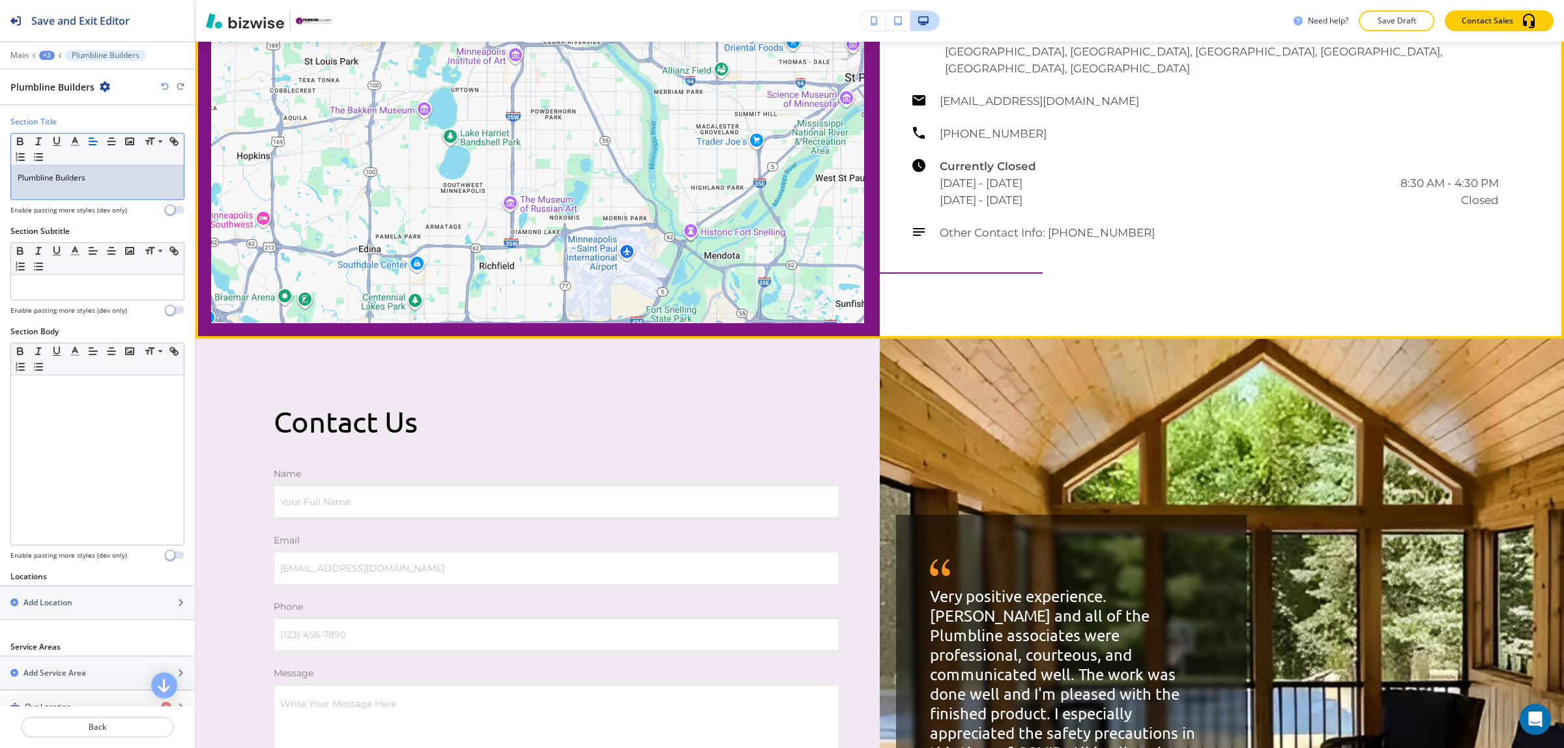
click at [1233, 241] on div "[GEOGRAPHIC_DATA], [GEOGRAPHIC_DATA], [GEOGRAPHIC_DATA] Serving: [GEOGRAPHIC_DA…" at bounding box center [1205, 66] width 588 height 349
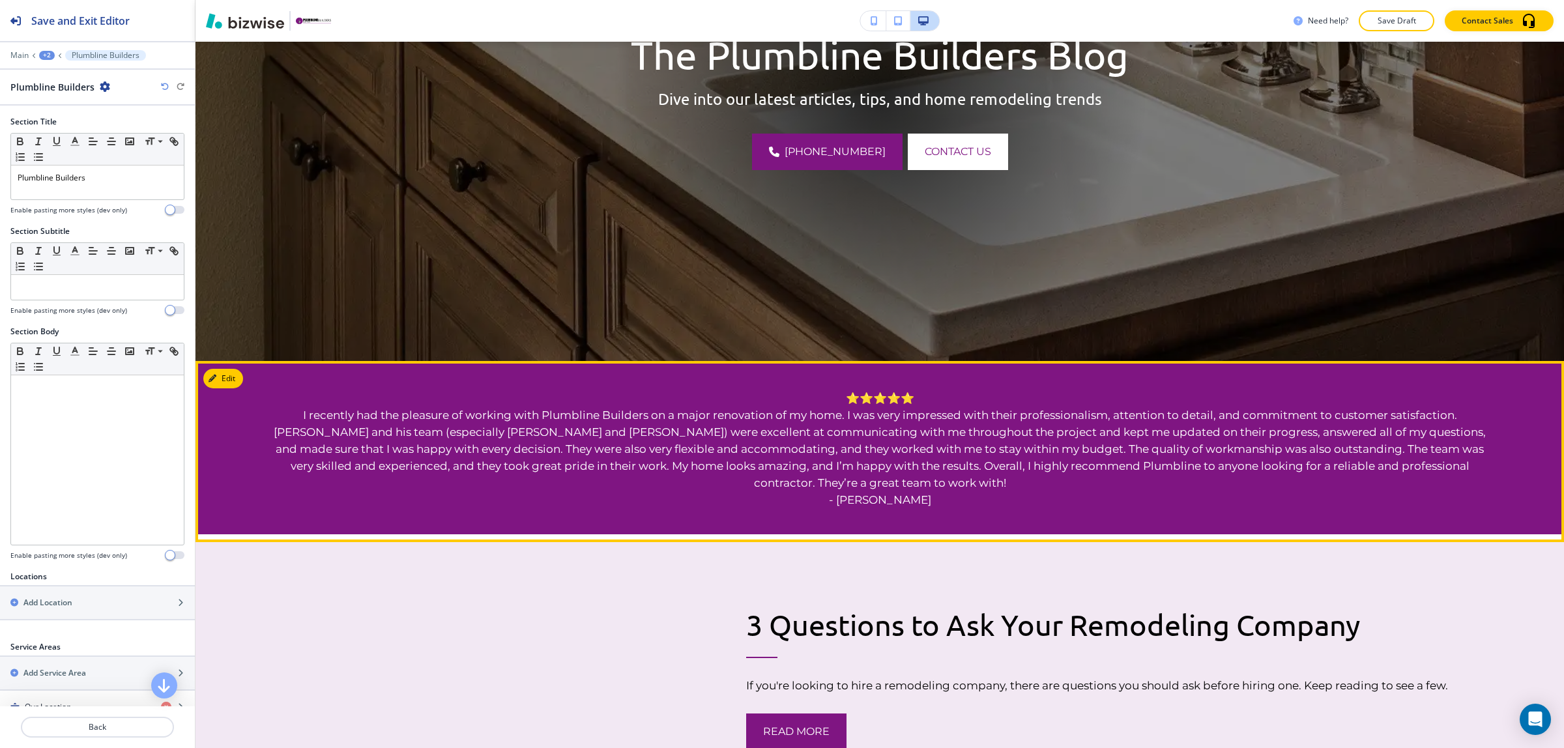
scroll to position [0, 0]
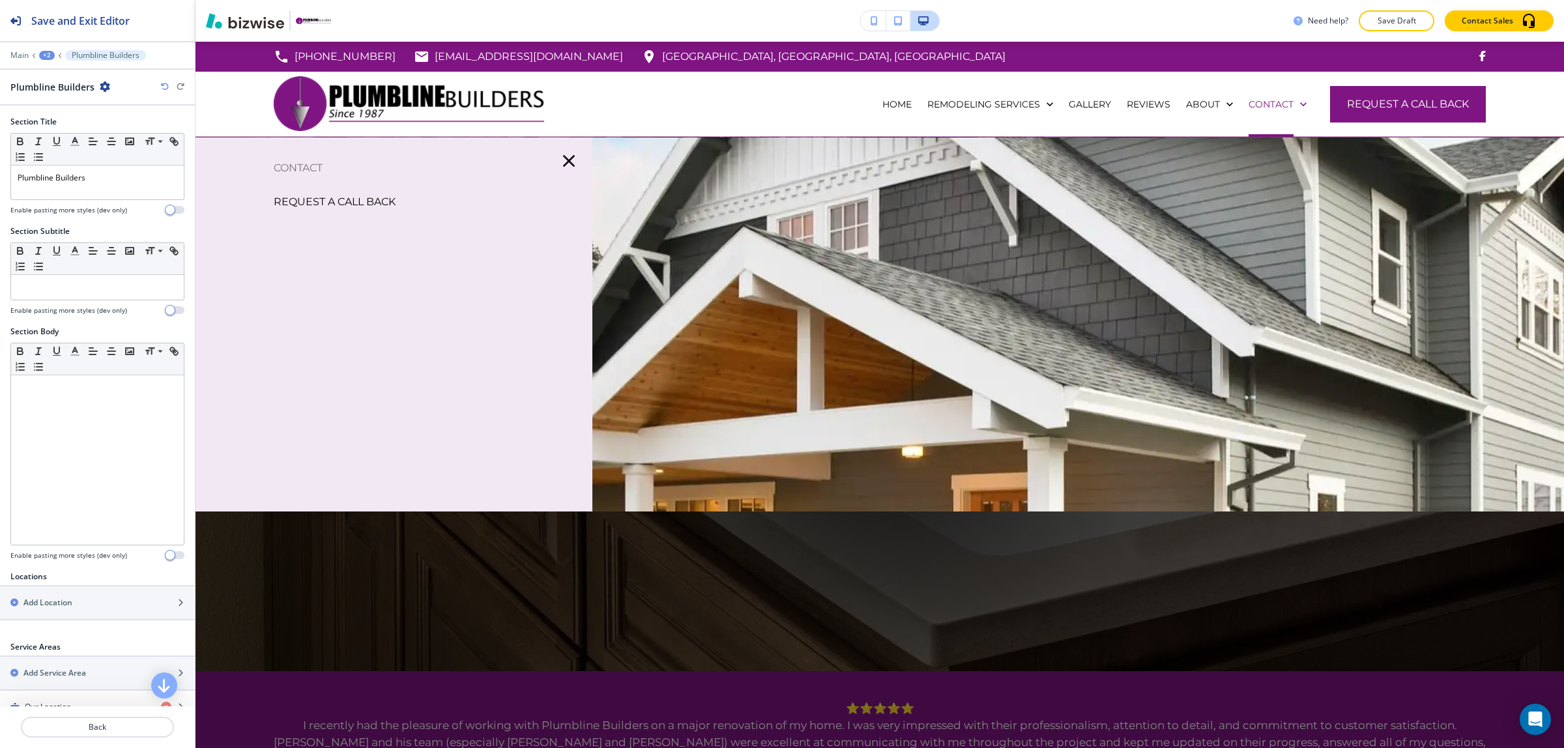
click at [323, 204] on p "REQUEST A CALL BACK" at bounding box center [335, 202] width 122 height 20
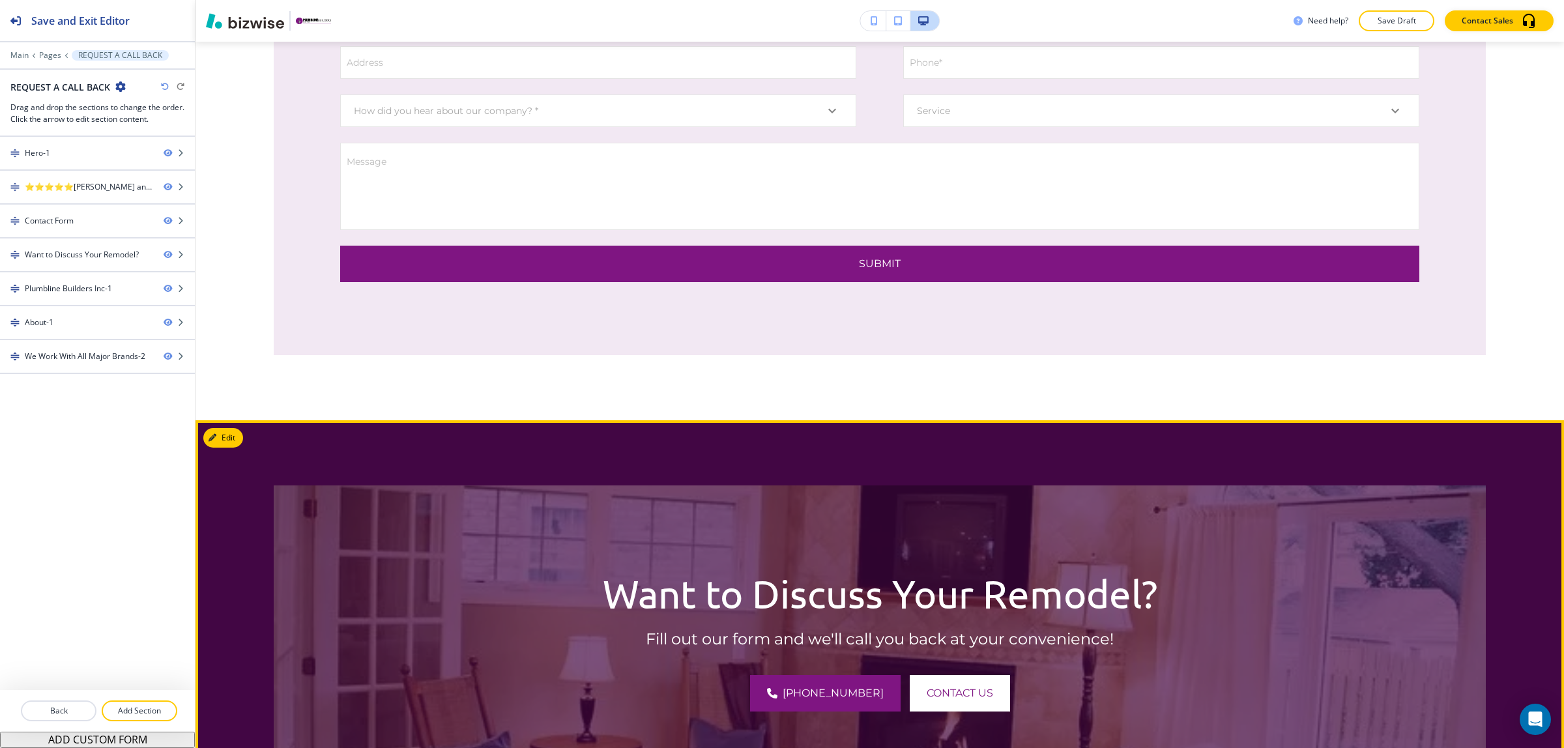
scroll to position [1385, 0]
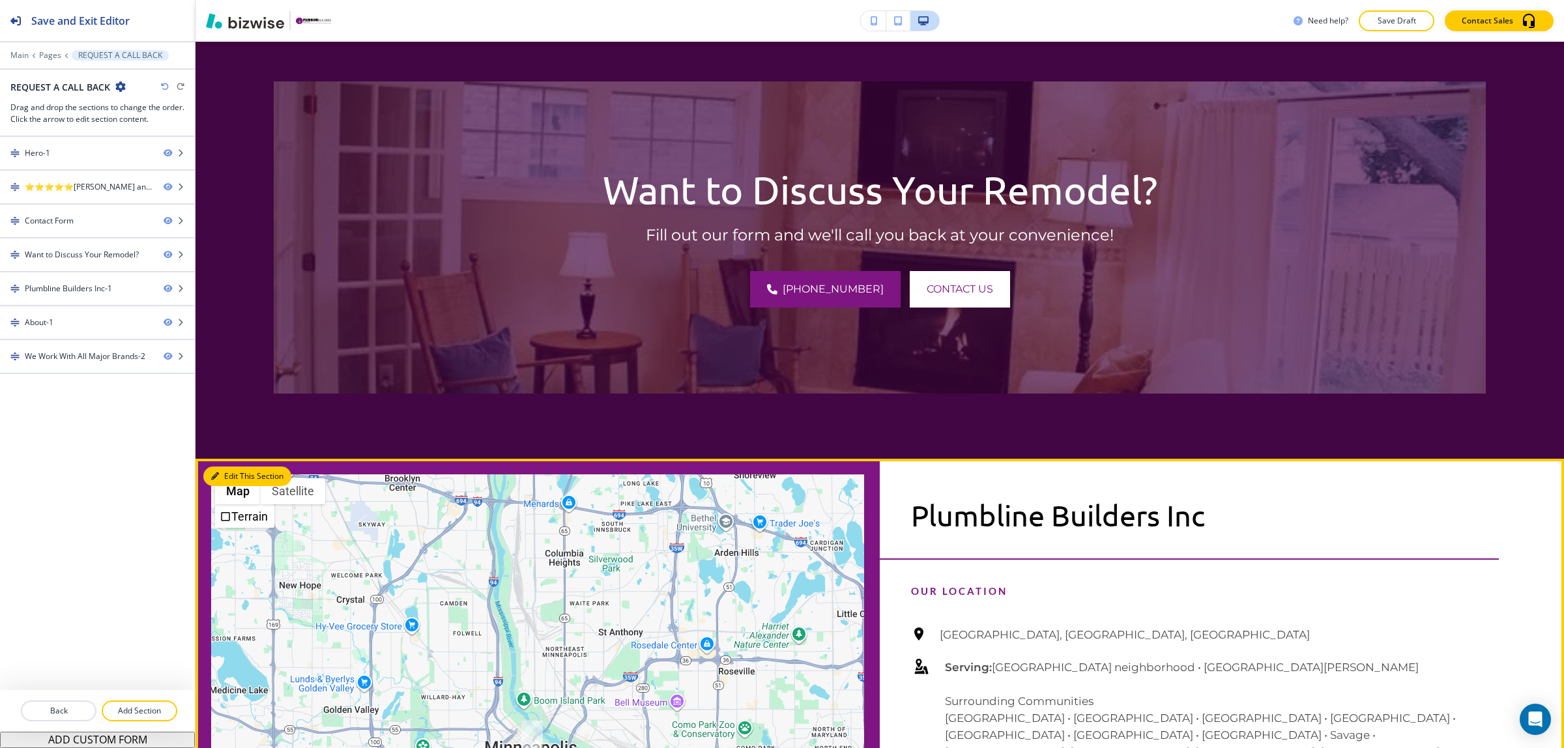
click at [229, 479] on button "Edit This Section" at bounding box center [247, 477] width 88 height 20
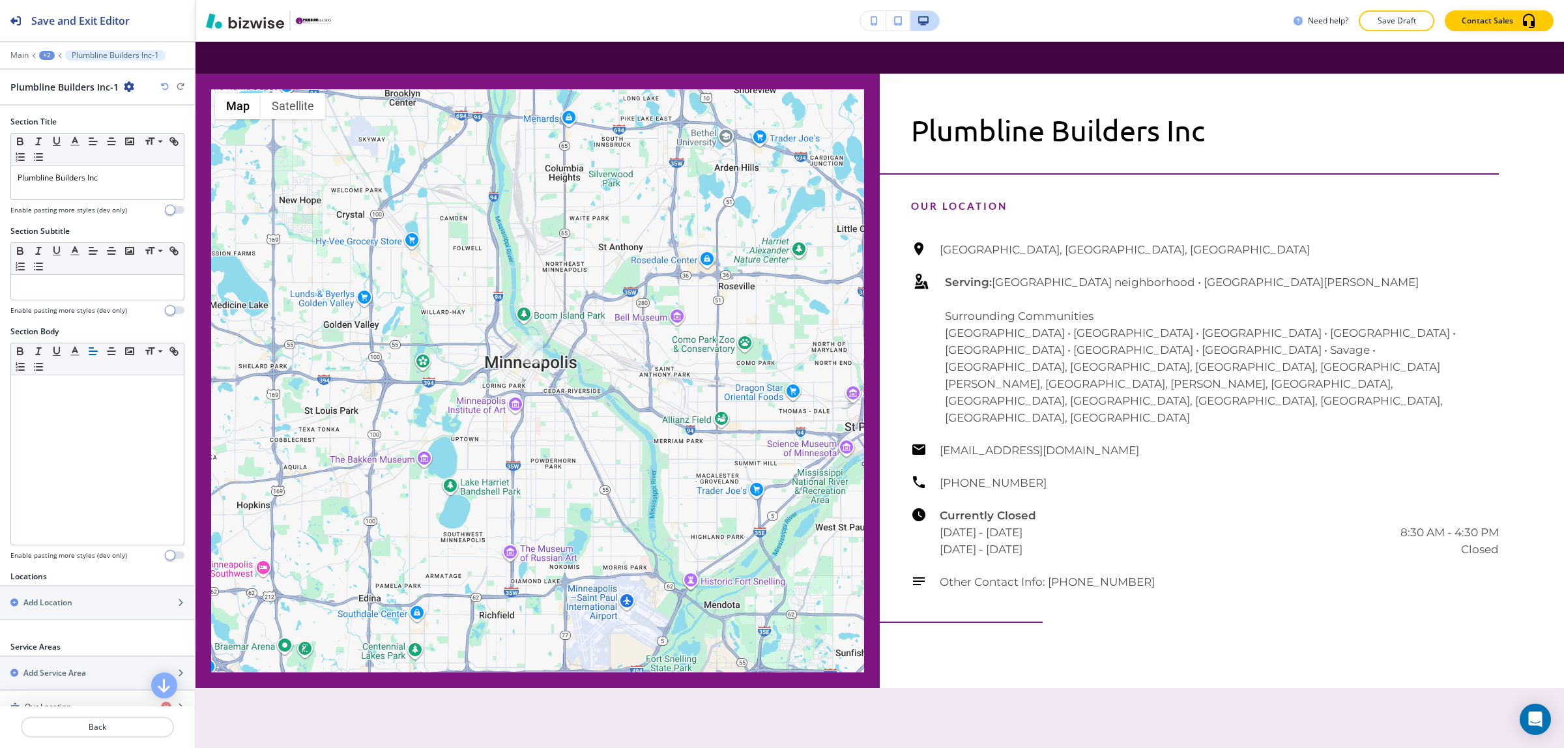
scroll to position [1803, 0]
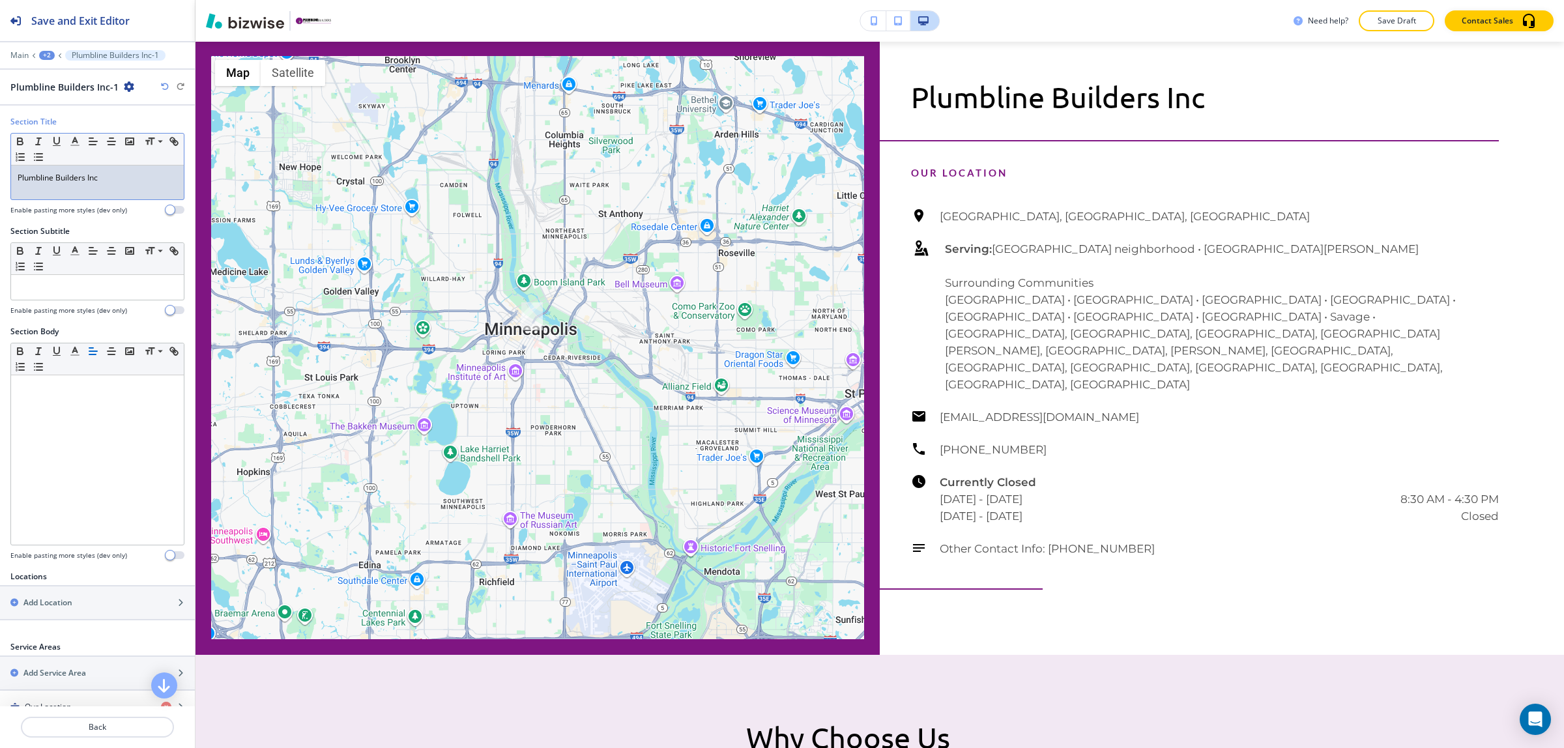
click at [94, 177] on p "Plumbline Builders Inc" at bounding box center [98, 178] width 160 height 12
click at [119, 723] on p "Back" at bounding box center [97, 727] width 151 height 12
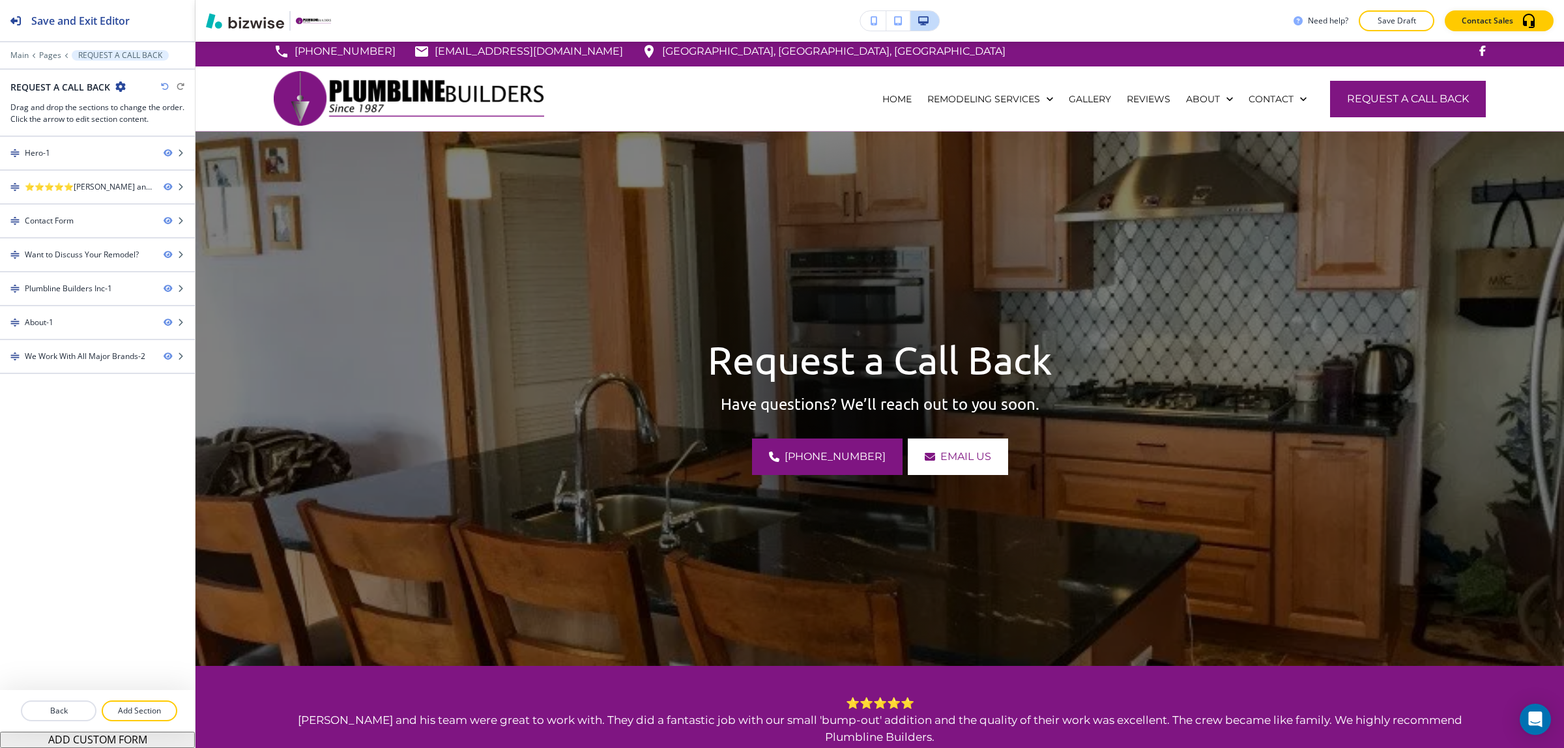
scroll to position [0, 0]
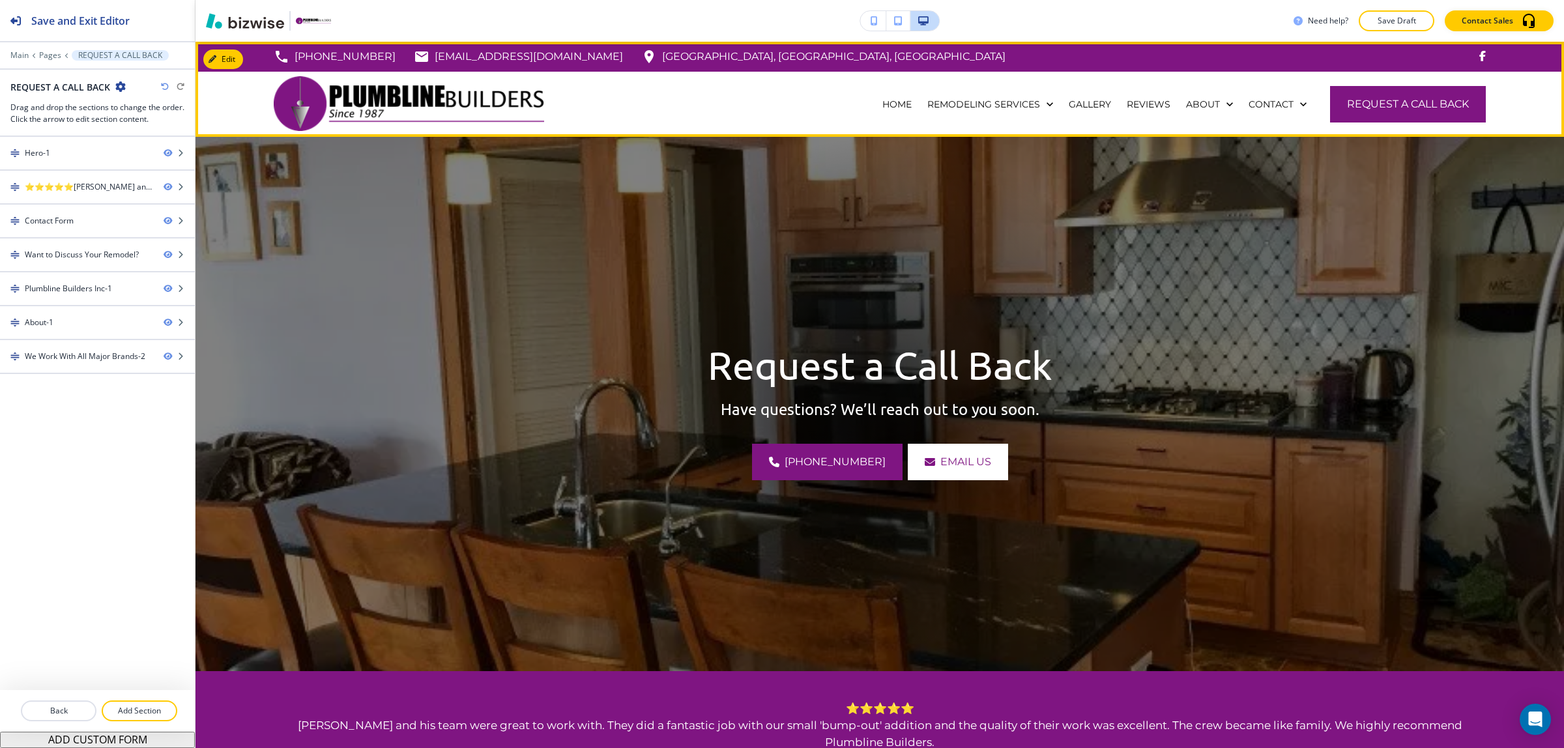
click at [874, 121] on div "HOME" at bounding box center [896, 104] width 45 height 65
click at [882, 102] on p "HOME" at bounding box center [896, 104] width 29 height 13
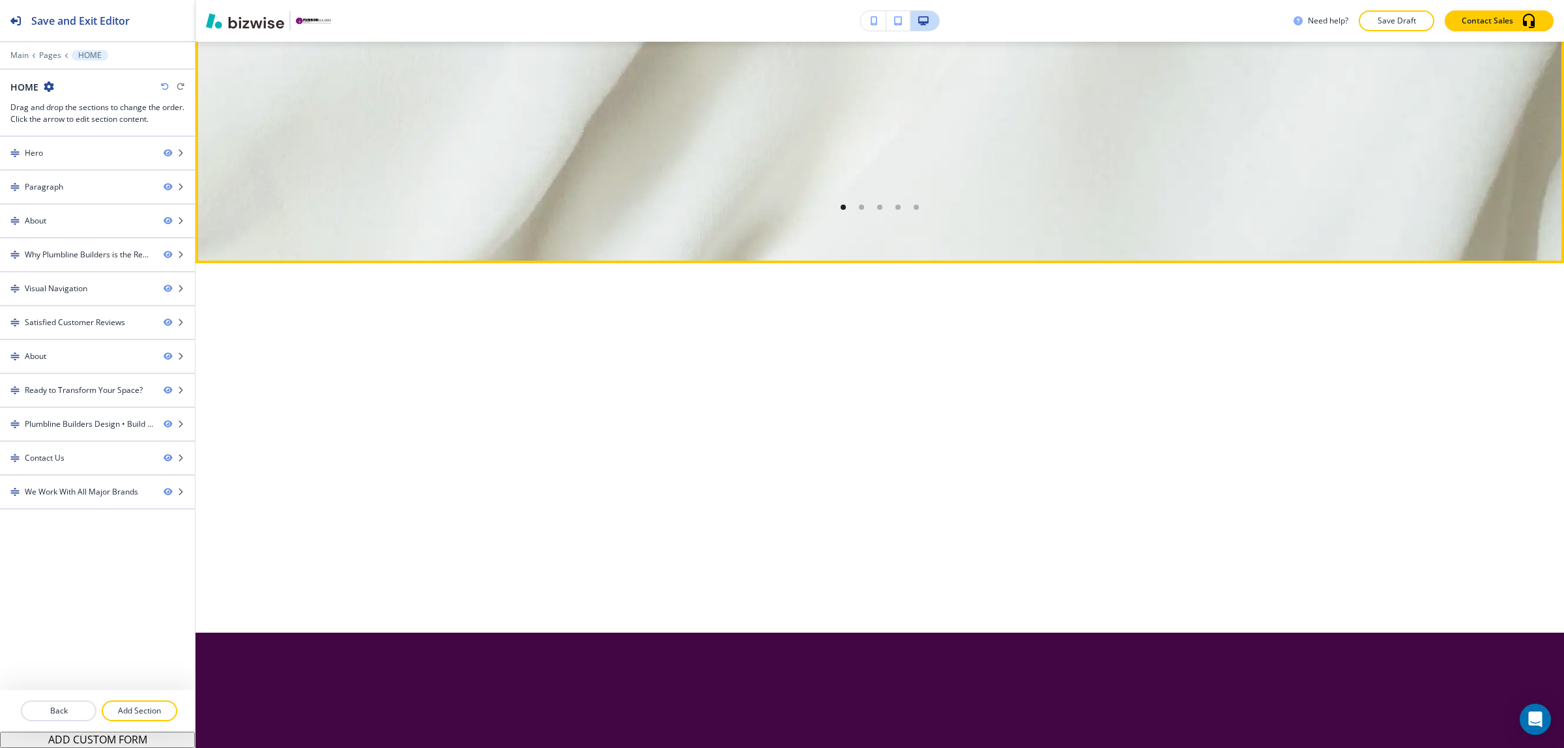
scroll to position [3502, 0]
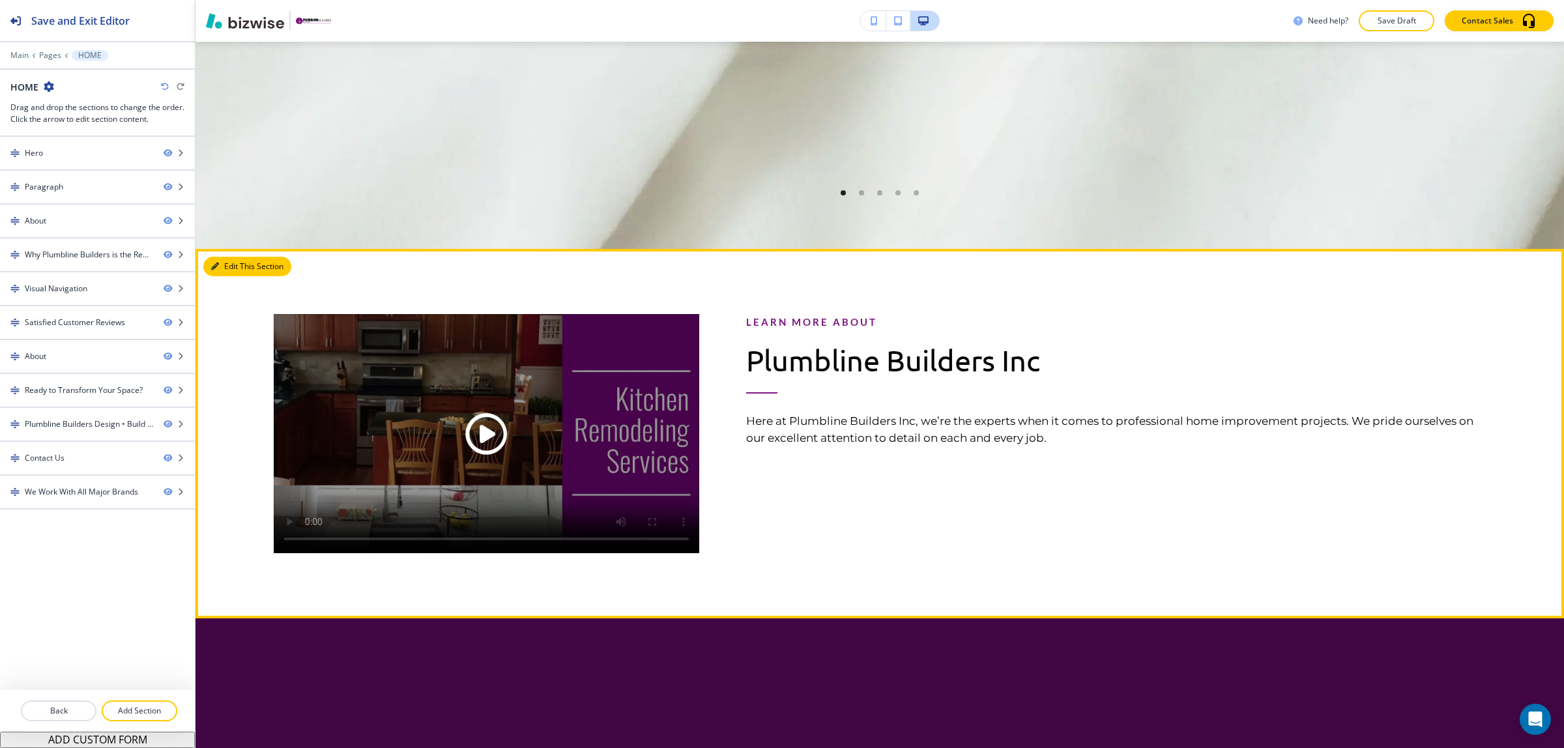
click at [229, 276] on button "Edit This Section" at bounding box center [247, 267] width 88 height 20
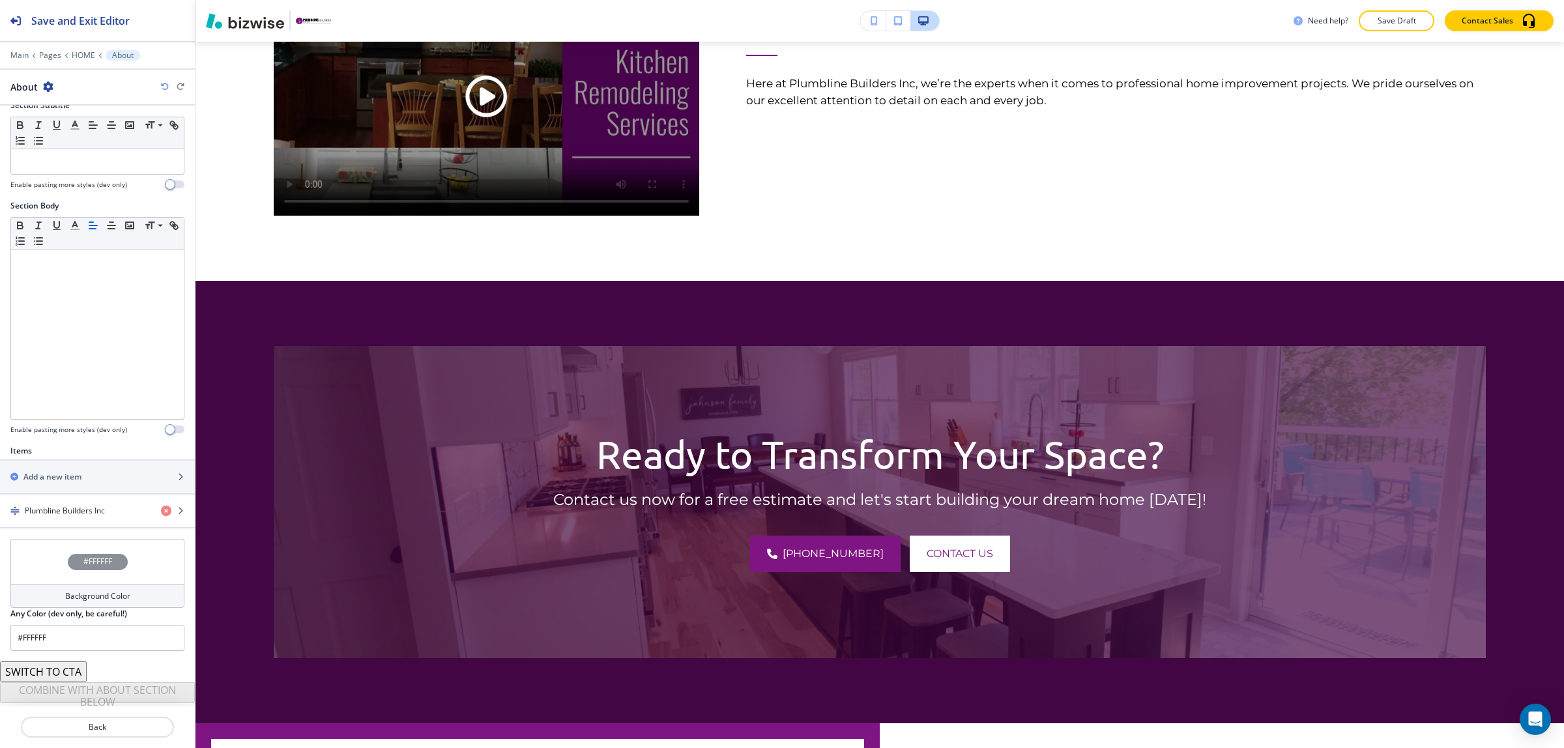
scroll to position [150, 0]
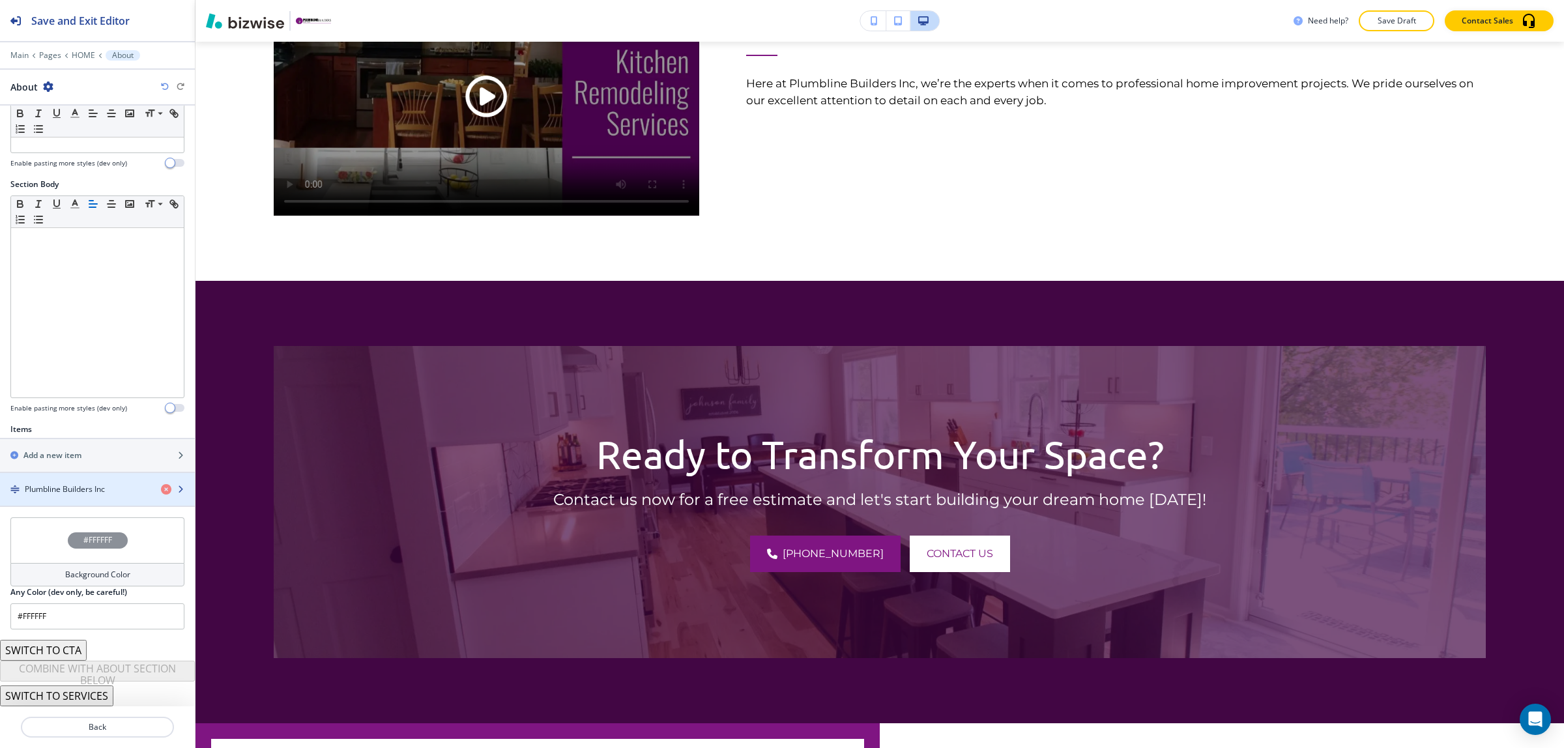
click at [85, 482] on div "button" at bounding box center [97, 478] width 195 height 10
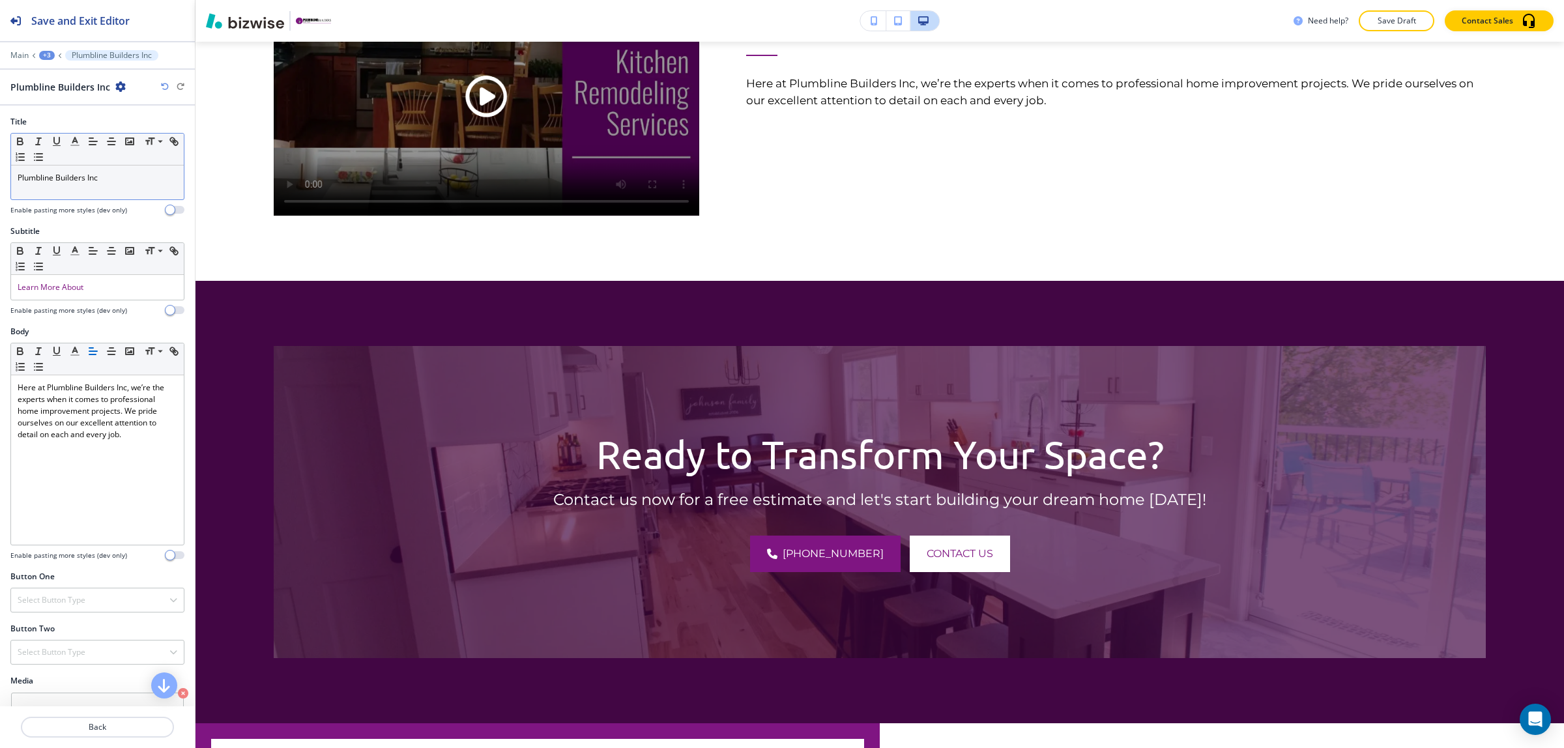
click at [115, 175] on p "Plumbline Builders Inc" at bounding box center [98, 178] width 160 height 12
click at [124, 169] on div "Plumbline Builders Inc" at bounding box center [97, 183] width 173 height 34
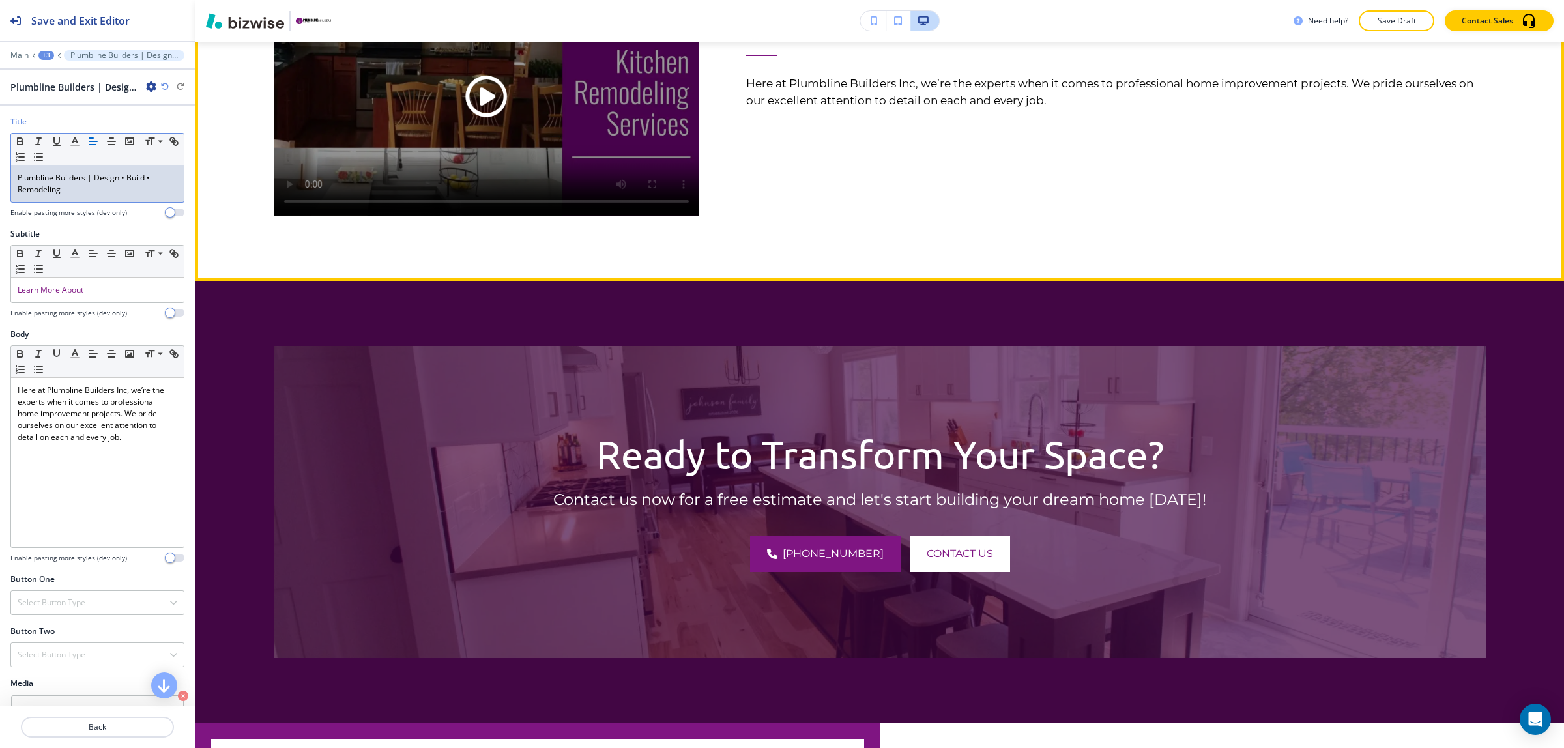
click at [1074, 216] on div "Learn More About Plumbline Builders | Design • Build • Remodeling Here at Plumb…" at bounding box center [1092, 63] width 787 height 304
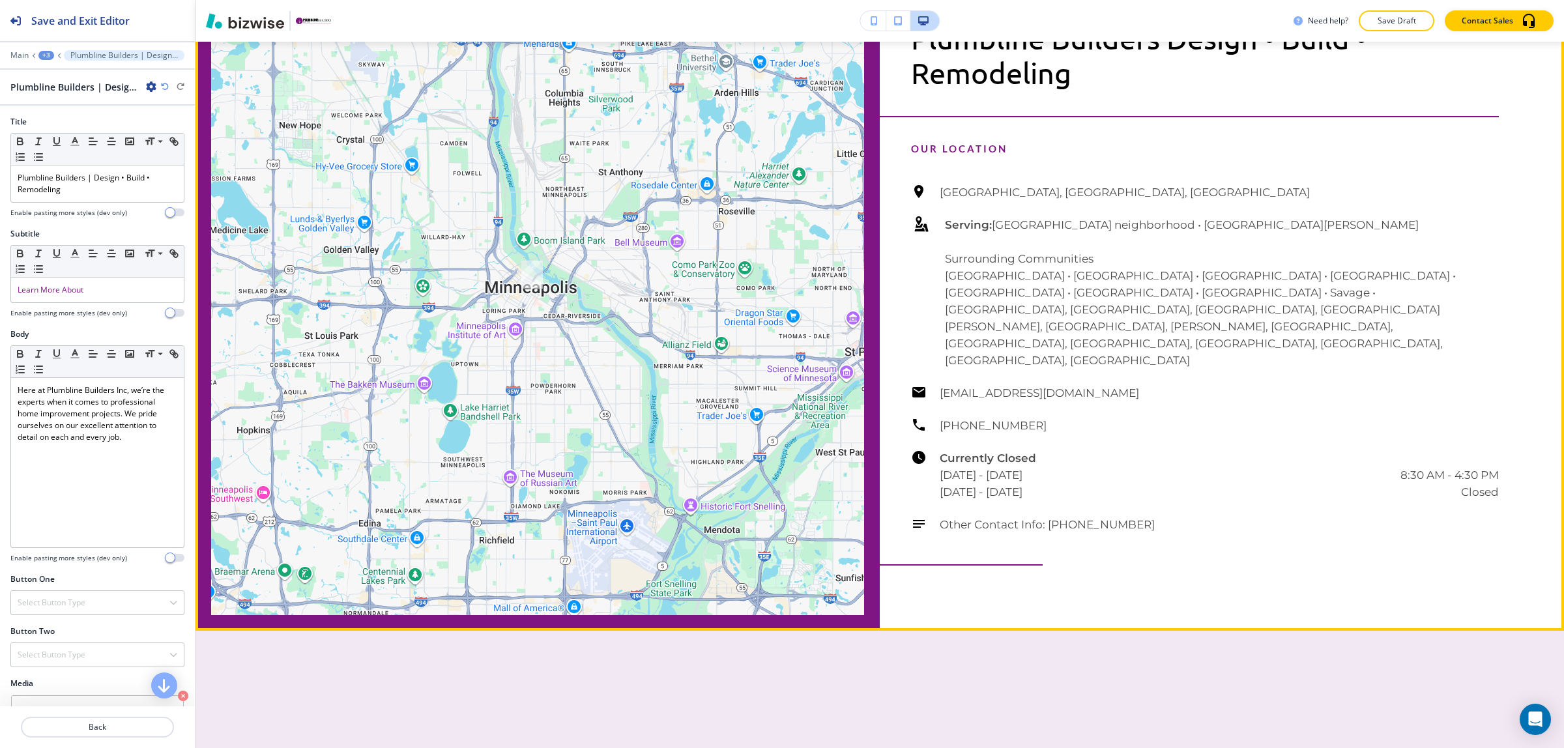
scroll to position [4573, 0]
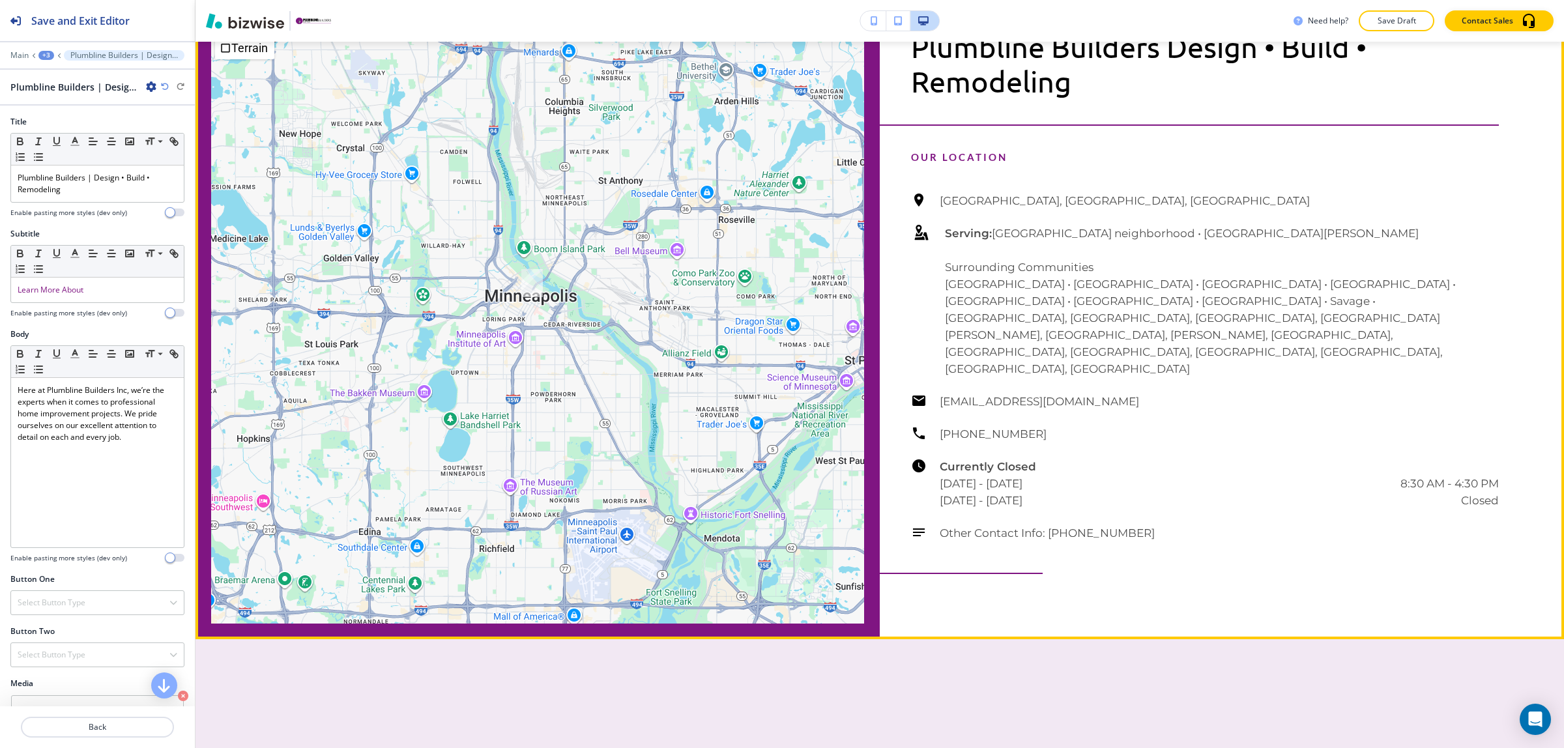
click at [227, 18] on button "Edit This Section" at bounding box center [247, 8] width 88 height 20
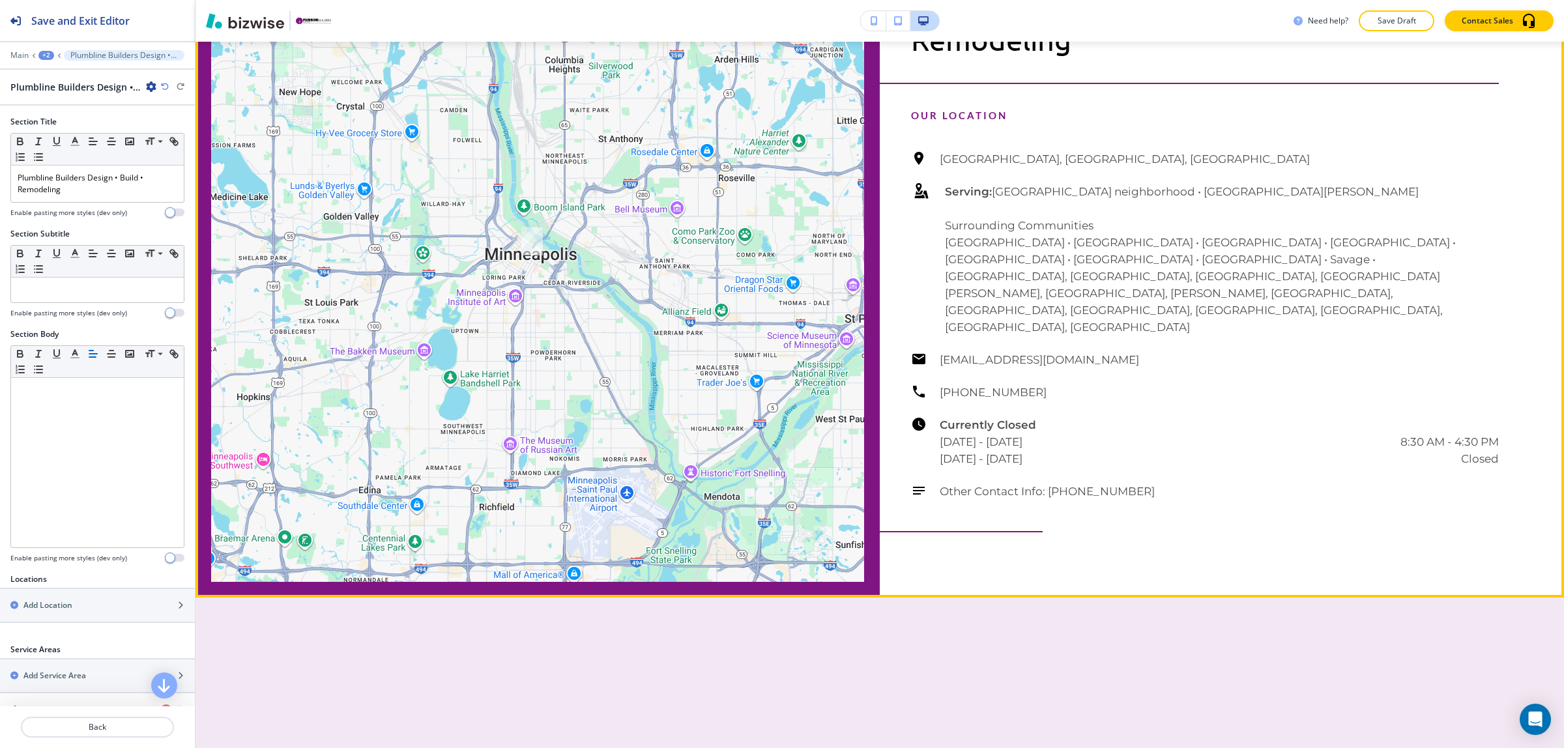
scroll to position [4650, 0]
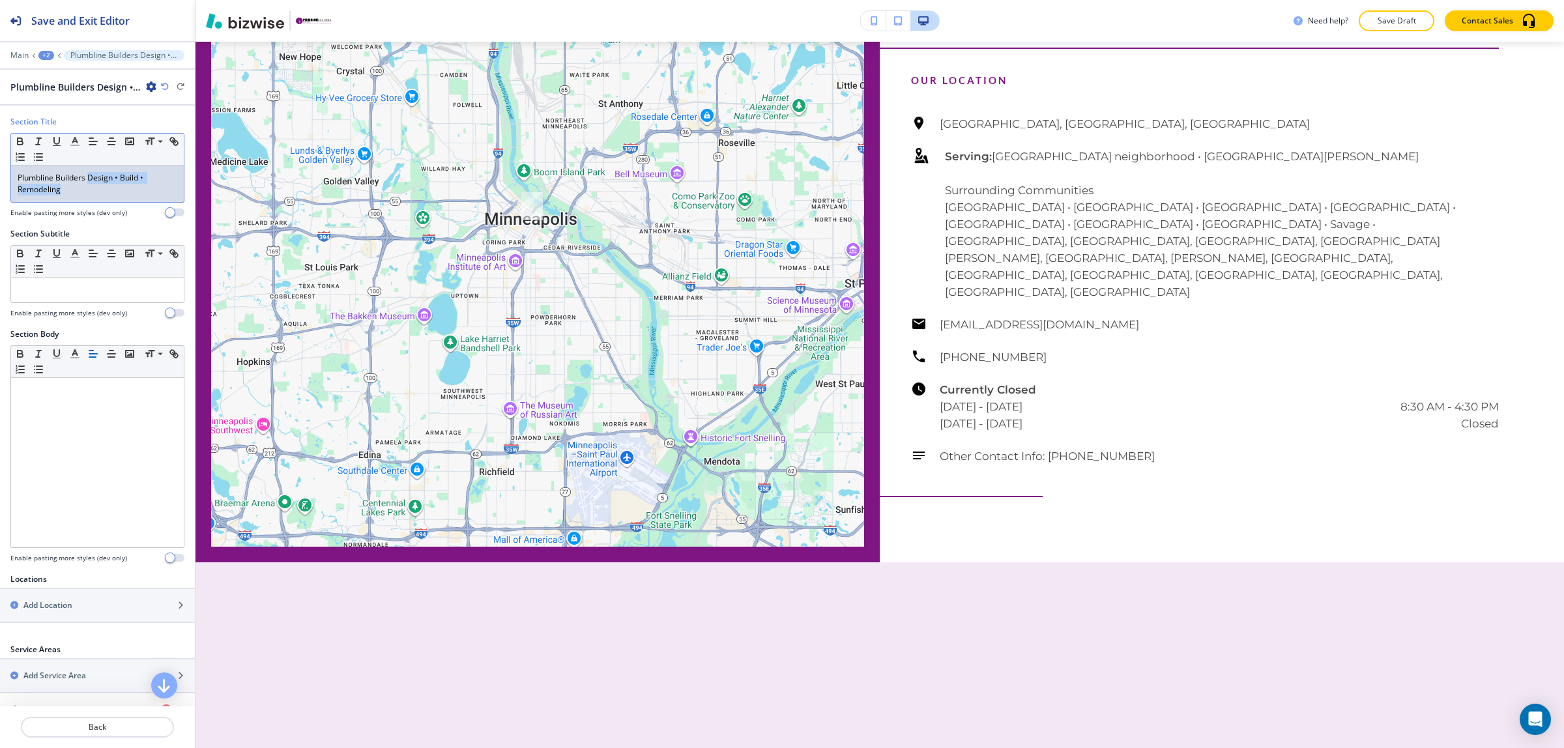
drag, startPoint x: 90, startPoint y: 176, endPoint x: 101, endPoint y: 193, distance: 20.2
click at [101, 193] on div "Plumbline Builders Design • Build • Remodeling" at bounding box center [97, 184] width 173 height 36
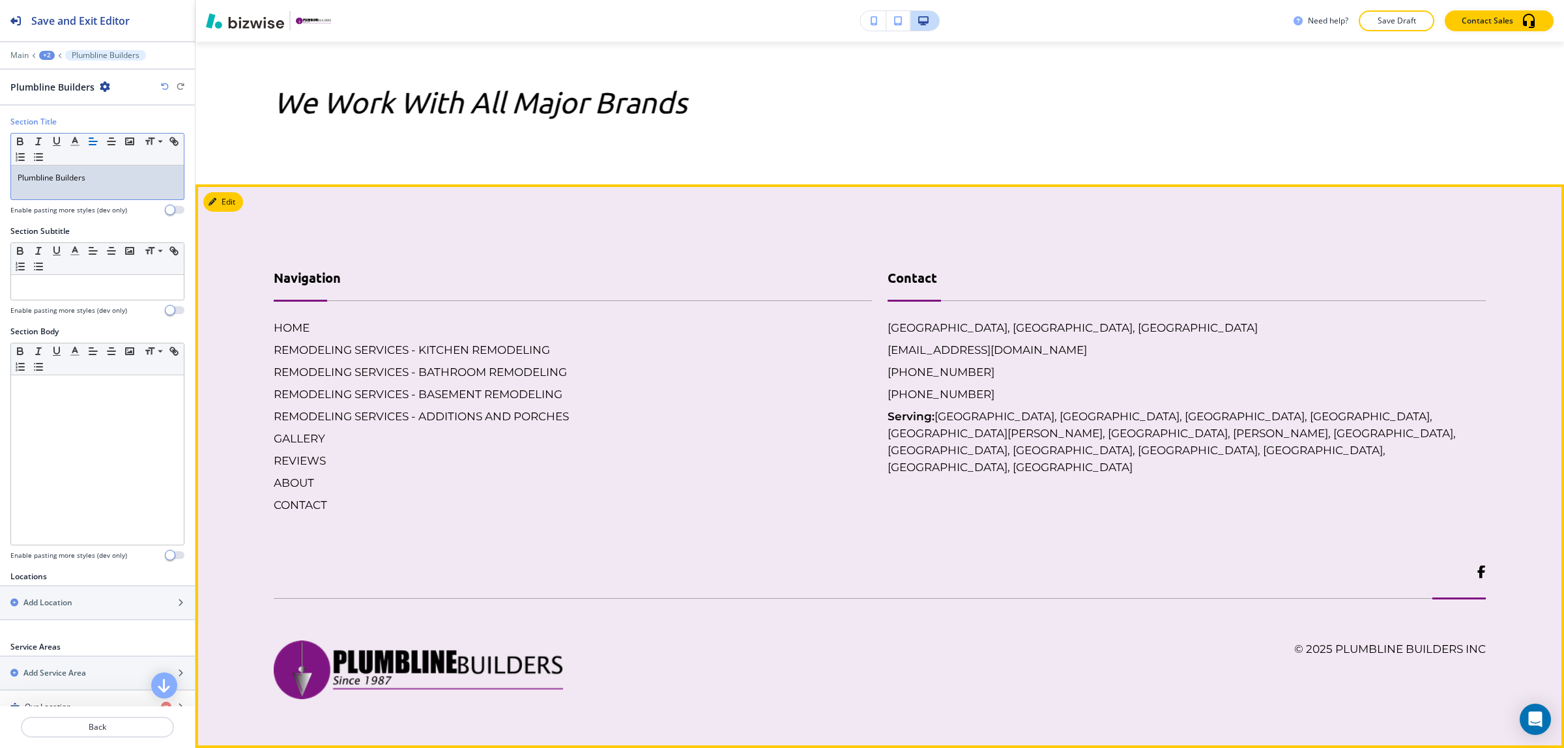
scroll to position [6198, 0]
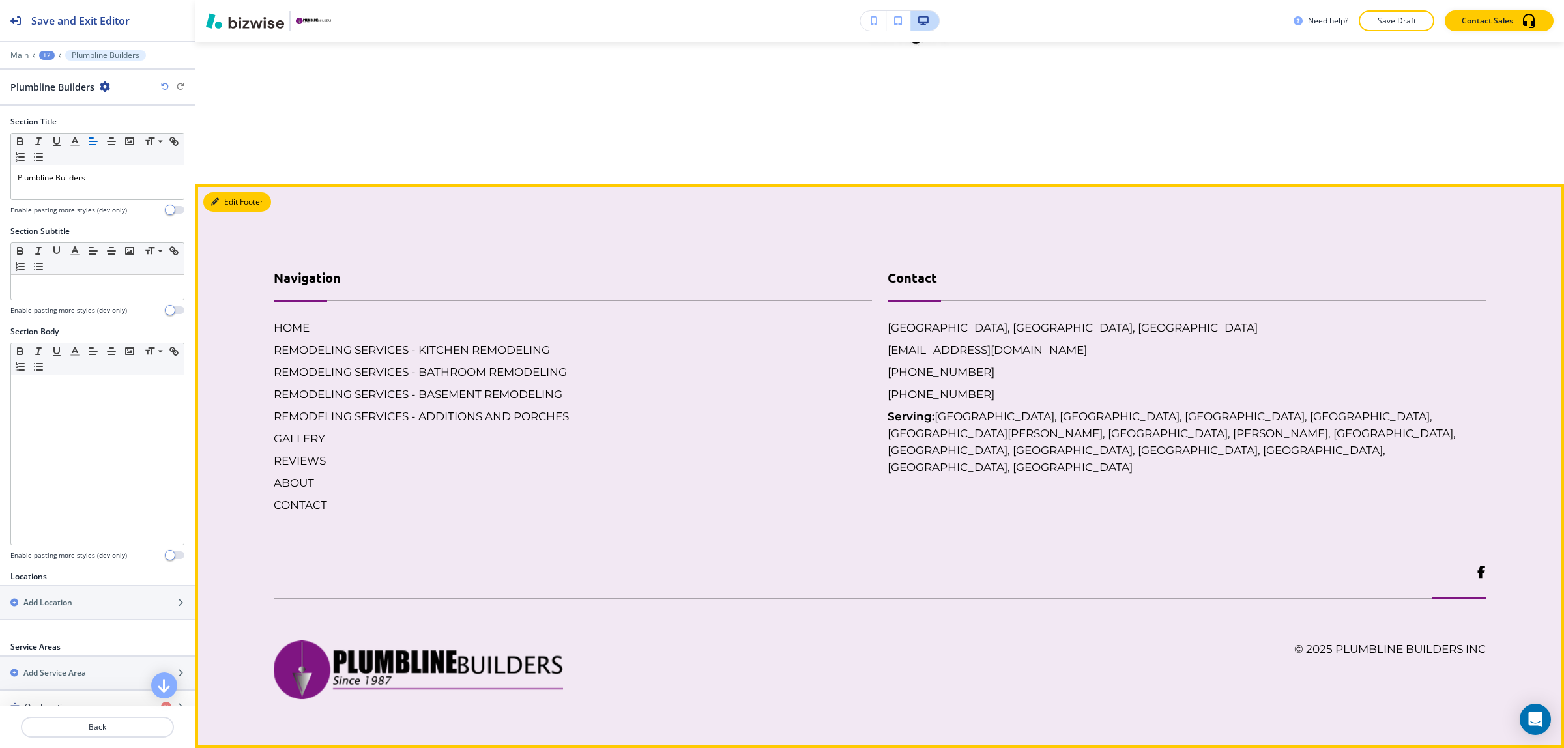
click at [228, 205] on button "Edit Footer" at bounding box center [237, 202] width 68 height 20
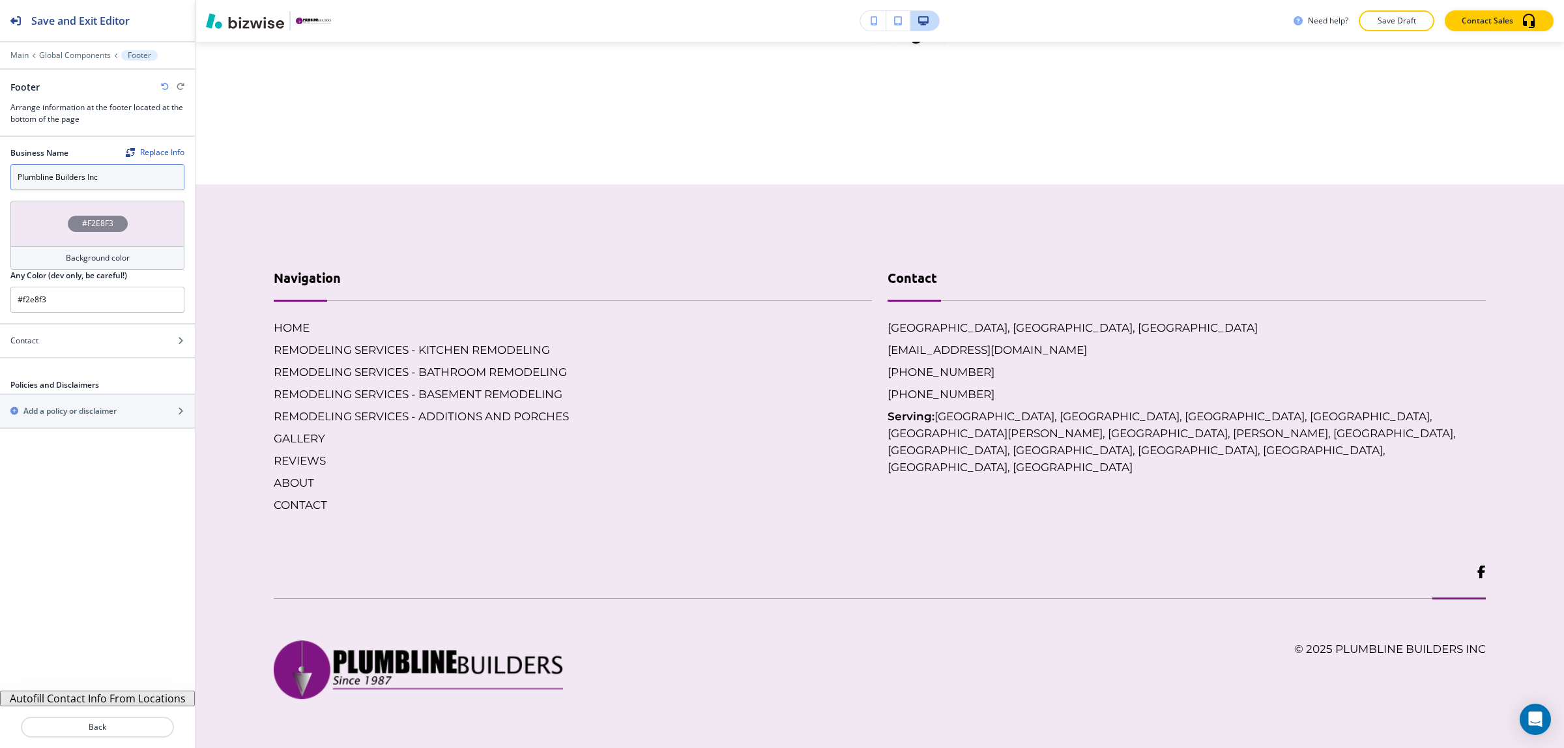
click at [96, 174] on input "Plumbline Builders Inc" at bounding box center [97, 177] width 174 height 26
type input "Plumbline Builders"
click at [98, 558] on div "Business Name Replace Info Plumbline Builders #F2E8F3 Background color Any Colo…" at bounding box center [97, 414] width 195 height 554
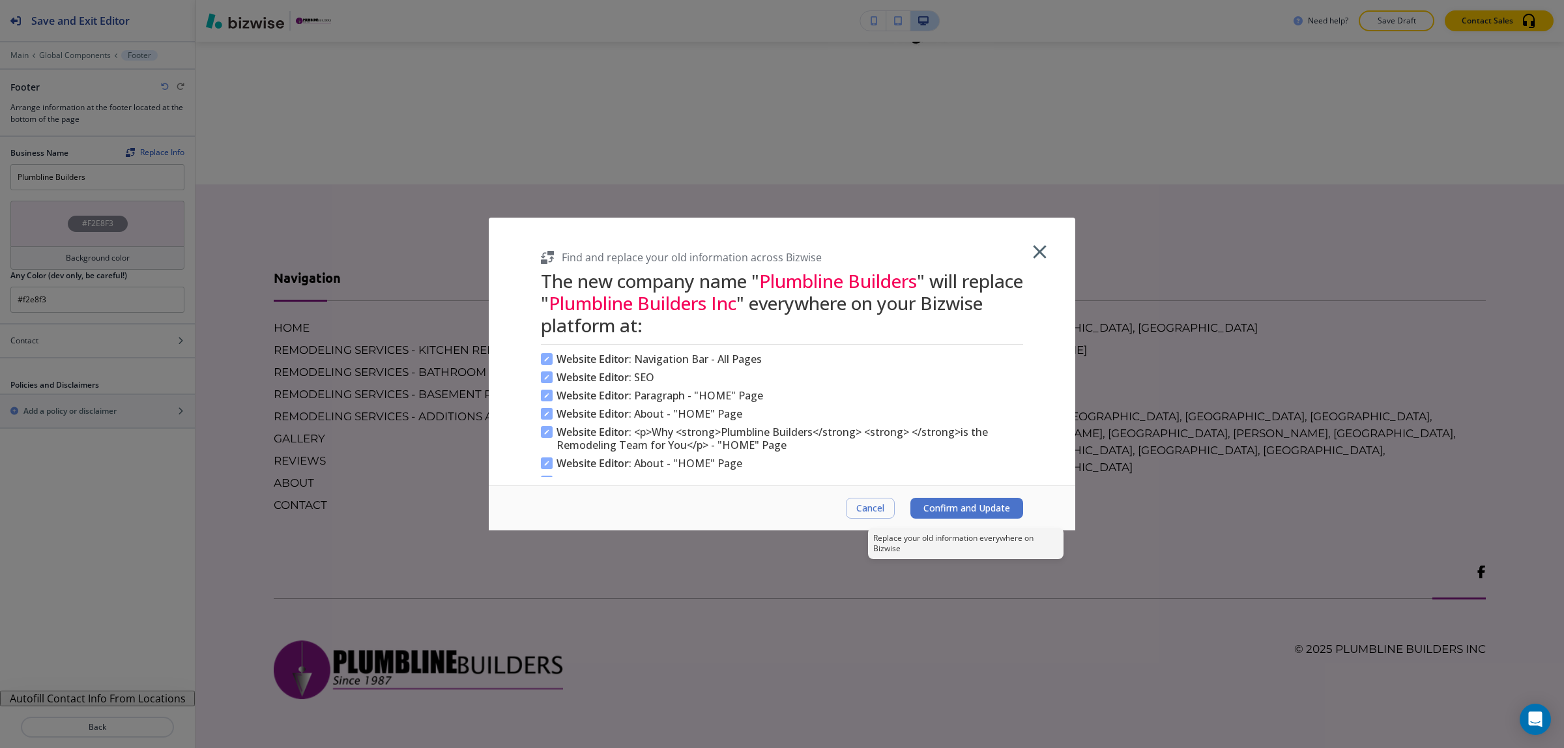
click at [981, 503] on span "Confirm and Update" at bounding box center [966, 508] width 87 height 10
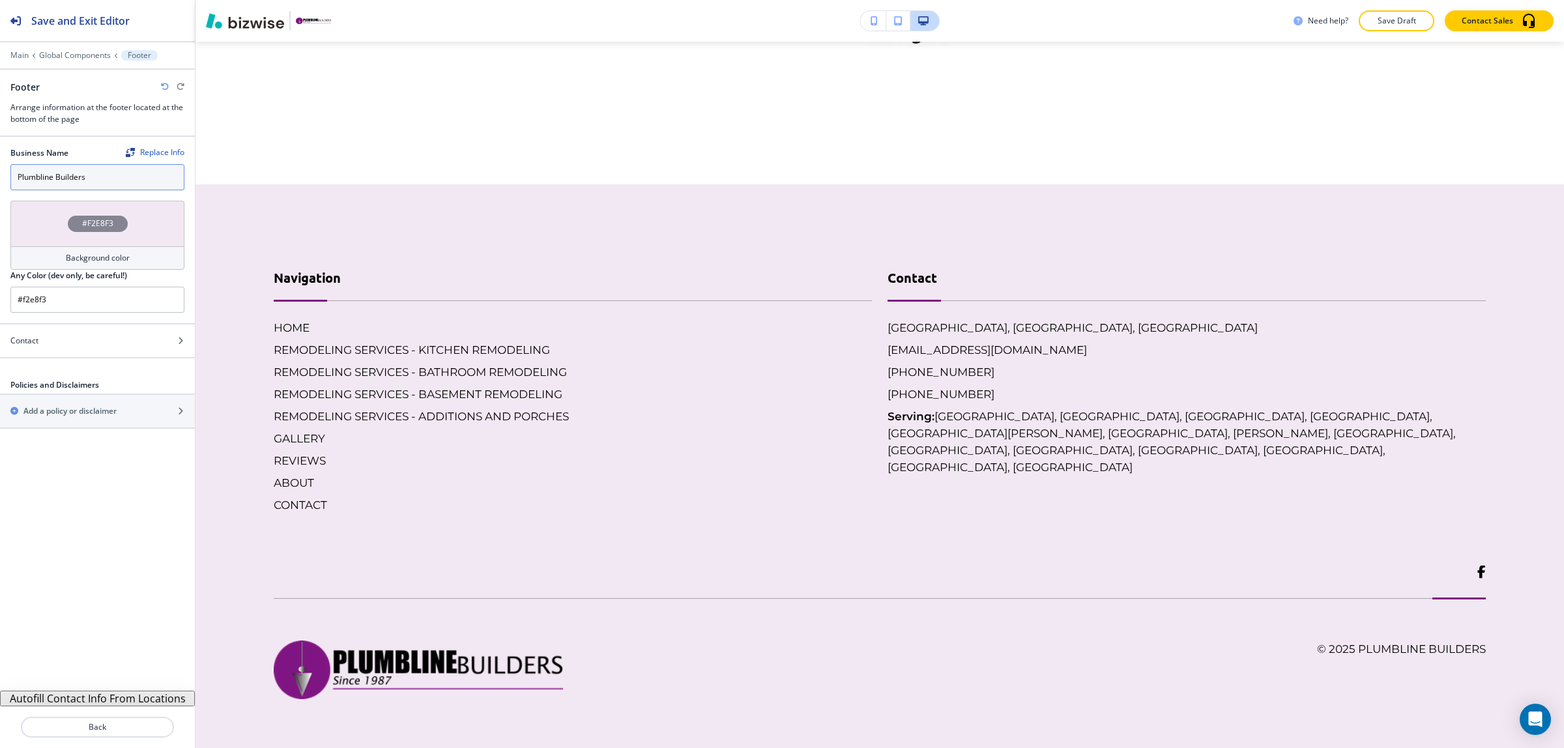
click at [118, 174] on input "Plumbline Builders" at bounding box center [97, 177] width 174 height 26
paste input "| Design • Build • Remodeling"
type input "Plumbline Builders | Design • Build • Remodeling"
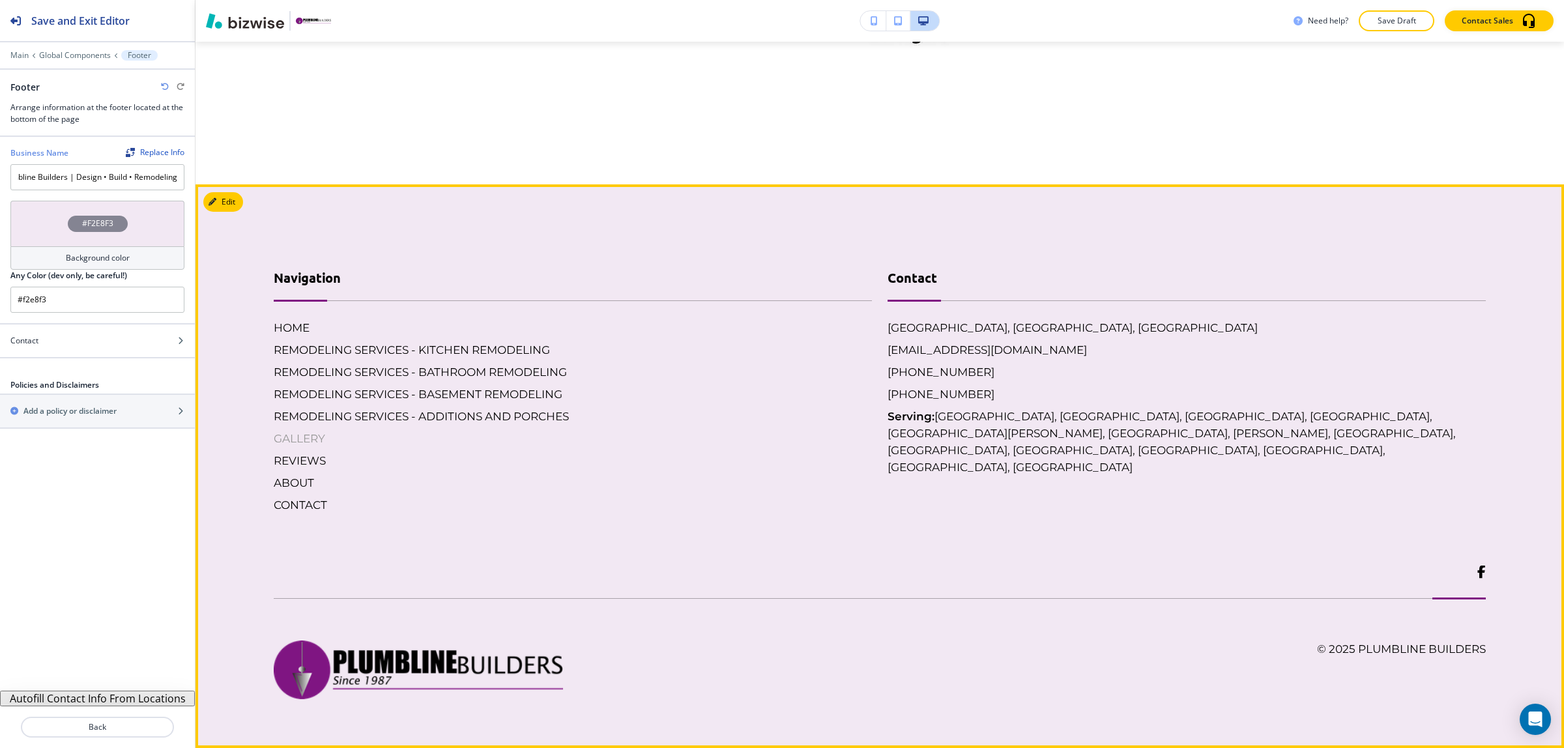
click at [470, 432] on h6 "GALLERY" at bounding box center [573, 438] width 598 height 17
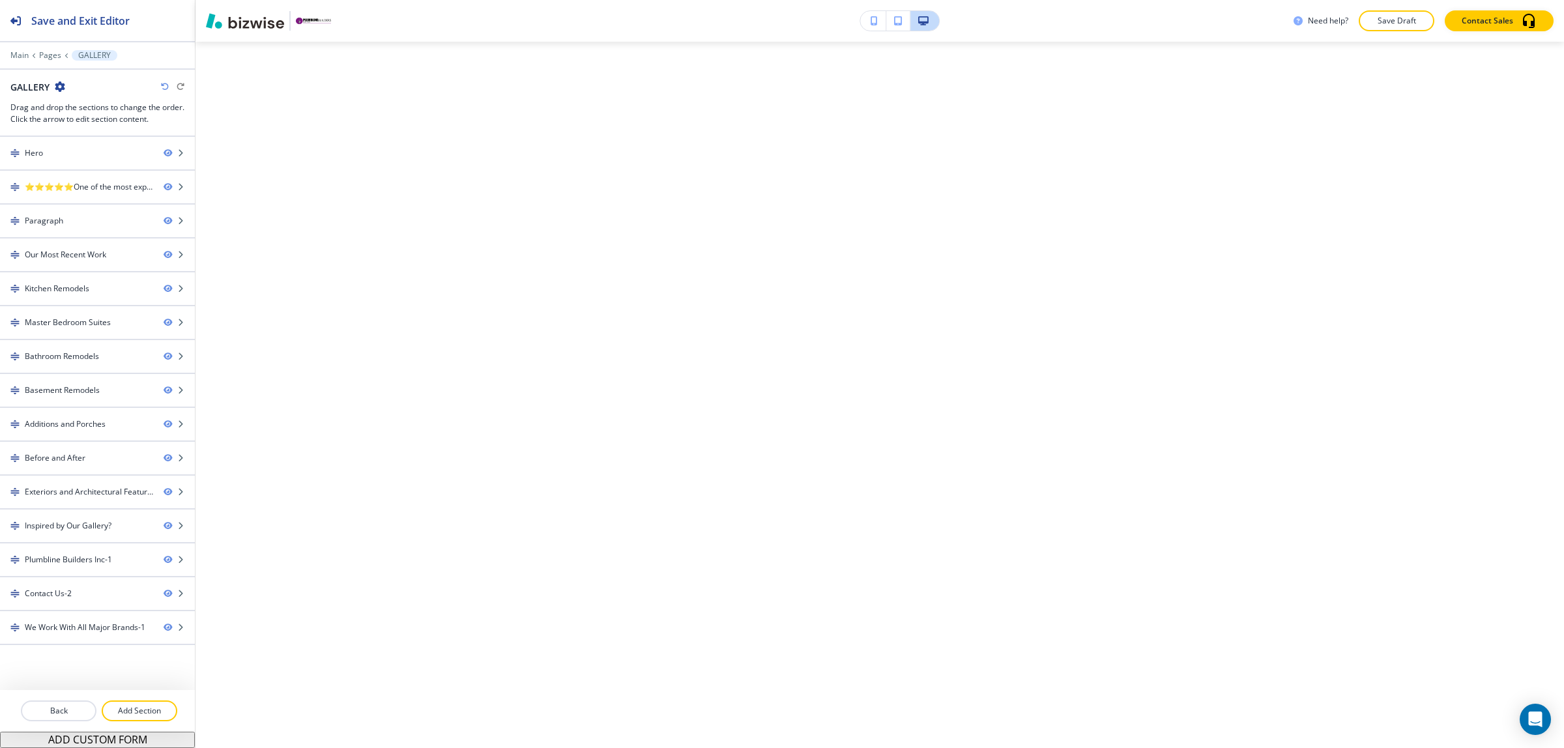
scroll to position [0, 0]
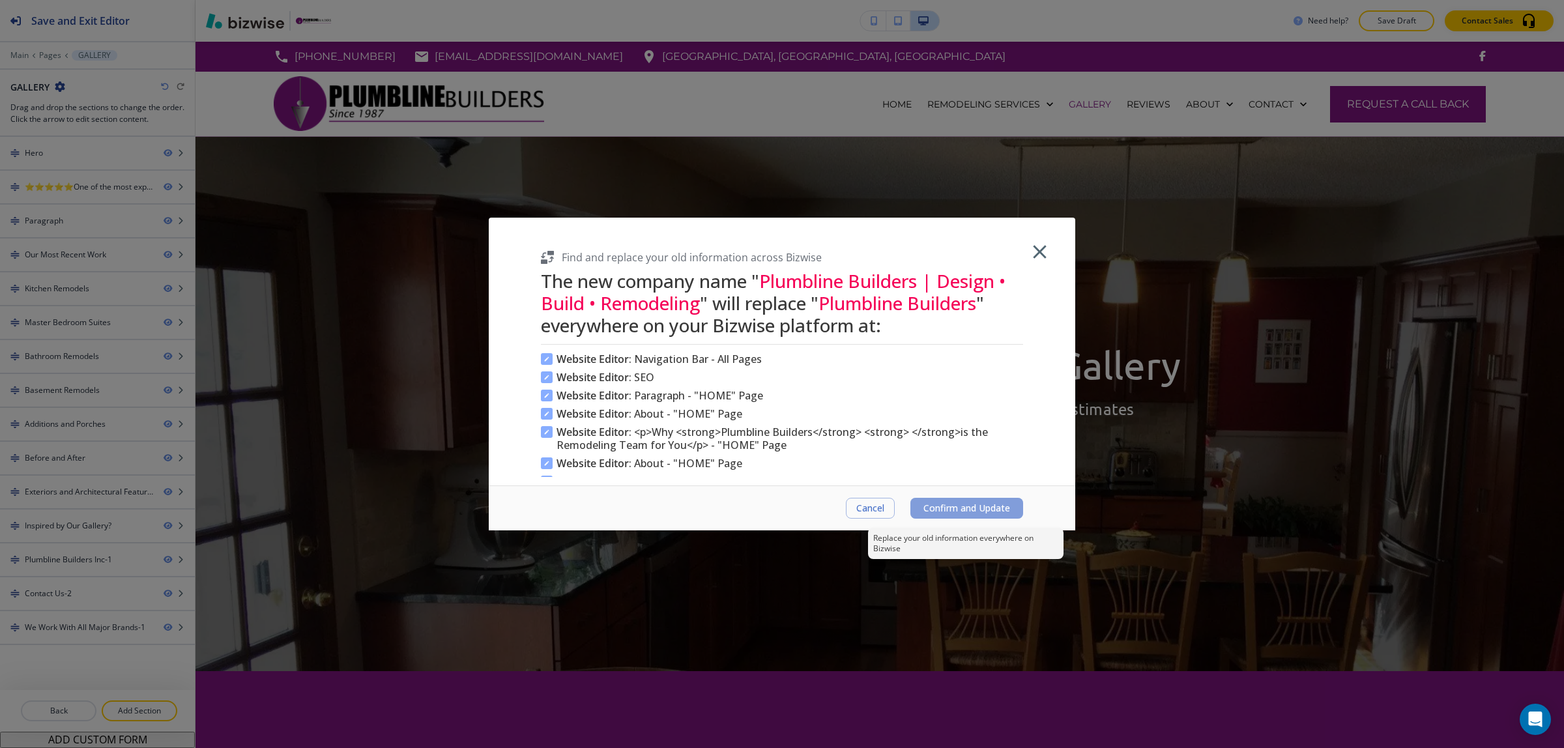
click at [970, 515] on button "Confirm and Update" at bounding box center [966, 508] width 113 height 21
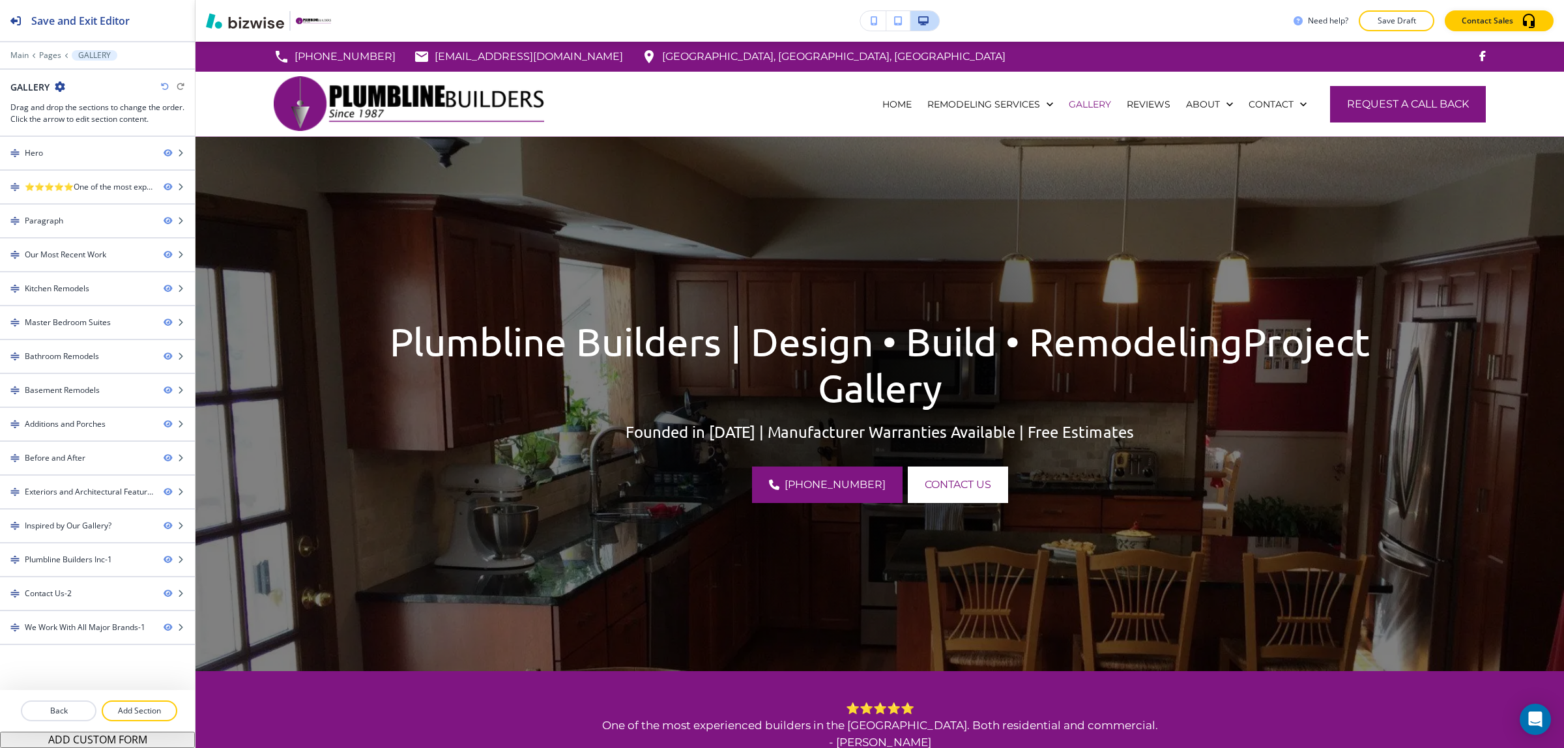
click at [167, 83] on icon "button" at bounding box center [165, 87] width 8 height 8
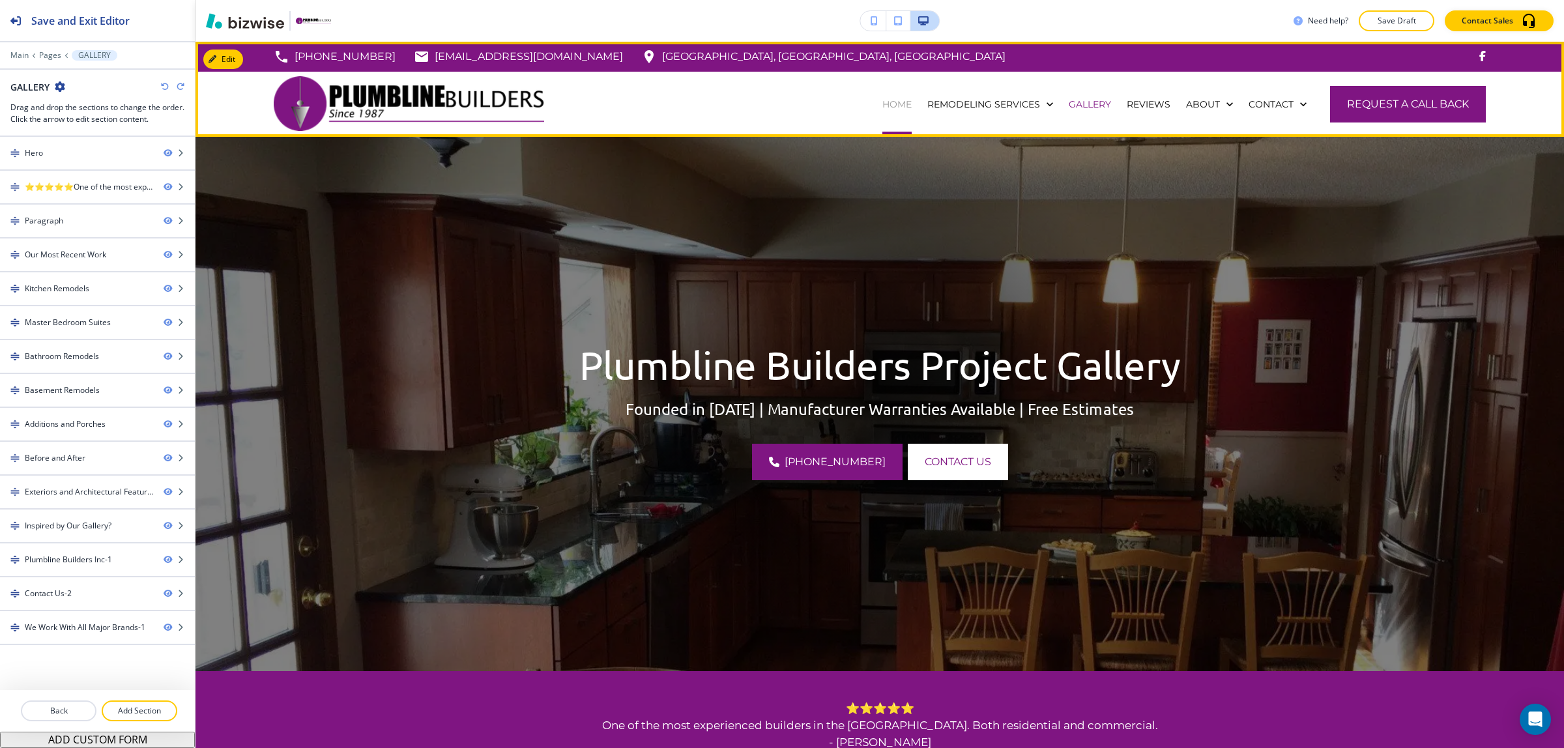
click at [882, 105] on p "HOME" at bounding box center [896, 104] width 29 height 13
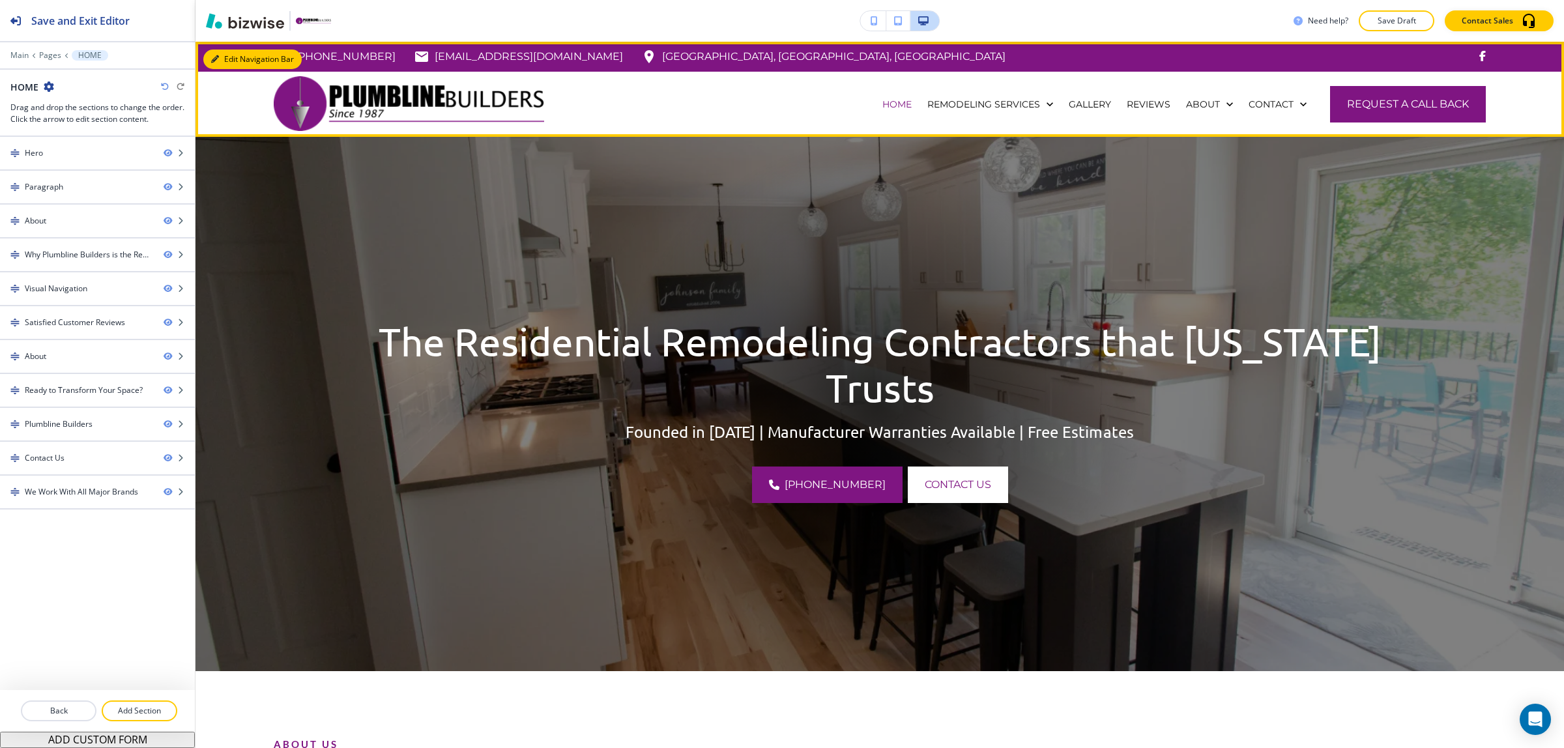
click at [238, 59] on button "Edit Navigation Bar" at bounding box center [252, 60] width 98 height 20
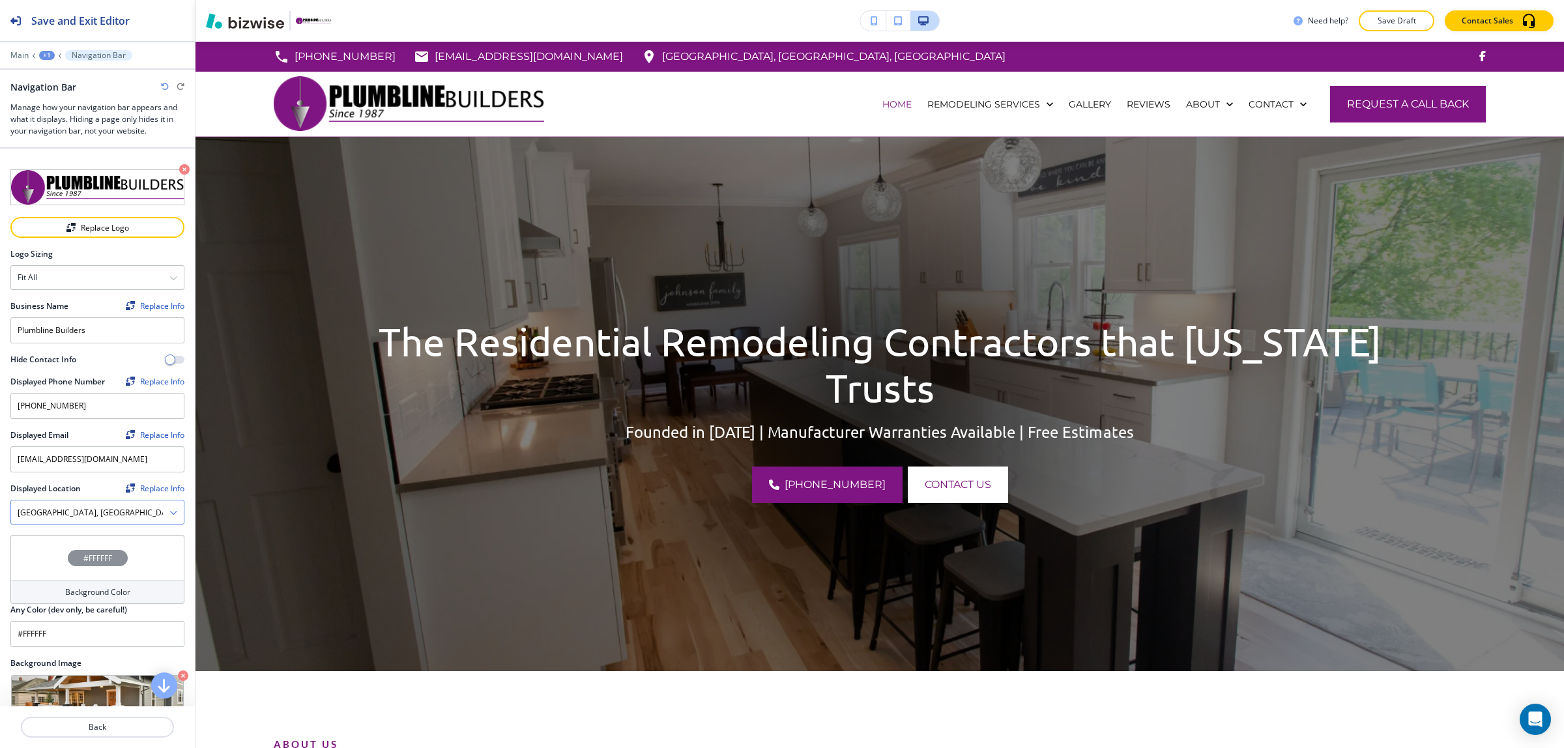
click at [96, 509] on Location "[GEOGRAPHIC_DATA], [GEOGRAPHIC_DATA], [GEOGRAPHIC_DATA]" at bounding box center [90, 513] width 158 height 22
drag, startPoint x: 96, startPoint y: 509, endPoint x: 1, endPoint y: 509, distance: 94.5
click at [1, 509] on div "Displayed Location Replace Info [GEOGRAPHIC_DATA], [GEOGRAPHIC_DATA], [GEOGRAPH…" at bounding box center [97, 509] width 195 height 52
click at [169, 513] on icon "button" at bounding box center [173, 513] width 8 height 8
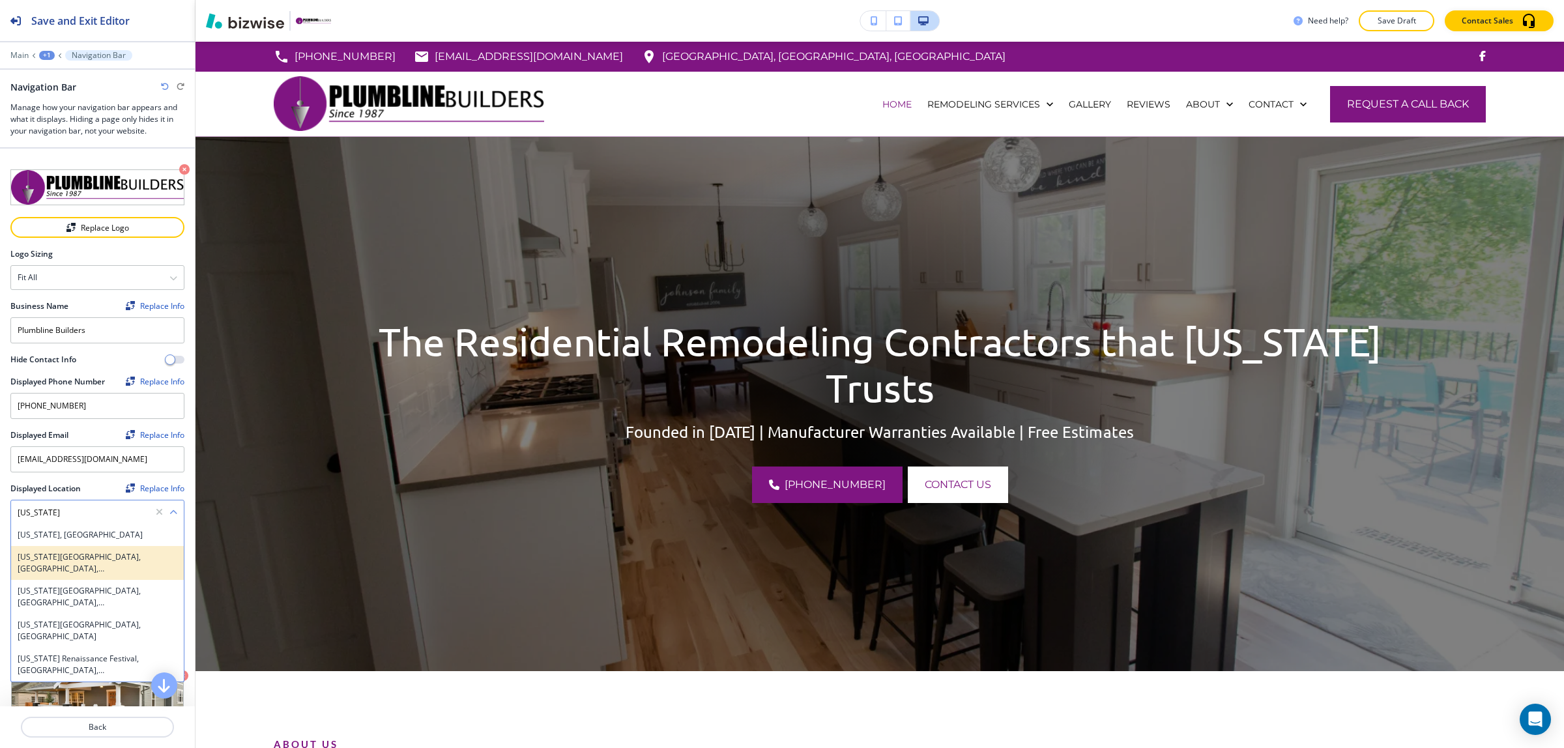
click at [85, 552] on h4 "[US_STATE][GEOGRAPHIC_DATA], [GEOGRAPHIC_DATA], [GEOGRAPHIC_DATA]" at bounding box center [98, 562] width 160 height 23
type Location "[US_STATE][GEOGRAPHIC_DATA], [GEOGRAPHIC_DATA], [GEOGRAPHIC_DATA]"
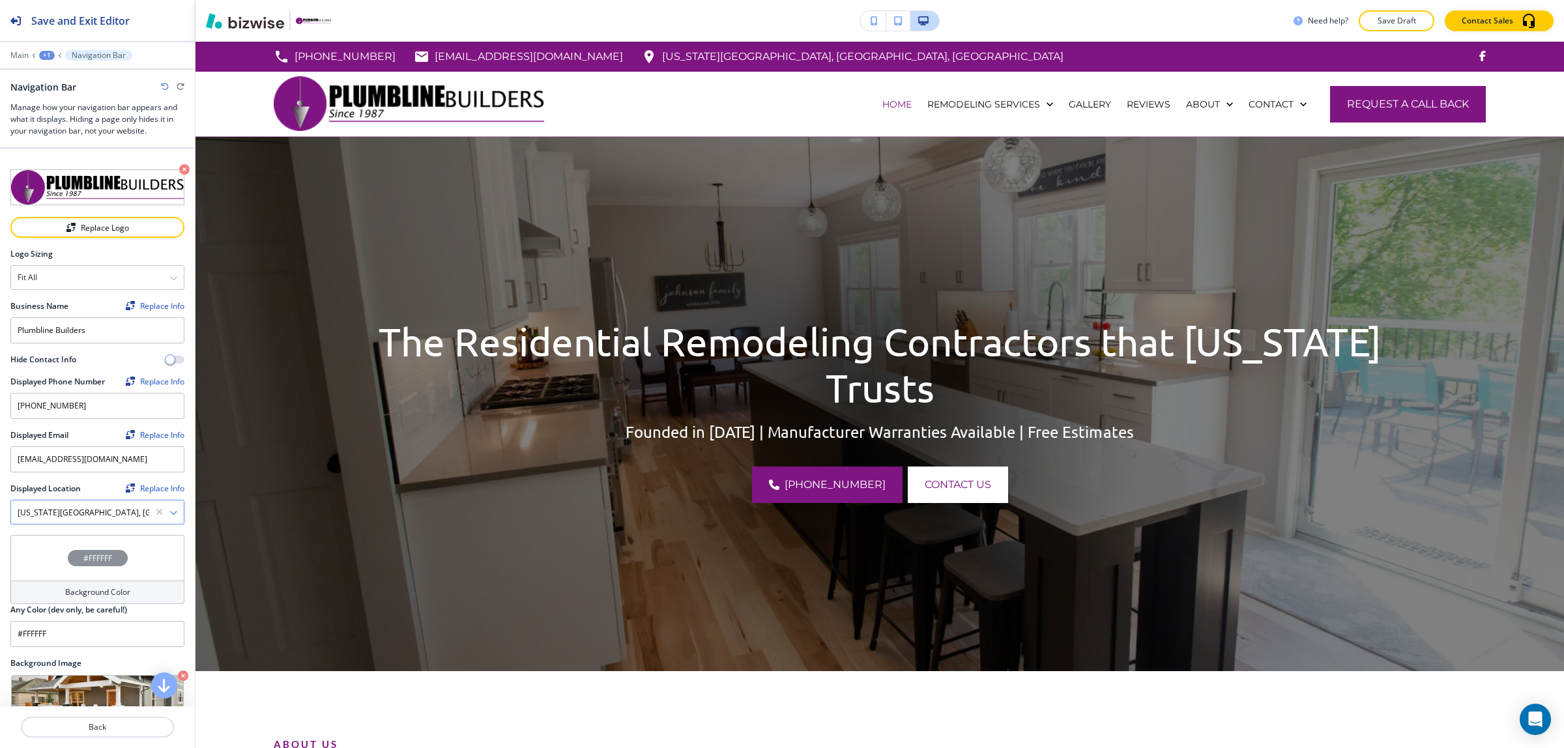
click at [177, 584] on div "#FFFFFF Background Color Any Color (dev only, be careful!) #FFFFFF" at bounding box center [97, 596] width 195 height 122
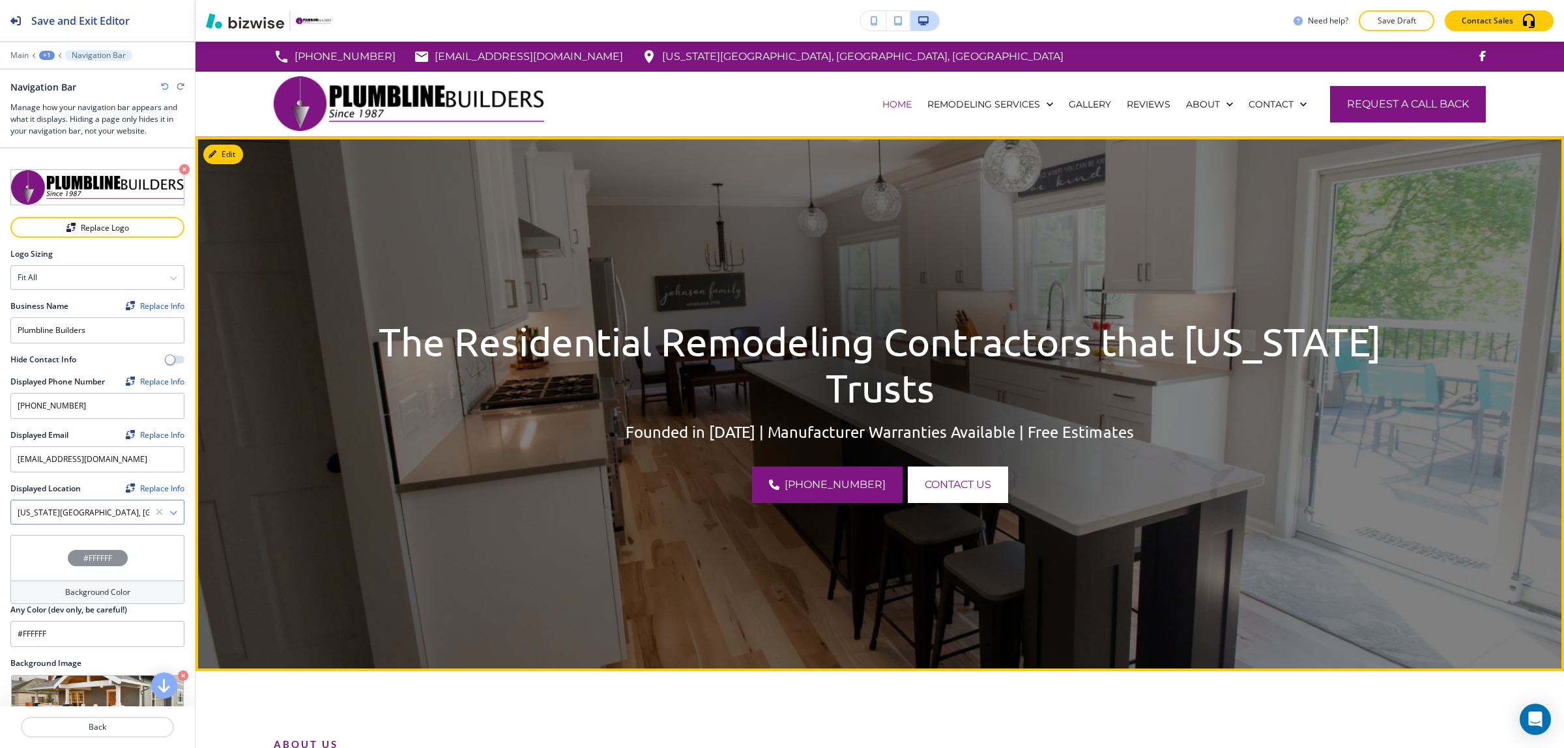
click at [474, 382] on p "The Residential Remodeling Contractors that [US_STATE] Trusts" at bounding box center [879, 364] width 1063 height 93
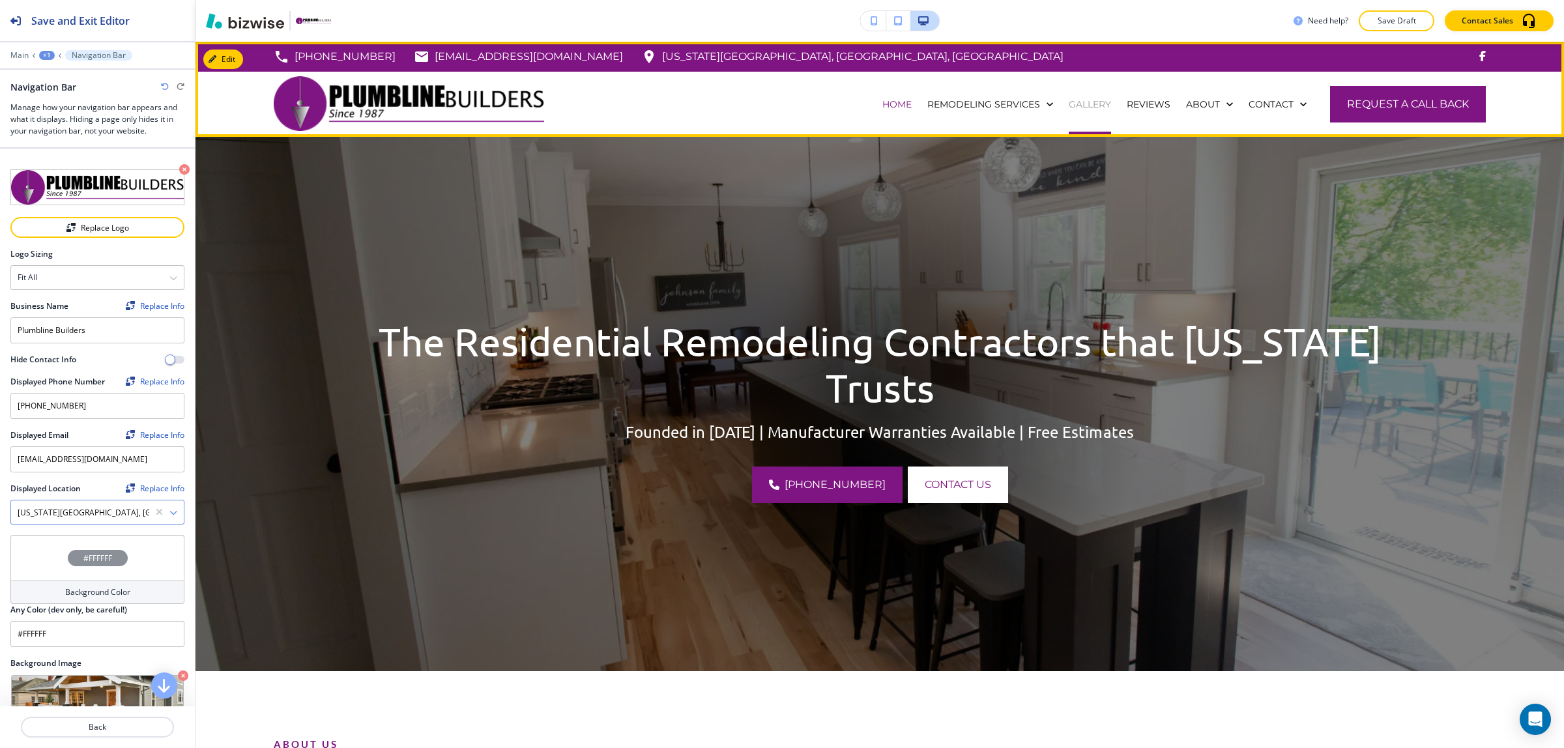
click at [1069, 99] on p "GALLERY" at bounding box center [1090, 104] width 42 height 13
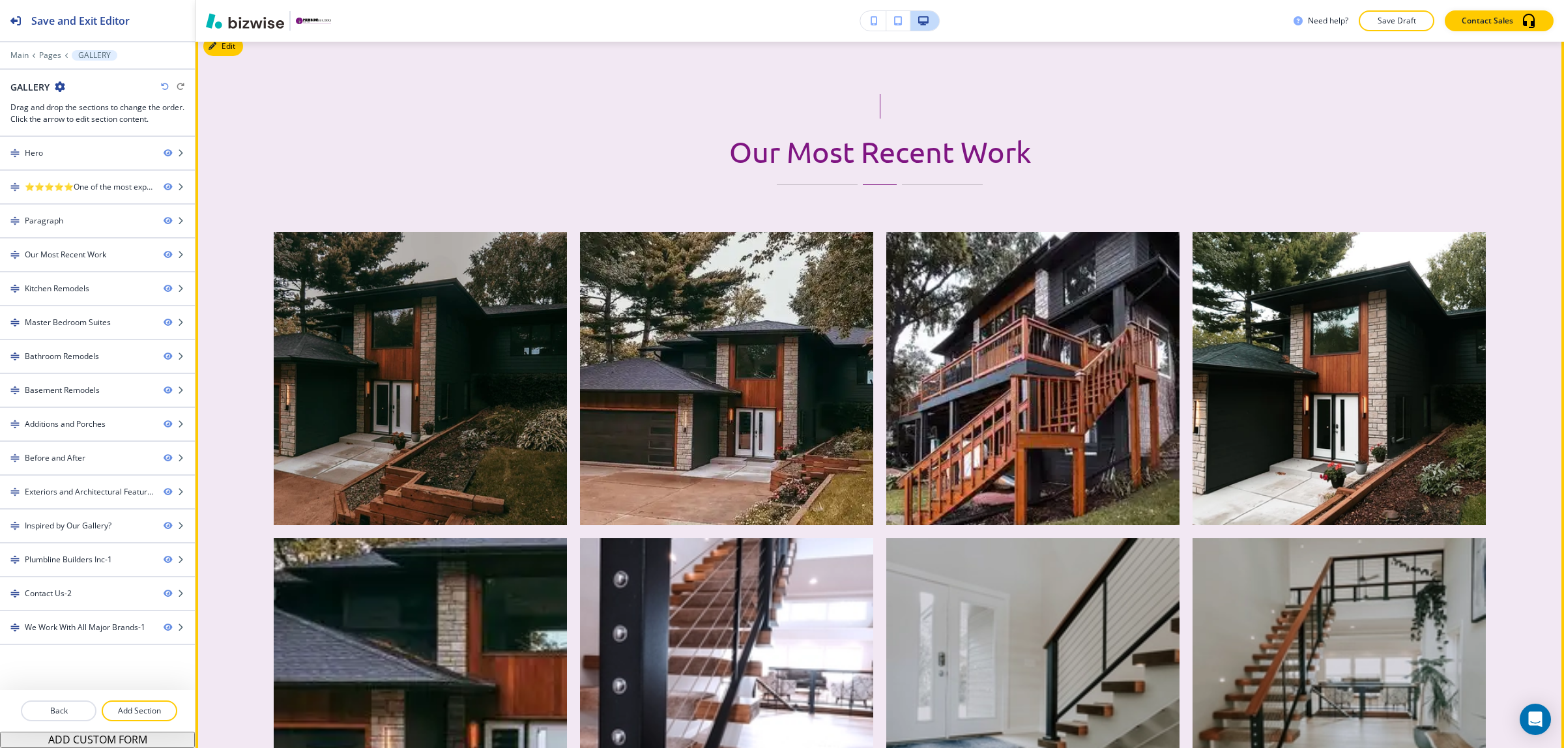
scroll to position [733, 0]
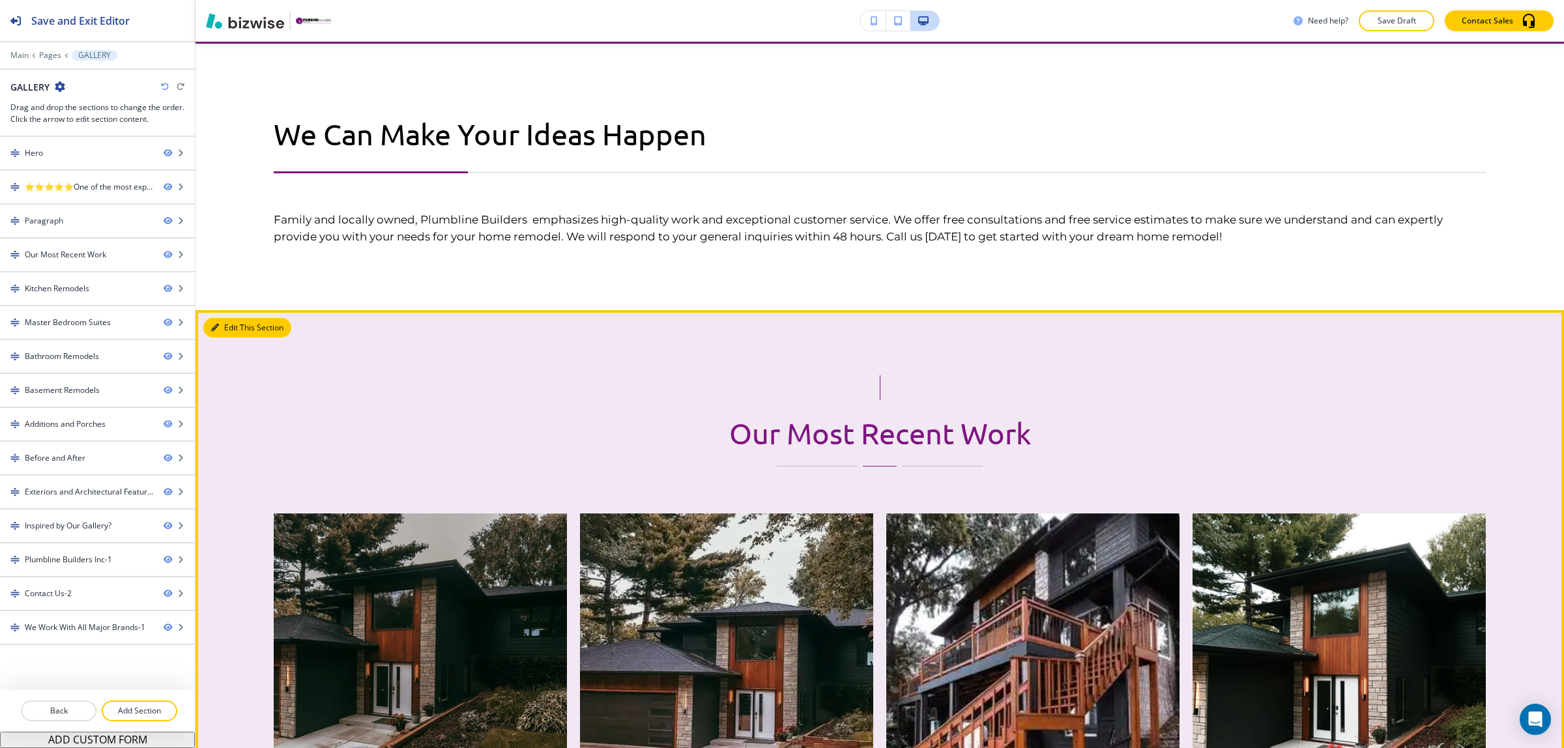
click at [225, 321] on button "Edit This Section" at bounding box center [247, 328] width 88 height 20
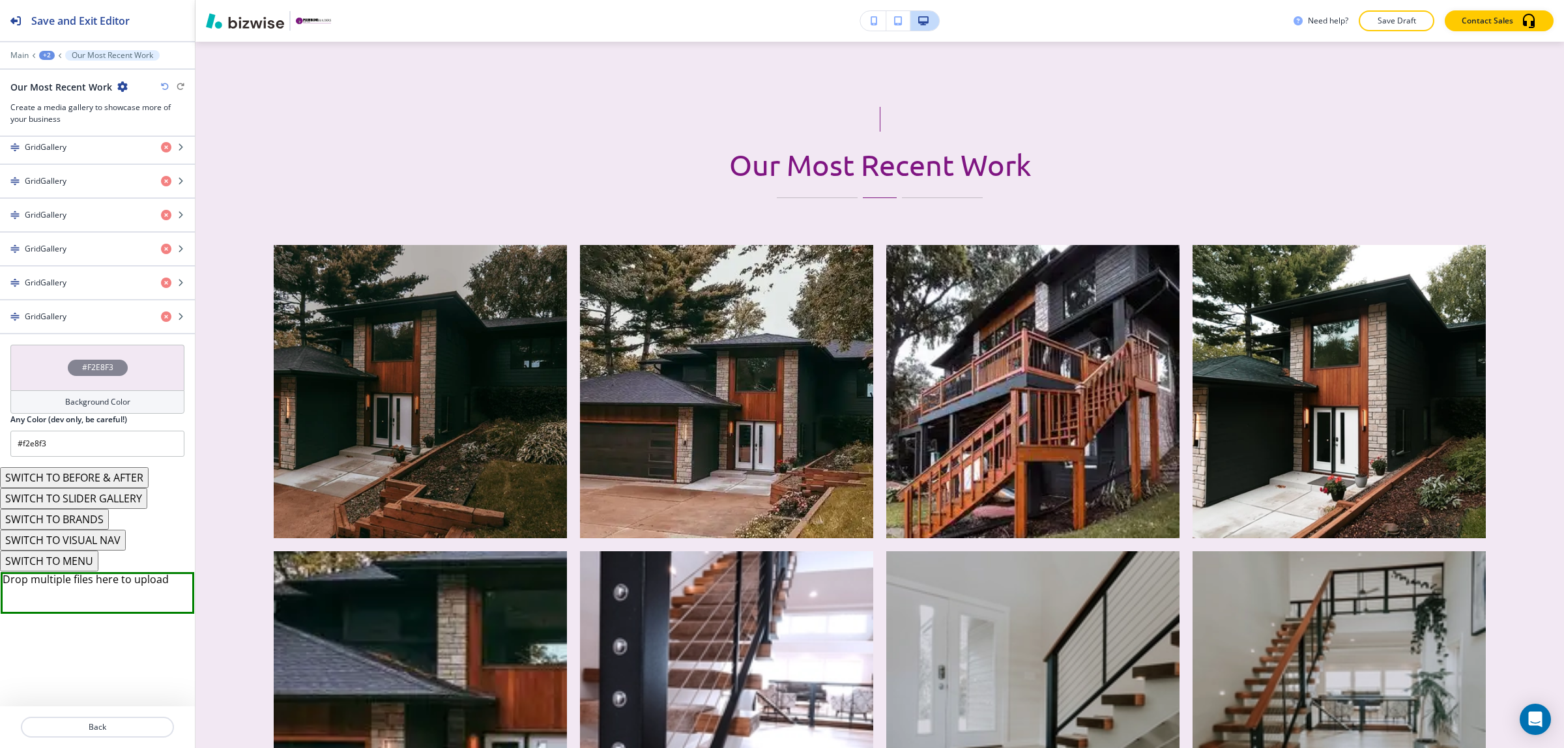
scroll to position [1427, 0]
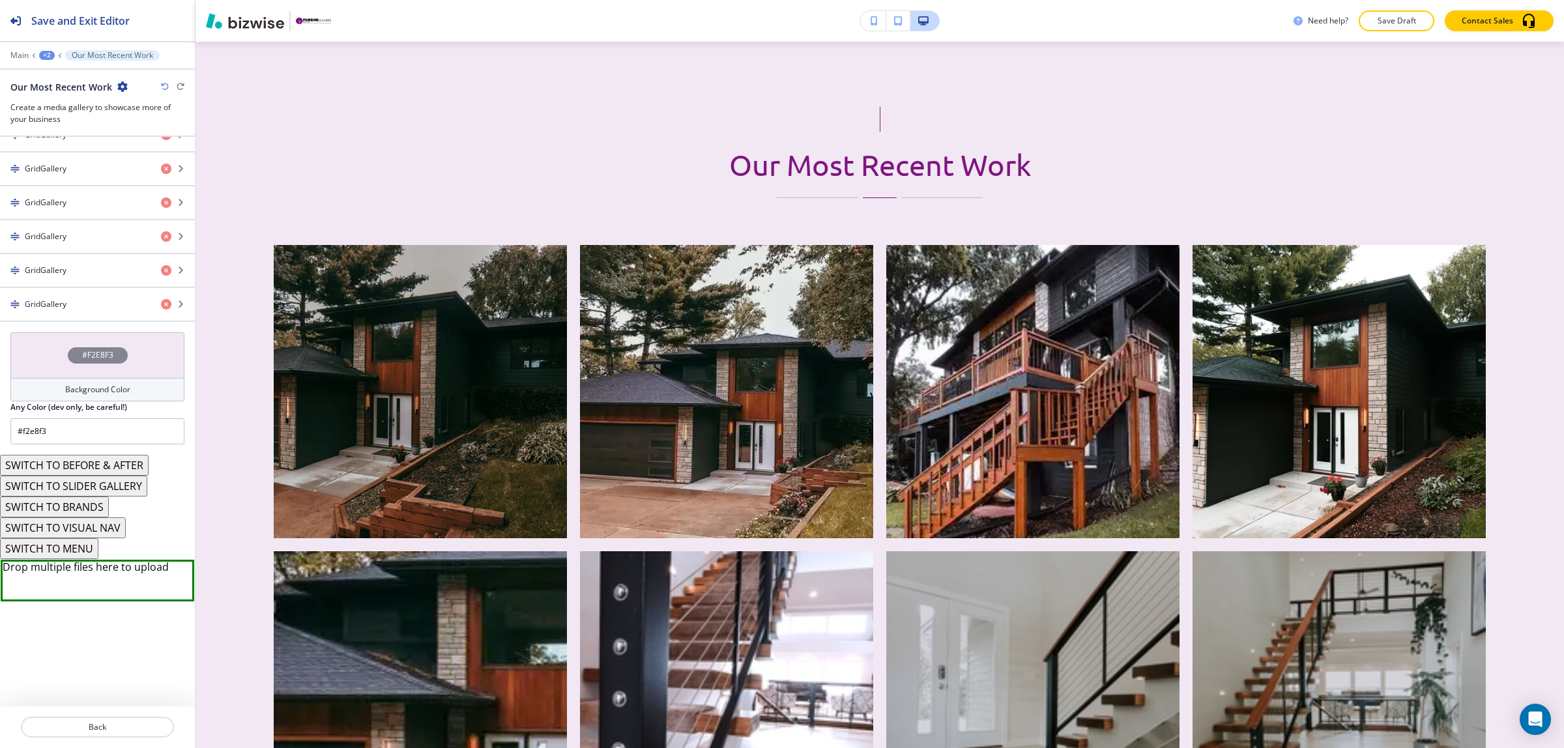
click at [83, 487] on button "SWITCH TO SLIDER GALLERY" at bounding box center [73, 486] width 147 height 21
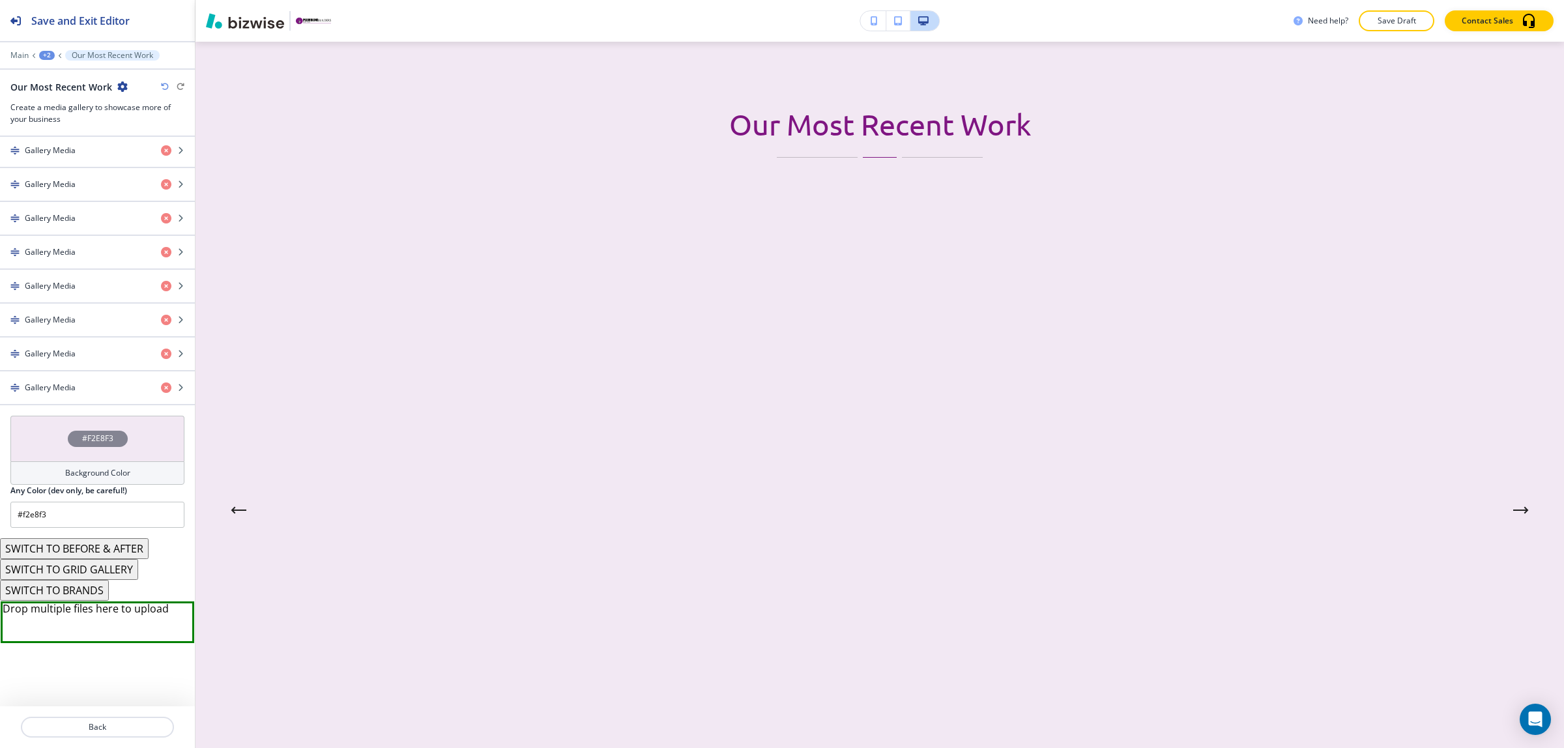
scroll to position [1344, 0]
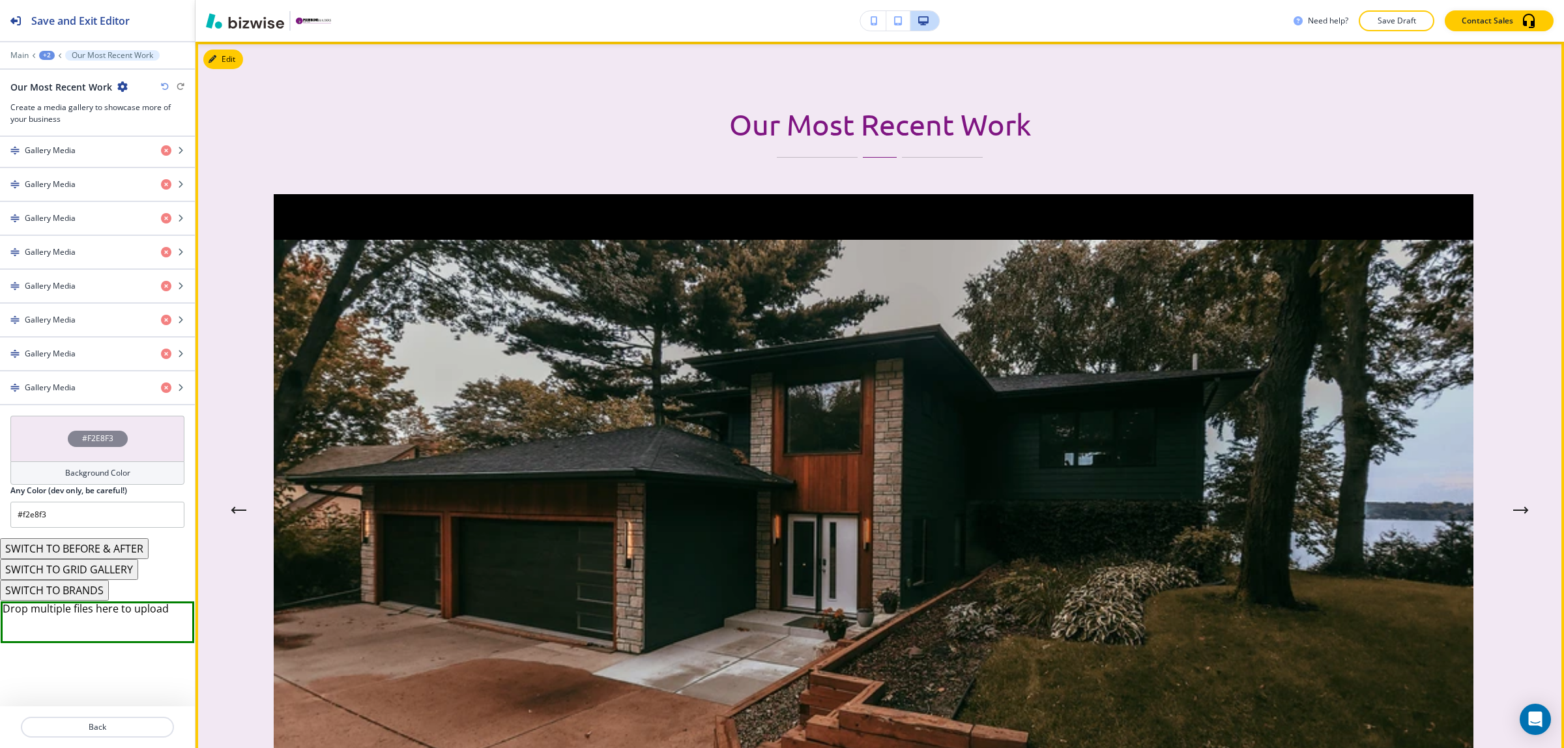
click at [1513, 508] on icon "Next Gallery Image" at bounding box center [1521, 510] width 16 height 8
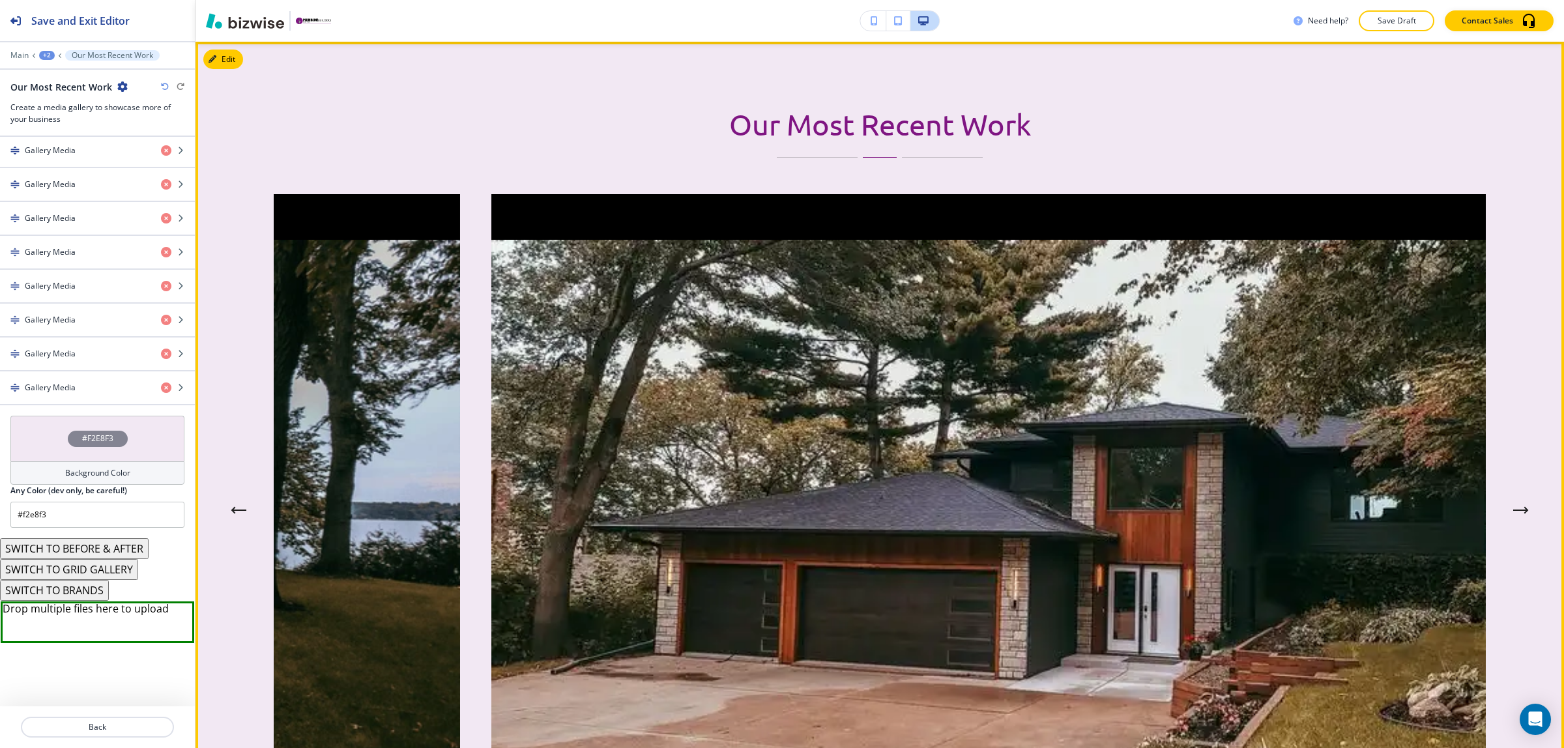
click at [1513, 508] on icon "Next Gallery Image" at bounding box center [1521, 510] width 16 height 8
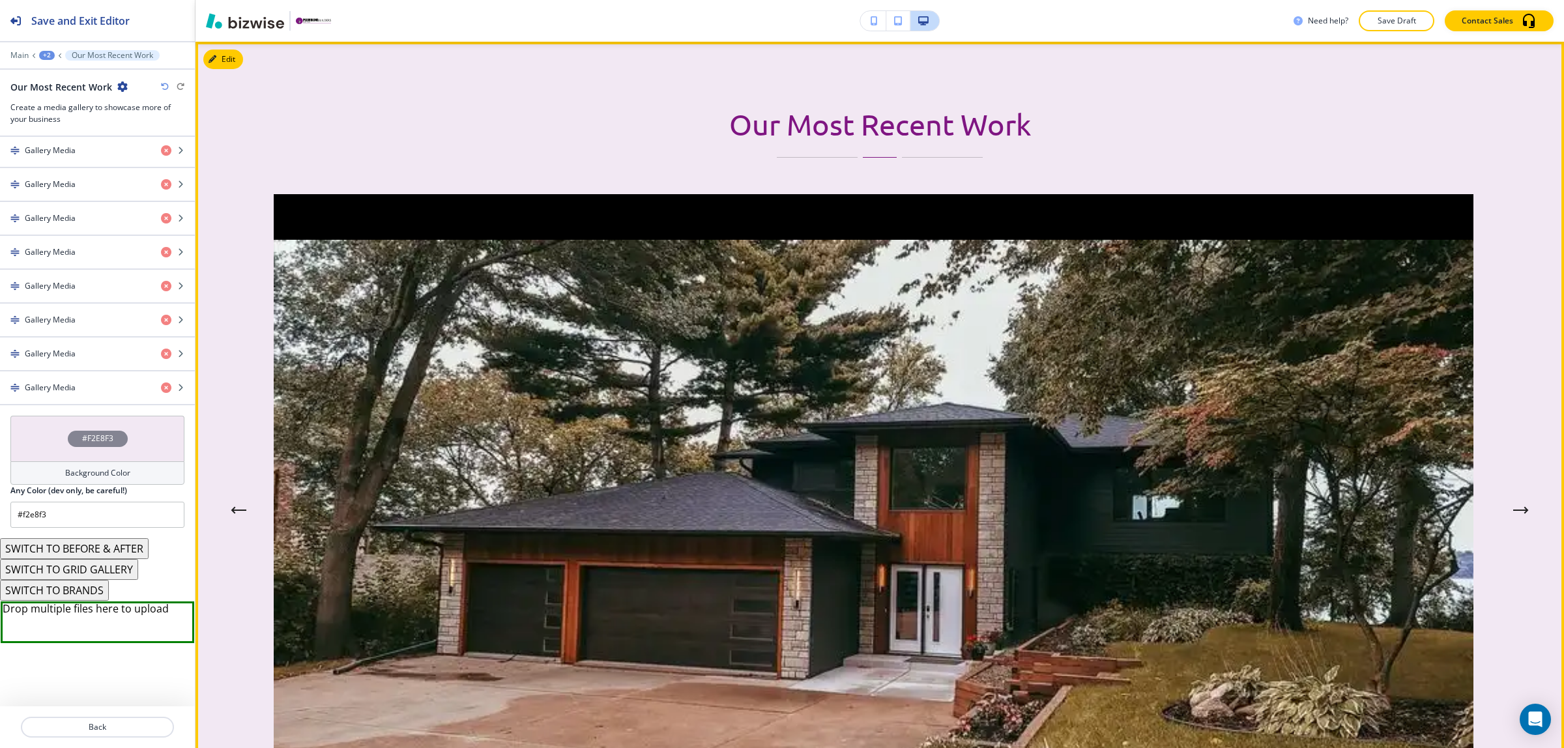
click at [1513, 508] on icon "Next Gallery Image" at bounding box center [1521, 510] width 16 height 8
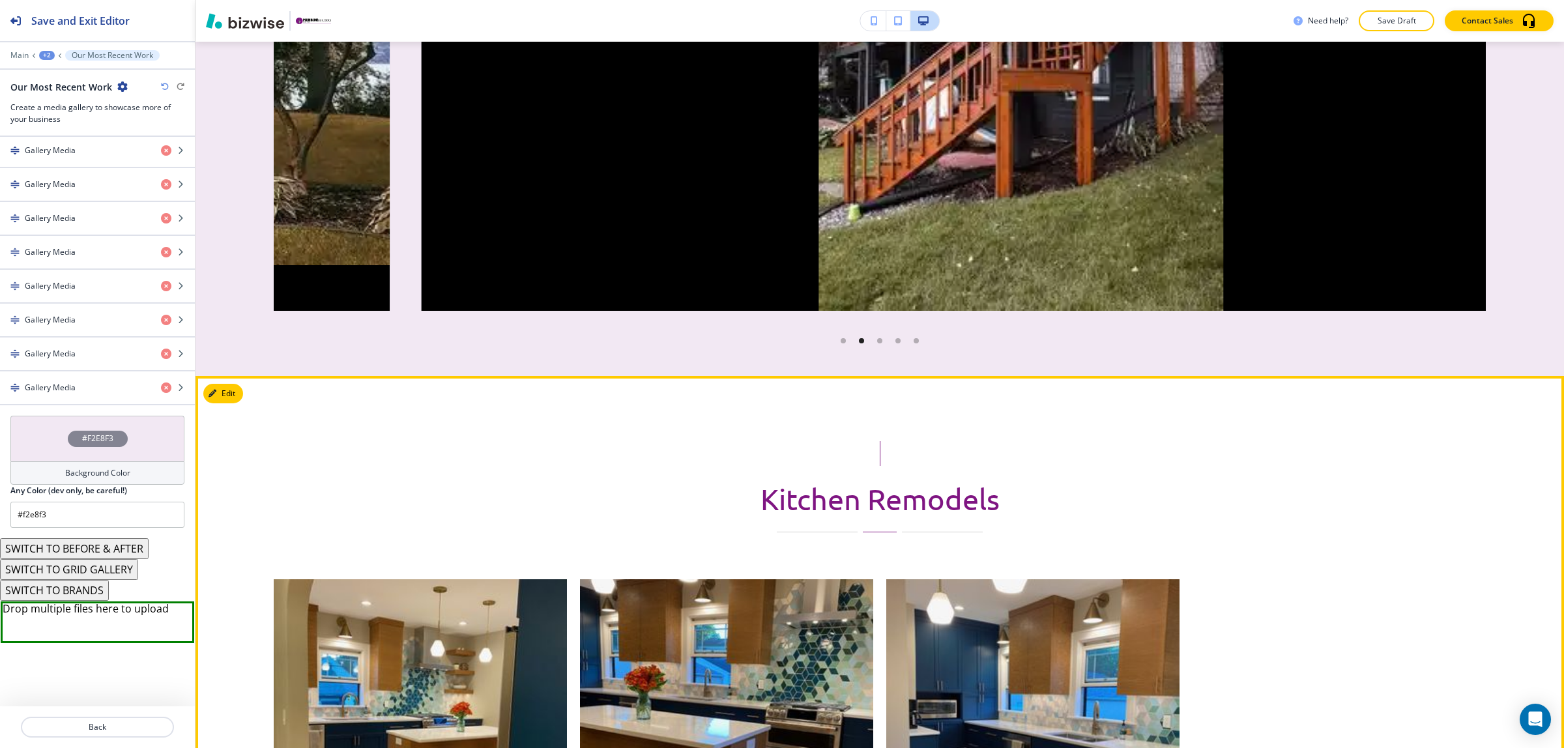
scroll to position [1572, 0]
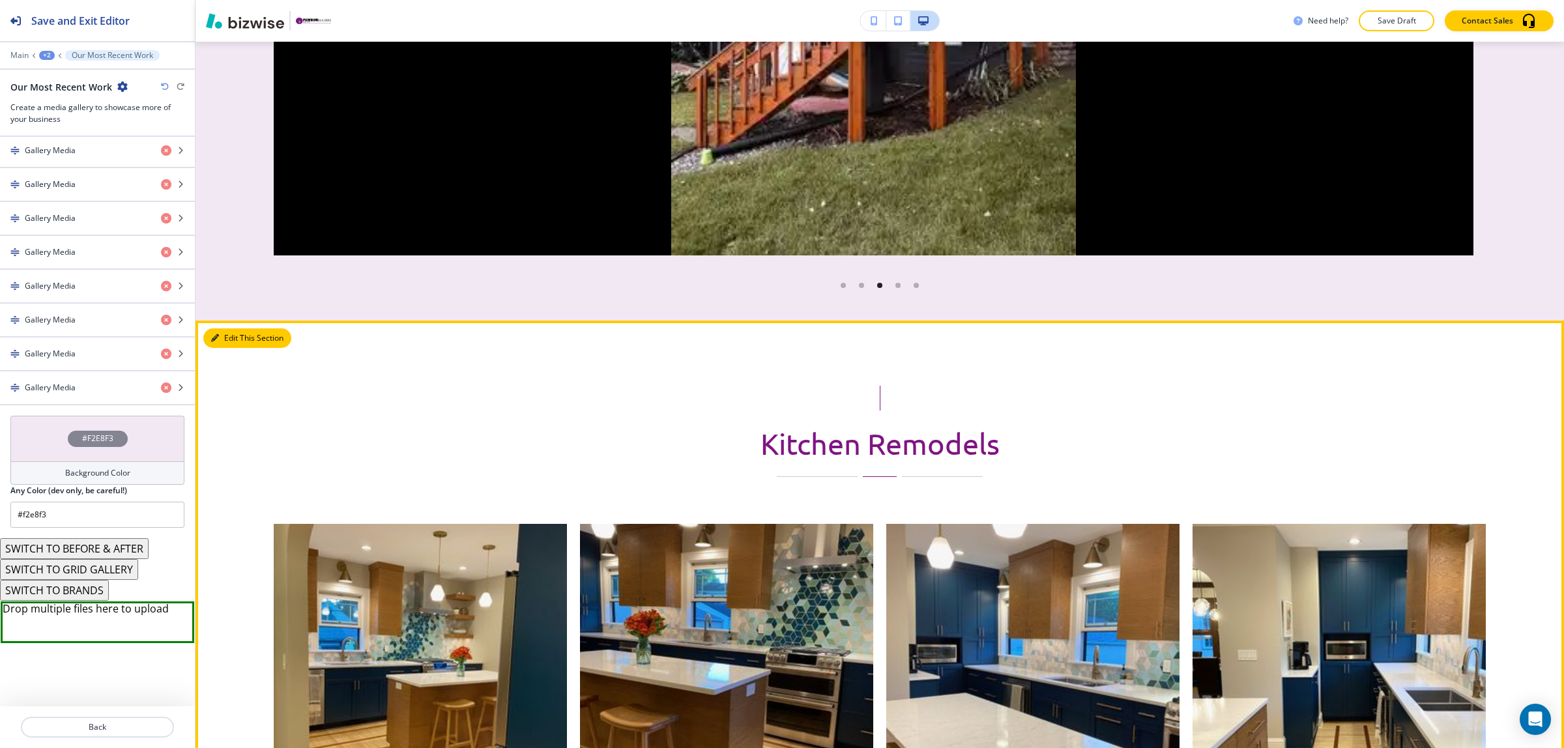
click at [238, 342] on button "Edit This Section" at bounding box center [247, 338] width 88 height 20
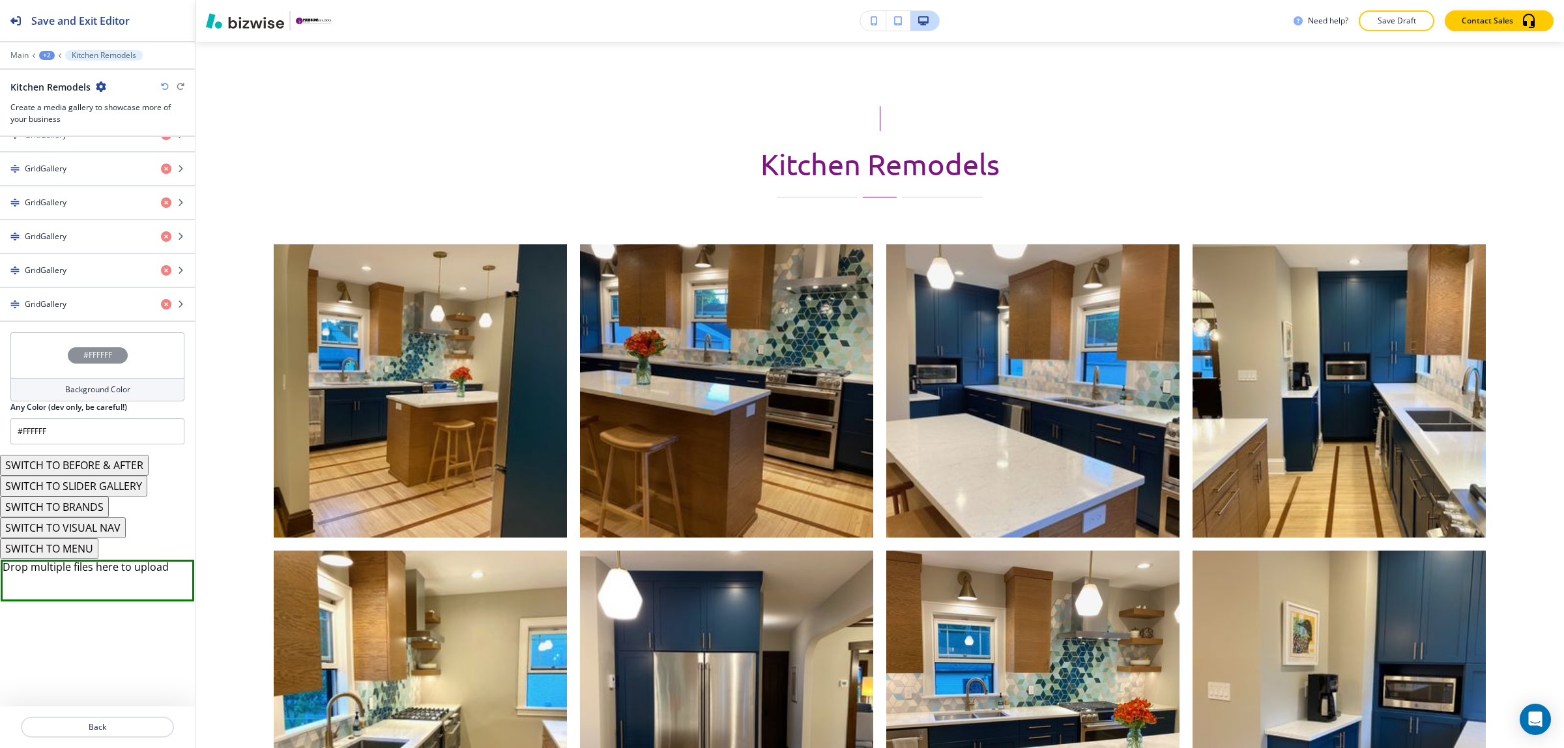
scroll to position [1974, 0]
click at [66, 506] on button "SWITCH TO BRANDS" at bounding box center [54, 507] width 109 height 21
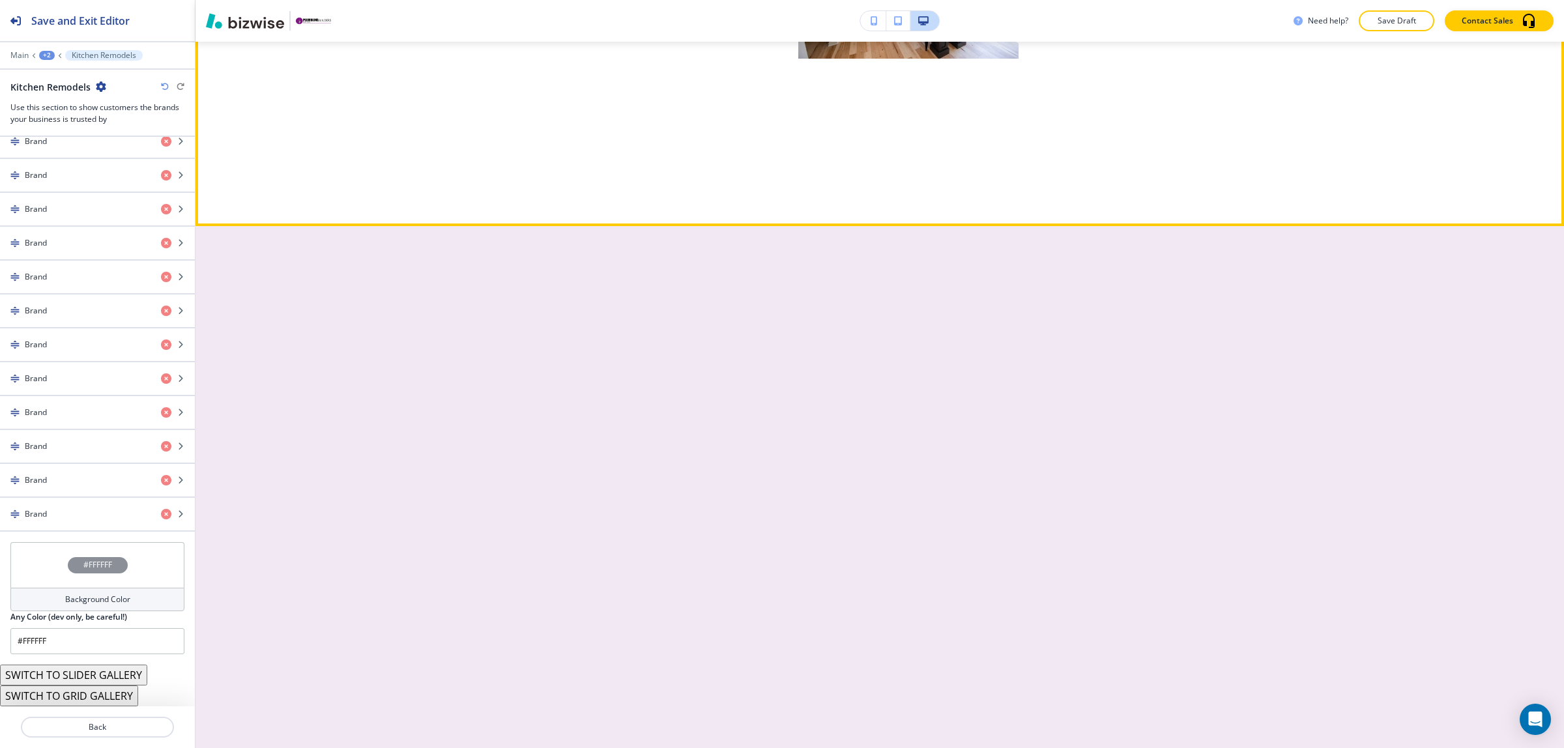
scroll to position [4376, 0]
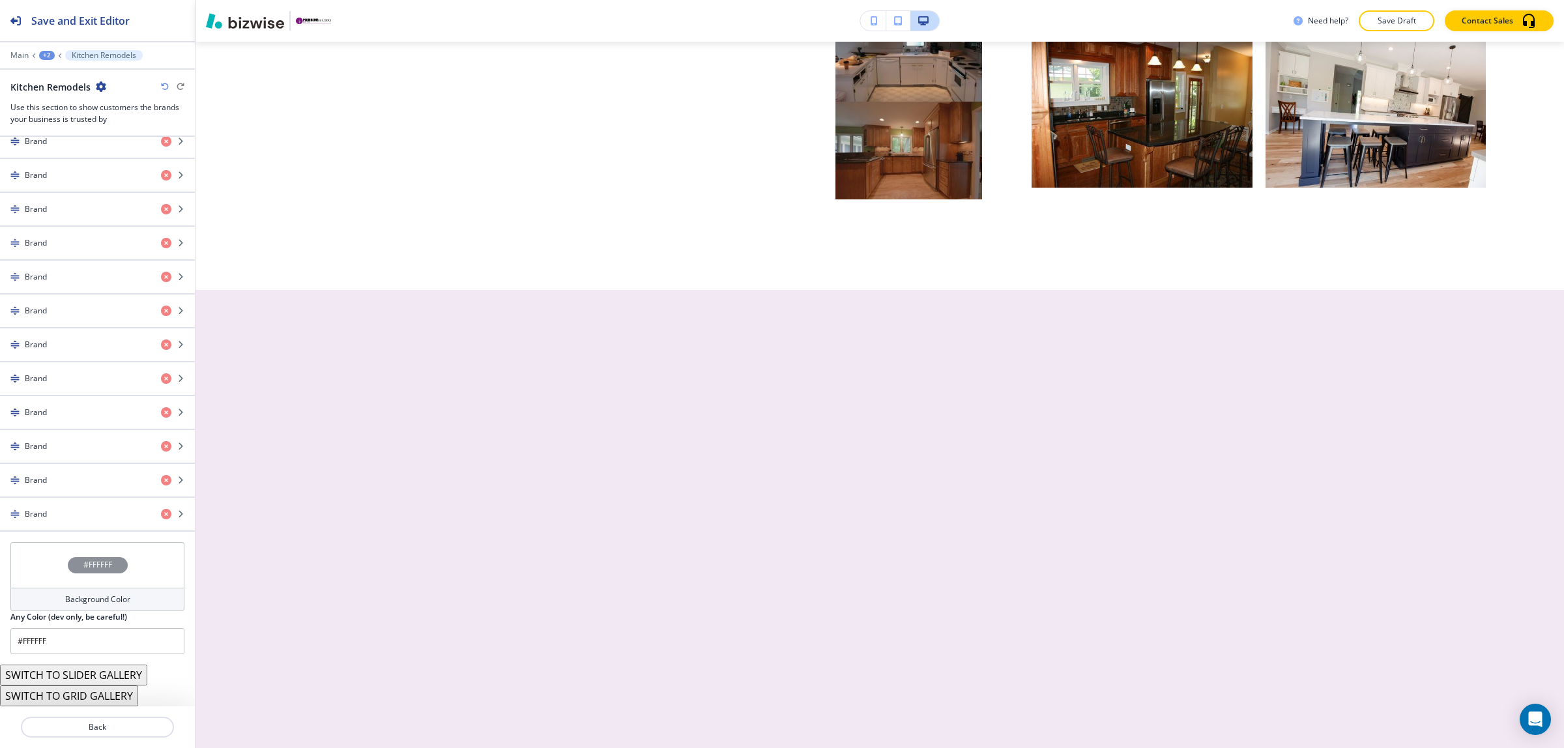
click at [113, 682] on button "SWITCH TO SLIDER GALLERY" at bounding box center [73, 675] width 147 height 21
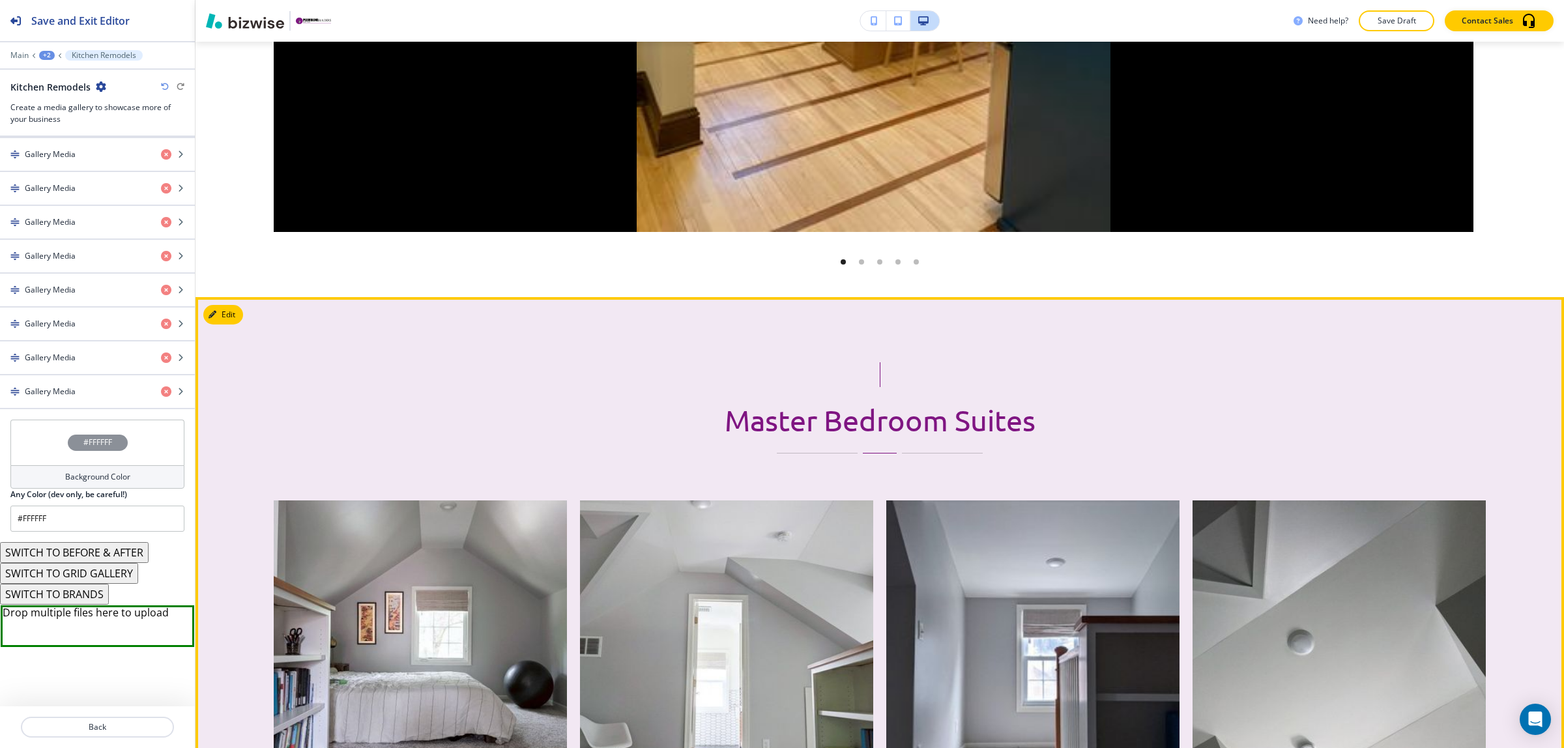
scroll to position [2503, 0]
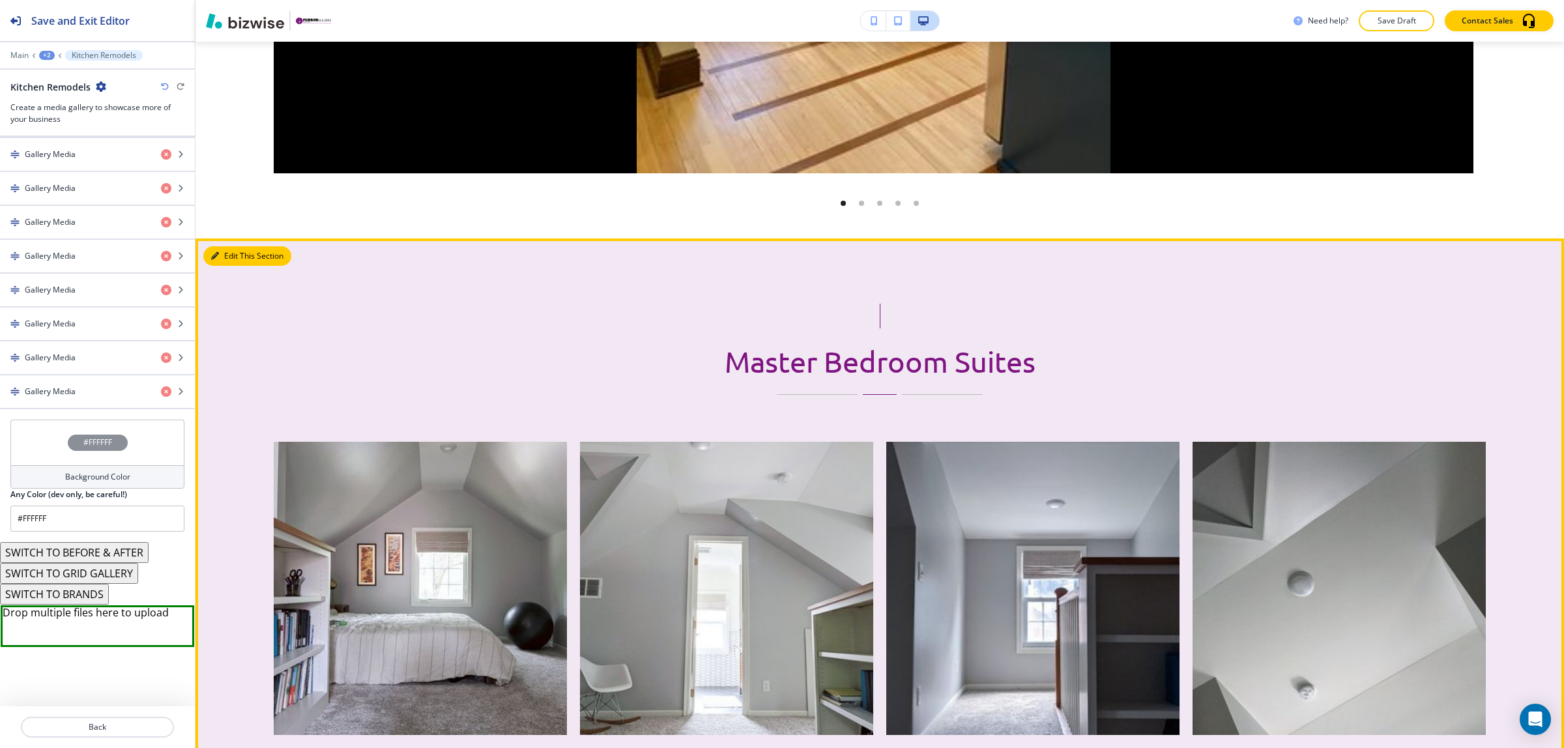
click at [222, 257] on button "Edit This Section" at bounding box center [247, 256] width 88 height 20
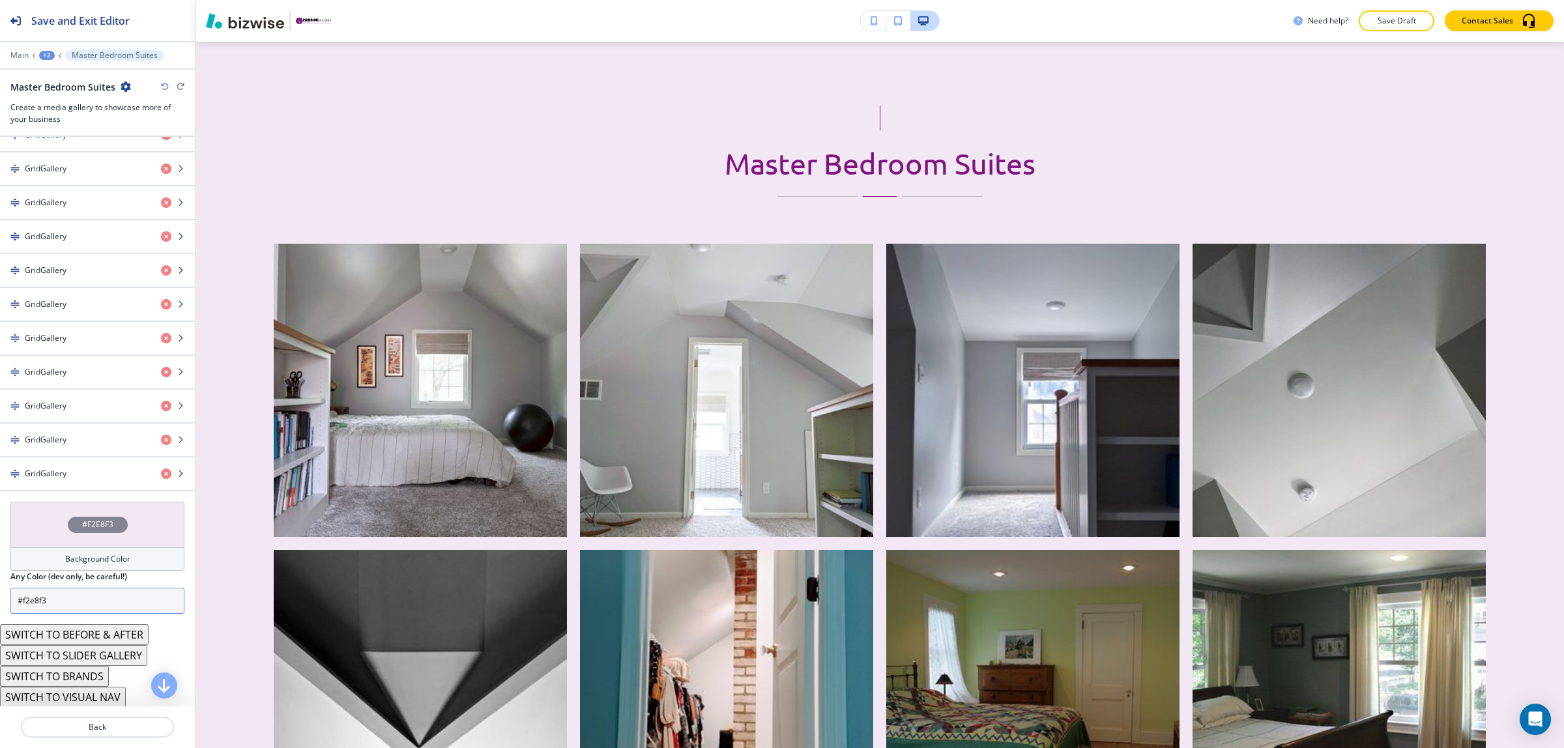
scroll to position [948, 0]
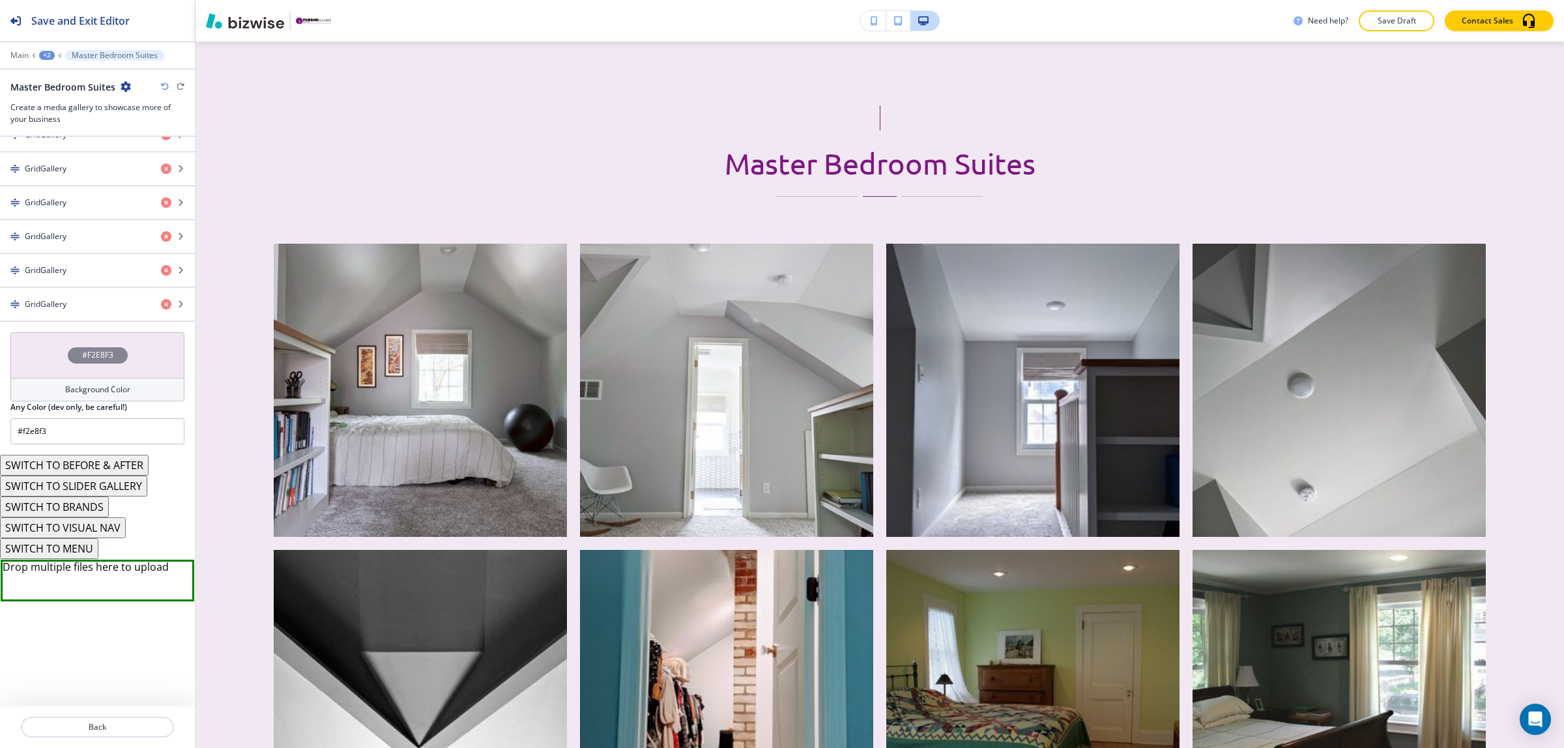
click at [75, 525] on button "SWITCH TO VISUAL NAV" at bounding box center [63, 527] width 126 height 21
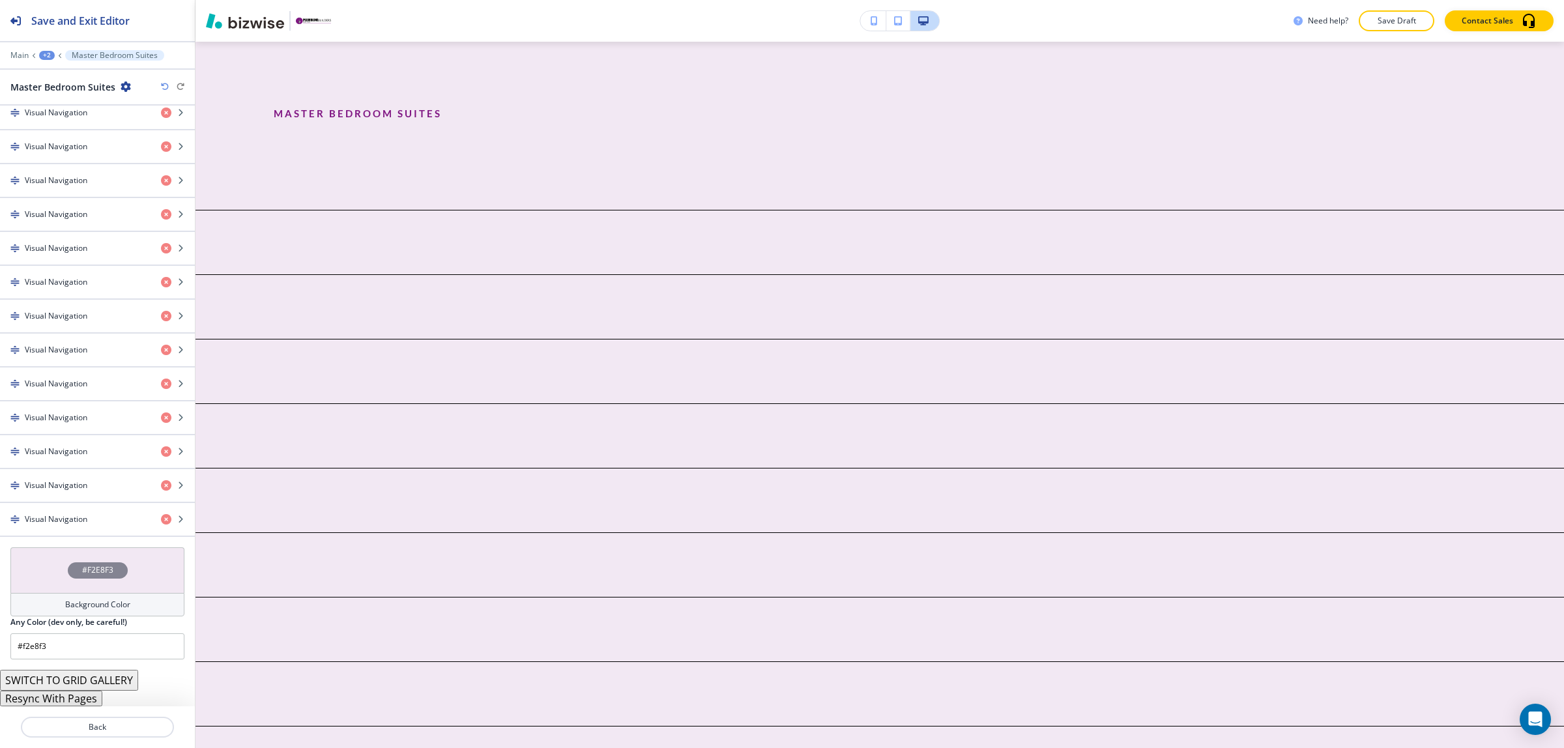
scroll to position [701, 0]
click at [89, 676] on button "SWITCH TO GRID GALLERY" at bounding box center [69, 680] width 138 height 21
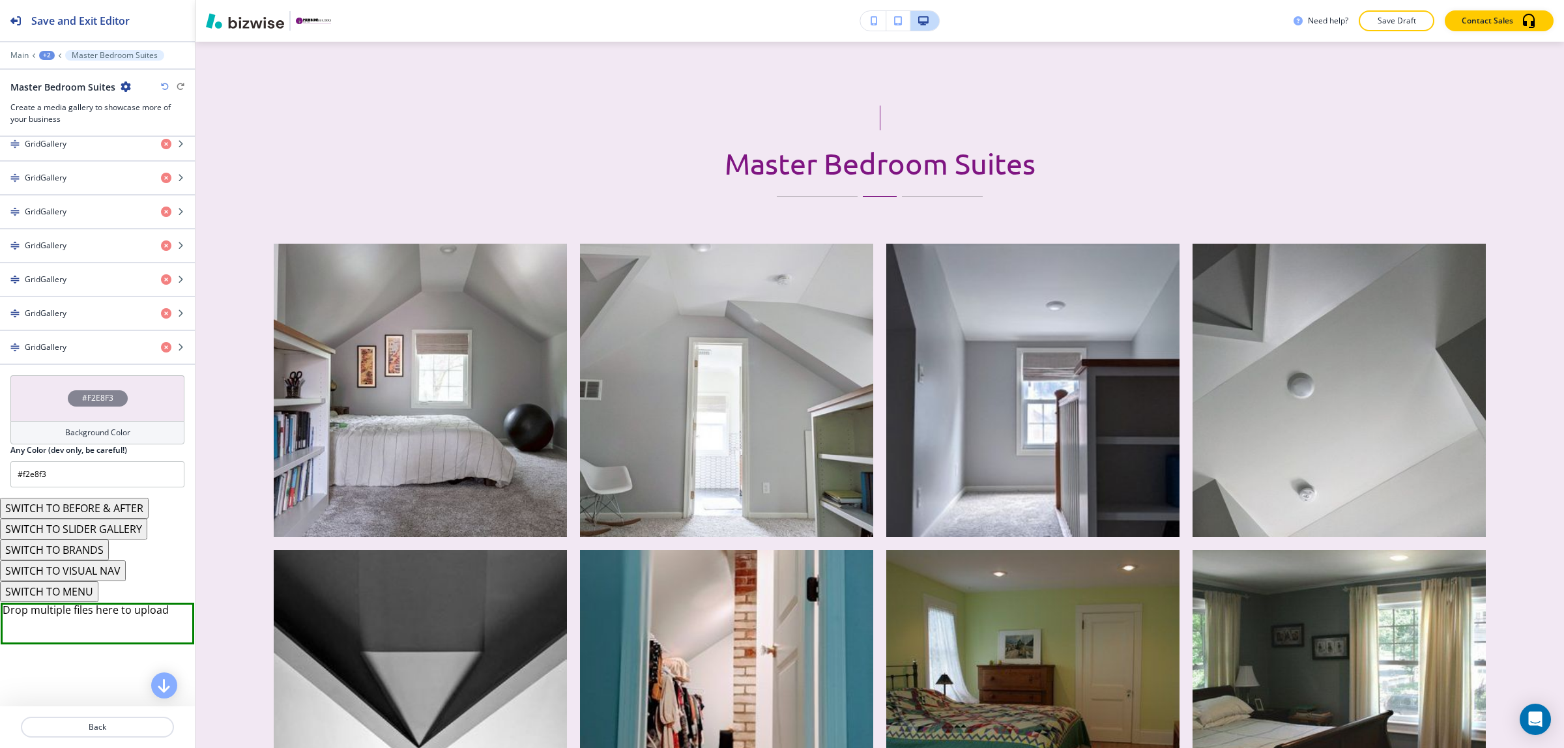
scroll to position [948, 0]
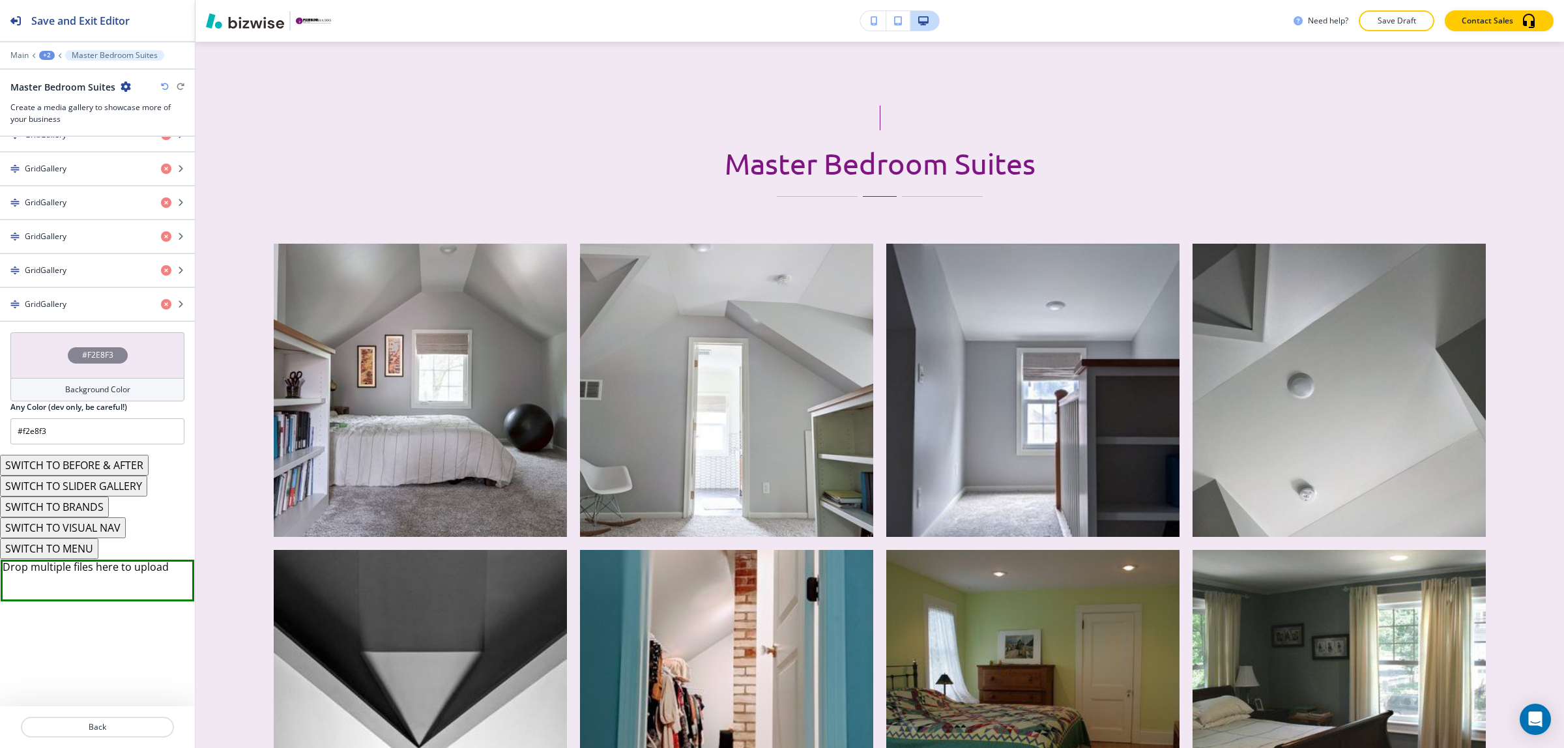
click at [76, 481] on button "SWITCH TO SLIDER GALLERY" at bounding box center [73, 486] width 147 height 21
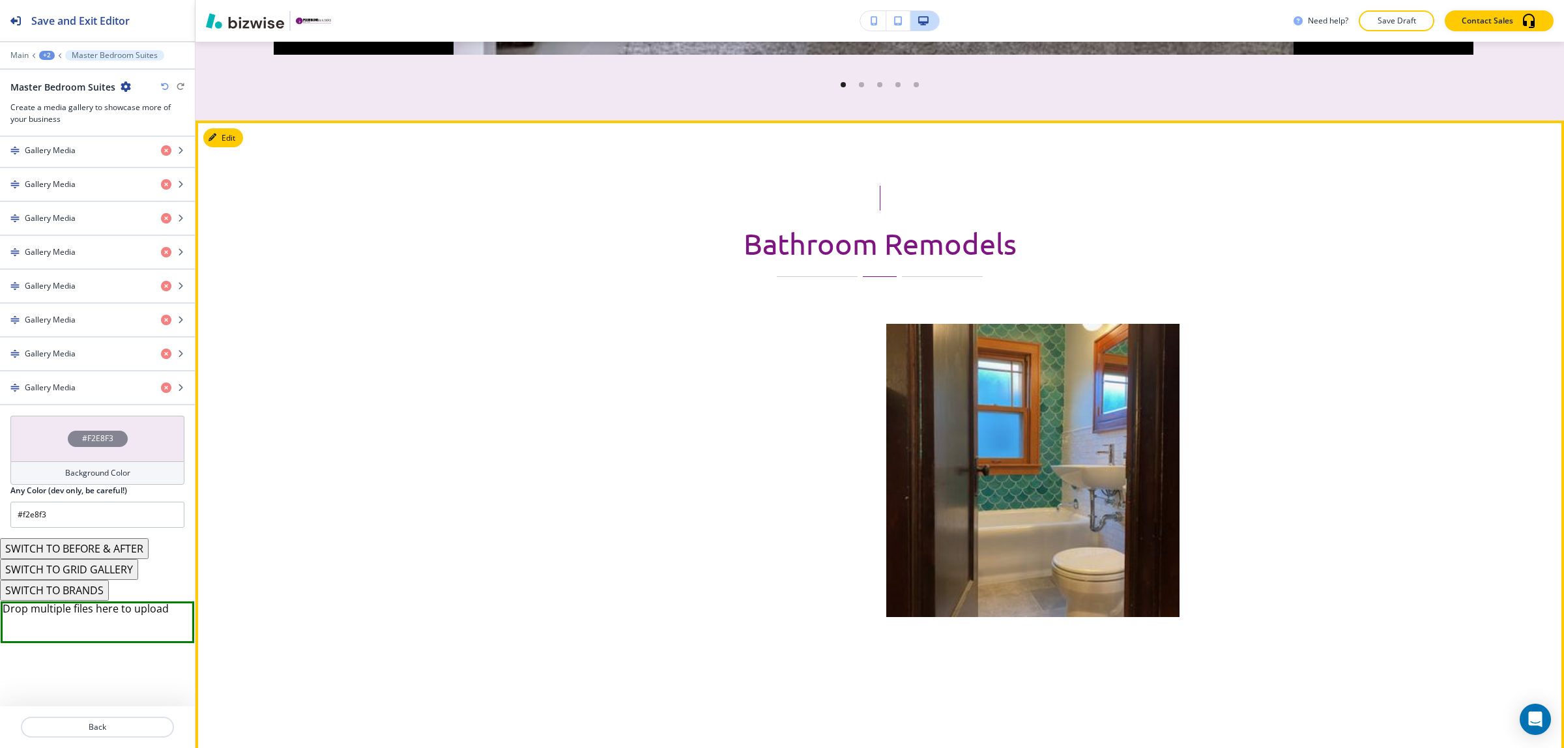
scroll to position [3515, 0]
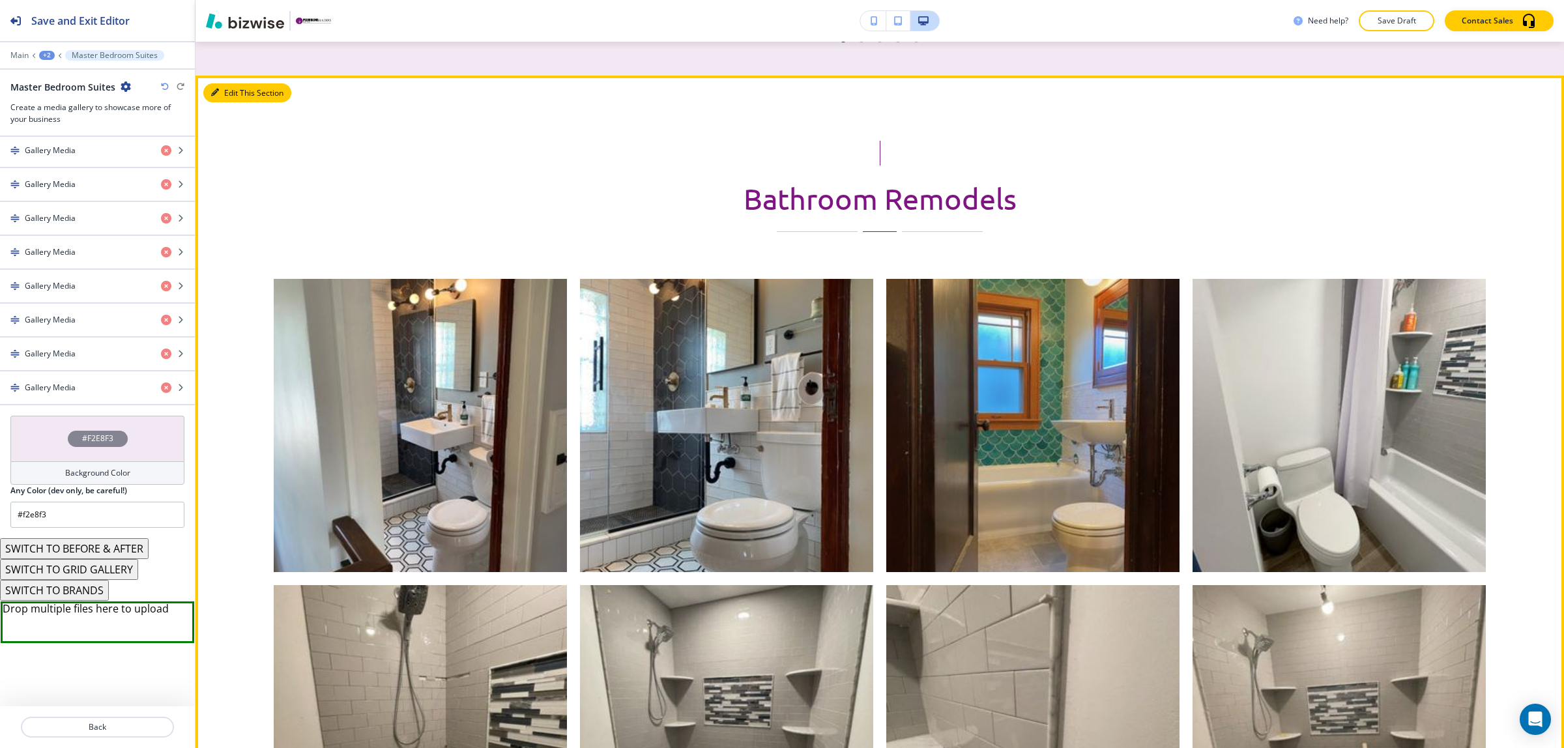
click at [219, 102] on button "Edit This Section" at bounding box center [247, 93] width 88 height 20
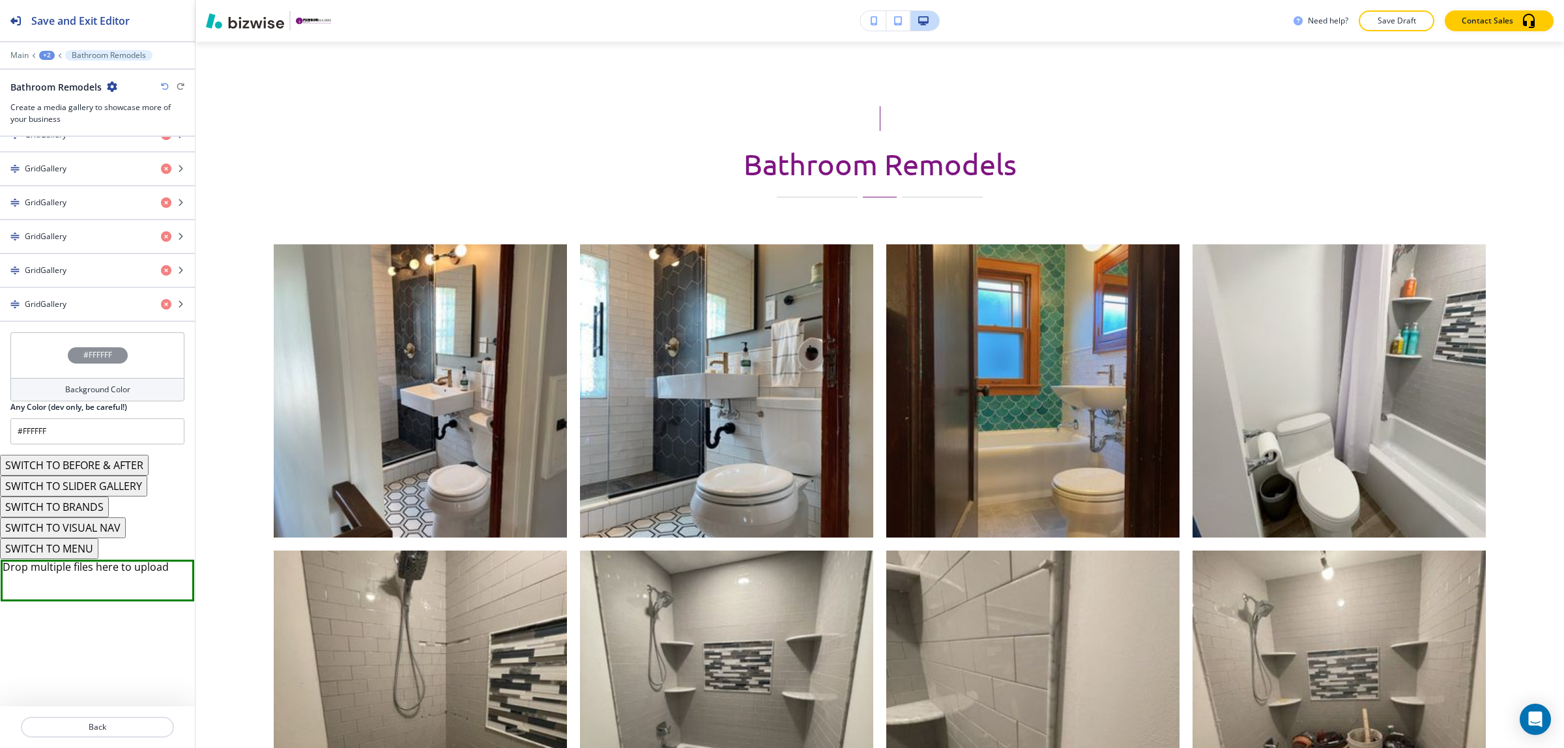
scroll to position [3753, 0]
click at [112, 486] on button "SWITCH TO SLIDER GALLERY" at bounding box center [73, 486] width 147 height 21
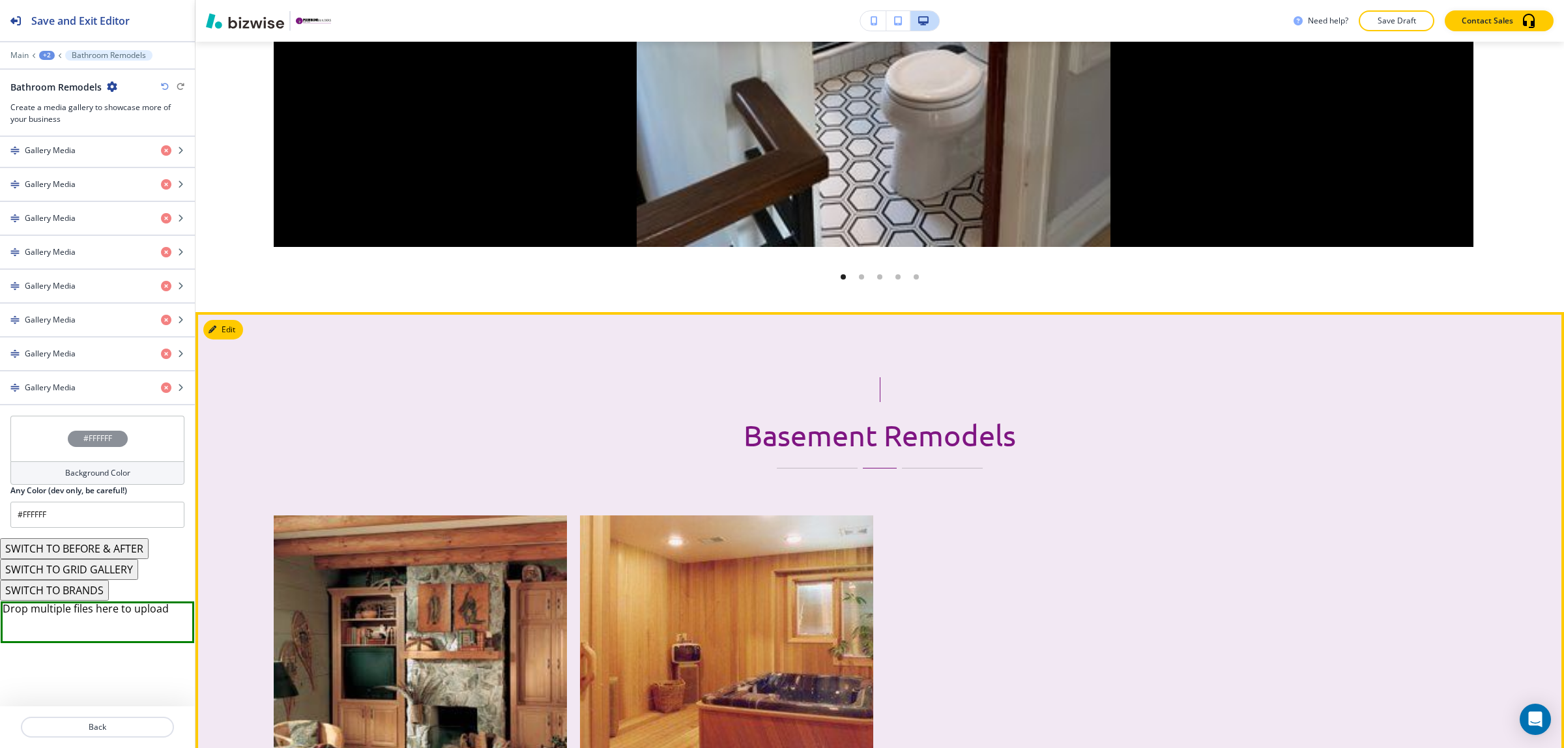
scroll to position [4120, 0]
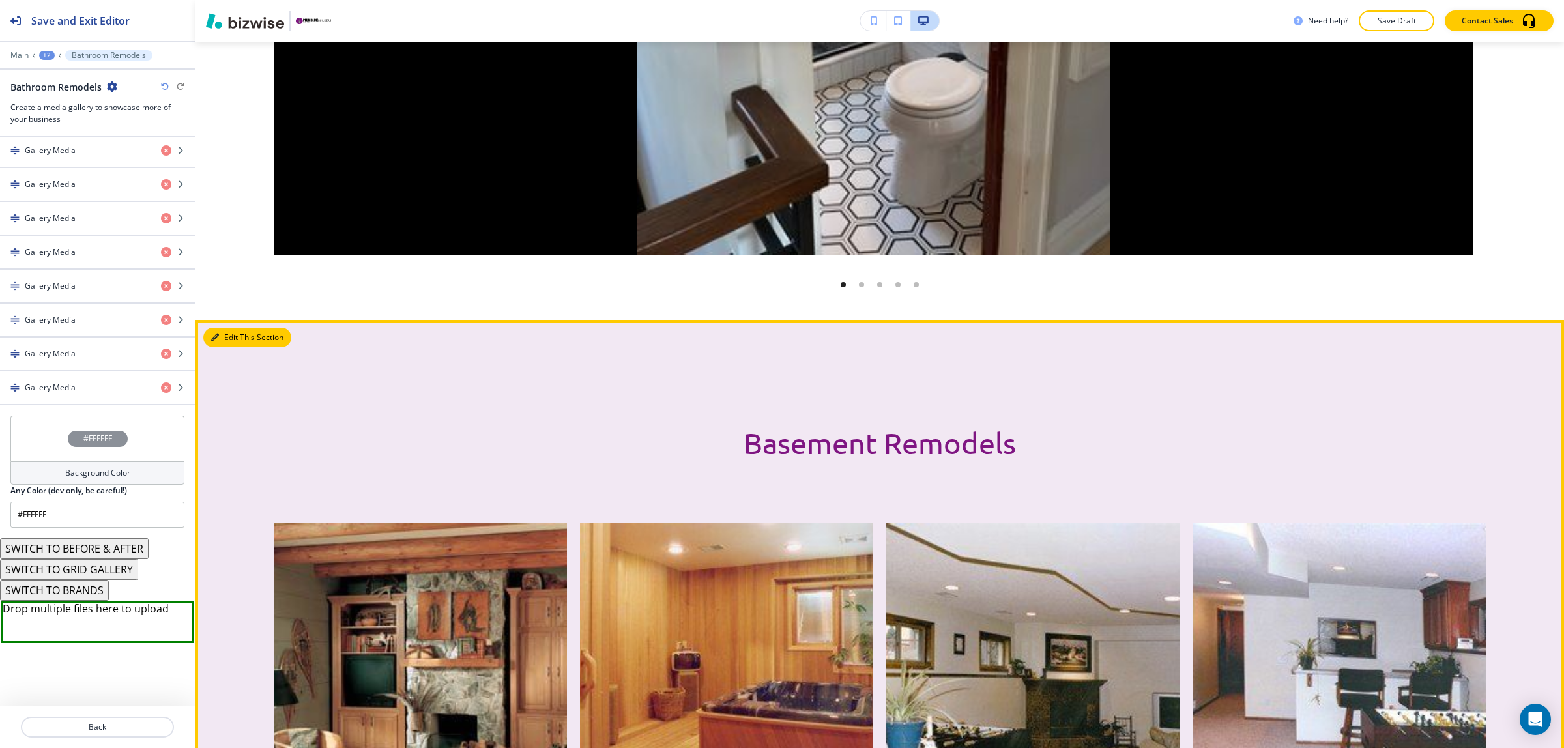
click at [218, 330] on button "Edit This Section" at bounding box center [247, 338] width 88 height 20
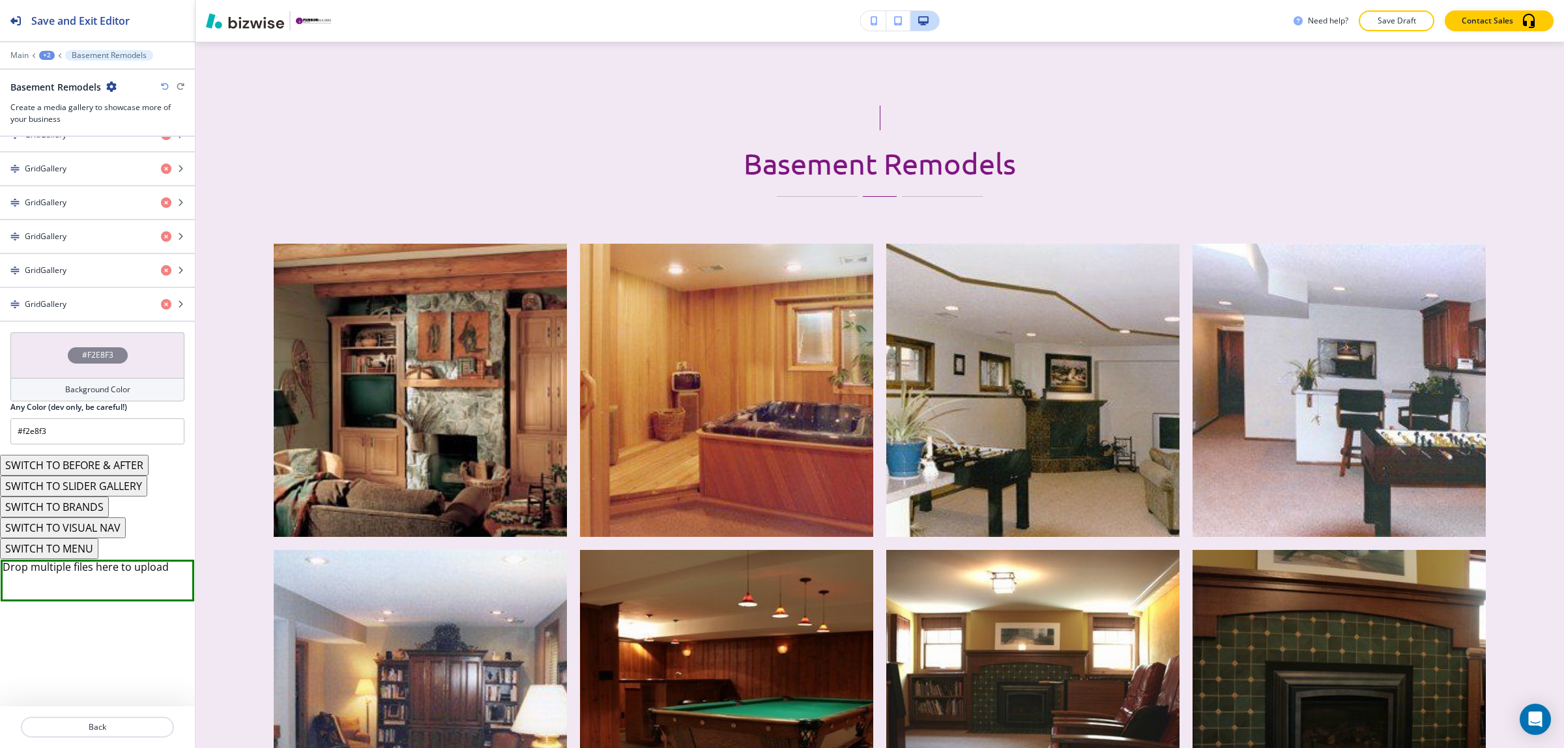
scroll to position [1222, 0]
click at [93, 493] on button "SWITCH TO SLIDER GALLERY" at bounding box center [73, 486] width 147 height 21
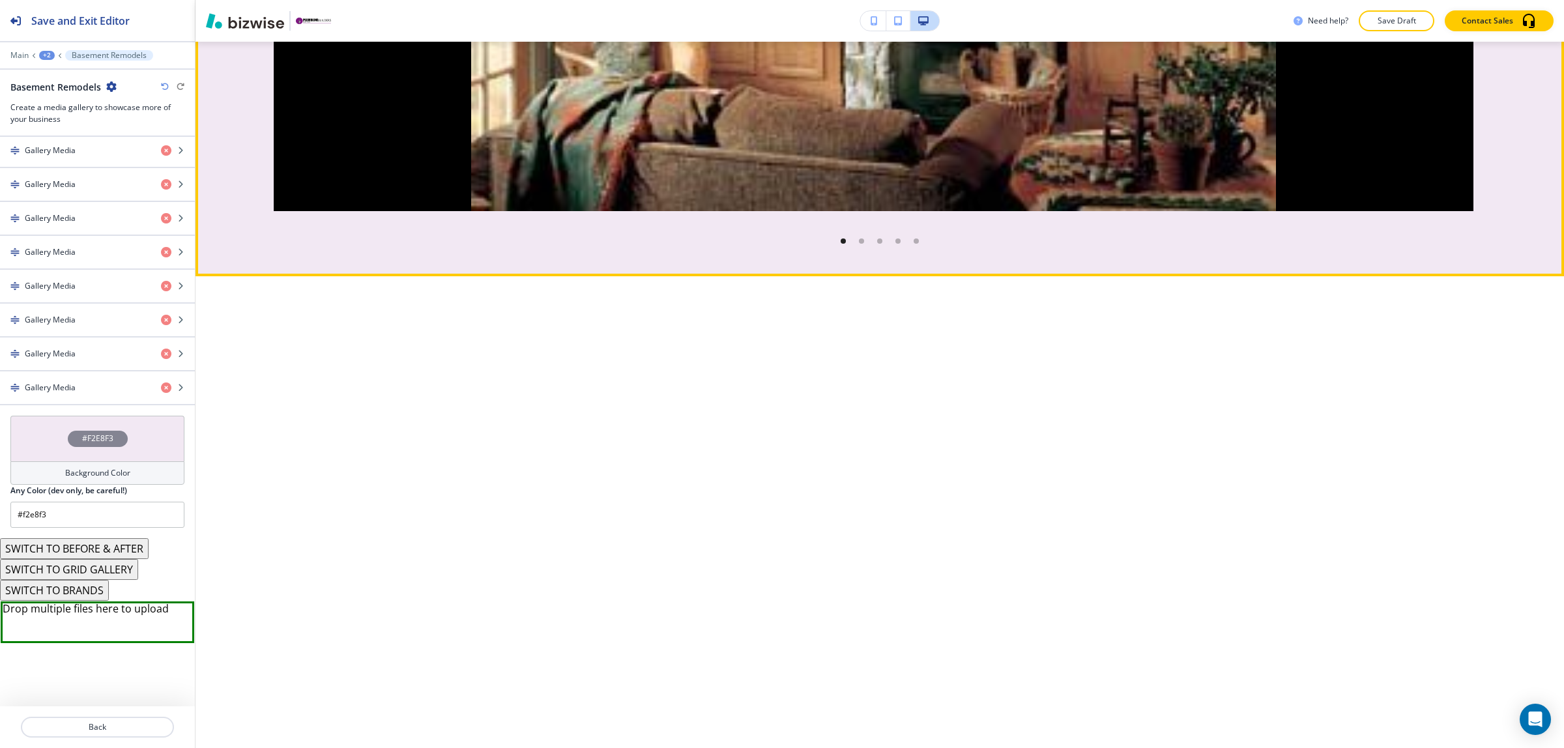
scroll to position [5051, 0]
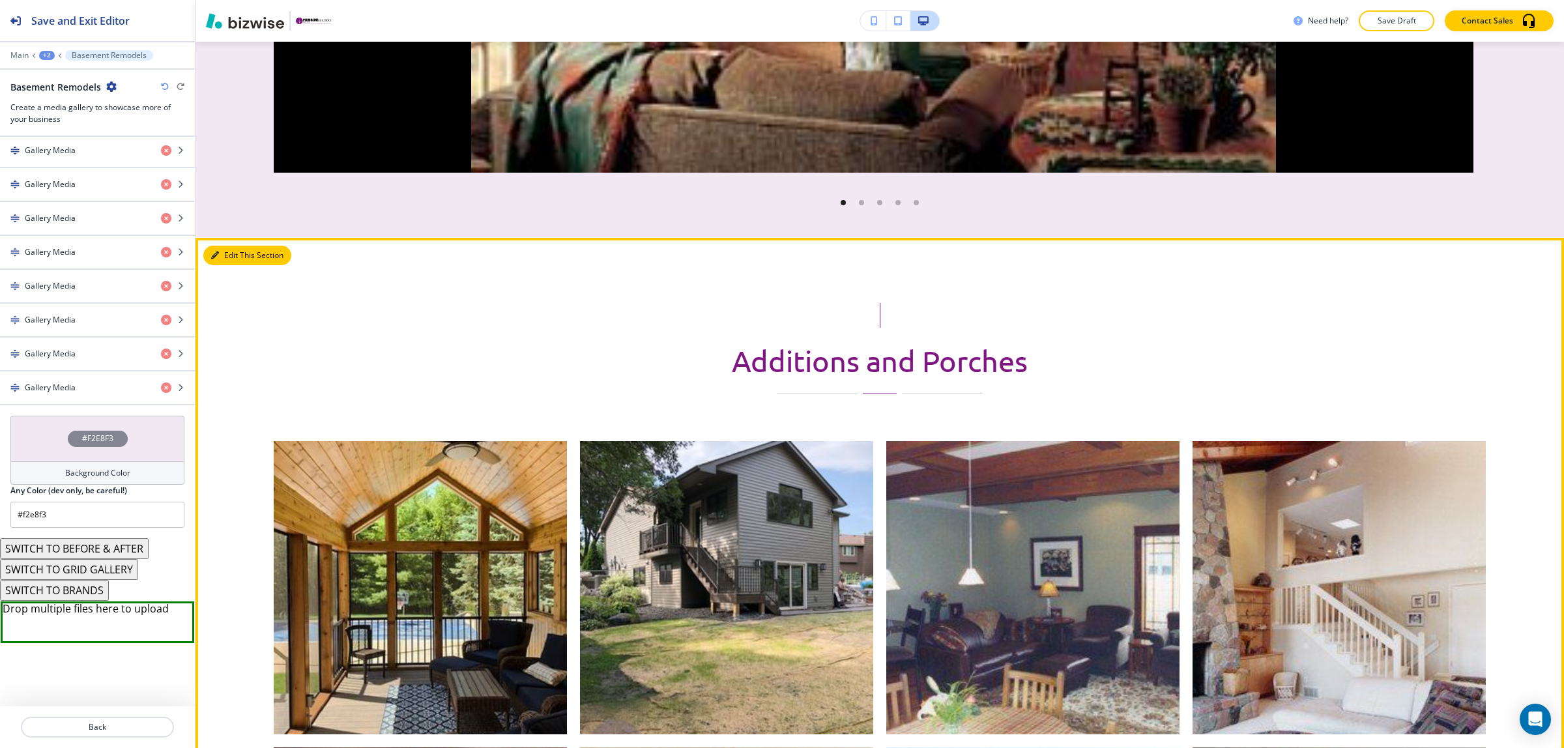
click at [220, 255] on button "Edit This Section" at bounding box center [247, 256] width 88 height 20
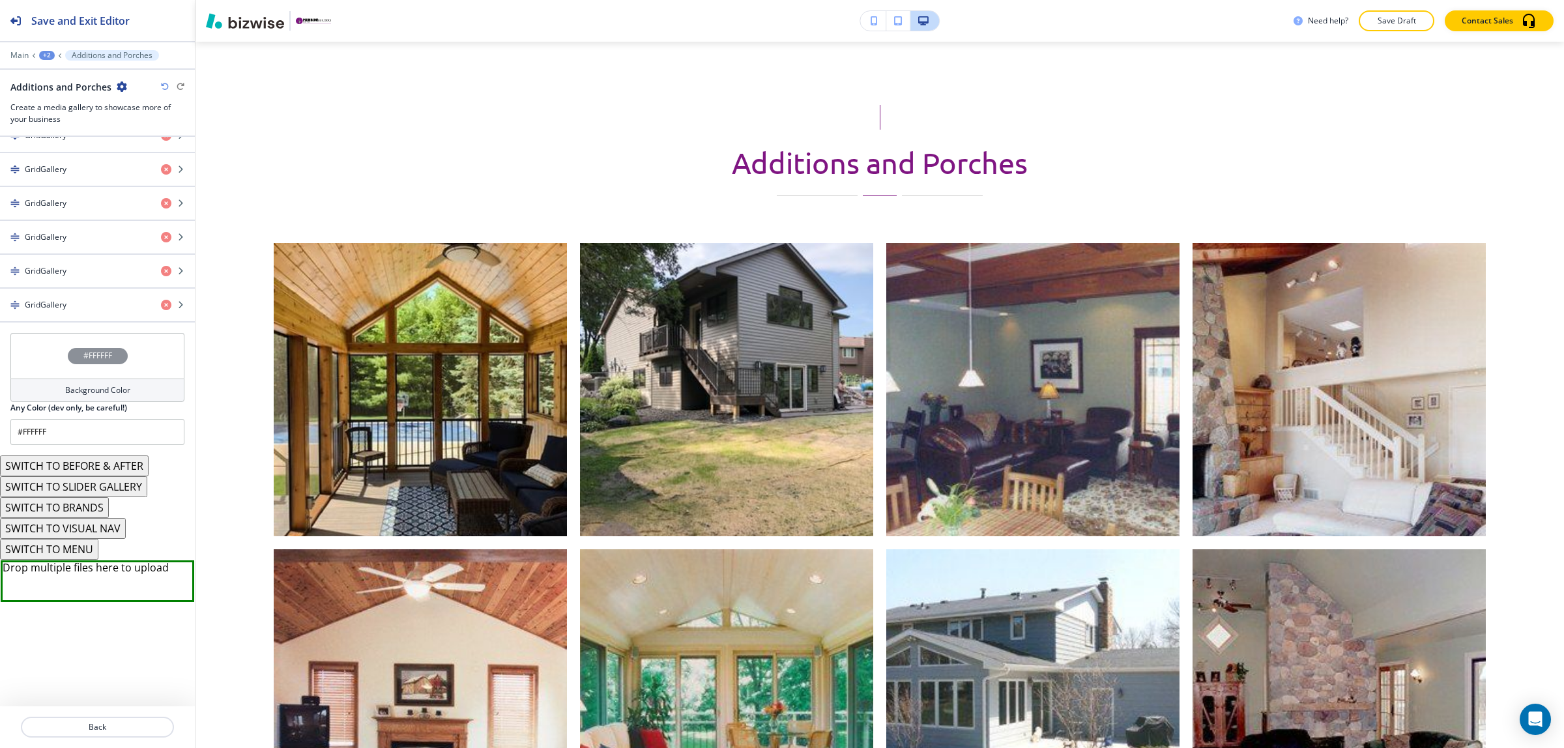
scroll to position [2077, 0]
click at [80, 487] on button "SWITCH TO SLIDER GALLERY" at bounding box center [73, 486] width 147 height 21
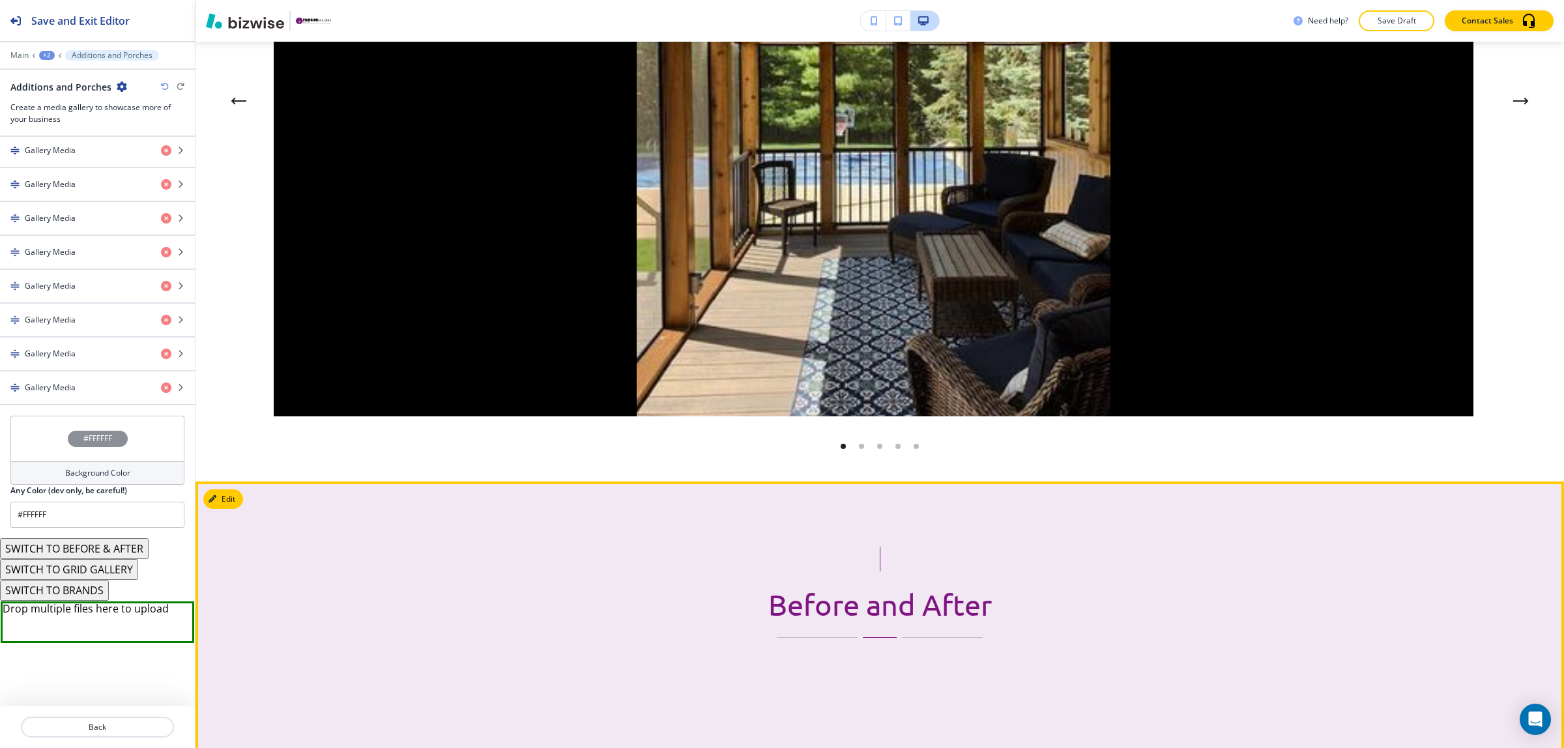
scroll to position [6064, 0]
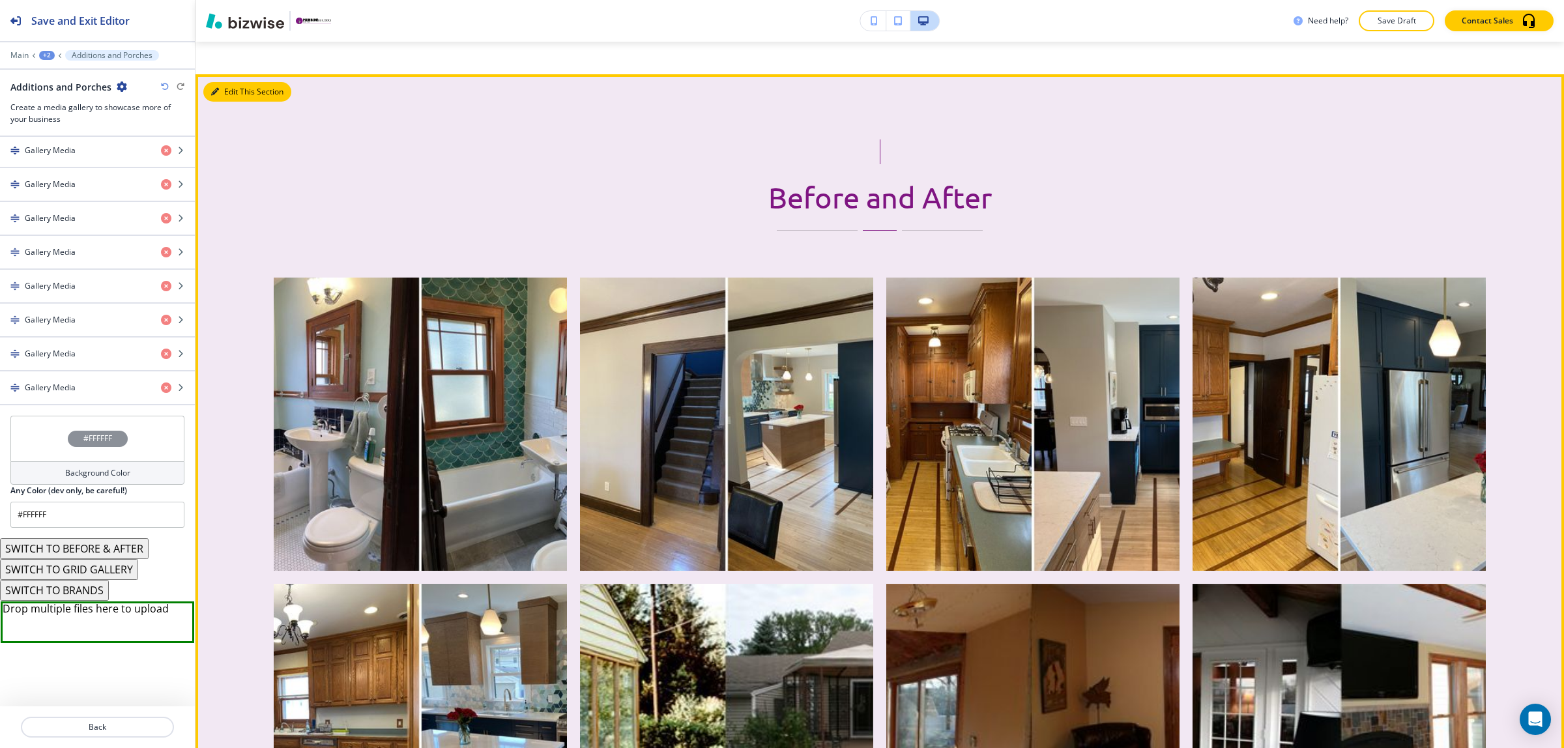
click at [218, 100] on button "Edit This Section" at bounding box center [247, 92] width 88 height 20
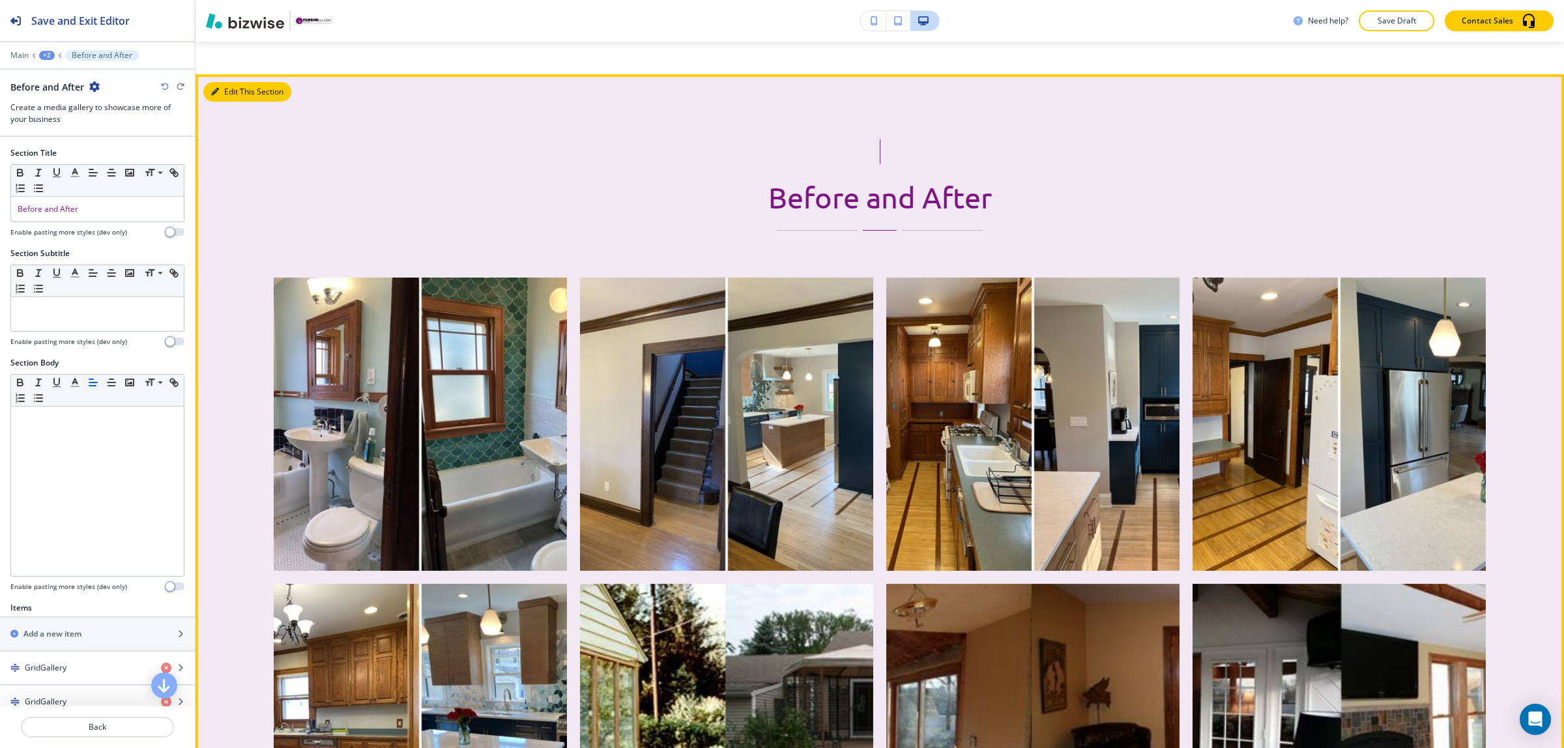
scroll to position [6099, 0]
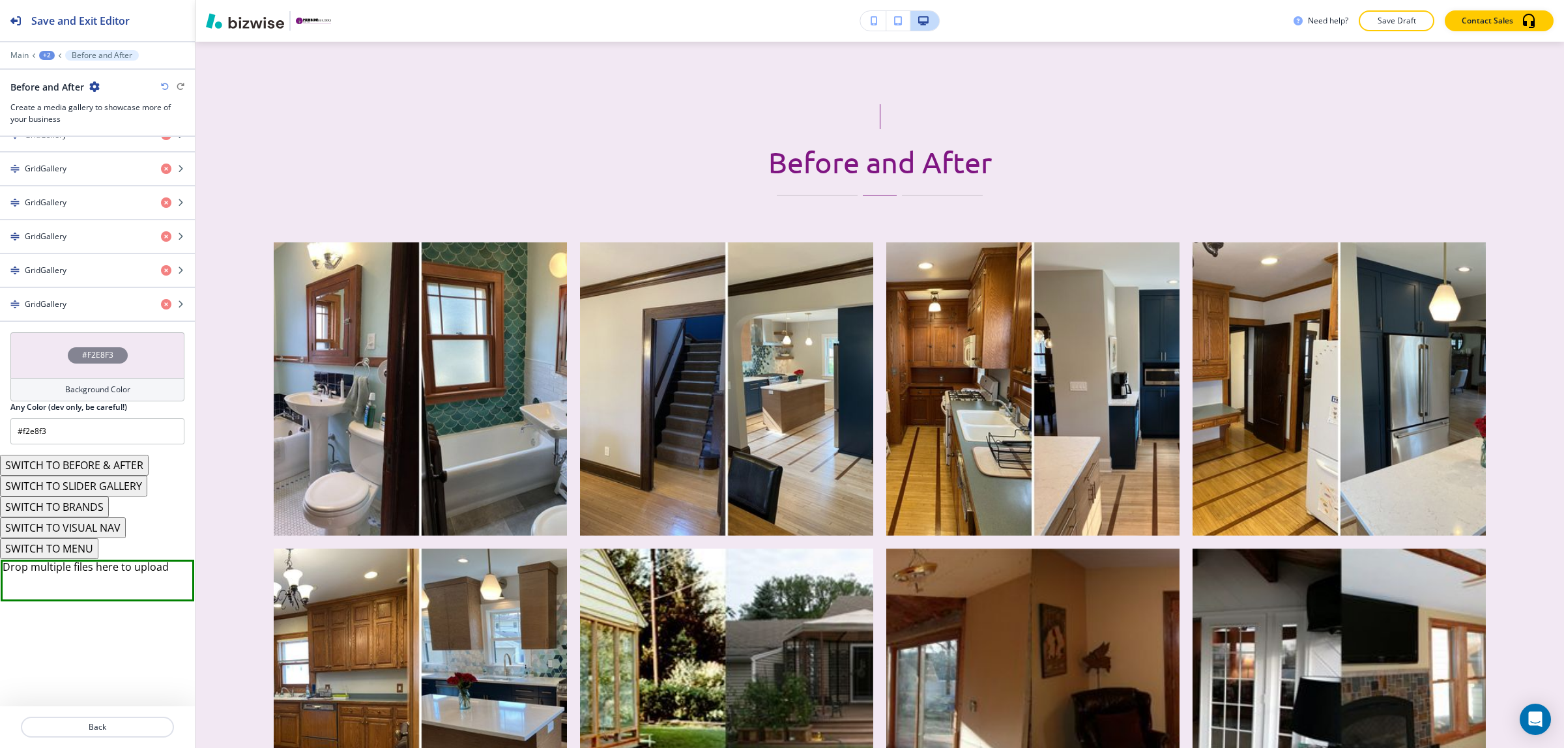
click at [72, 464] on button "SWITCH TO BEFORE & AFTER" at bounding box center [74, 465] width 149 height 21
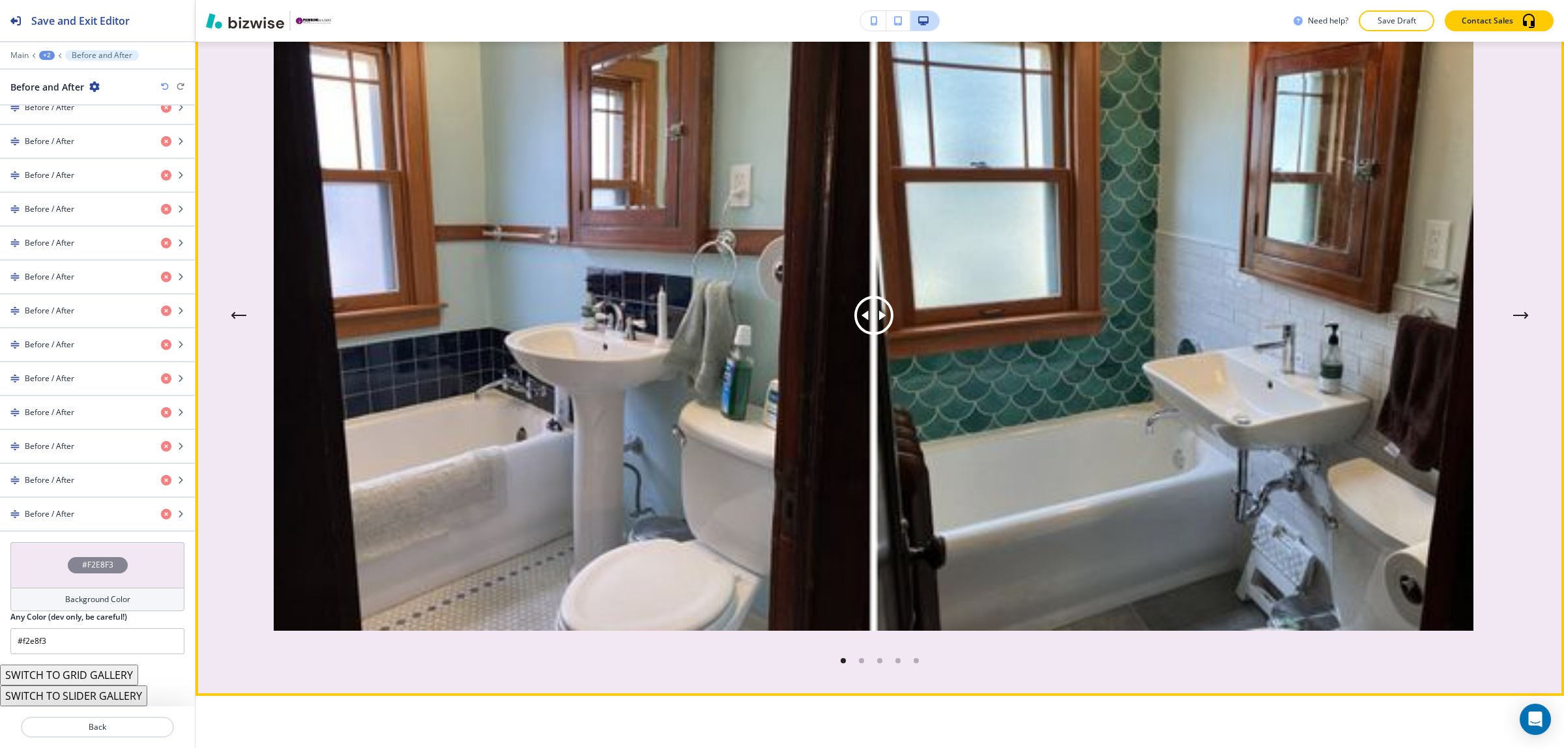
scroll to position [6343, 0]
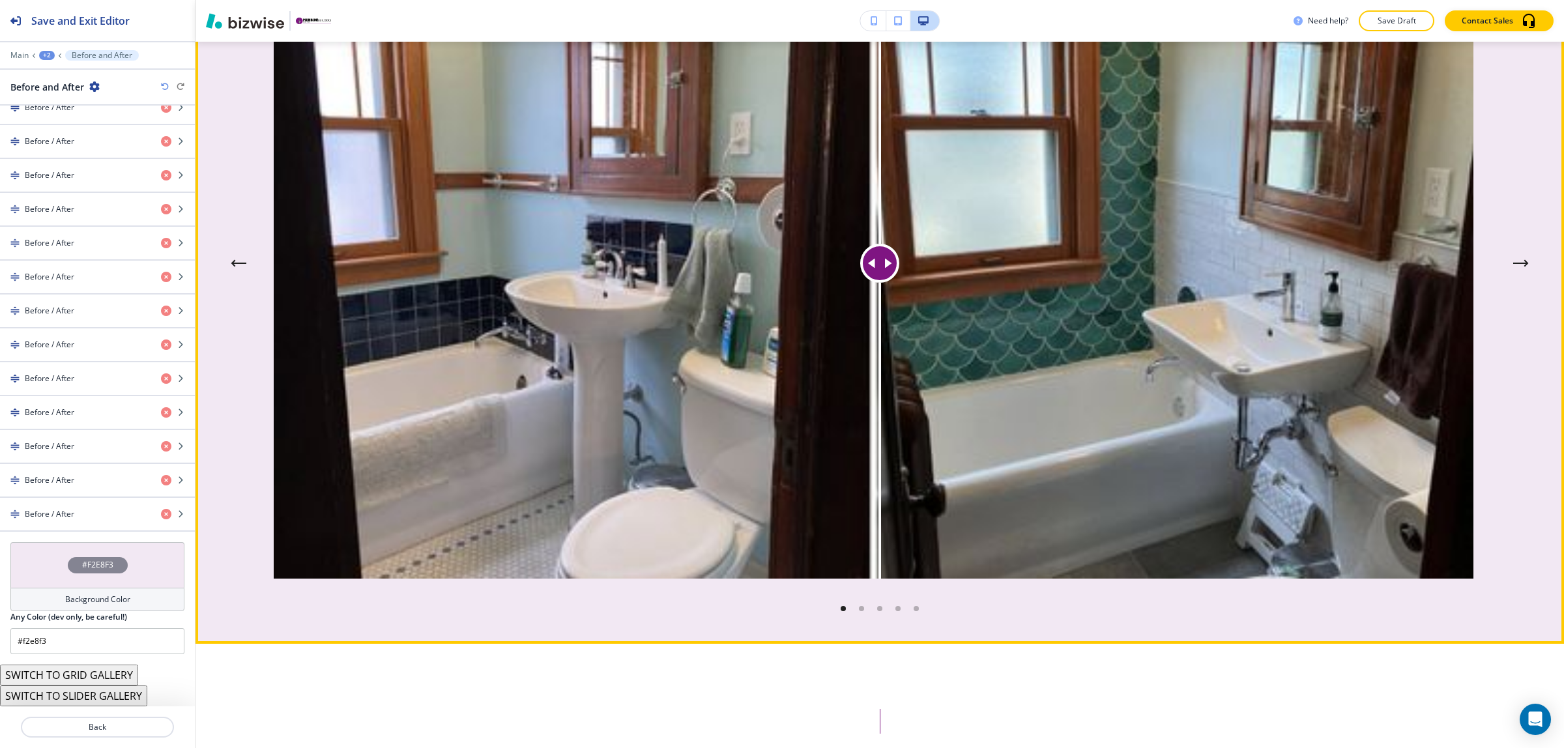
drag, startPoint x: 875, startPoint y: 268, endPoint x: 880, endPoint y: 369, distance: 101.1
click at [880, 369] on div at bounding box center [880, 262] width 0 height 631
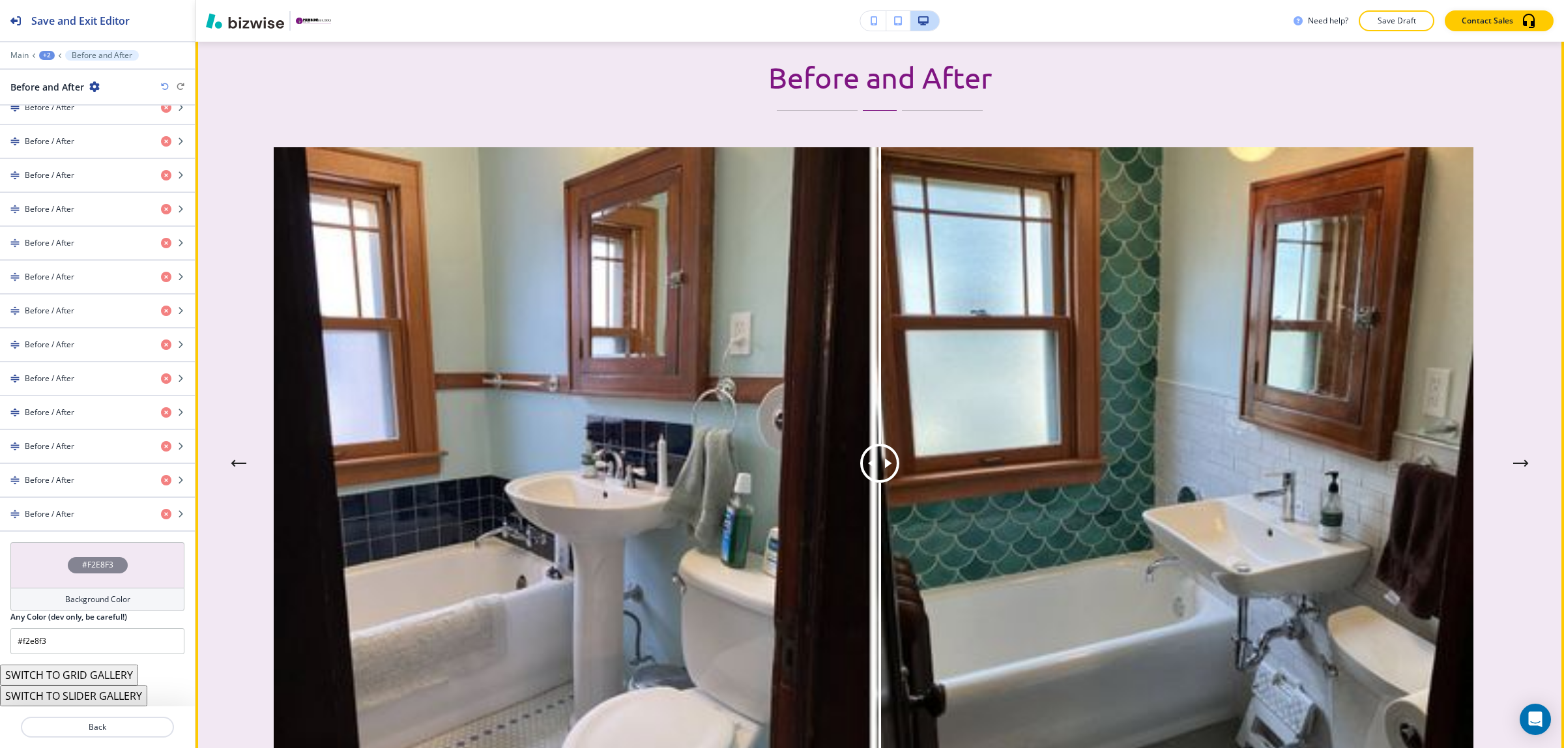
scroll to position [6180, 0]
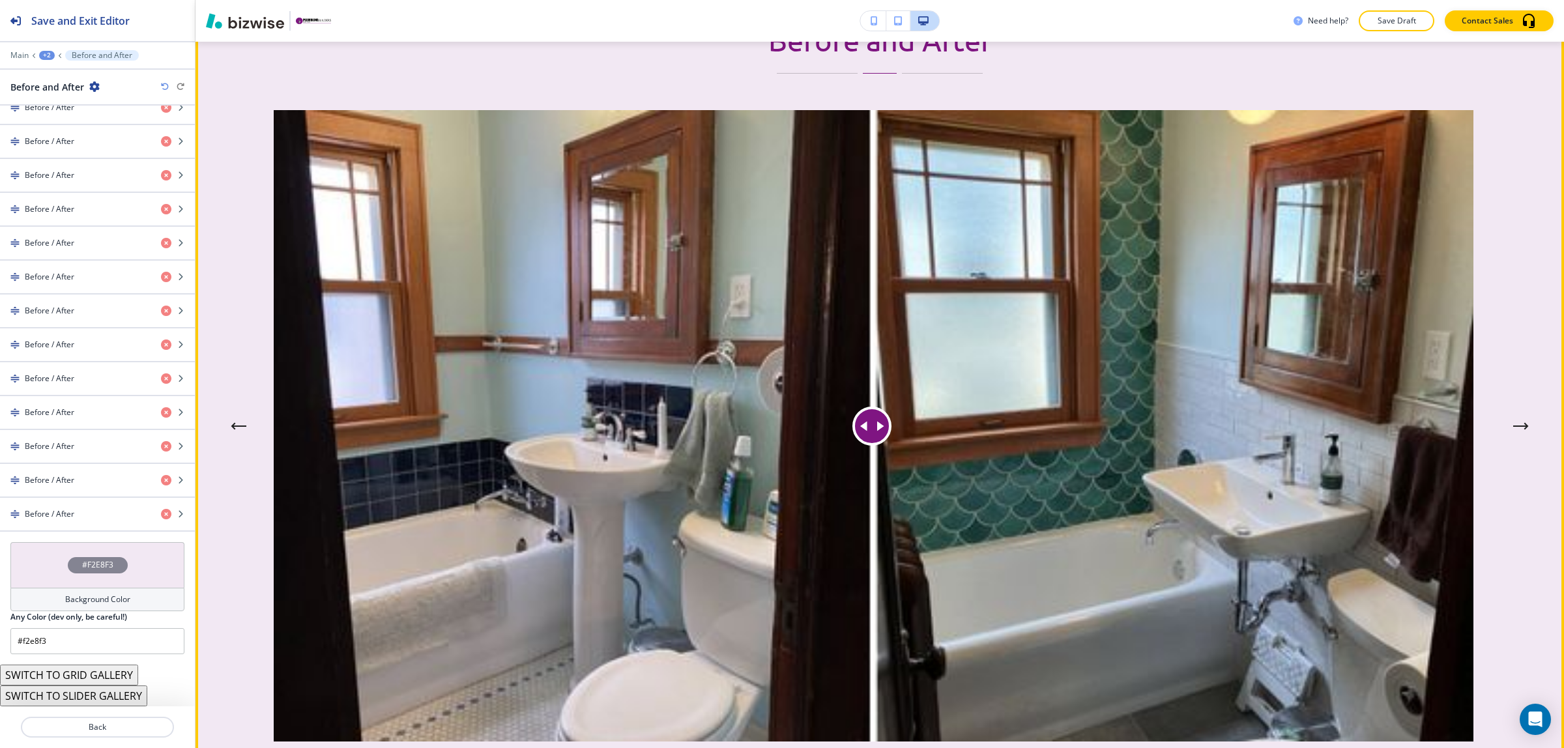
drag, startPoint x: 878, startPoint y: 440, endPoint x: 872, endPoint y: 439, distance: 6.8
click at [872, 439] on div at bounding box center [871, 426] width 39 height 39
click at [1513, 424] on icon "Next Image Comparison" at bounding box center [1521, 426] width 16 height 8
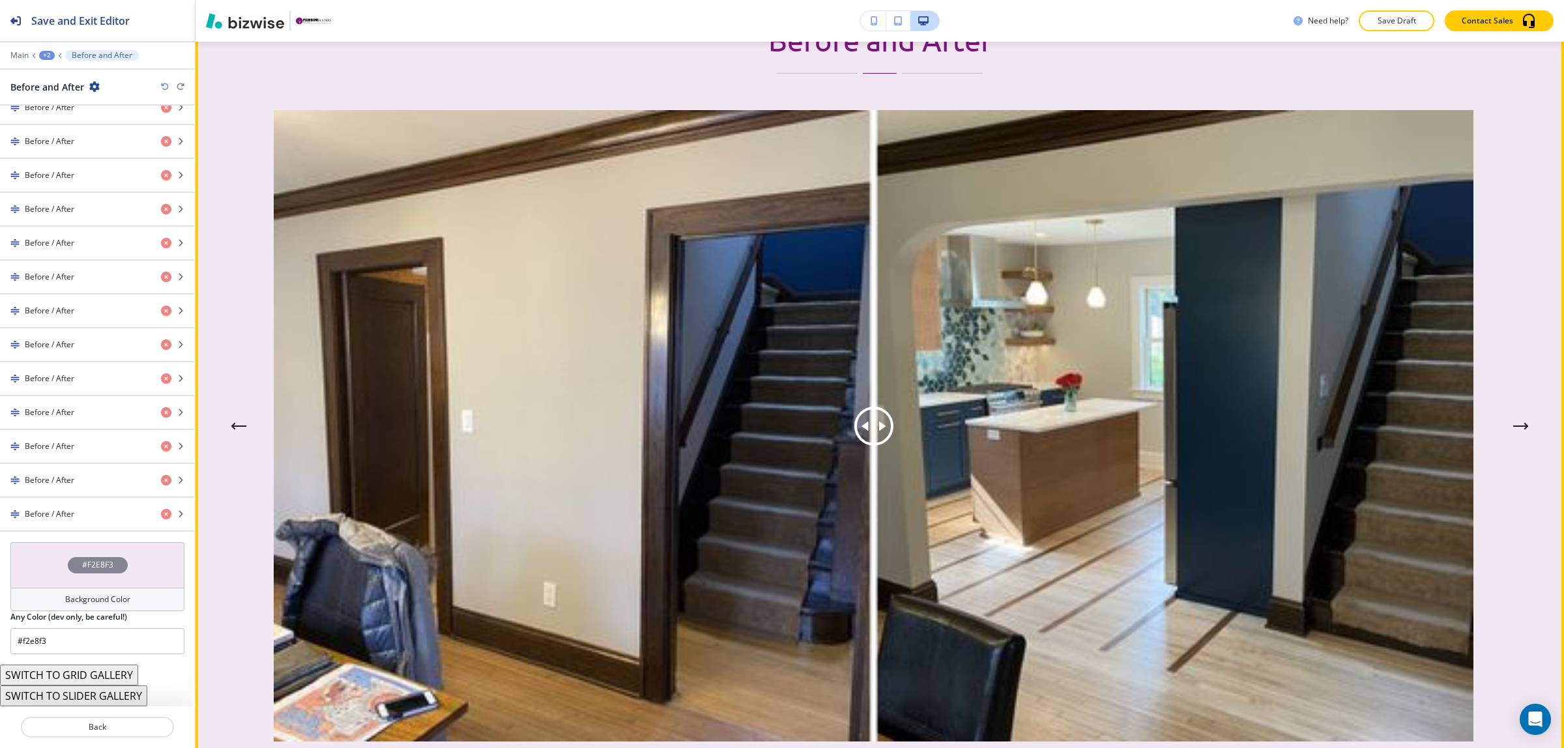
click at [1513, 424] on icon "Next Image Comparison" at bounding box center [1521, 426] width 16 height 8
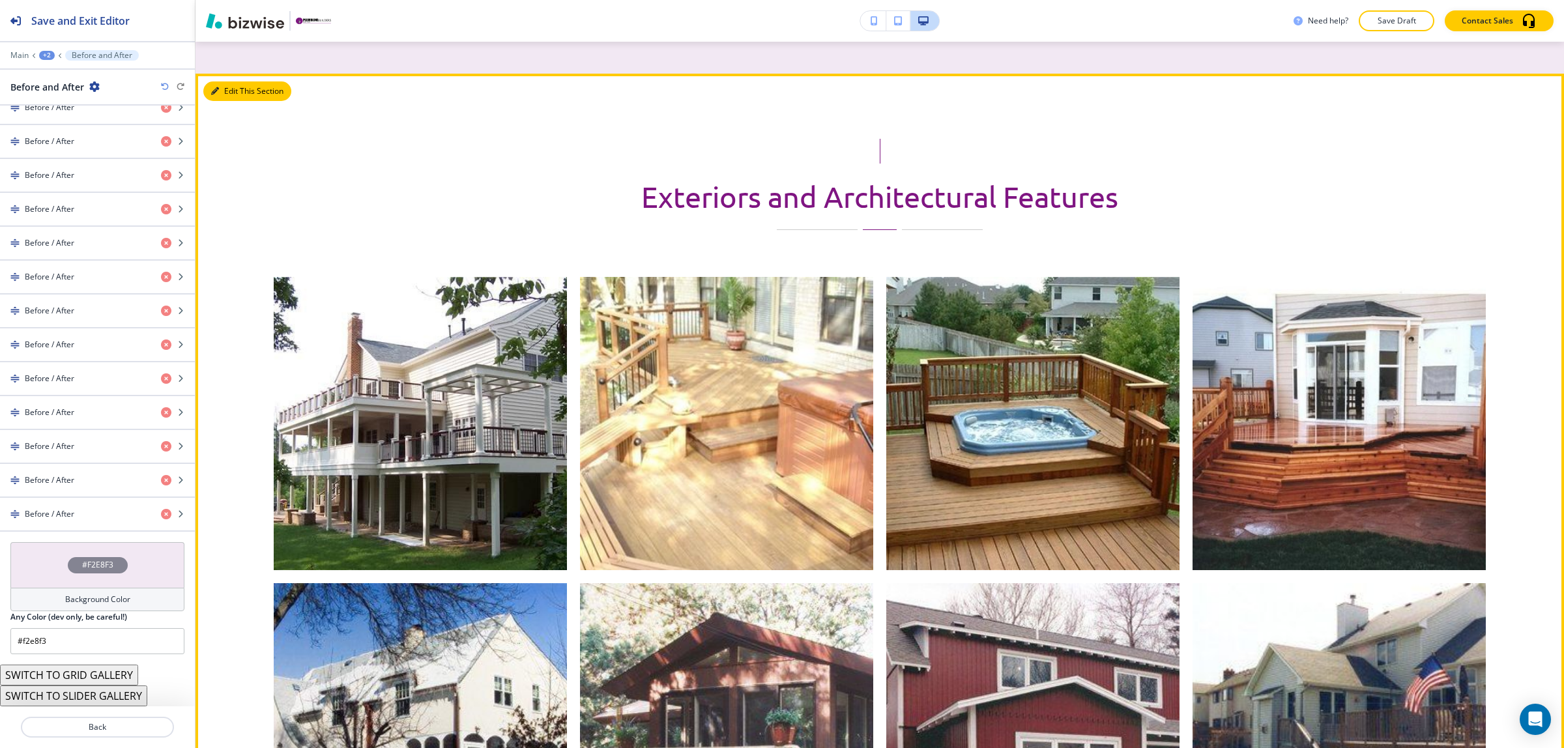
click at [218, 93] on icon "button" at bounding box center [215, 91] width 8 height 8
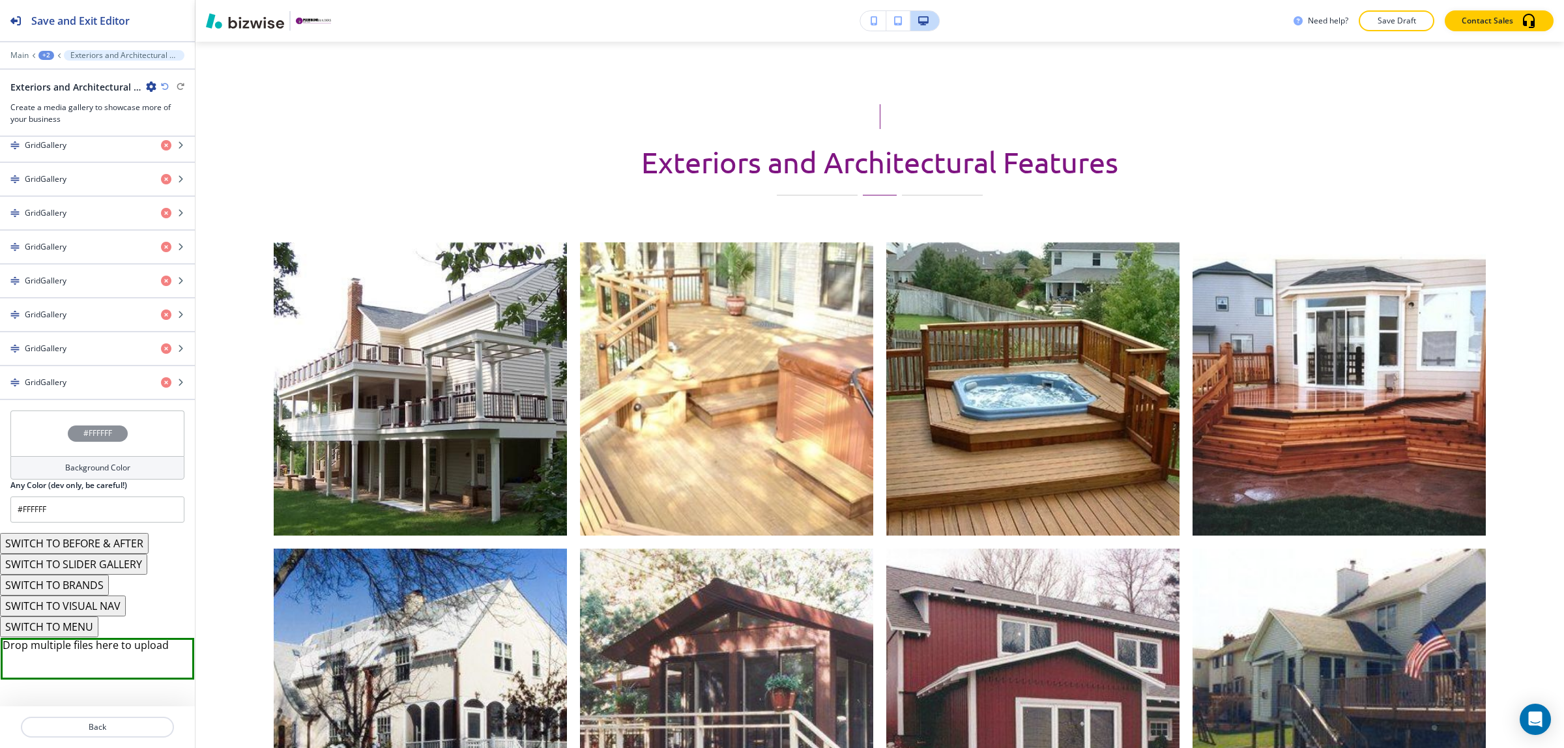
scroll to position [1427, 0]
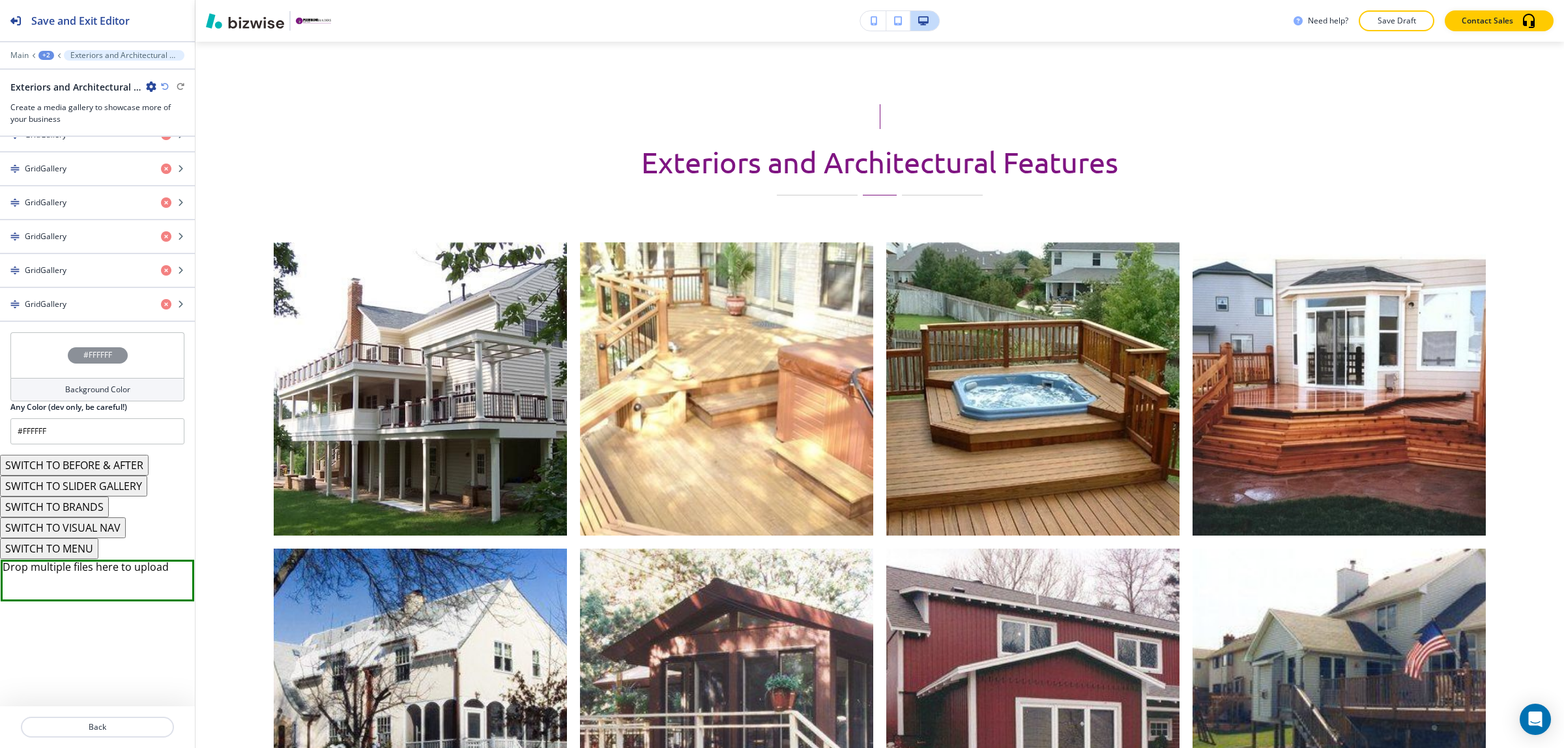
click at [93, 489] on button "SWITCH TO SLIDER GALLERY" at bounding box center [73, 486] width 147 height 21
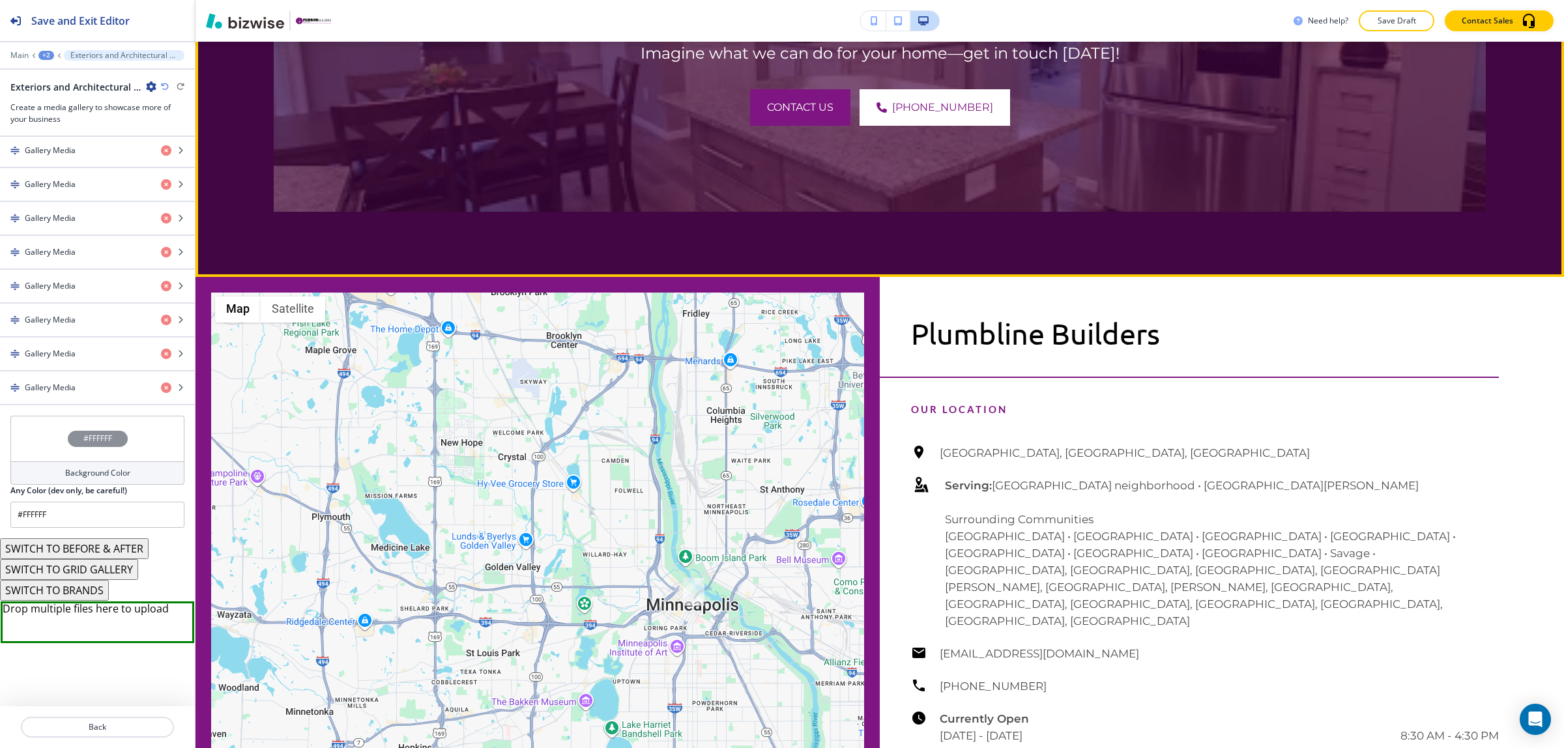
scroll to position [7925, 0]
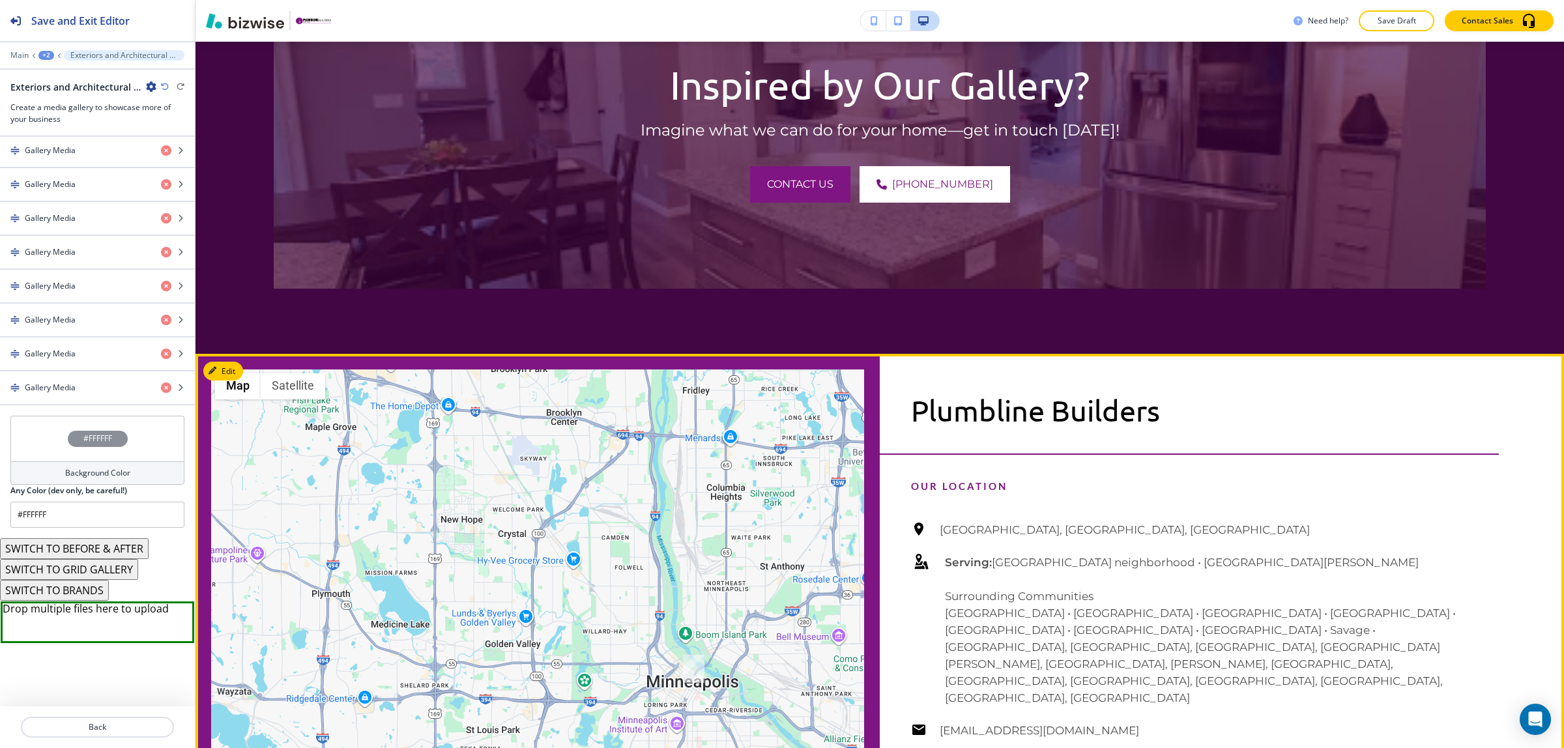
click at [964, 418] on p "Plumbline Builders" at bounding box center [1205, 410] width 588 height 35
copy p "Plumbline Builders"
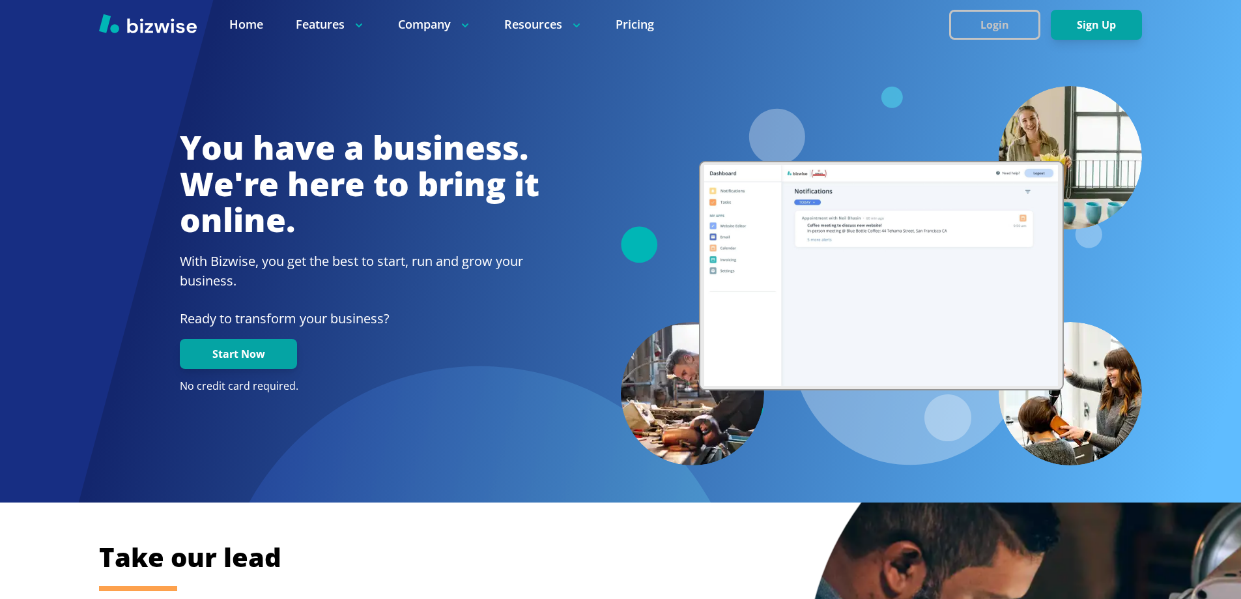
click at [1013, 33] on button "Login" at bounding box center [994, 25] width 91 height 30
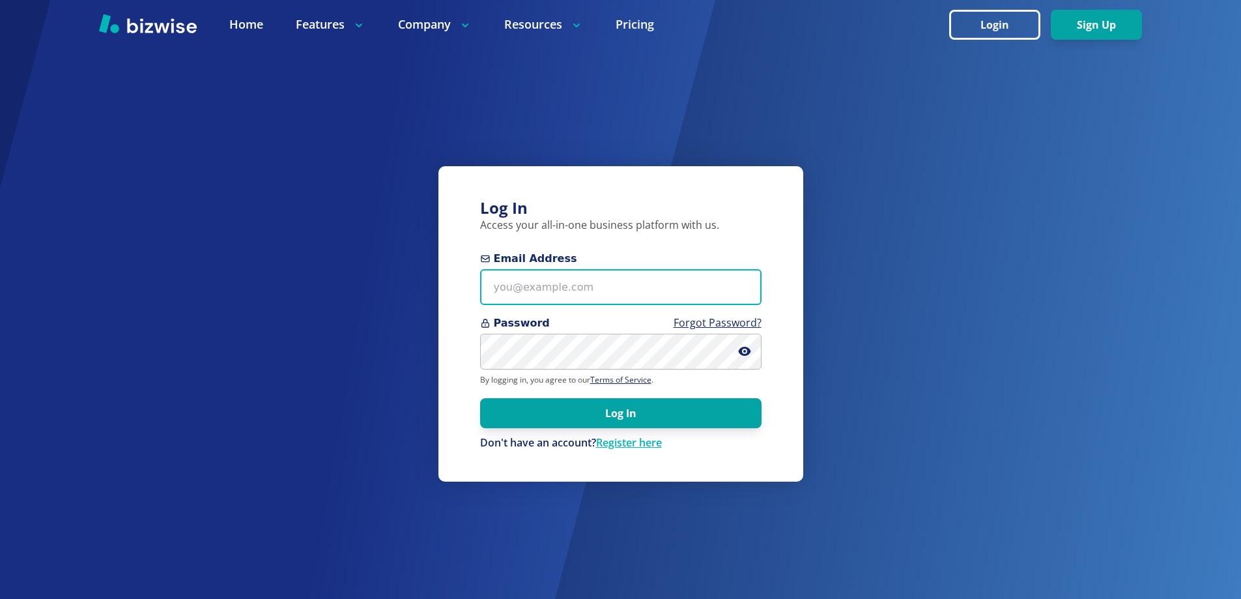
type input "jillian@bizwise.com"
